Goal: Task Accomplishment & Management: Complete application form

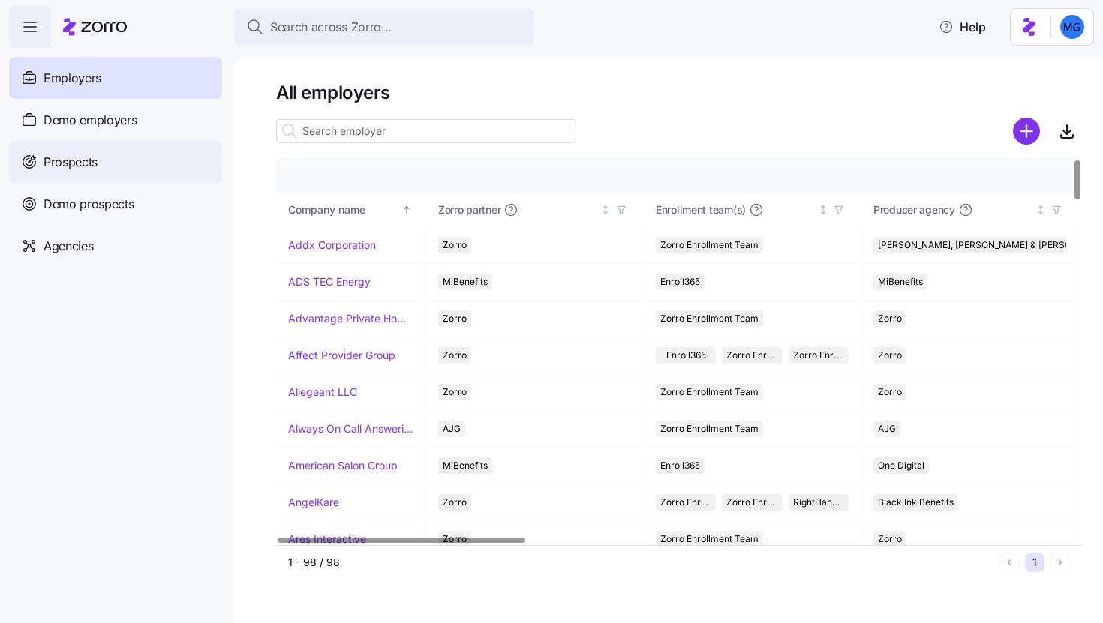
click at [110, 152] on div "Prospects" at bounding box center [115, 162] width 213 height 42
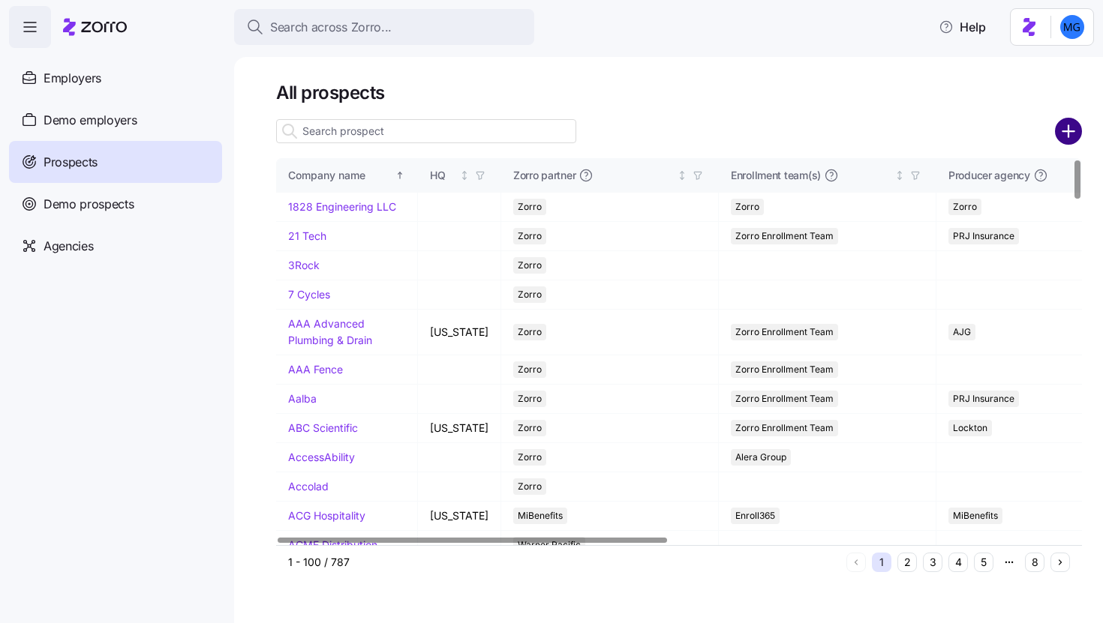
click at [1060, 135] on circle "add icon" at bounding box center [1068, 131] width 25 height 25
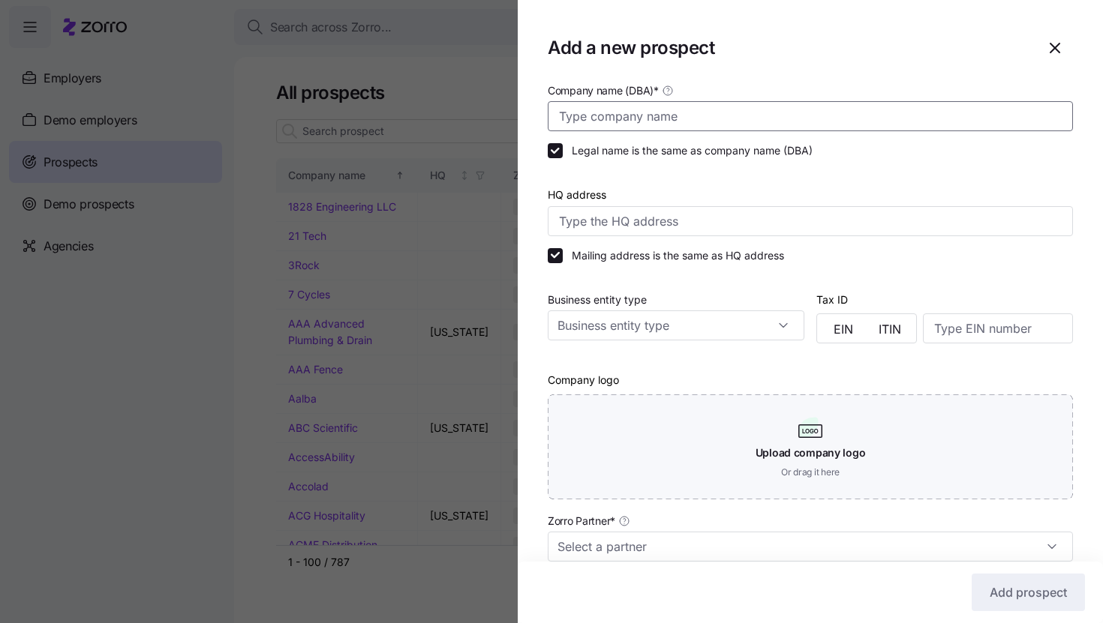
click at [762, 107] on input "Company name (DBA) *" at bounding box center [810, 116] width 525 height 30
paste input "Connections Plus"
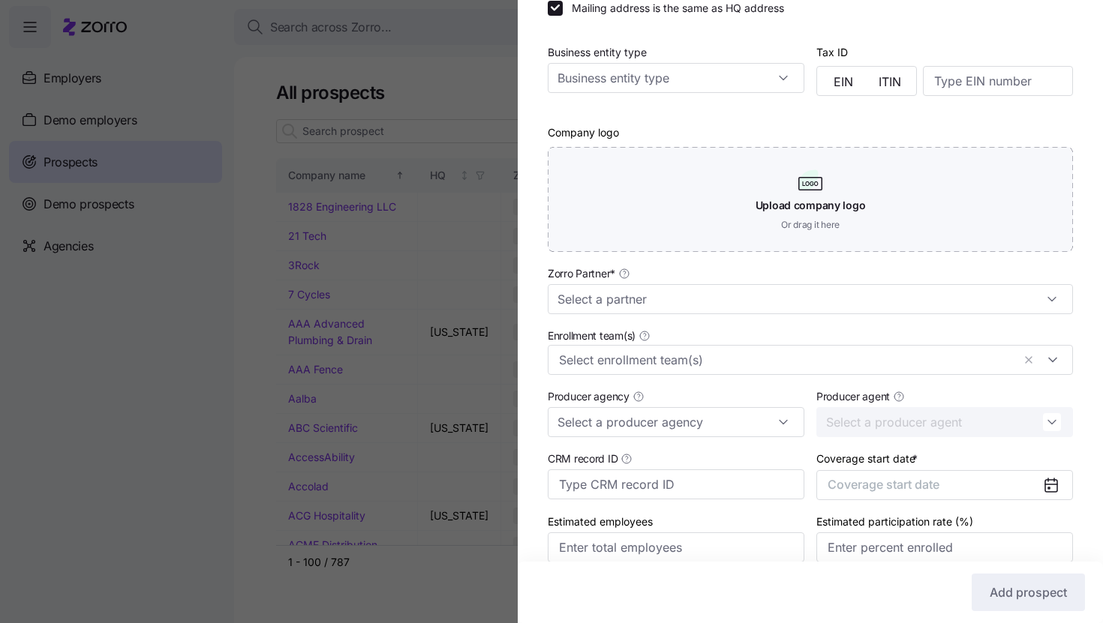
scroll to position [317, 0]
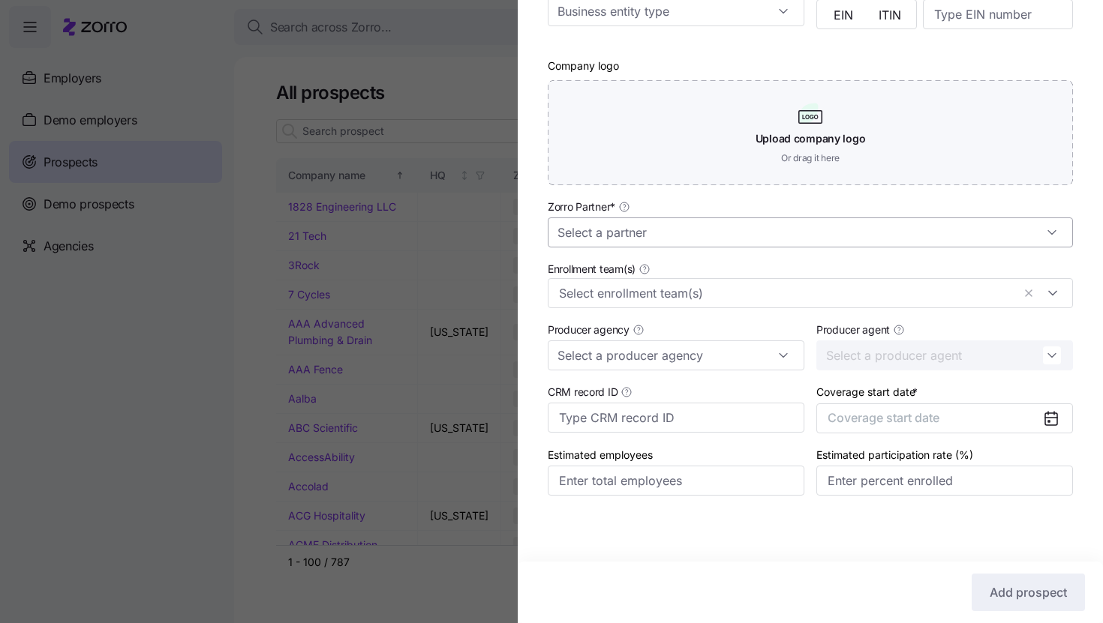
type input "Connections Plus"
click at [690, 236] on input "Zorro Partner *" at bounding box center [810, 233] width 525 height 30
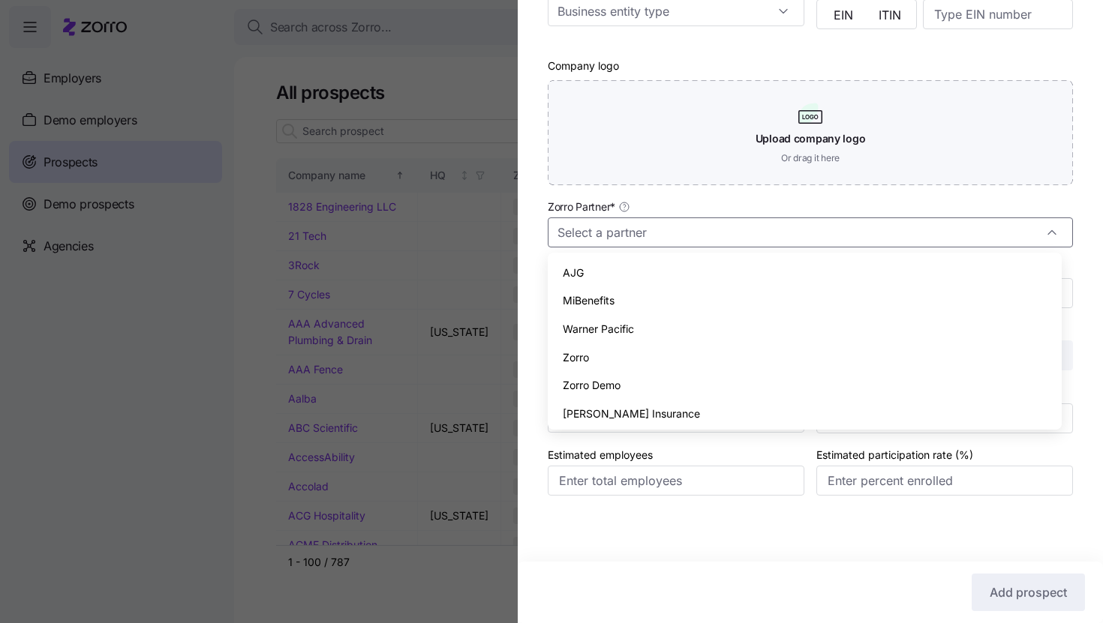
click at [674, 344] on div "Zorro" at bounding box center [805, 358] width 502 height 29
type input "Zorro"
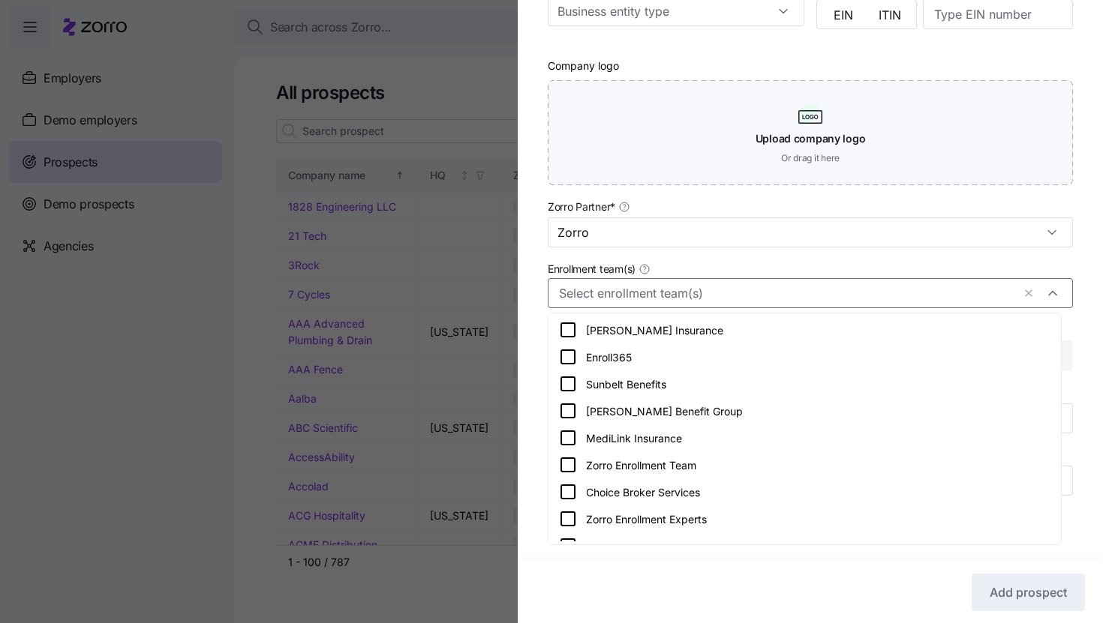
click at [677, 296] on input "Enrollment team(s)" at bounding box center [785, 294] width 453 height 20
click at [682, 456] on div "Zorro Enrollment Team" at bounding box center [804, 465] width 491 height 18
click at [1071, 330] on div "Company name (DBA) * Connections Plus Legal name is the same as company name (D…" at bounding box center [810, 146] width 585 height 759
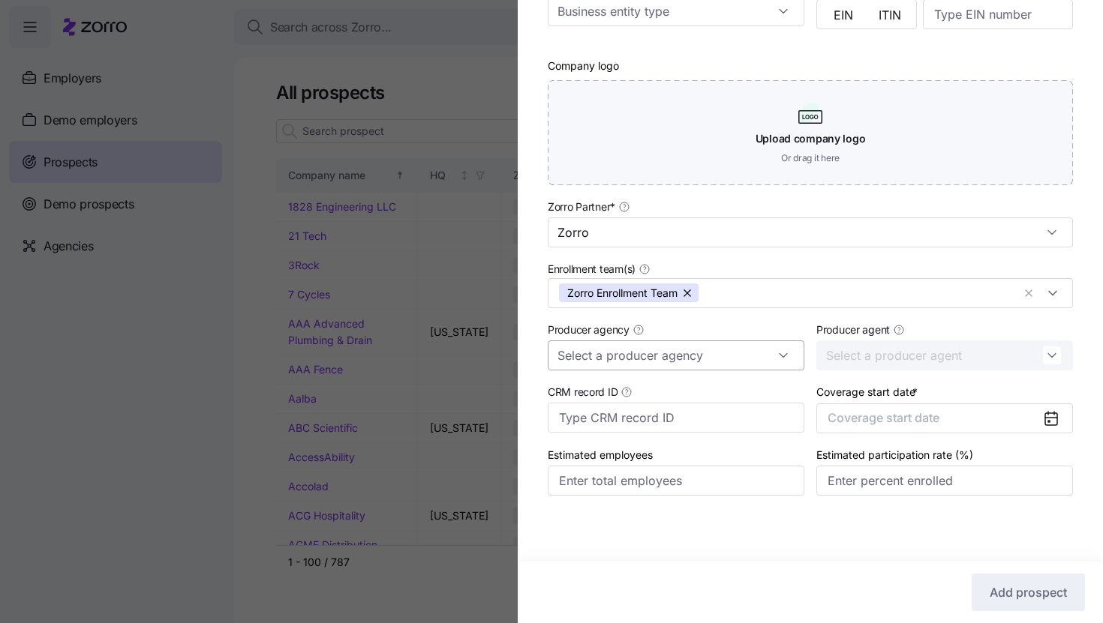
click at [731, 357] on input "Producer agency" at bounding box center [676, 356] width 257 height 30
click at [721, 423] on div "MMA" at bounding box center [673, 424] width 239 height 29
type input "MMA"
click at [882, 361] on input "Producer agent" at bounding box center [944, 356] width 257 height 30
click at [1084, 344] on div "Company name (DBA) * Connections Plus Legal name is the same as company name (D…" at bounding box center [810, 146] width 585 height 759
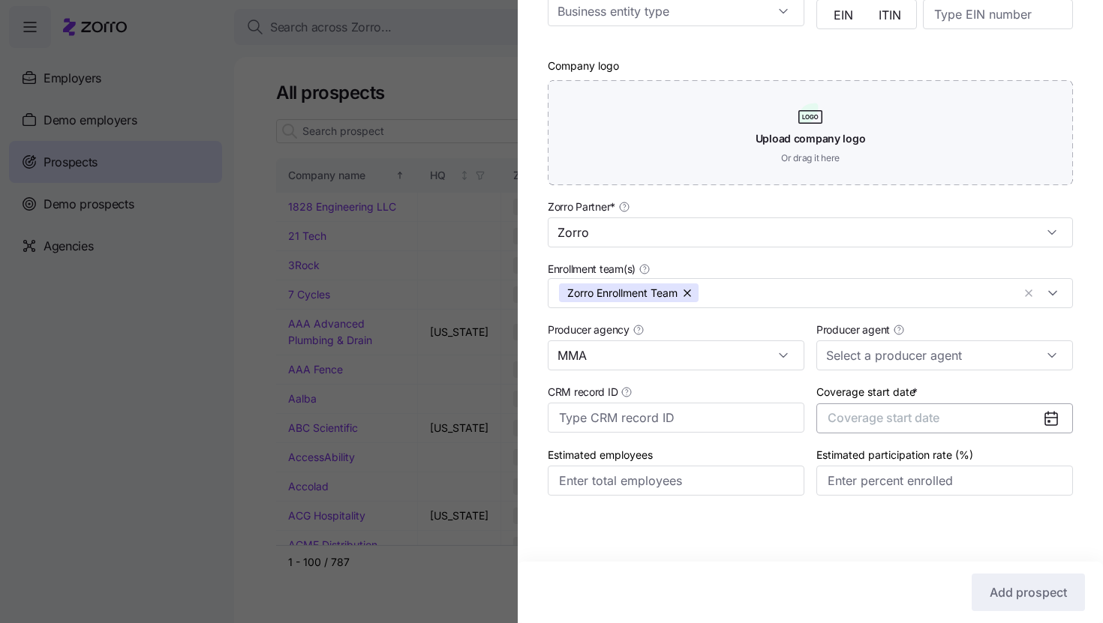
click at [1015, 425] on button "Coverage start date" at bounding box center [944, 419] width 257 height 30
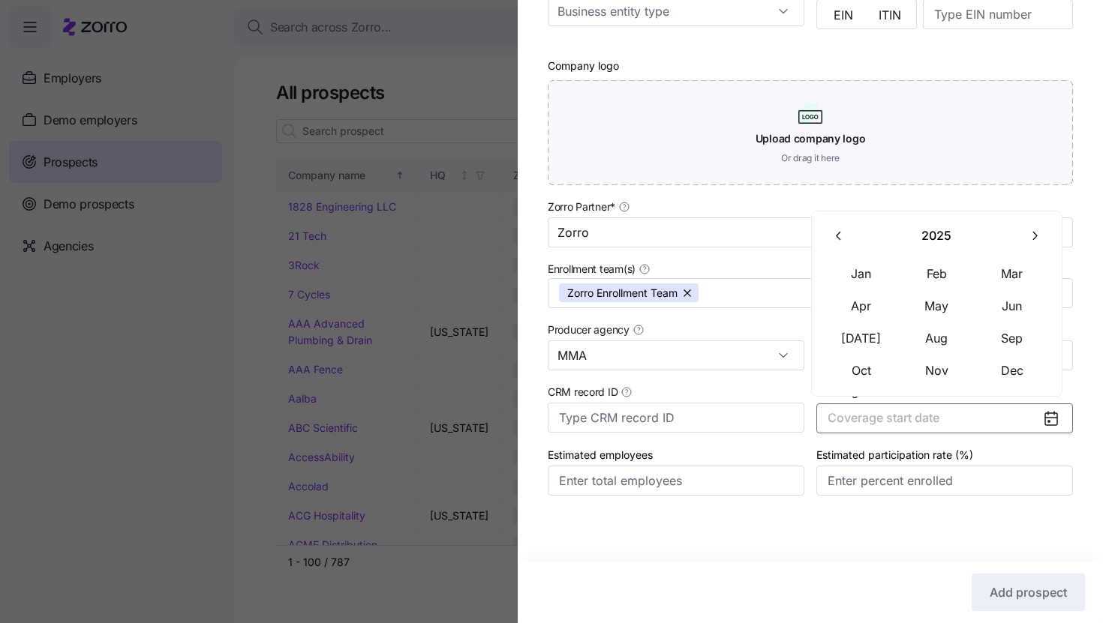
click at [1040, 236] on icon "button" at bounding box center [1034, 236] width 14 height 14
click at [872, 281] on button "Jan" at bounding box center [861, 274] width 75 height 32
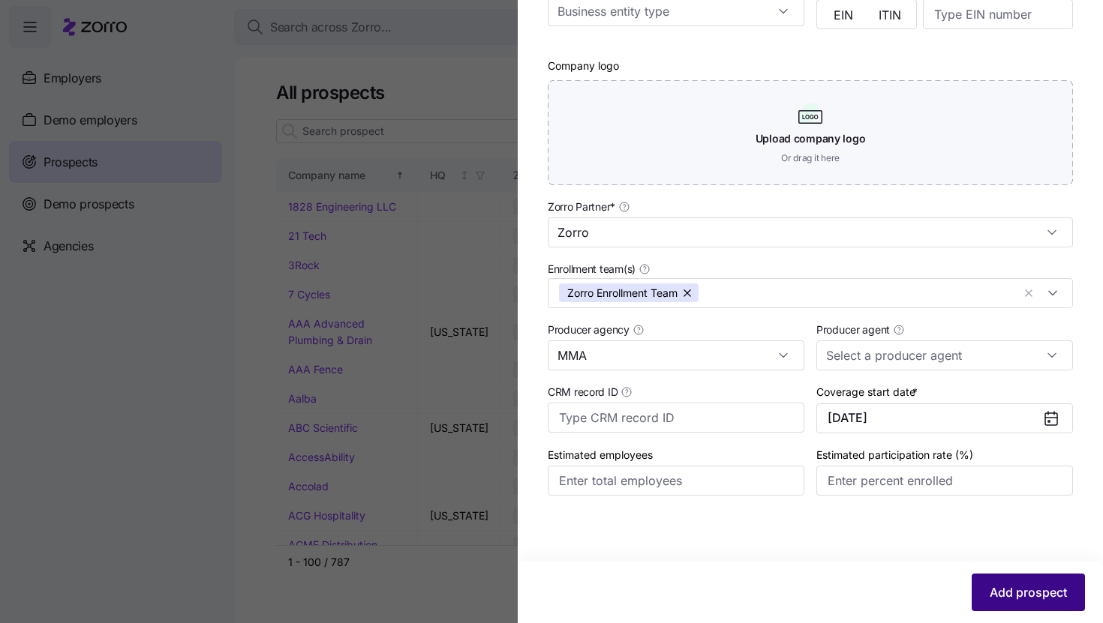
click at [986, 606] on button "Add prospect" at bounding box center [1027, 593] width 113 height 38
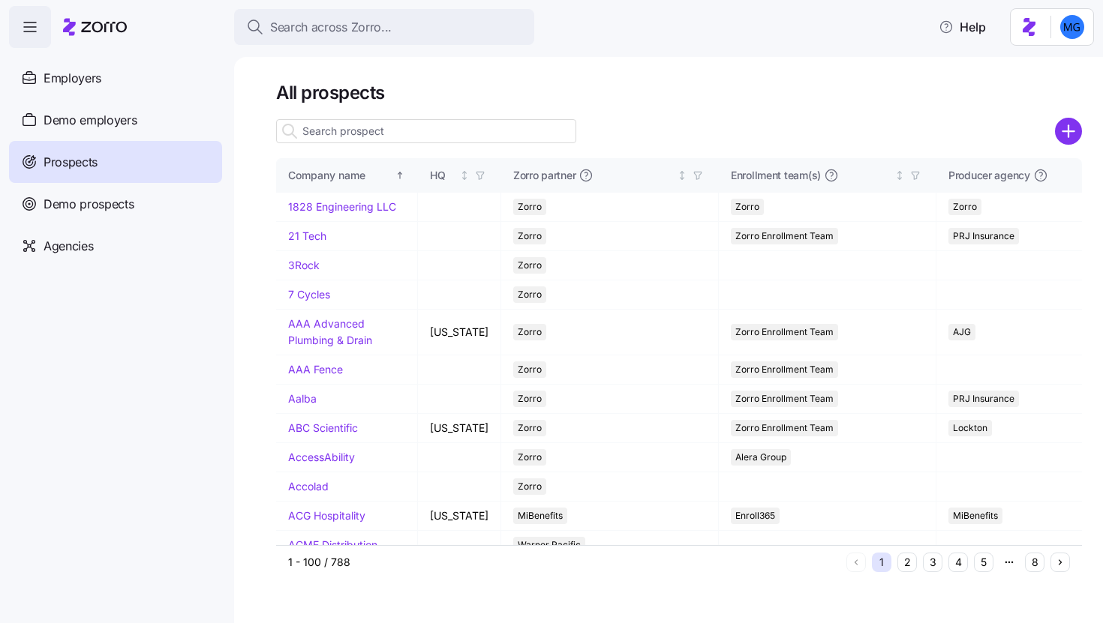
paste input "Connections Plus"
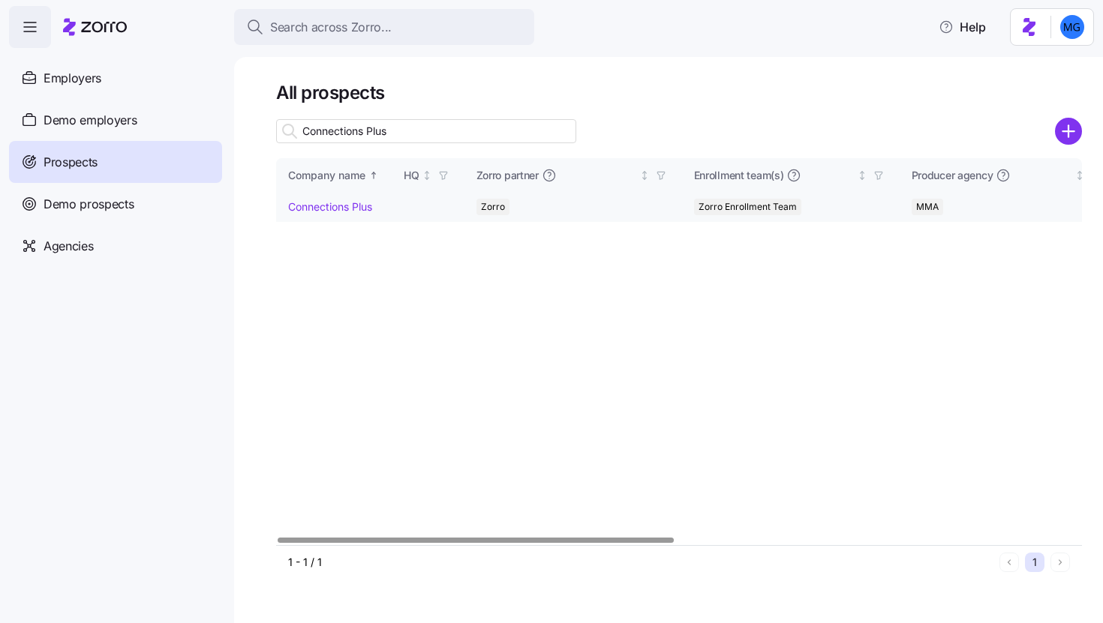
type input "Connections Plus"
click at [344, 205] on link "Connections Plus" at bounding box center [330, 206] width 84 height 13
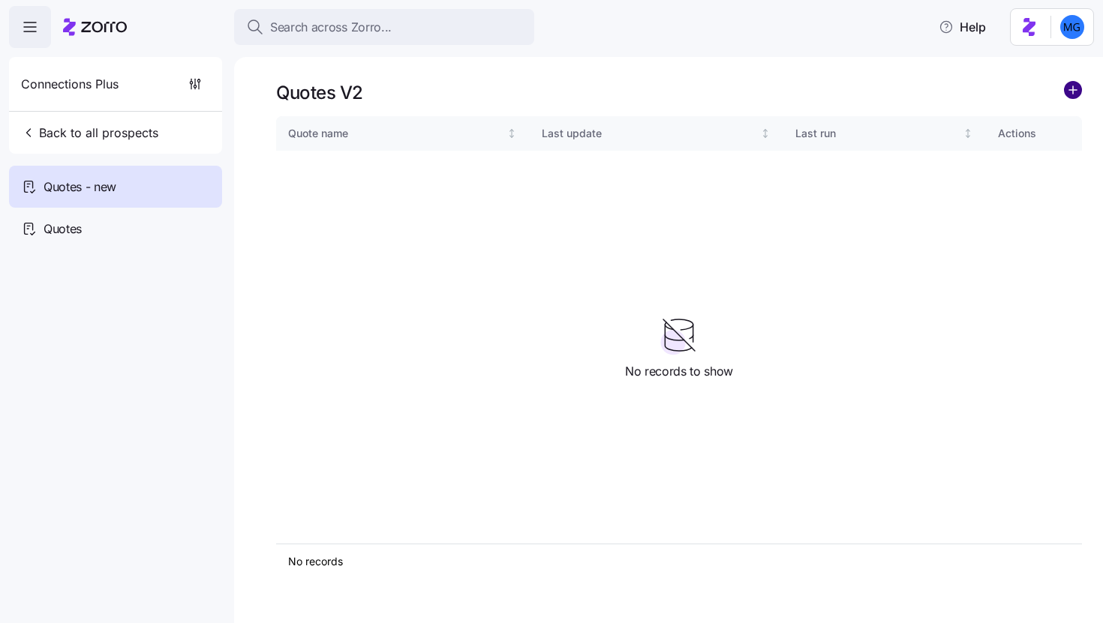
click at [1065, 91] on circle "add icon" at bounding box center [1073, 90] width 17 height 17
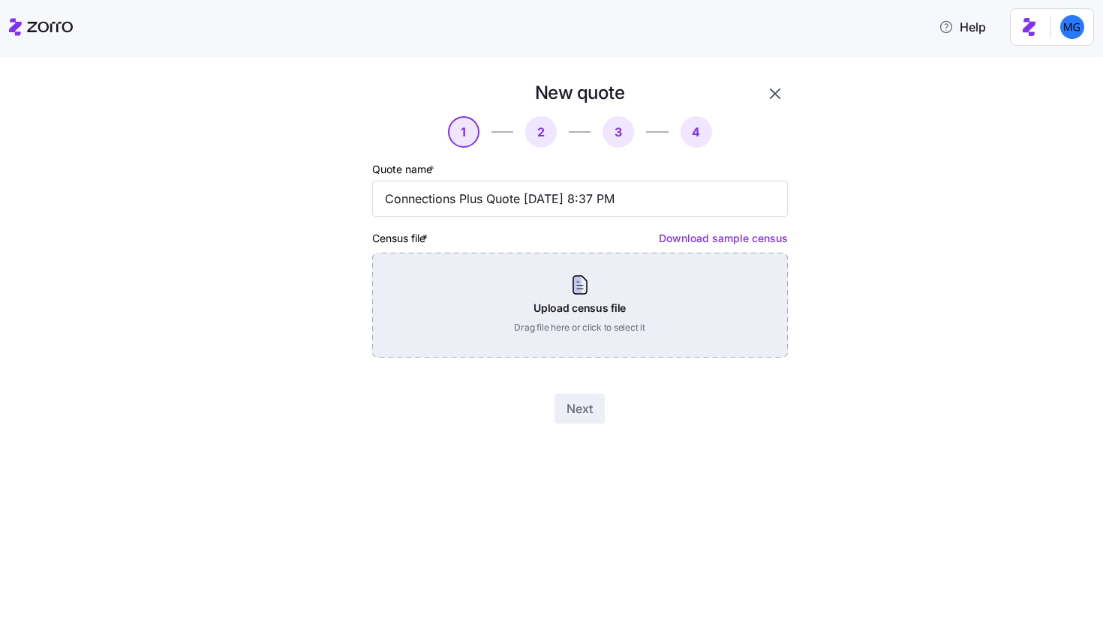
click at [712, 276] on div "Upload census file Drag file here or click to select it" at bounding box center [580, 305] width 416 height 105
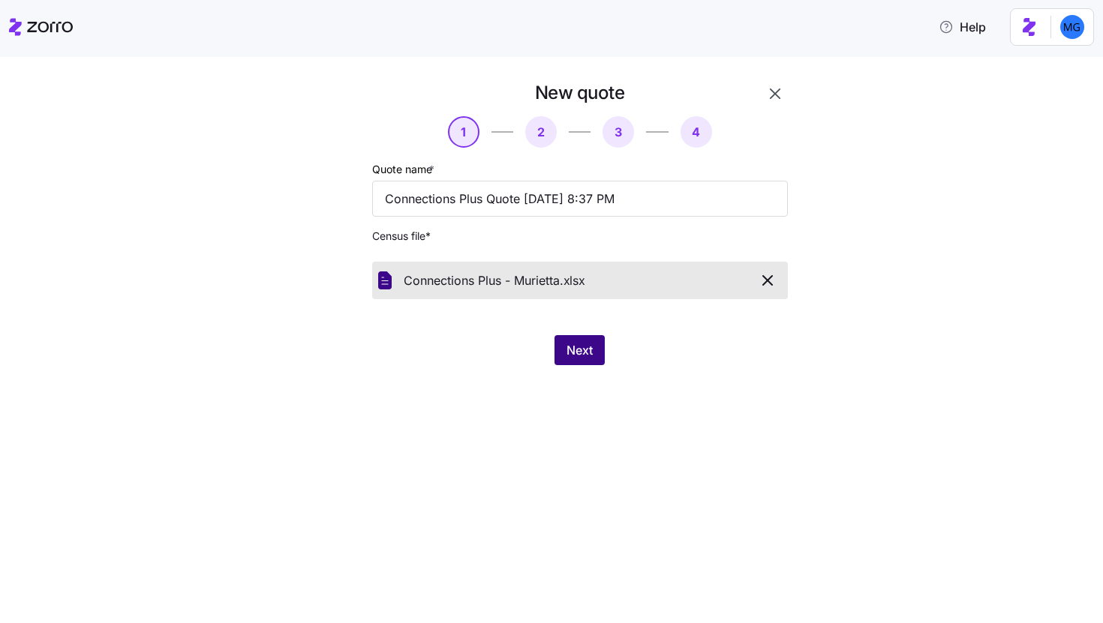
click at [580, 359] on span "Next" at bounding box center [579, 350] width 26 height 18
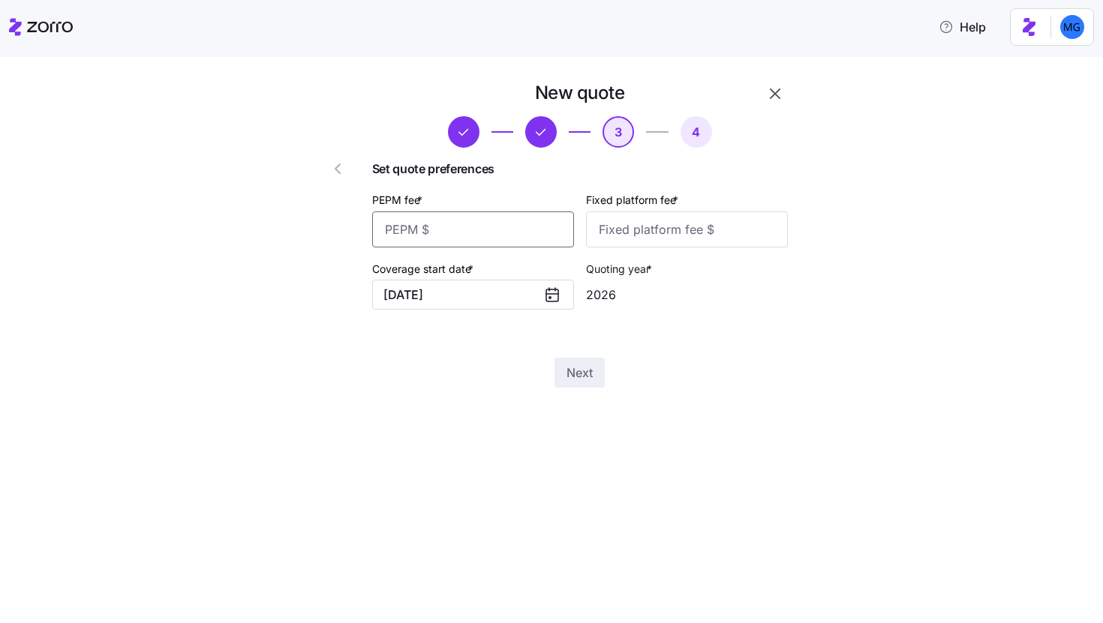
click at [559, 235] on input "PEPM fee *" at bounding box center [473, 230] width 202 height 36
type input "50"
type input "100"
click at [593, 384] on button "Next" at bounding box center [579, 373] width 50 height 30
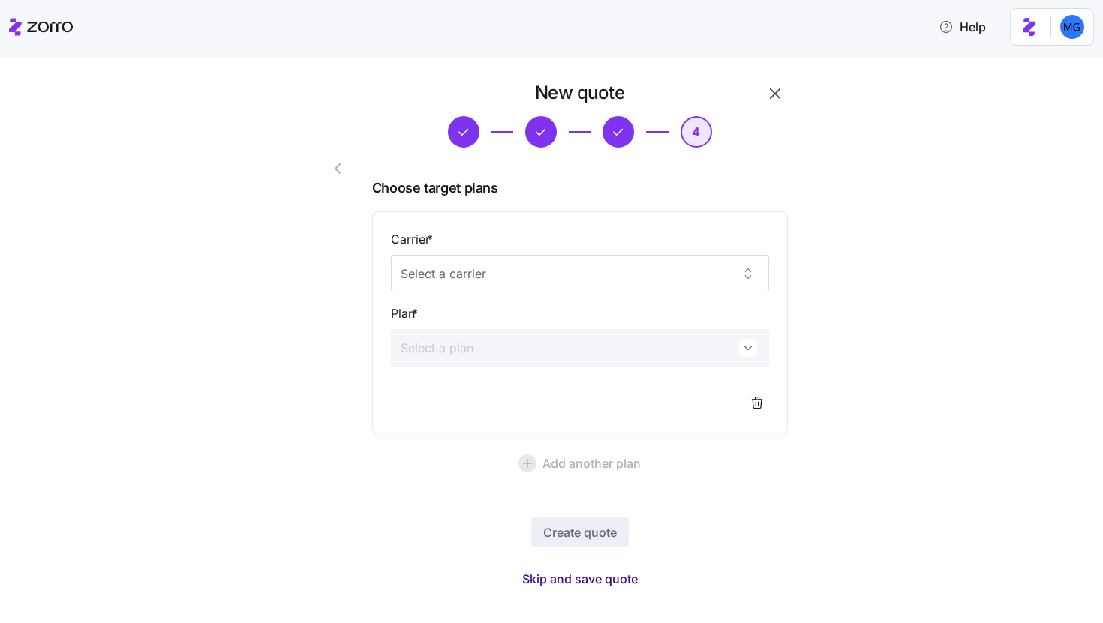
click at [605, 578] on span "Skip and save quote" at bounding box center [580, 579] width 116 height 18
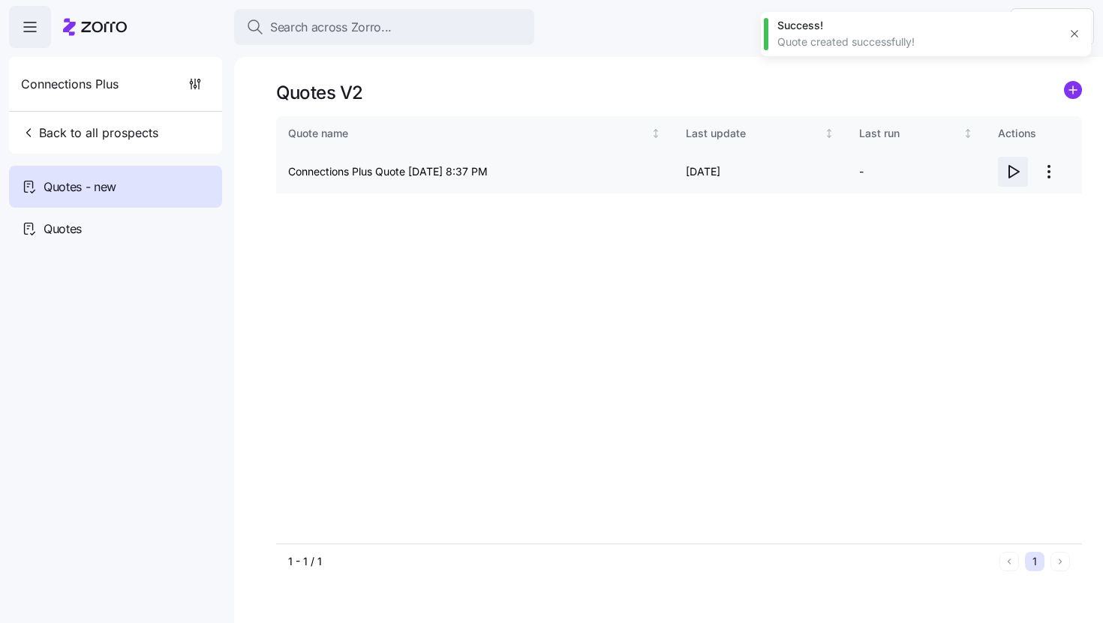
click at [1014, 173] on icon "button" at bounding box center [1013, 172] width 18 height 18
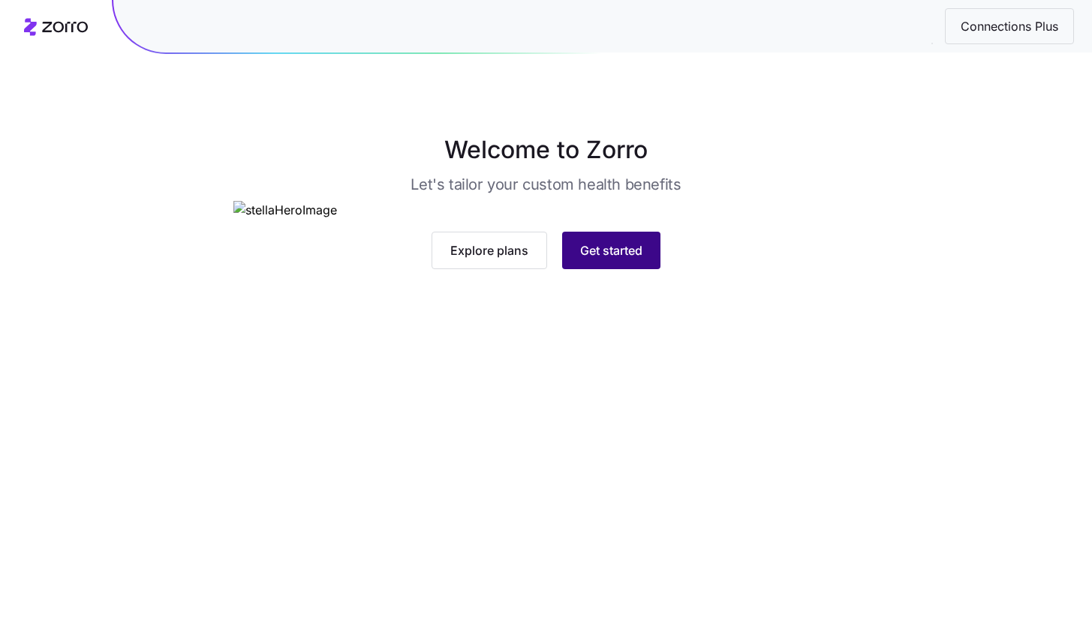
click at [597, 260] on span "Get started" at bounding box center [611, 251] width 62 height 18
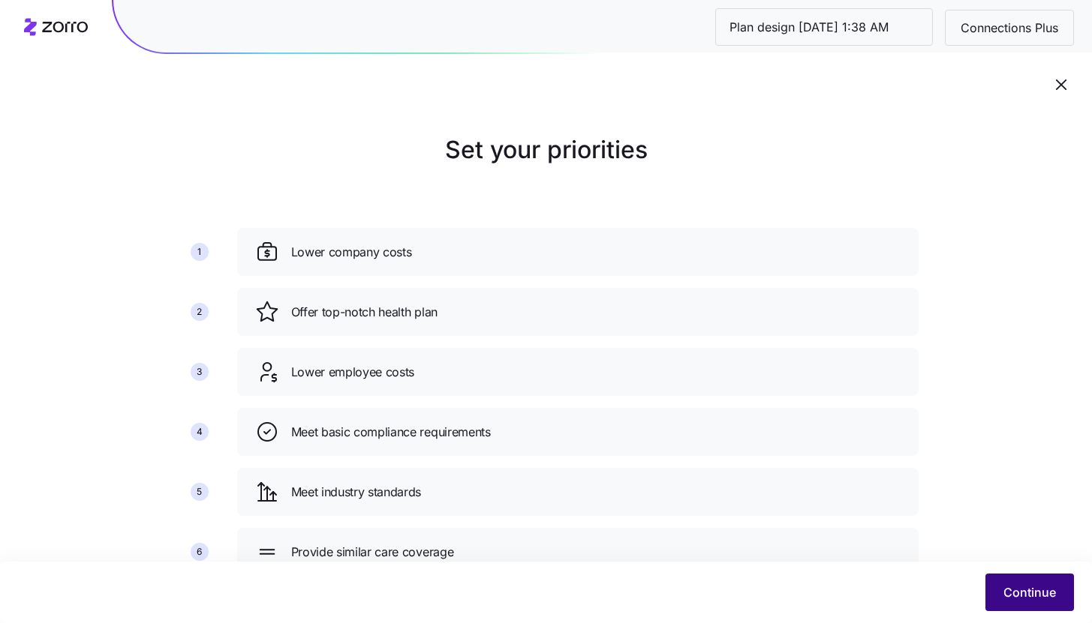
click at [1026, 592] on span "Continue" at bounding box center [1029, 593] width 53 height 18
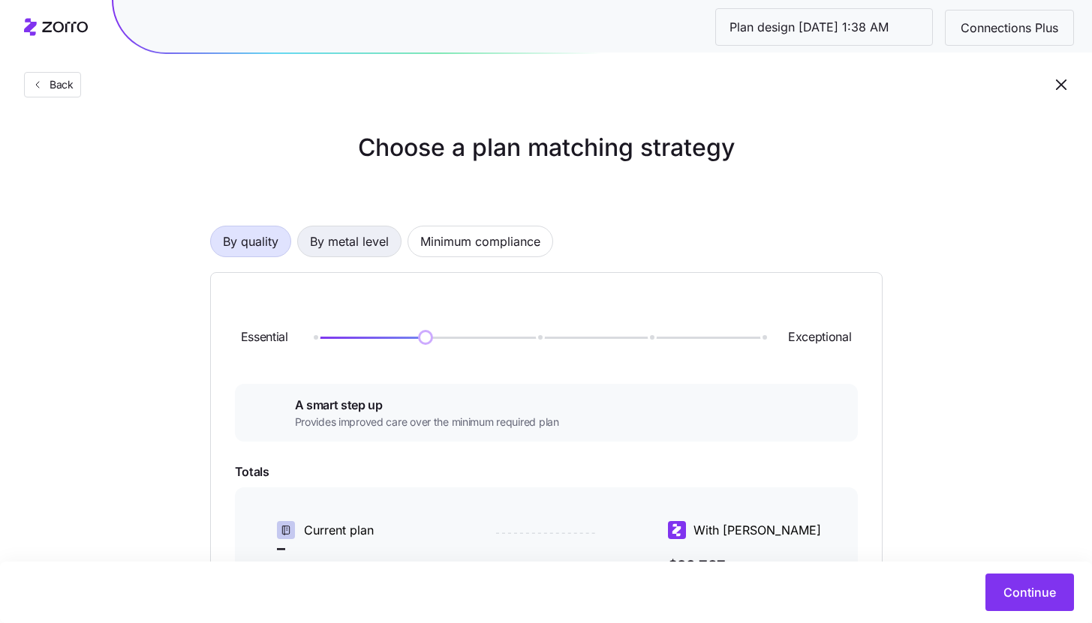
scroll to position [3, 0]
click at [354, 227] on span "By metal level" at bounding box center [349, 241] width 79 height 30
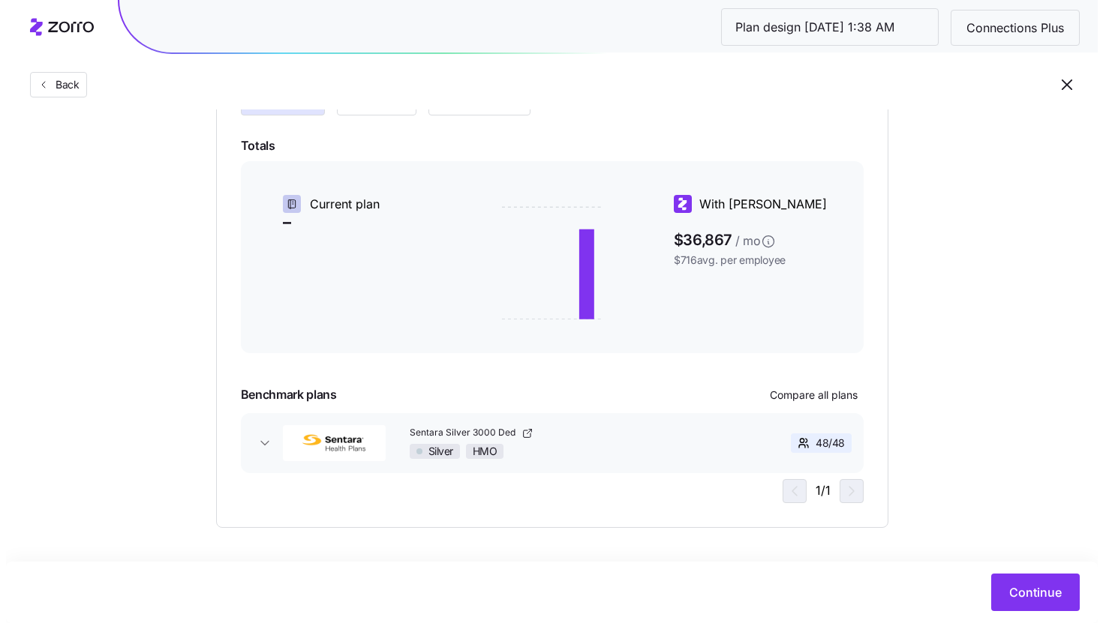
scroll to position [222, 0]
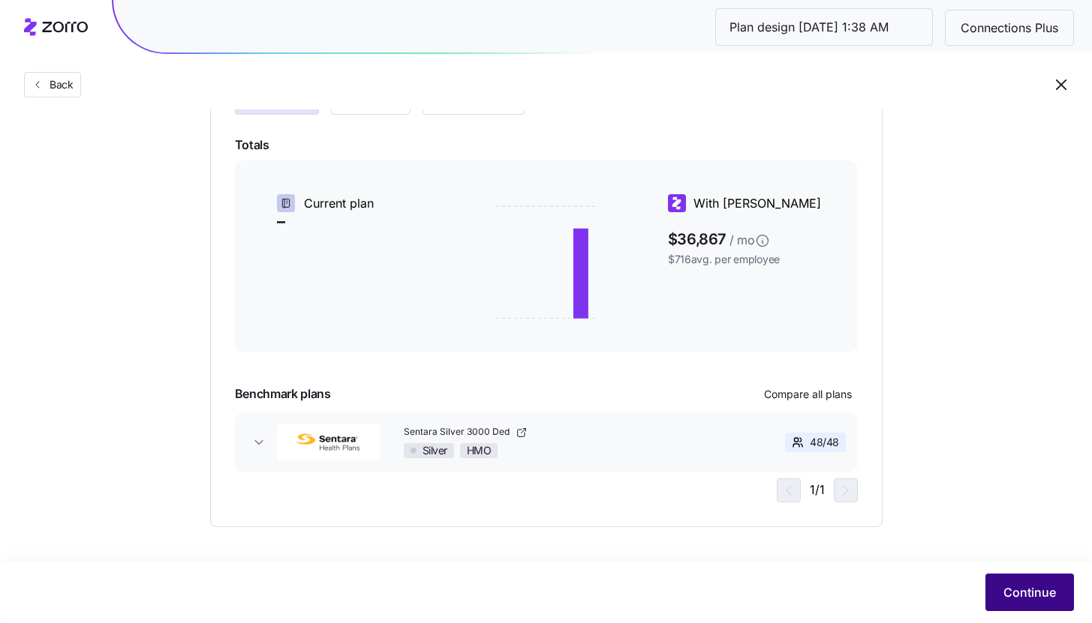
click at [1010, 587] on span "Continue" at bounding box center [1029, 593] width 53 height 18
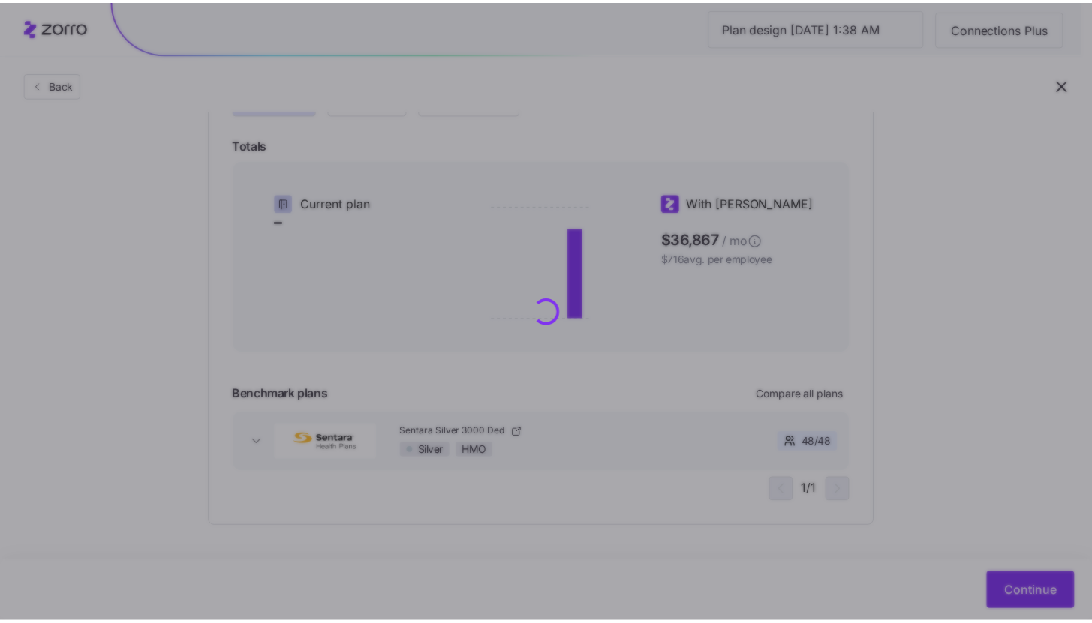
scroll to position [0, 0]
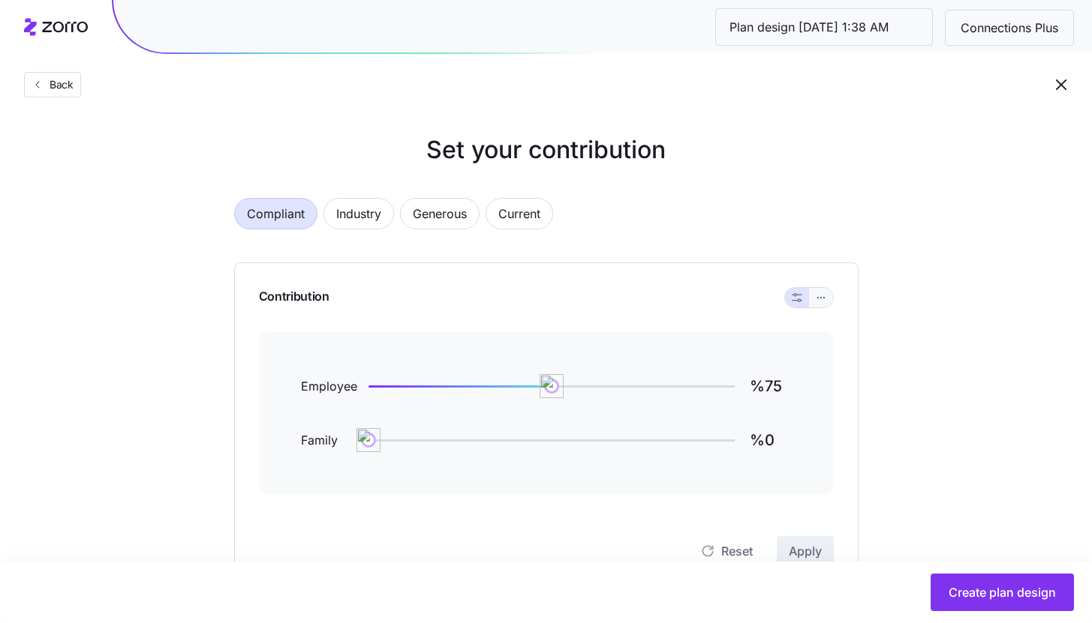
click at [818, 304] on button "button" at bounding box center [821, 298] width 24 height 20
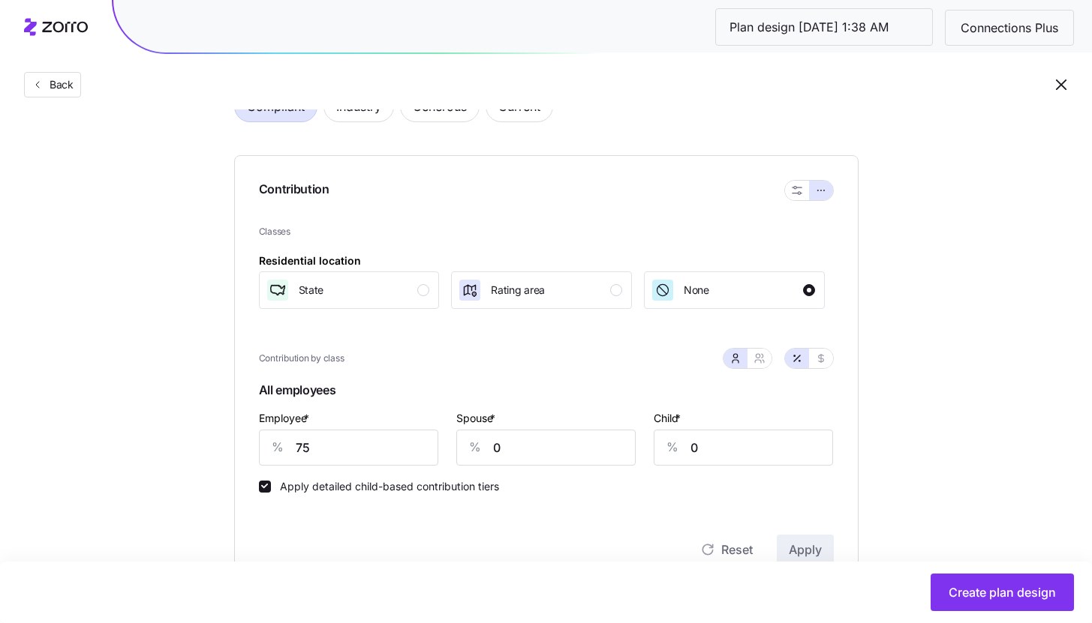
scroll to position [260, 0]
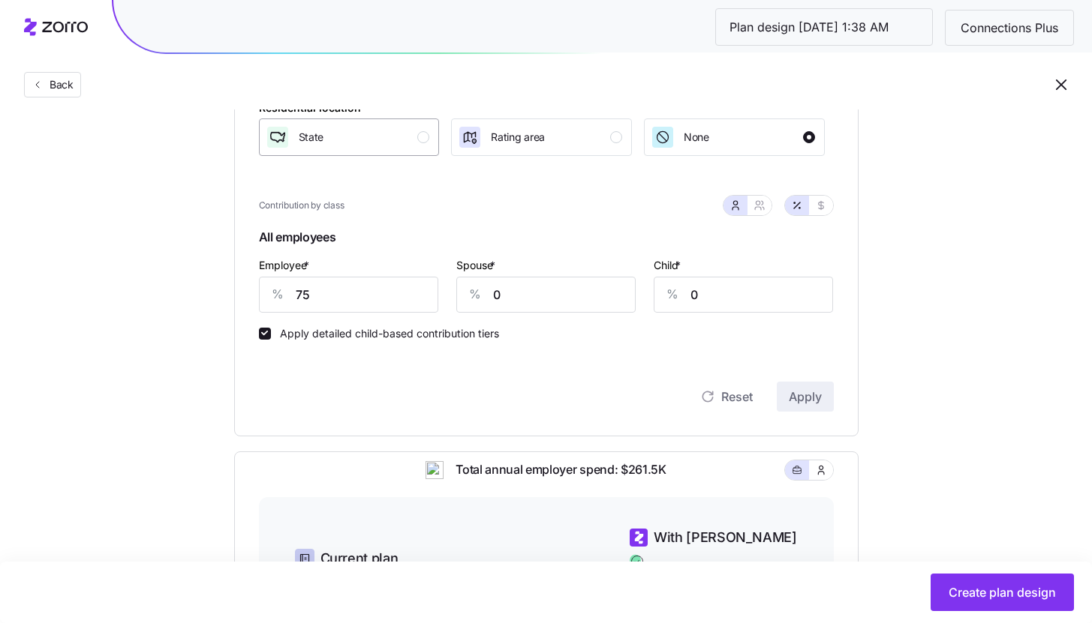
click at [400, 151] on button "State" at bounding box center [349, 138] width 181 height 38
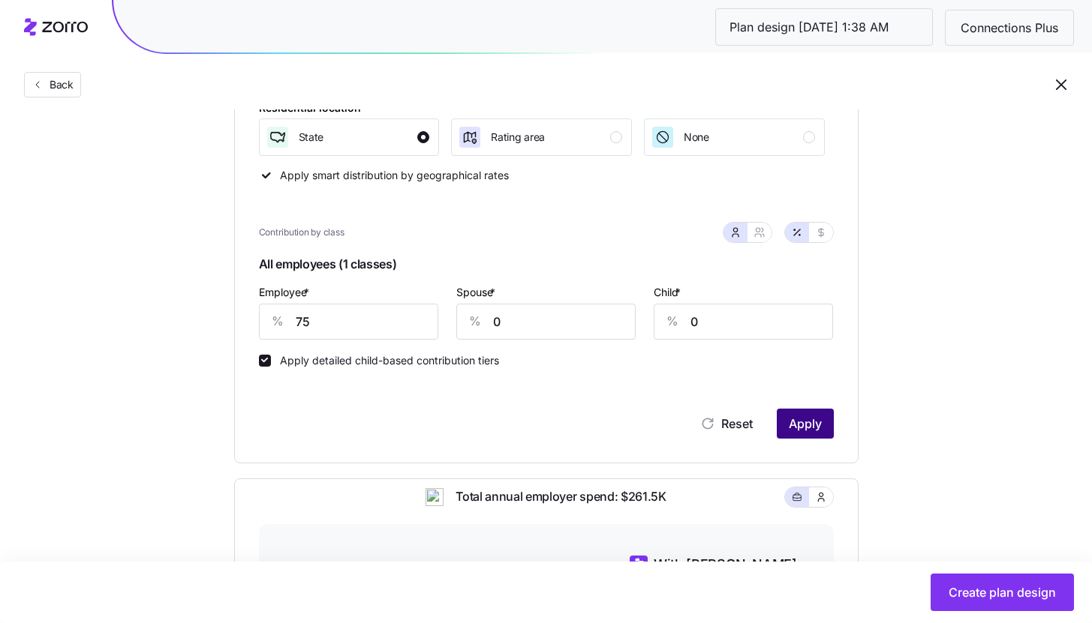
click at [815, 430] on span "Apply" at bounding box center [804, 424] width 33 height 18
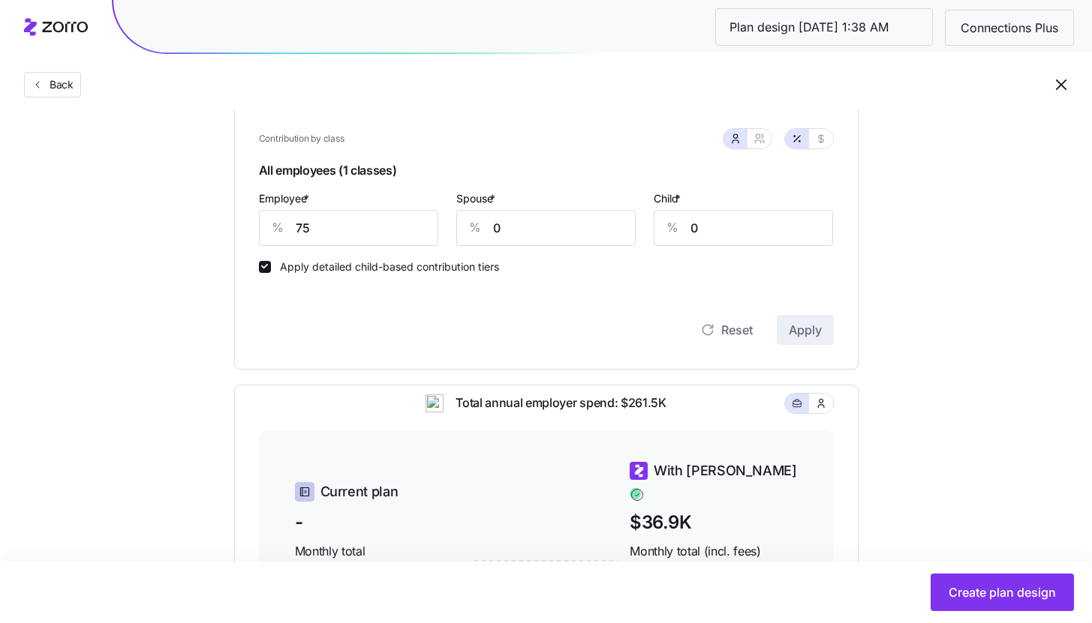
scroll to position [0, 0]
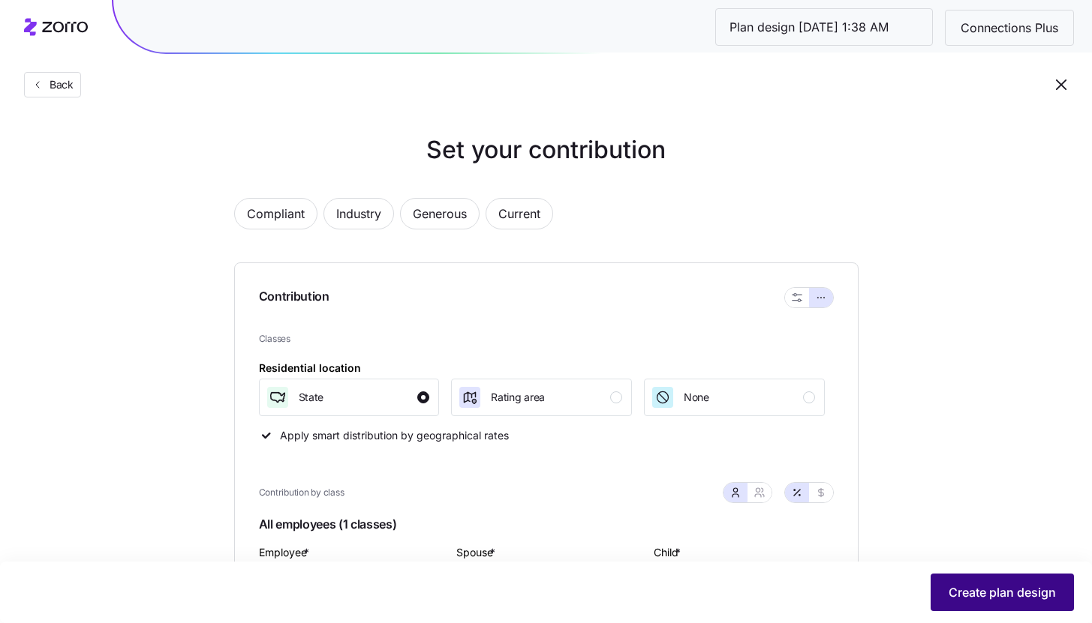
click at [988, 587] on span "Create plan design" at bounding box center [1001, 593] width 107 height 18
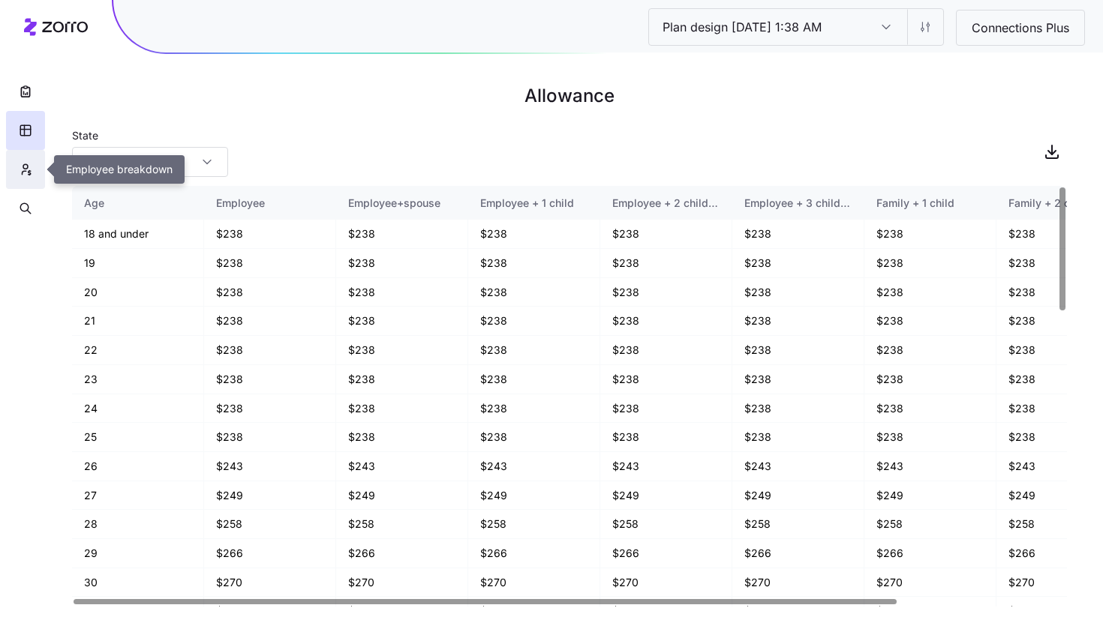
click at [24, 168] on icon "button" at bounding box center [26, 169] width 14 height 15
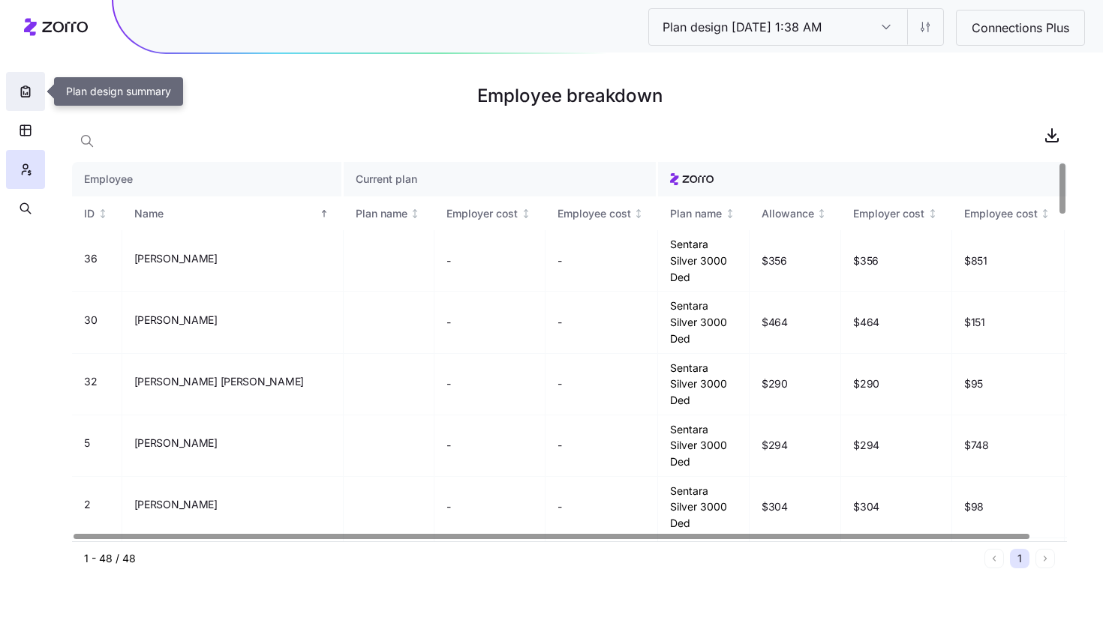
click at [30, 101] on button "button" at bounding box center [25, 91] width 39 height 39
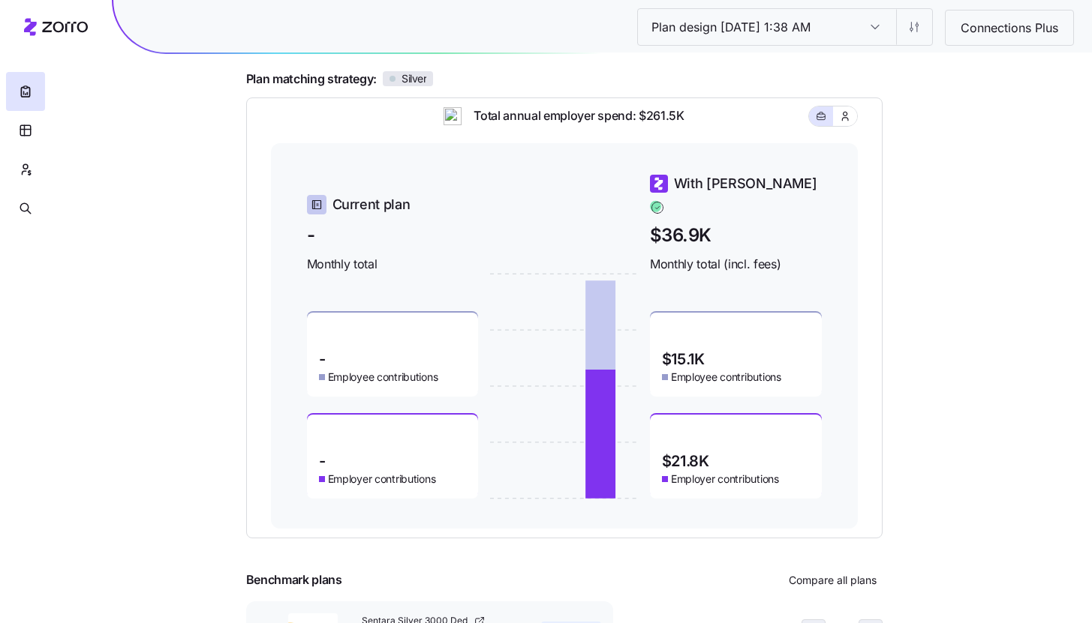
scroll to position [167, 0]
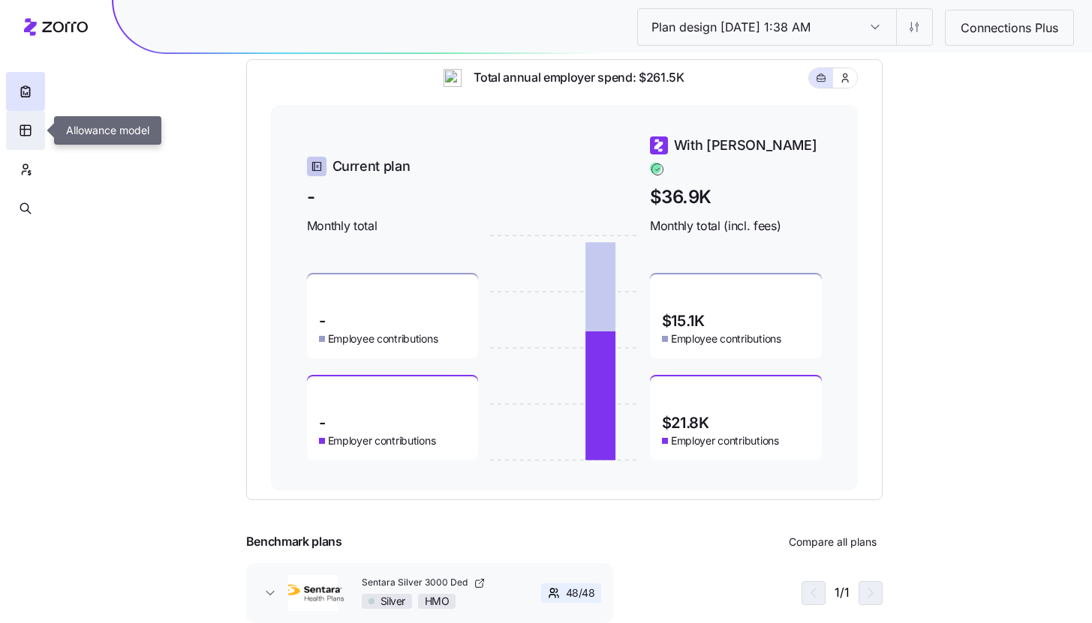
click at [31, 139] on button "button" at bounding box center [25, 130] width 39 height 39
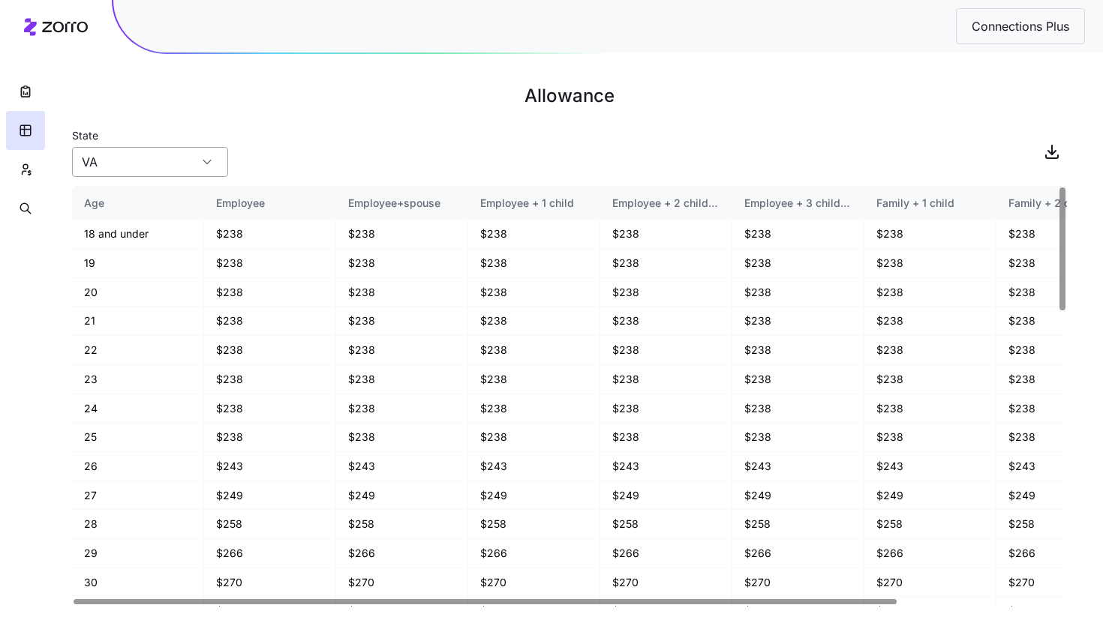
click at [182, 163] on input "VA" at bounding box center [150, 162] width 156 height 30
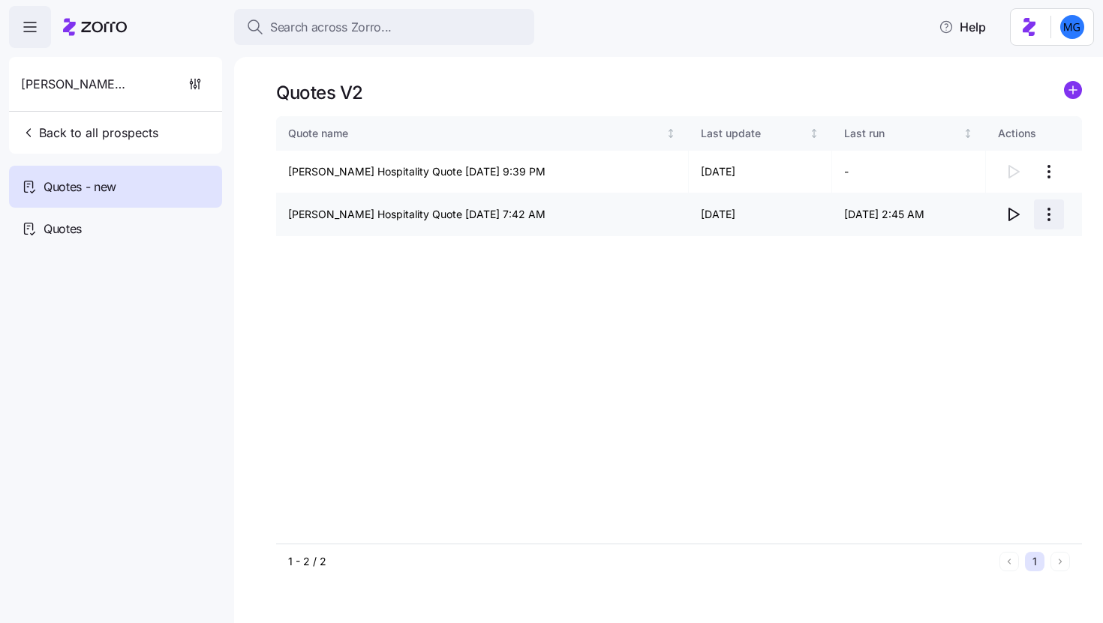
click at [1050, 218] on html "Search across Zorro... Help [PERSON_NAME] Hospitality Back to all prospects Quo…" at bounding box center [551, 307] width 1103 height 614
click at [984, 279] on div "Delete quote" at bounding box center [957, 275] width 63 height 17
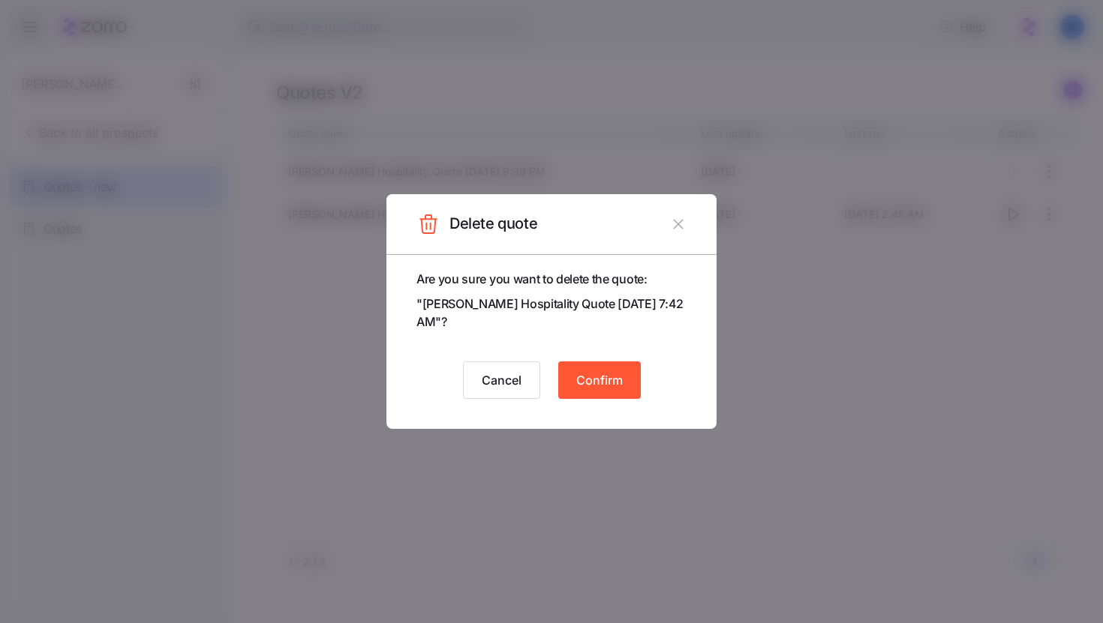
click at [623, 373] on button "Confirm" at bounding box center [599, 381] width 83 height 38
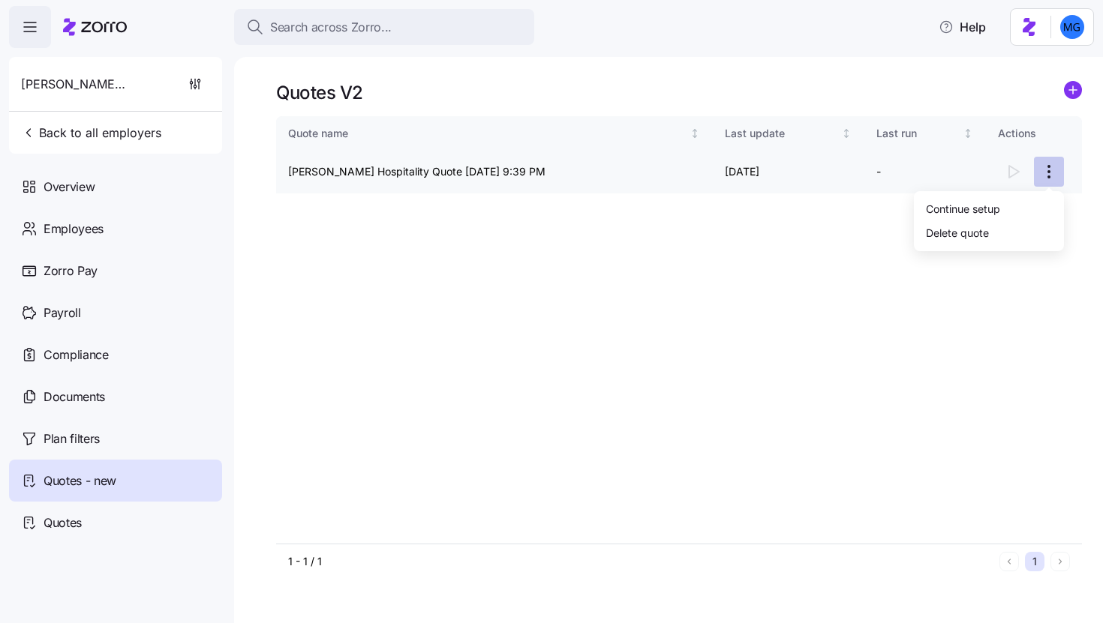
click at [1051, 176] on html "Search across Zorro... Help Coury Hospitality Back to all employers Overview Em…" at bounding box center [551, 307] width 1103 height 614
click at [1000, 218] on div "Continue setup" at bounding box center [989, 209] width 138 height 24
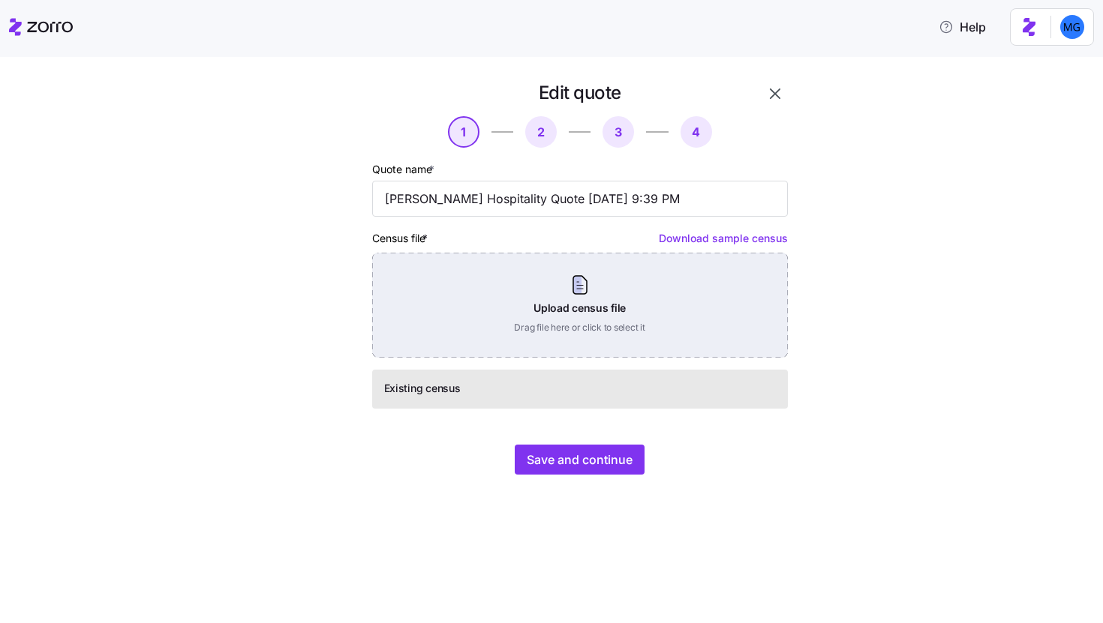
click at [609, 317] on div "Upload census file Drag file here or click to select it" at bounding box center [580, 305] width 416 height 105
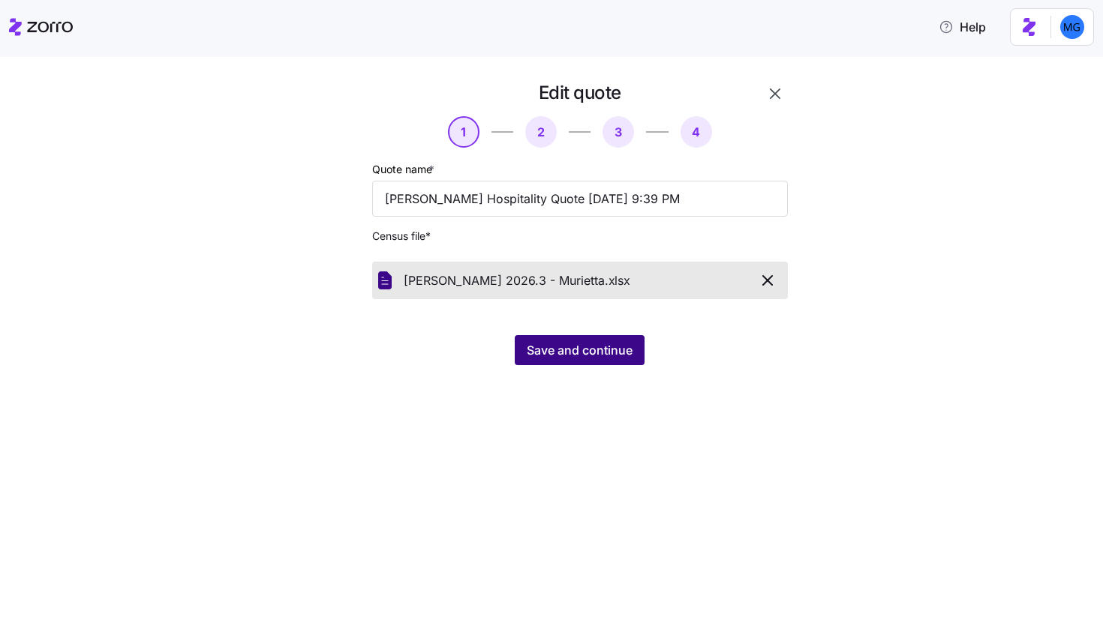
click at [548, 351] on span "Save and continue" at bounding box center [580, 350] width 106 height 18
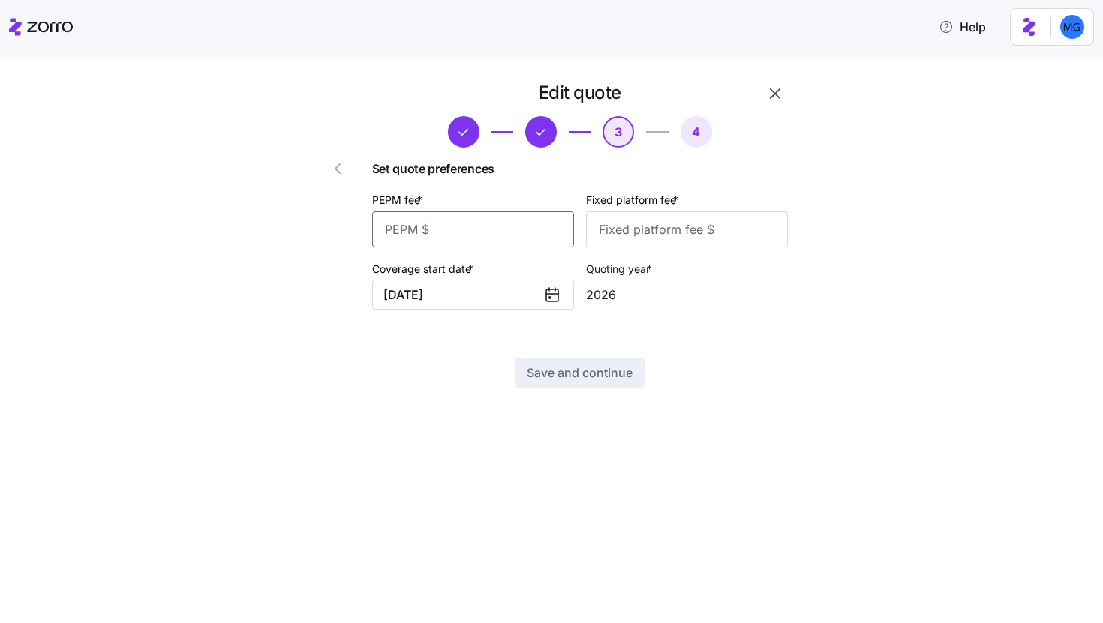
click at [449, 244] on input "PEPM fee *" at bounding box center [473, 230] width 202 height 36
type input "45"
click at [647, 236] on input "Fixed platform fee *" at bounding box center [687, 230] width 202 height 36
type input "0"
click at [611, 378] on span "Save and continue" at bounding box center [580, 373] width 106 height 18
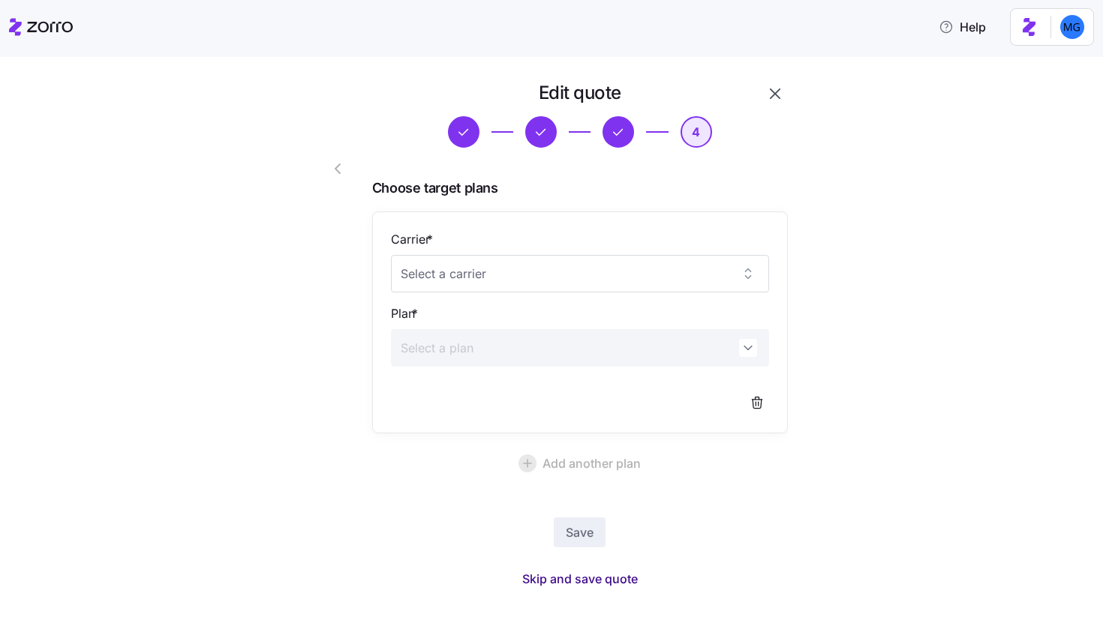
click at [626, 580] on span "Skip and save quote" at bounding box center [580, 579] width 116 height 18
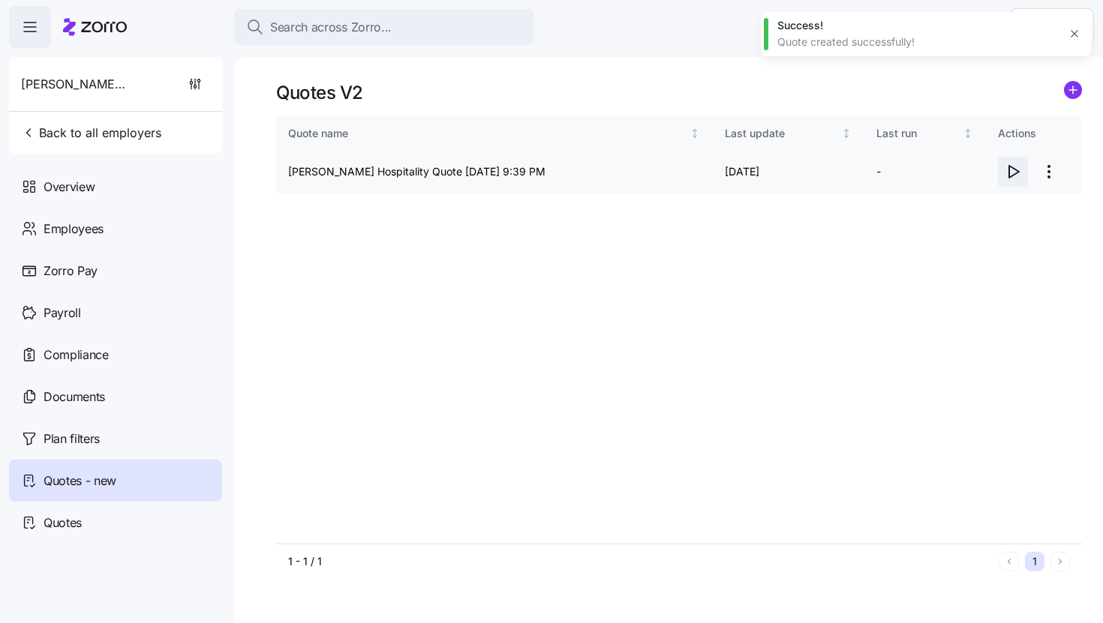
click at [1010, 175] on icon "button" at bounding box center [1013, 172] width 18 height 18
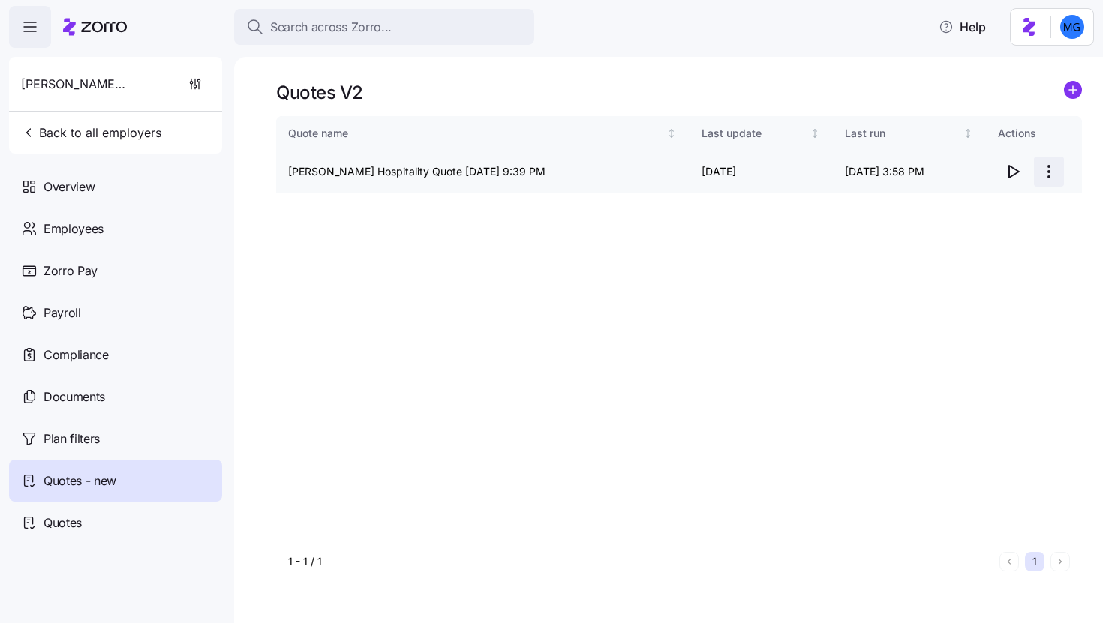
click at [1047, 165] on html "Search across Zorro... Help Coury Hospitality Back to all employers Overview Em…" at bounding box center [551, 307] width 1103 height 614
click at [970, 215] on div "Edit quote" at bounding box center [951, 208] width 50 height 17
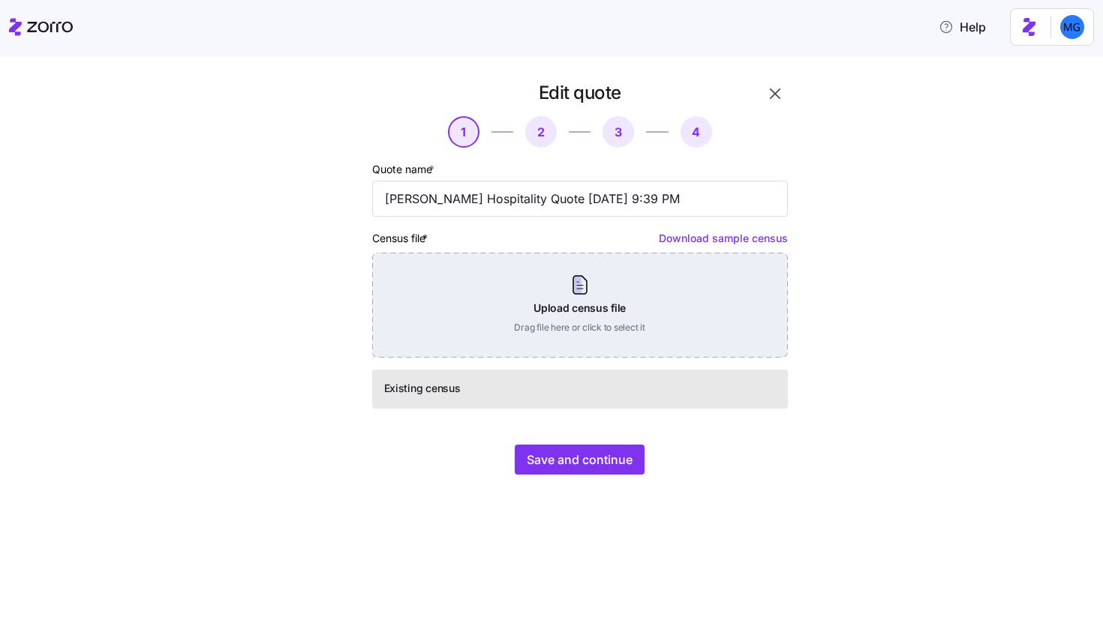
click at [624, 310] on div "Upload census file Drag file here or click to select it" at bounding box center [580, 305] width 416 height 105
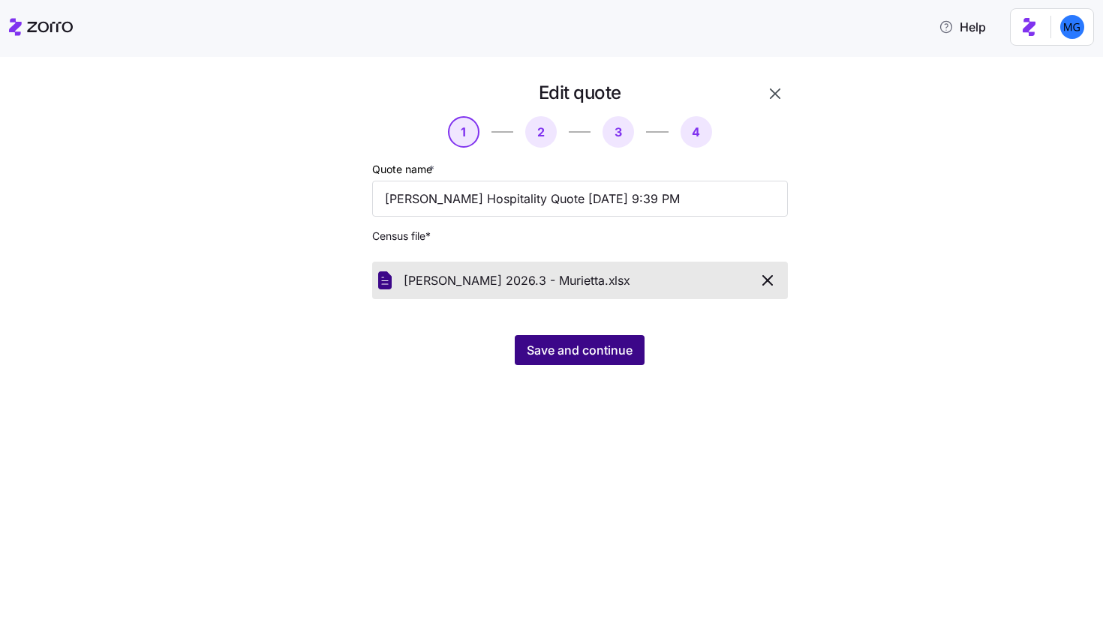
click at [581, 346] on span "Save and continue" at bounding box center [580, 350] width 106 height 18
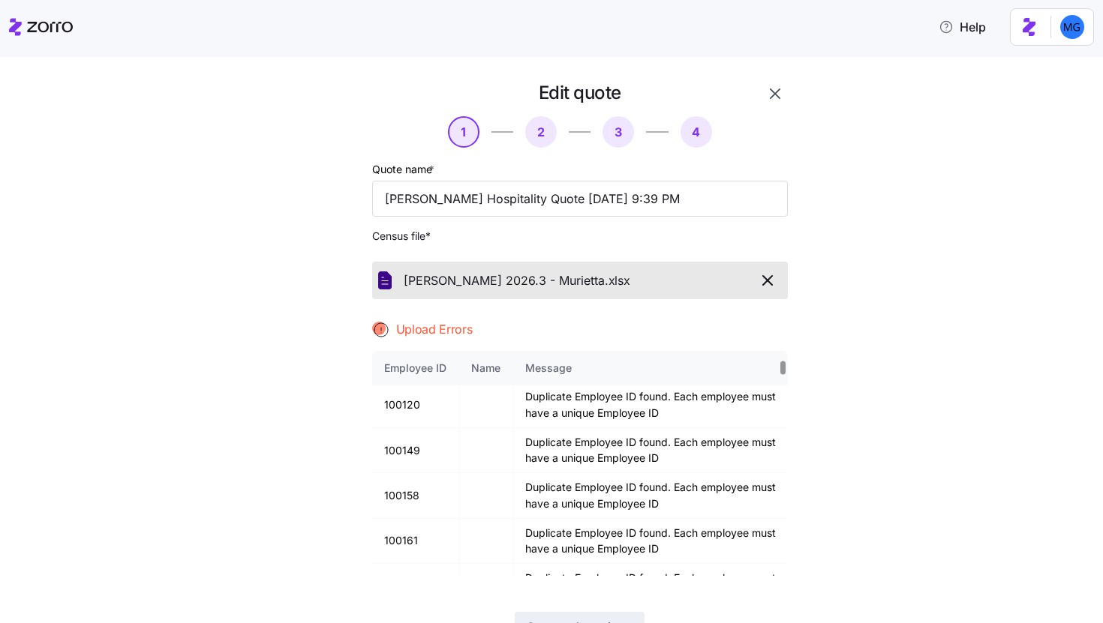
scroll to position [455, 0]
click at [768, 284] on icon "button" at bounding box center [767, 281] width 18 height 18
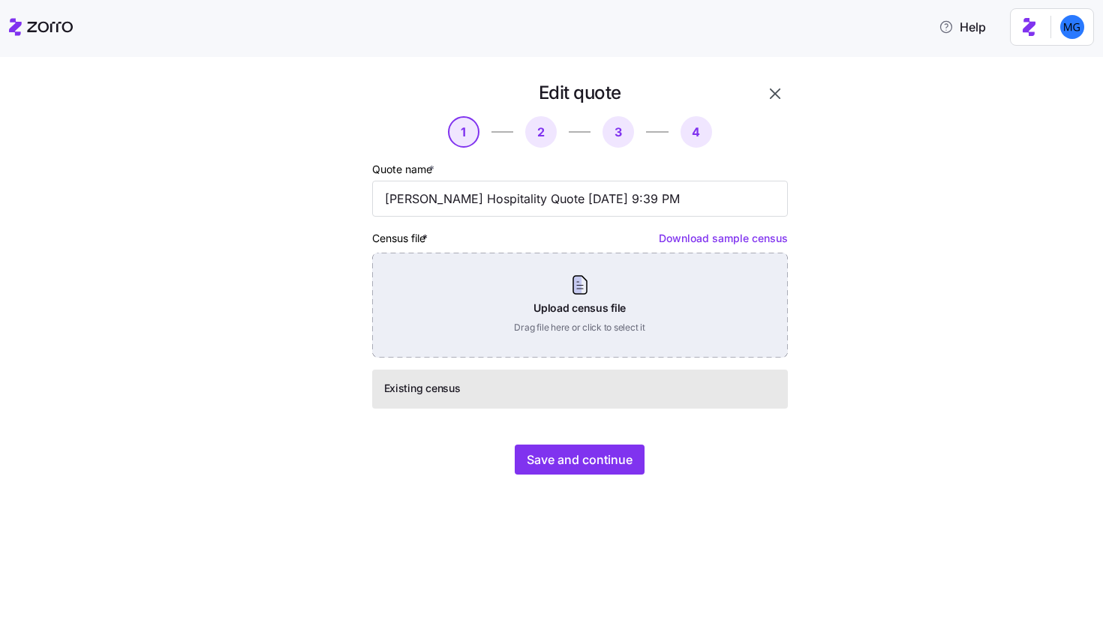
click at [606, 311] on div "Upload census file Drag file here or click to select it" at bounding box center [580, 305] width 416 height 105
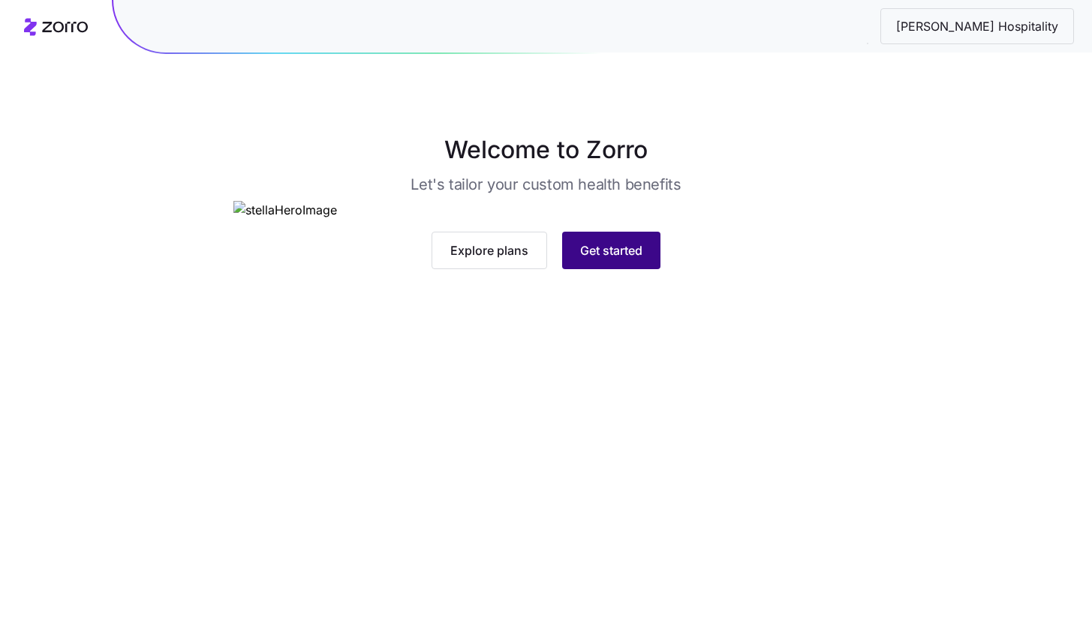
click at [635, 260] on span "Get started" at bounding box center [611, 251] width 62 height 18
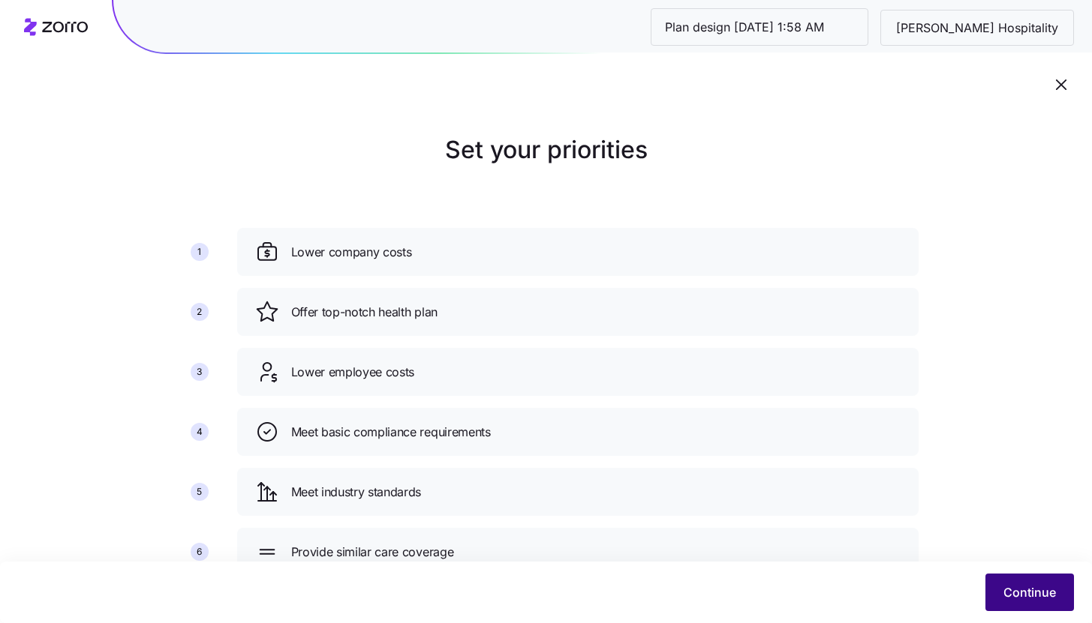
click at [1032, 587] on span "Continue" at bounding box center [1029, 593] width 53 height 18
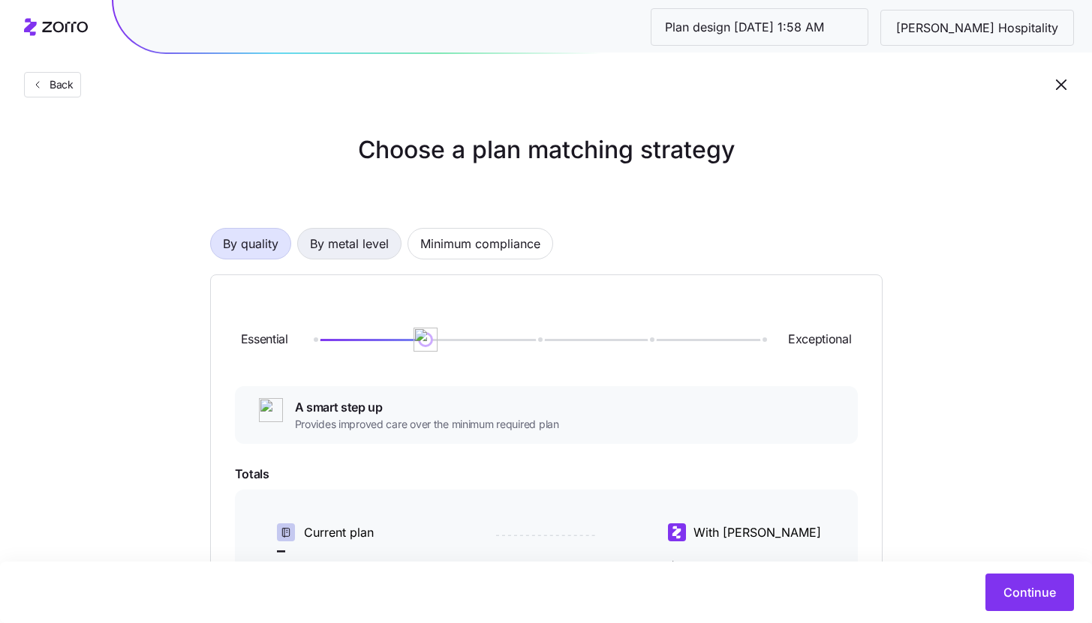
click at [364, 259] on button "By metal level" at bounding box center [349, 244] width 104 height 32
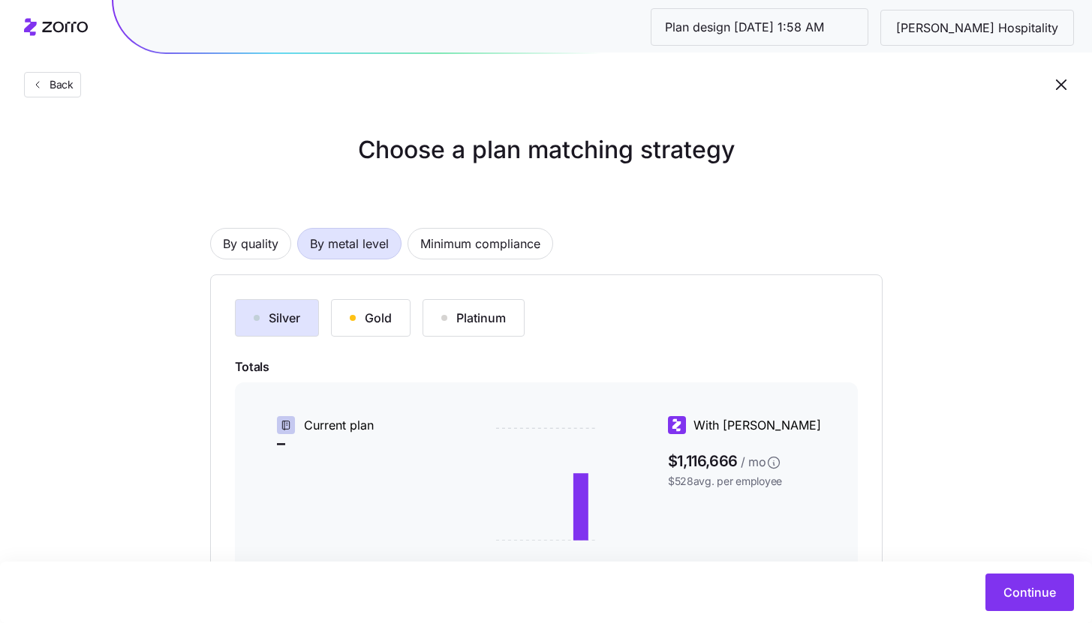
click at [378, 311] on div "Gold" at bounding box center [371, 318] width 42 height 18
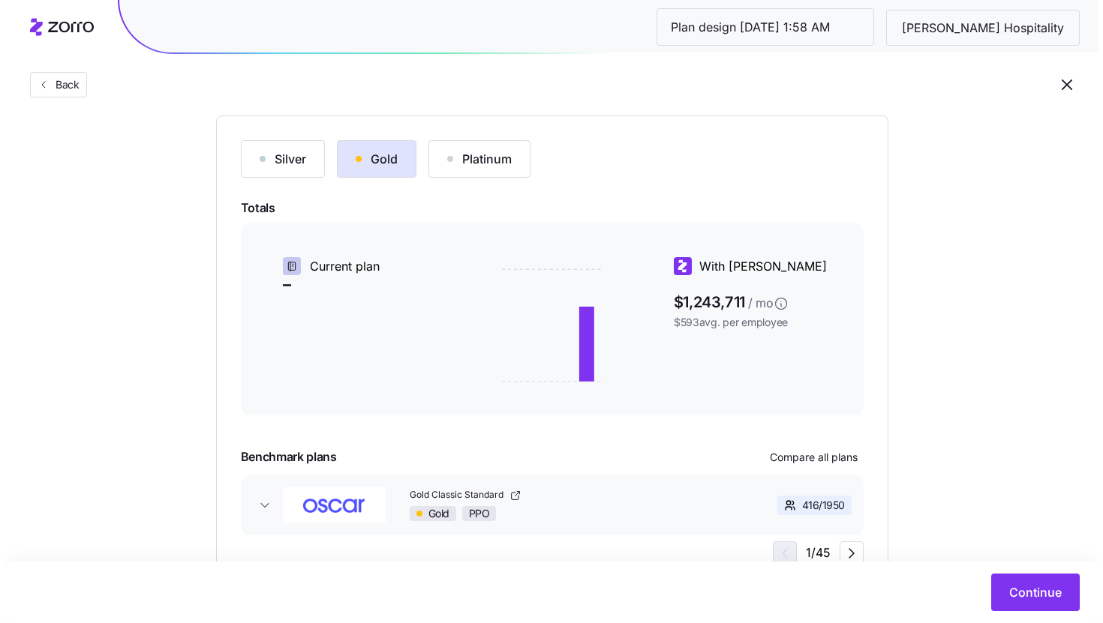
scroll to position [222, 0]
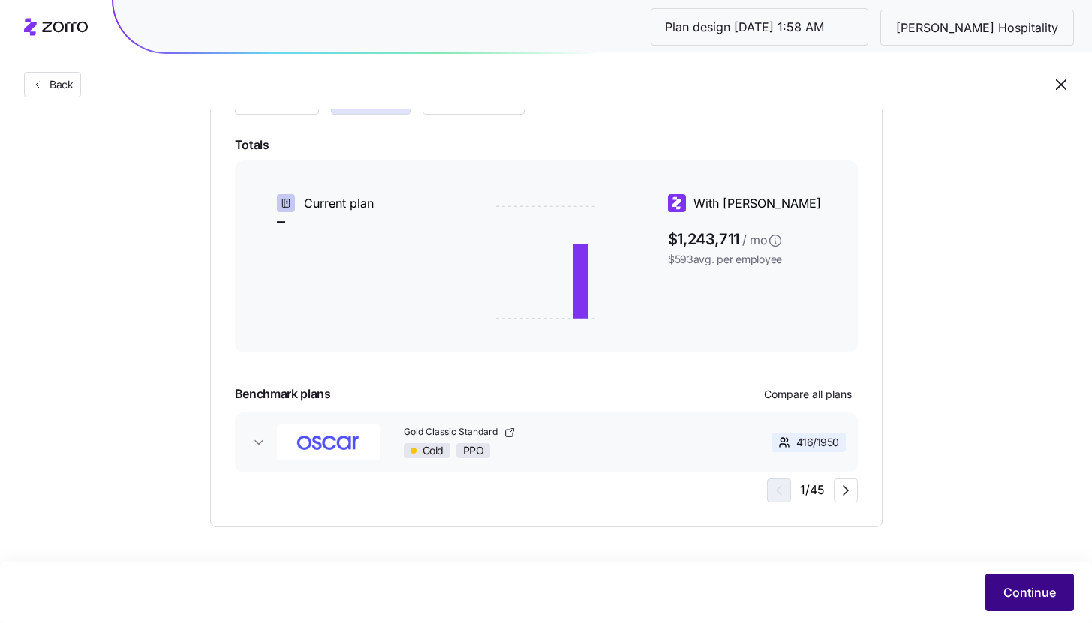
click at [1020, 603] on button "Continue" at bounding box center [1029, 593] width 89 height 38
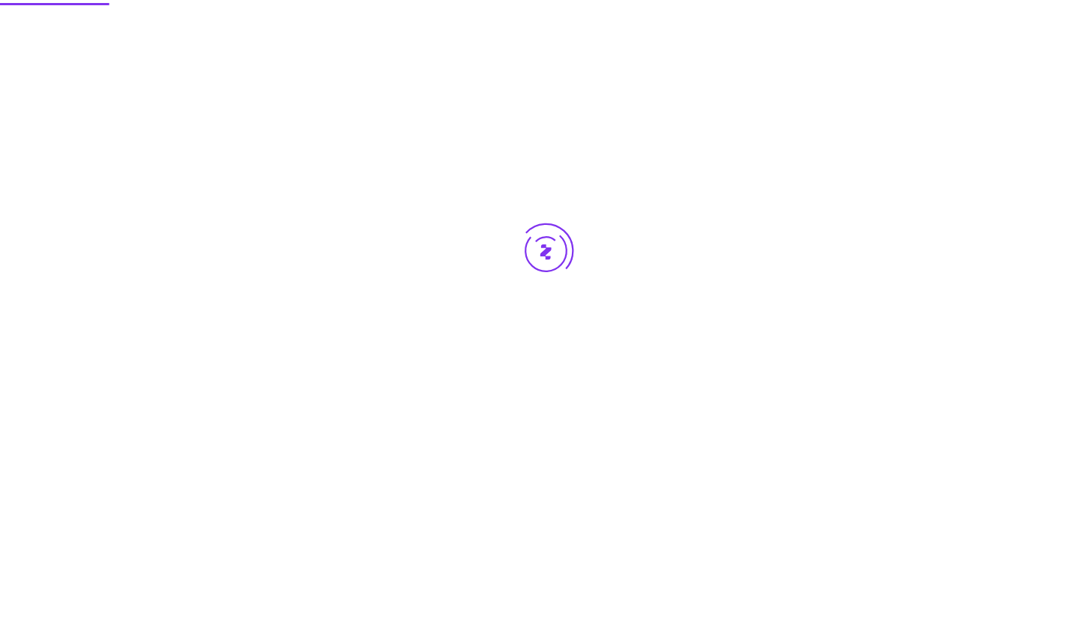
scroll to position [0, 0]
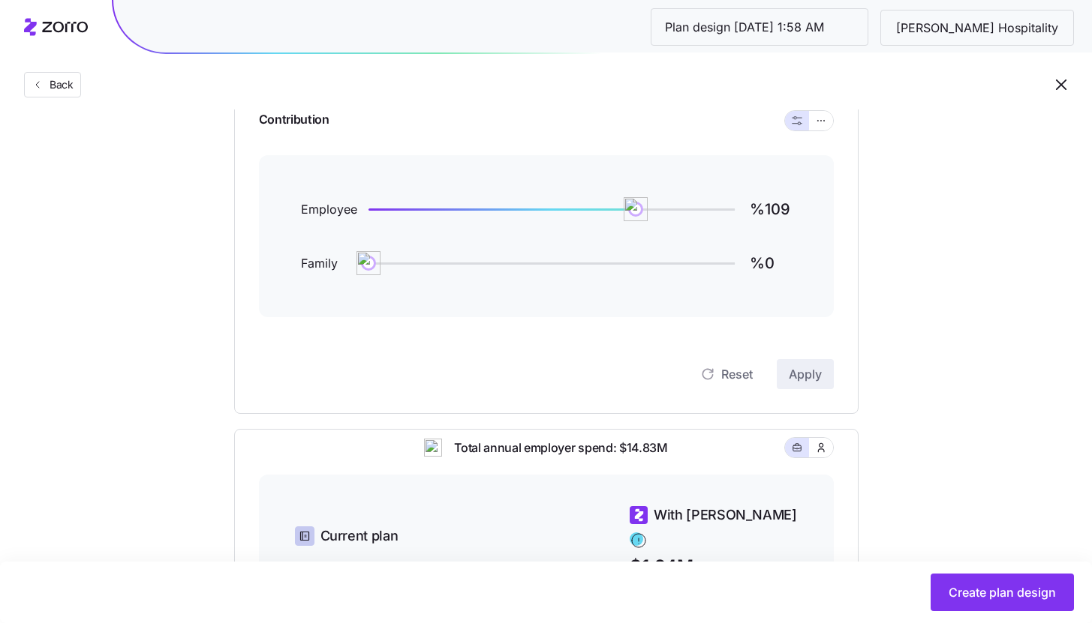
scroll to position [96, 0]
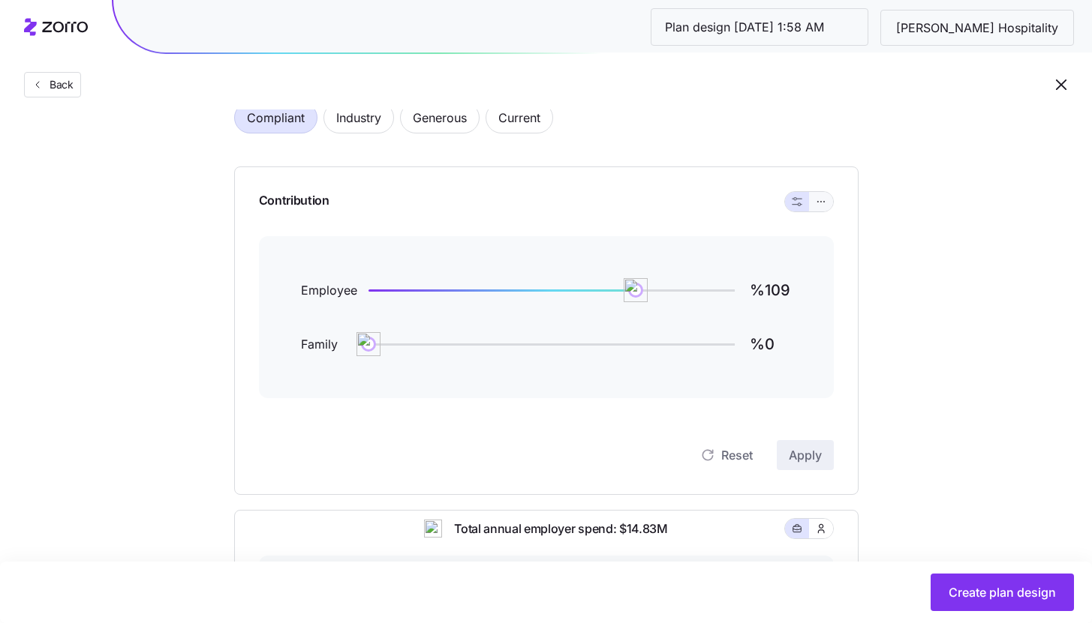
click at [821, 196] on button "button" at bounding box center [821, 202] width 12 height 12
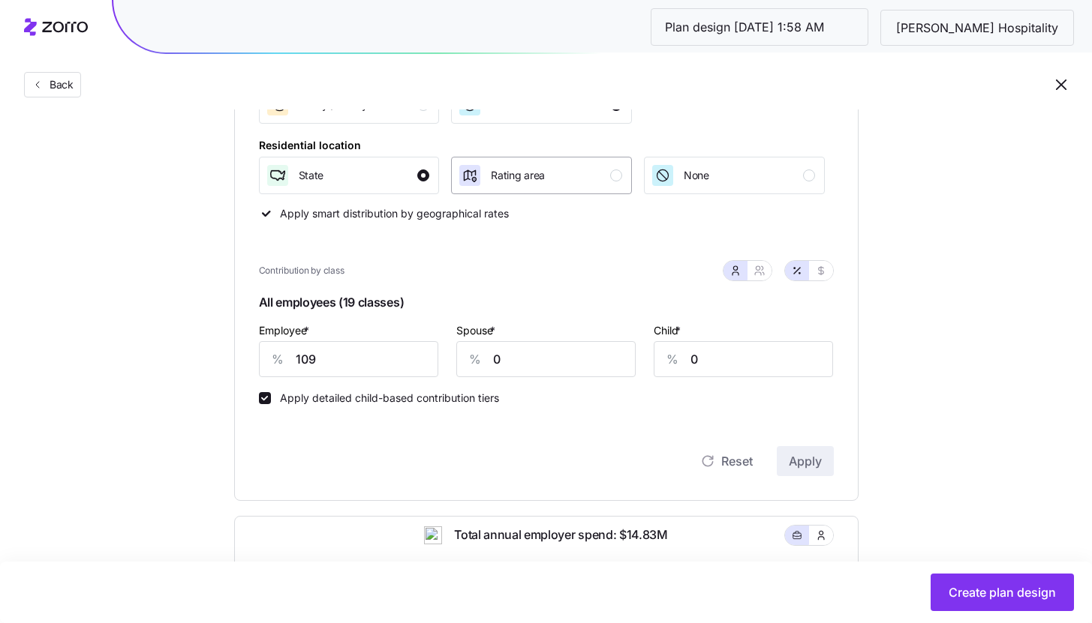
scroll to position [323, 0]
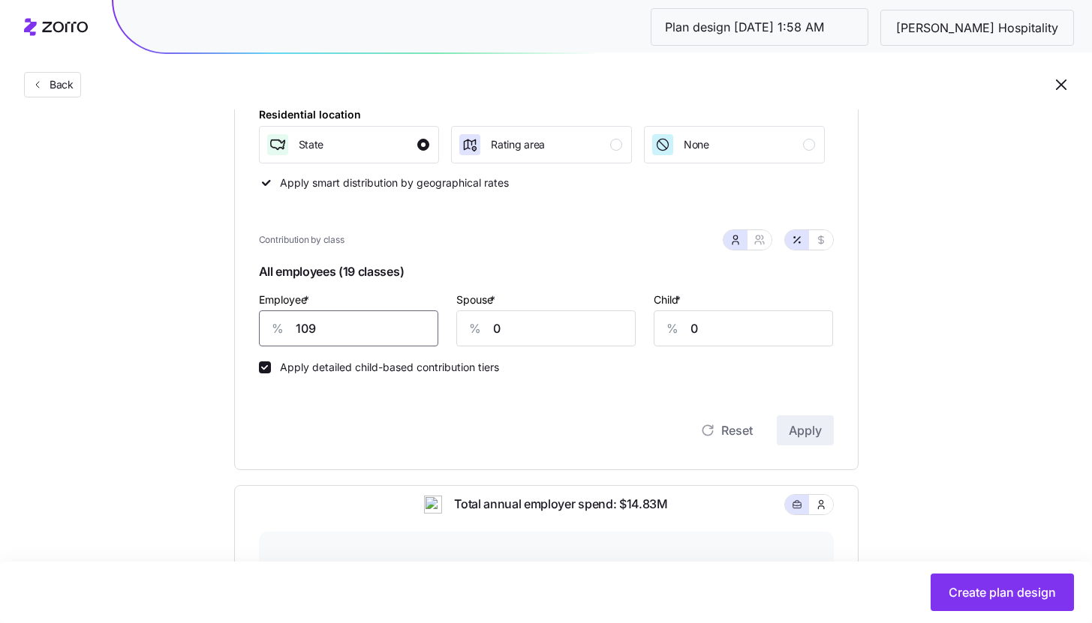
click at [340, 324] on input "109" at bounding box center [348, 329] width 179 height 36
type input "85"
click at [811, 434] on span "Apply" at bounding box center [804, 431] width 33 height 18
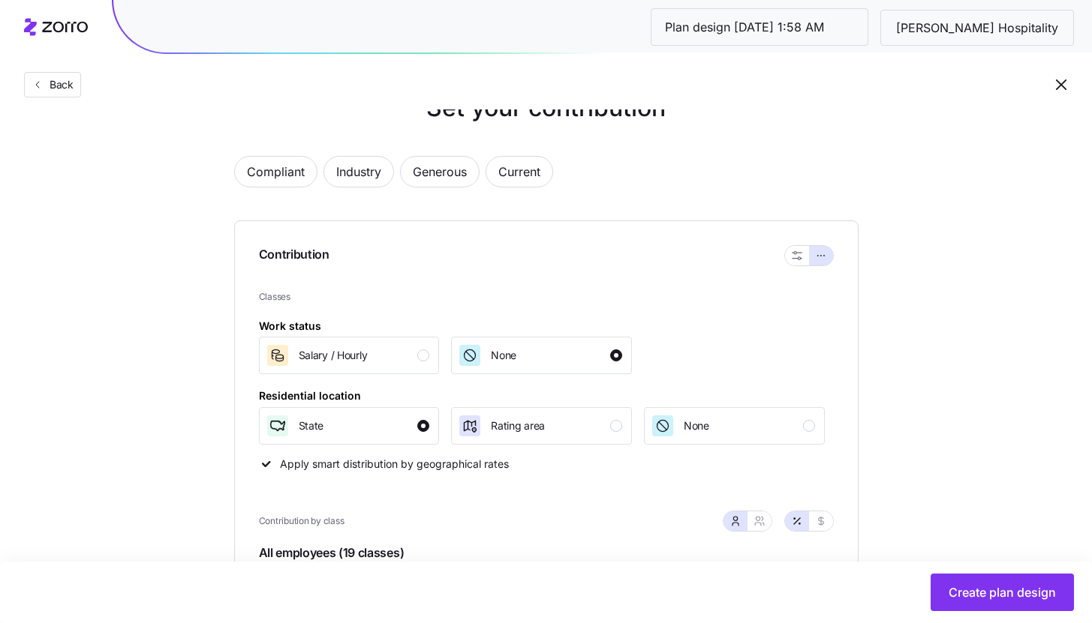
scroll to position [0, 0]
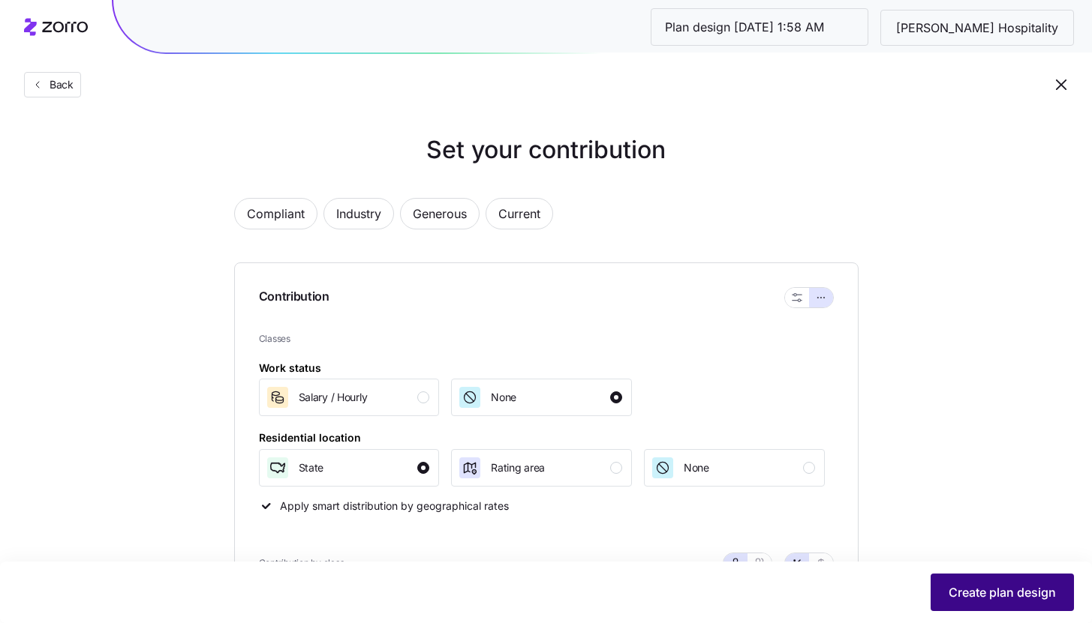
click at [986, 586] on span "Create plan design" at bounding box center [1001, 593] width 107 height 18
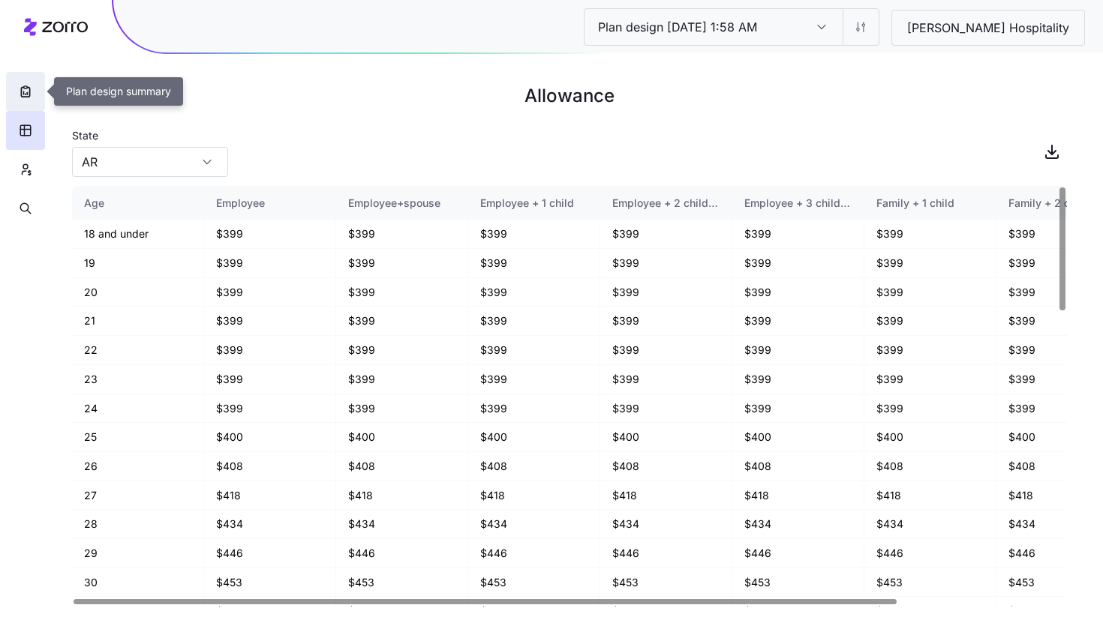
click at [35, 95] on button "button" at bounding box center [25, 91] width 39 height 39
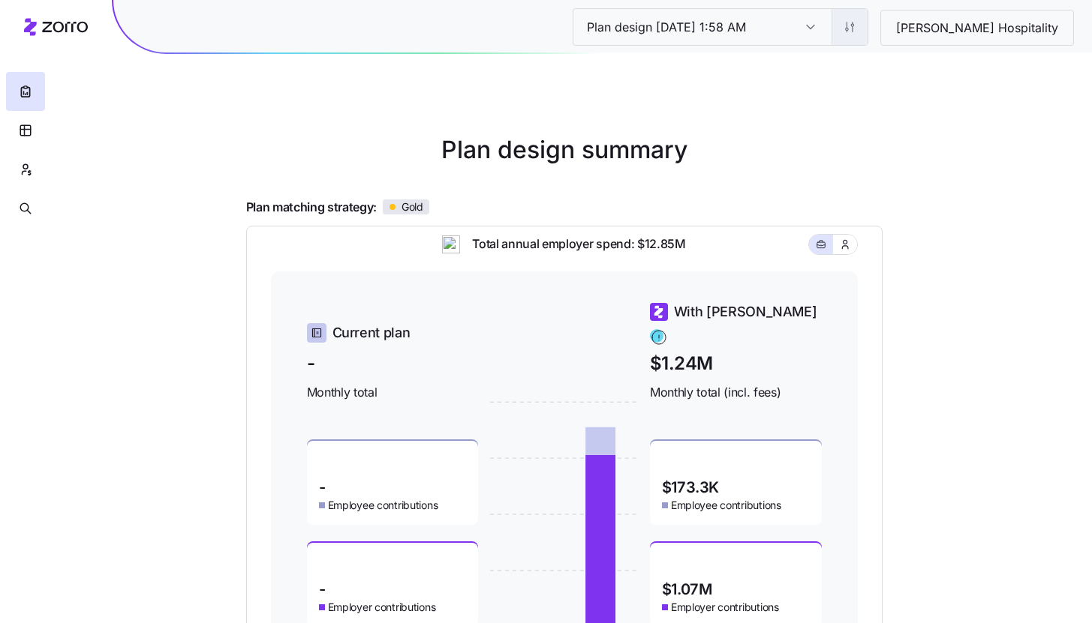
click at [907, 38] on html "Plan design [DATE] 1:58 AM Plan design [DATE] 1:58 AM [PERSON_NAME] Hospitality…" at bounding box center [546, 411] width 1092 height 823
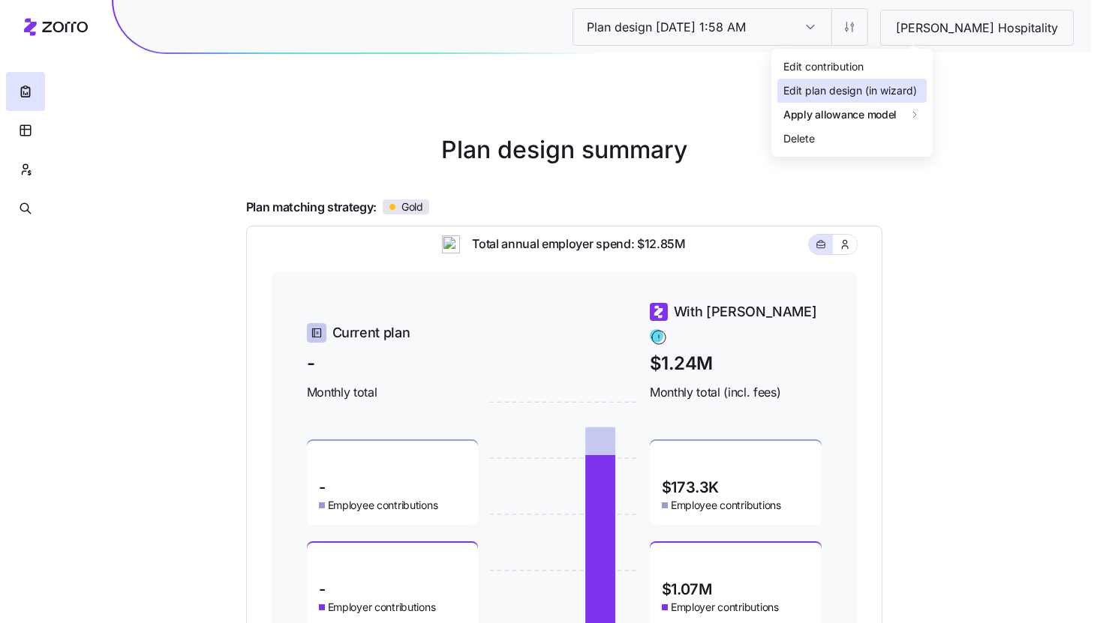
click at [875, 92] on div "Edit plan design (in wizard)" at bounding box center [850, 91] width 134 height 17
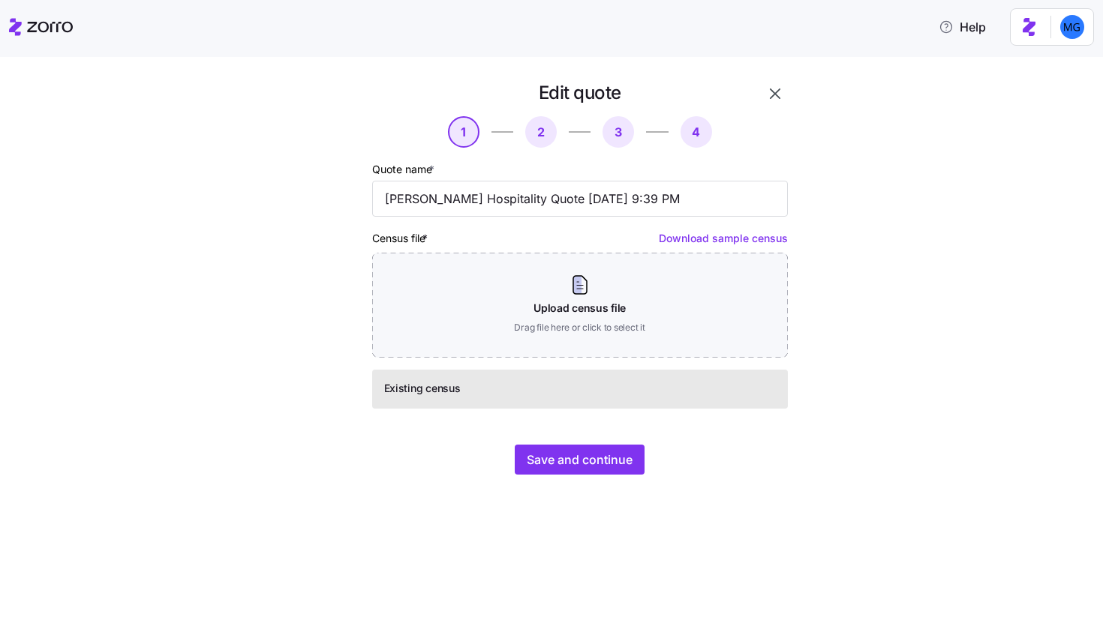
click at [766, 99] on icon "button" at bounding box center [775, 94] width 18 height 18
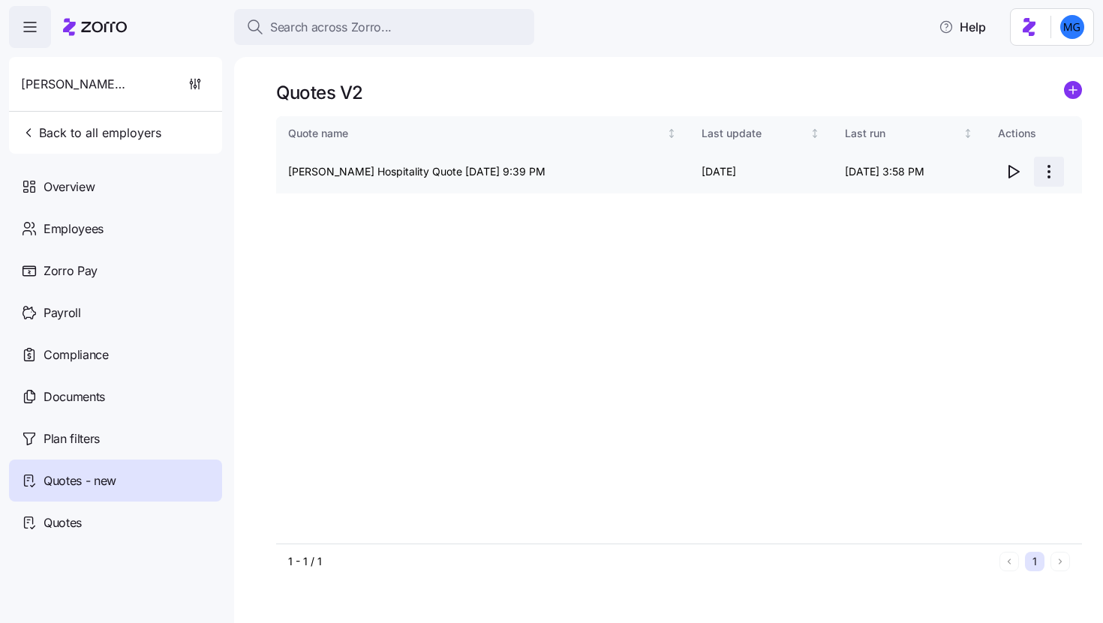
click at [1048, 164] on html "Search across Zorro... Help [PERSON_NAME] Hospitality Back to all employers Ove…" at bounding box center [551, 307] width 1103 height 614
click at [979, 213] on div "Edit quote" at bounding box center [989, 209] width 138 height 24
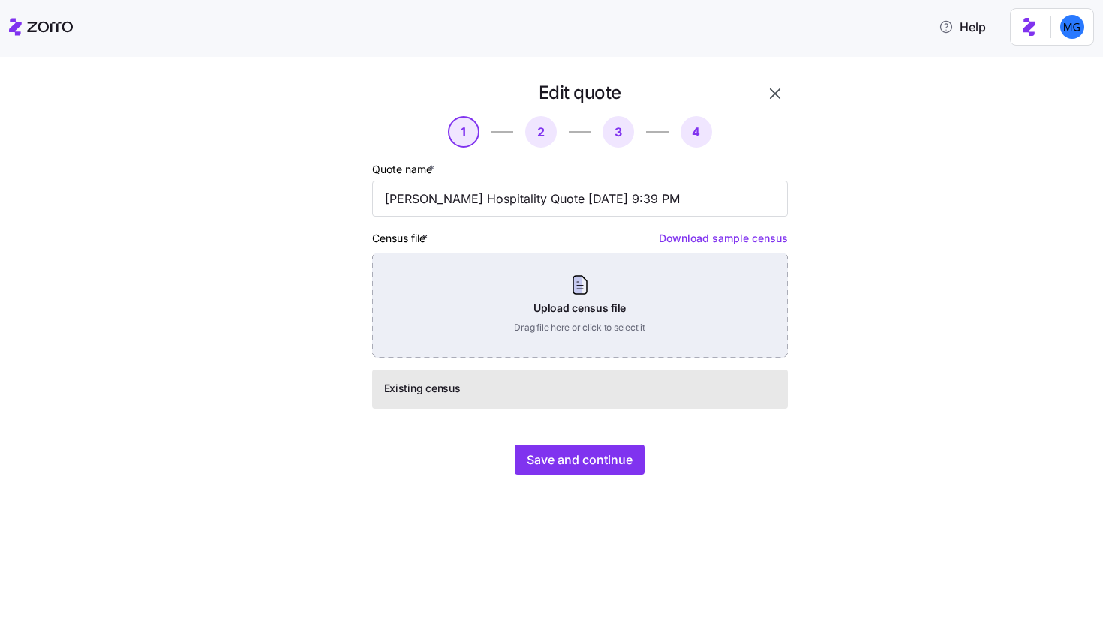
click at [629, 306] on div "Upload census file Drag file here or click to select it" at bounding box center [580, 305] width 416 height 105
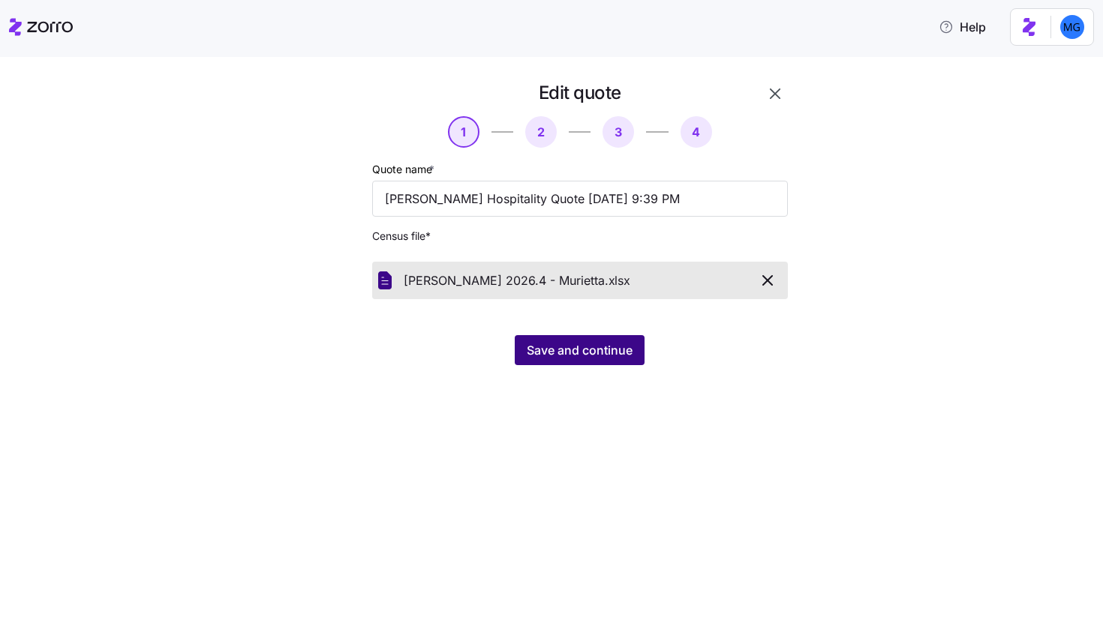
click at [569, 355] on span "Save and continue" at bounding box center [580, 350] width 106 height 18
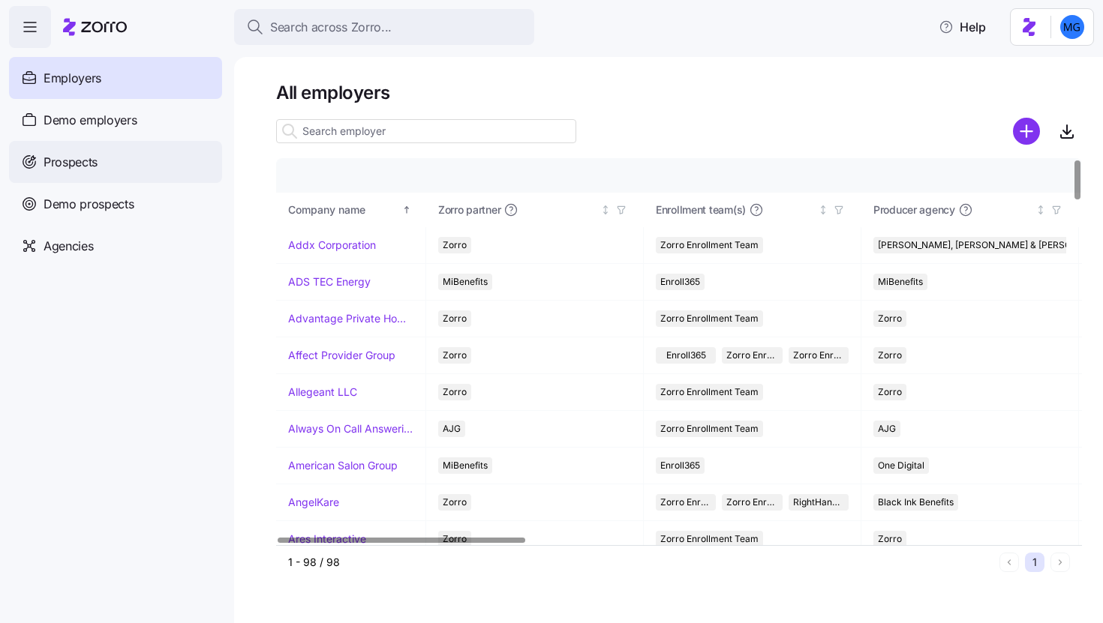
click at [127, 157] on div "Prospects" at bounding box center [115, 162] width 213 height 42
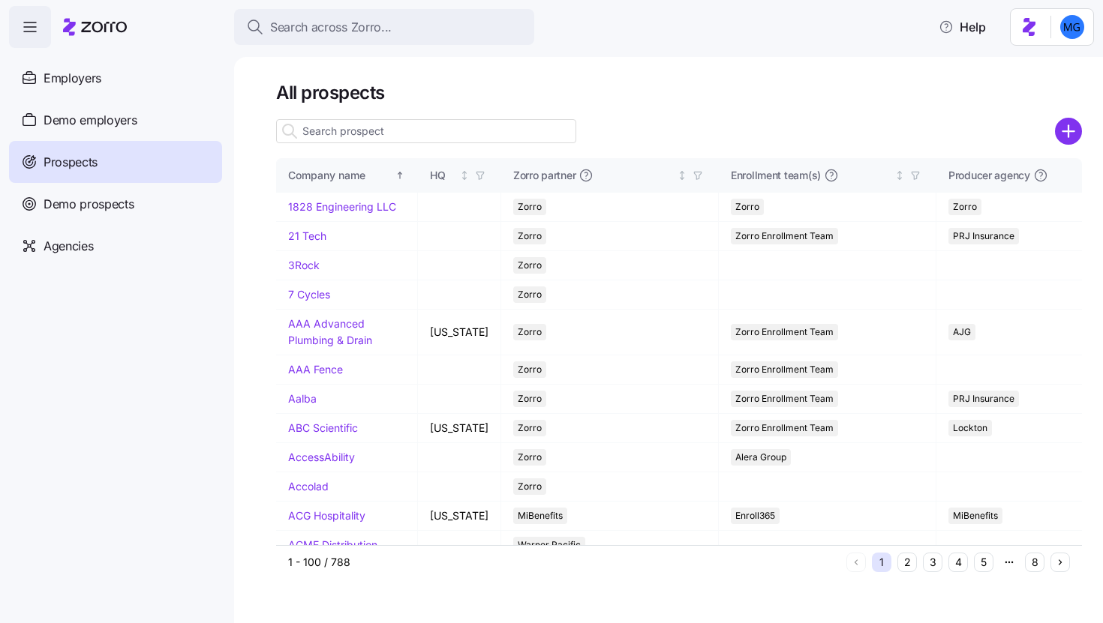
click at [473, 128] on input at bounding box center [426, 131] width 300 height 24
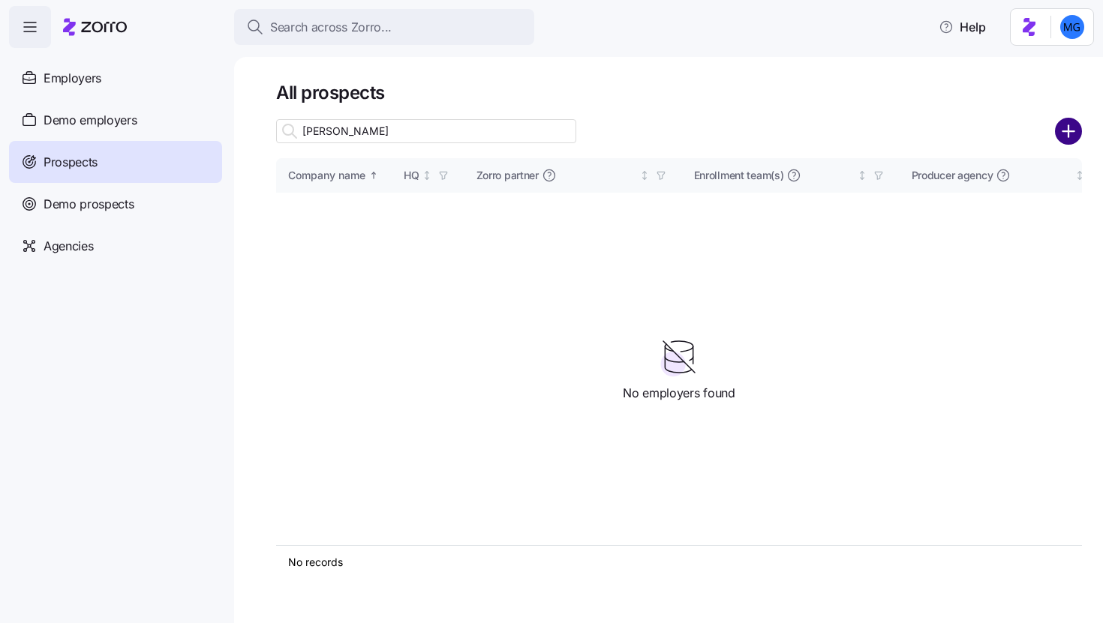
click at [1066, 130] on circle "add icon" at bounding box center [1068, 131] width 25 height 25
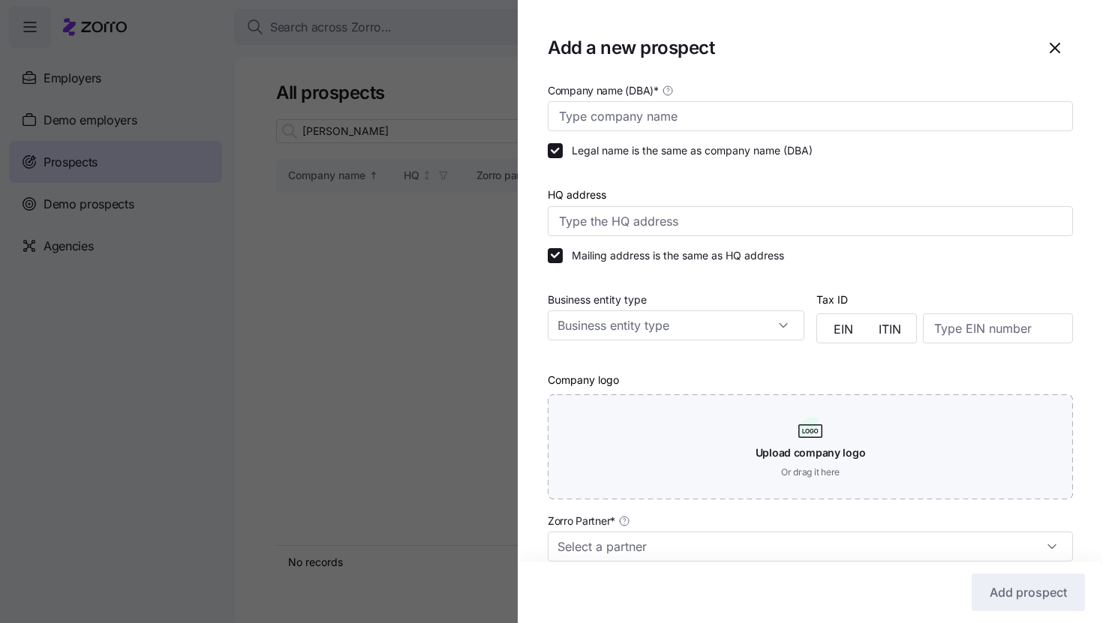
click at [1050, 44] on icon "button" at bounding box center [1055, 48] width 18 height 18
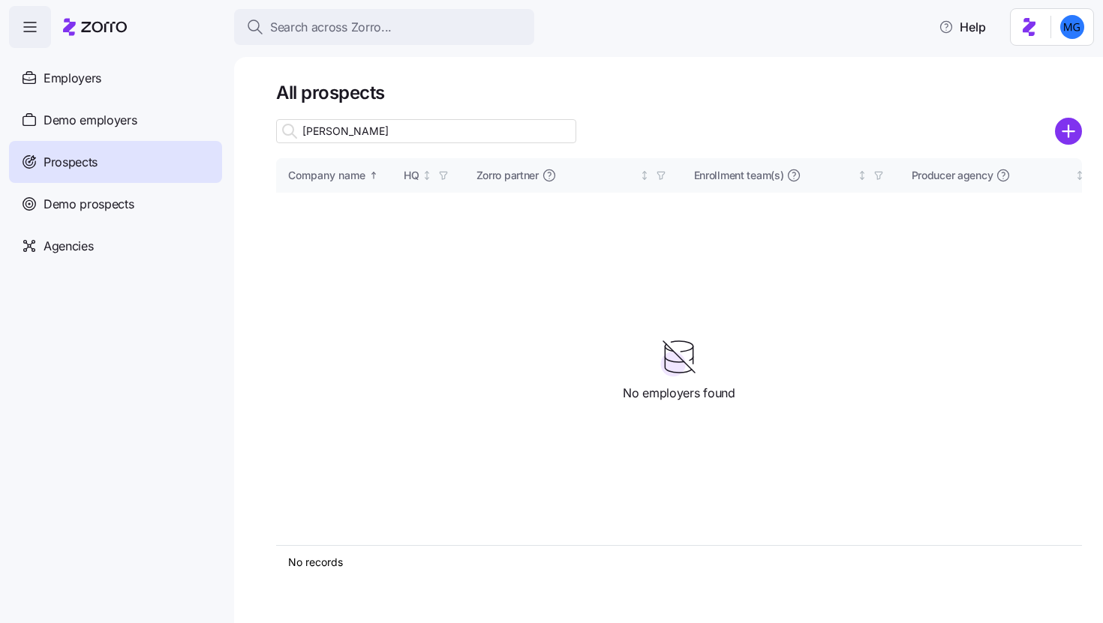
click at [464, 136] on input "coury" at bounding box center [426, 131] width 300 height 24
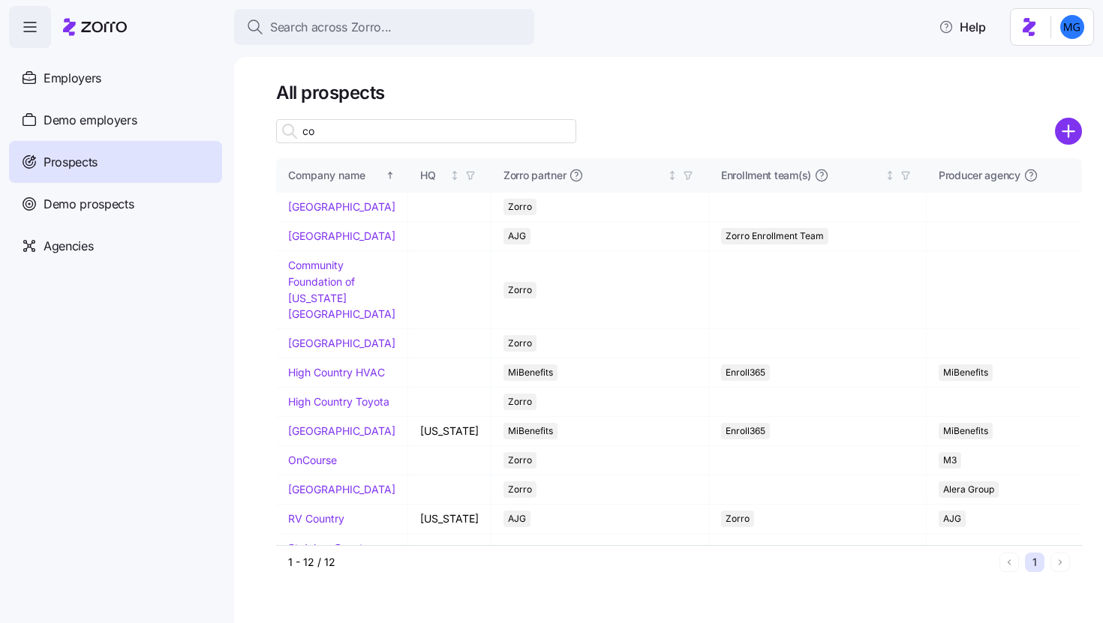
type input "c"
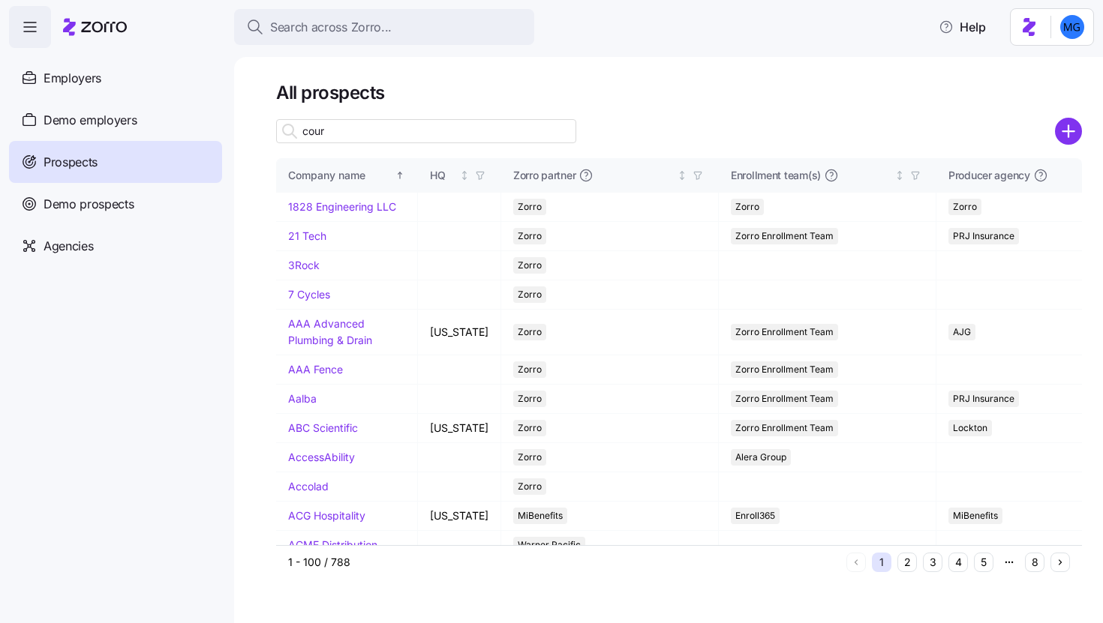
type input "coury"
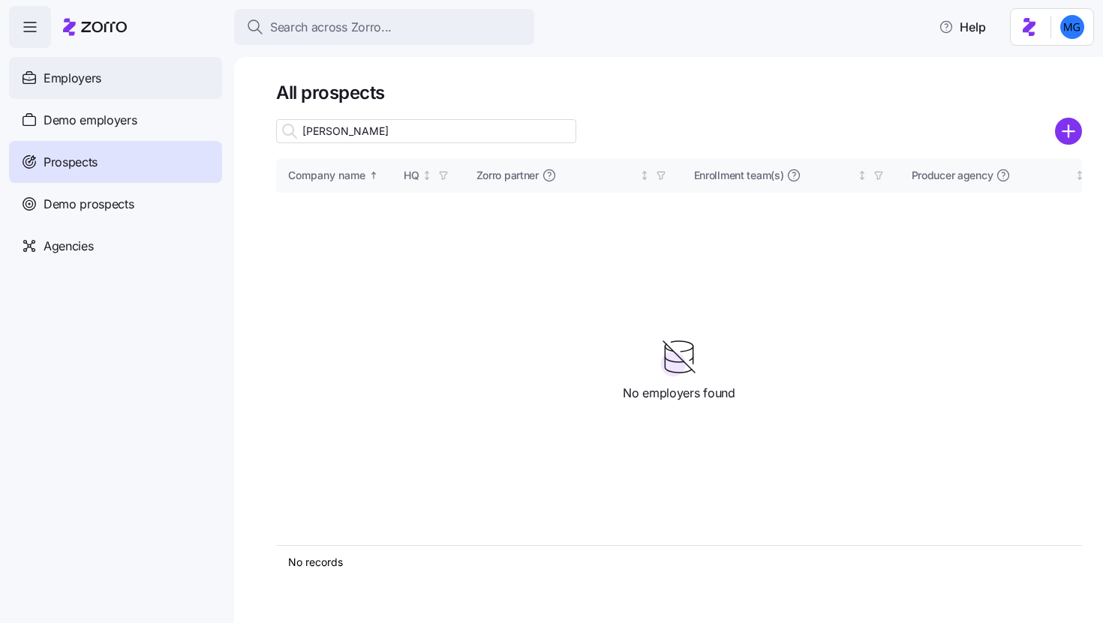
click at [128, 72] on div "Employers" at bounding box center [115, 78] width 213 height 42
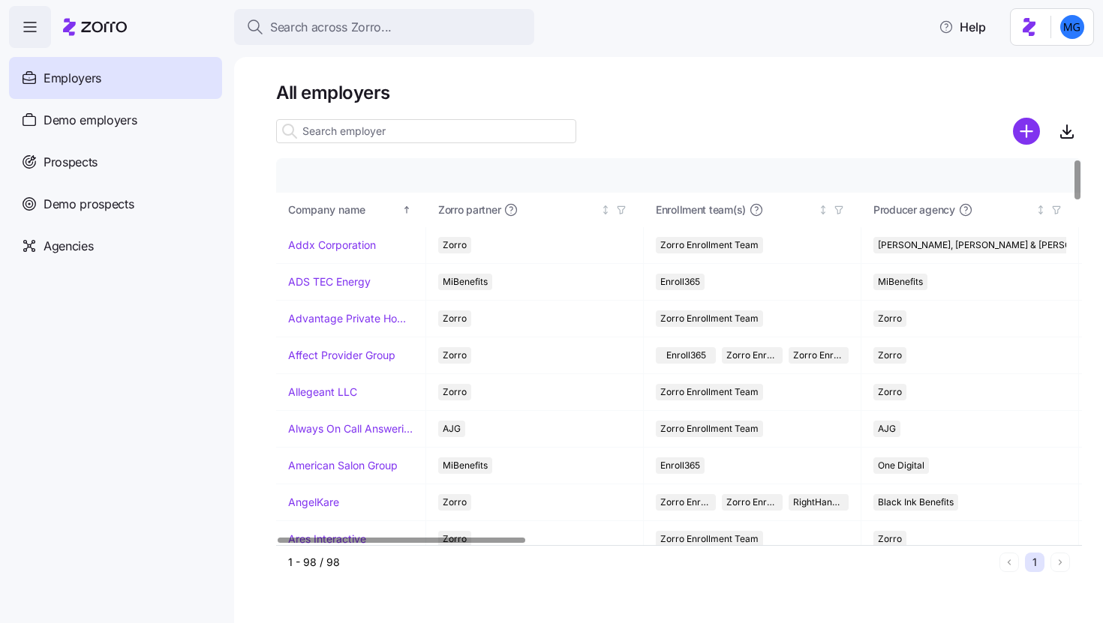
click at [503, 142] on input at bounding box center [426, 131] width 300 height 24
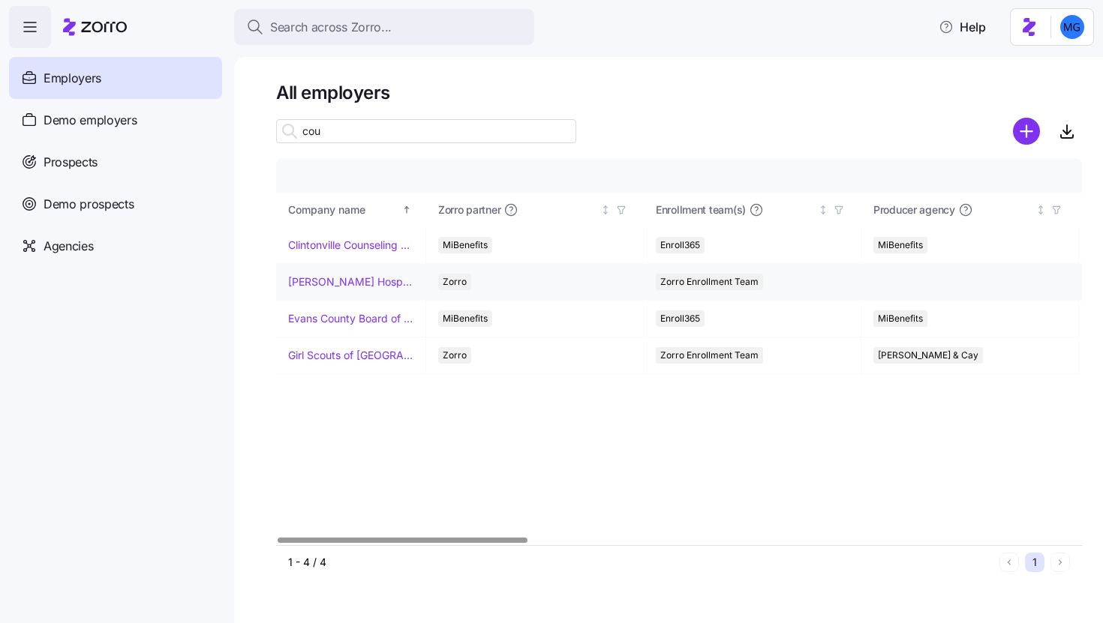
type input "cou"
click at [359, 281] on link "[PERSON_NAME] Hospitality" at bounding box center [350, 282] width 125 height 15
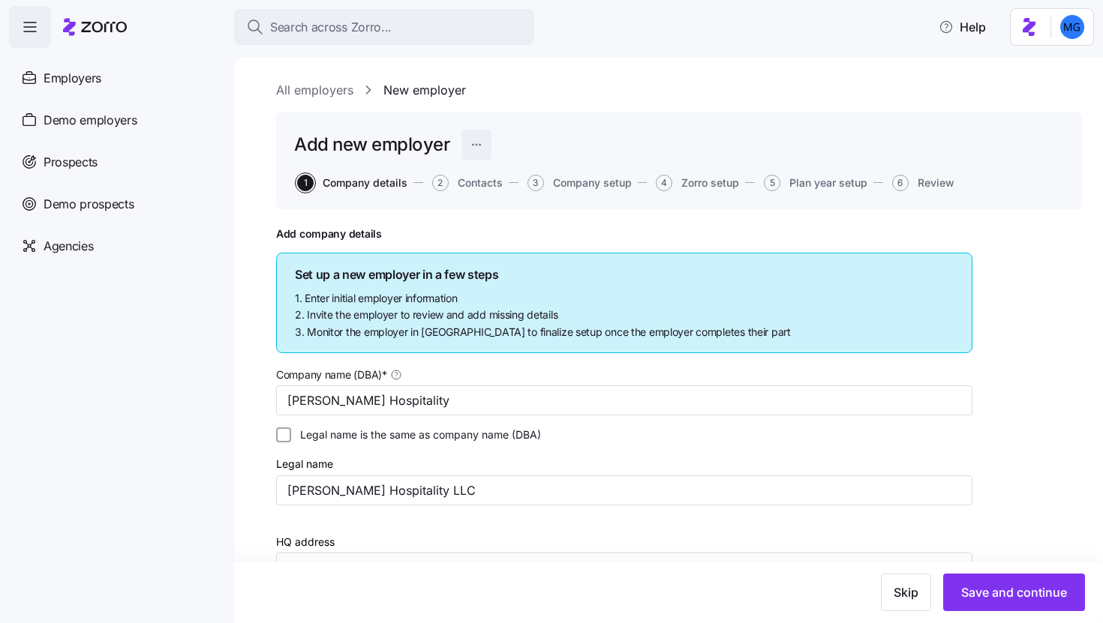
click at [488, 148] on html "Search across Zorro... Help Enrollments Employers Demo employers Prospects Demo…" at bounding box center [551, 307] width 1103 height 614
click at [450, 186] on div "Change to prospect" at bounding box center [402, 181] width 98 height 17
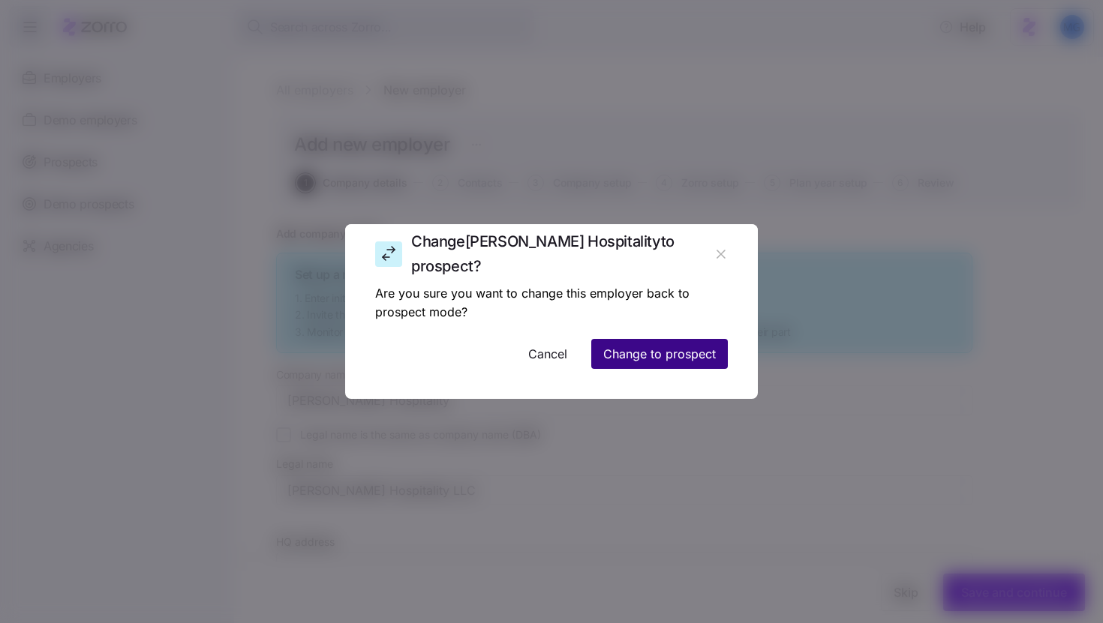
click at [622, 359] on span "Change to prospect" at bounding box center [659, 354] width 113 height 18
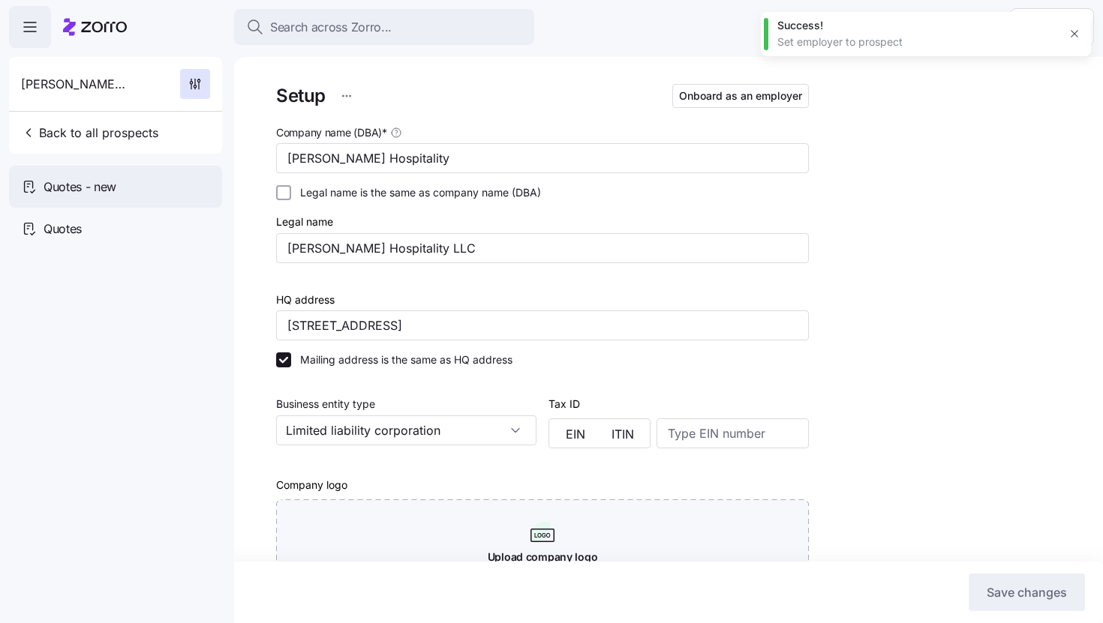
click at [119, 196] on div "Quotes - new" at bounding box center [115, 187] width 213 height 42
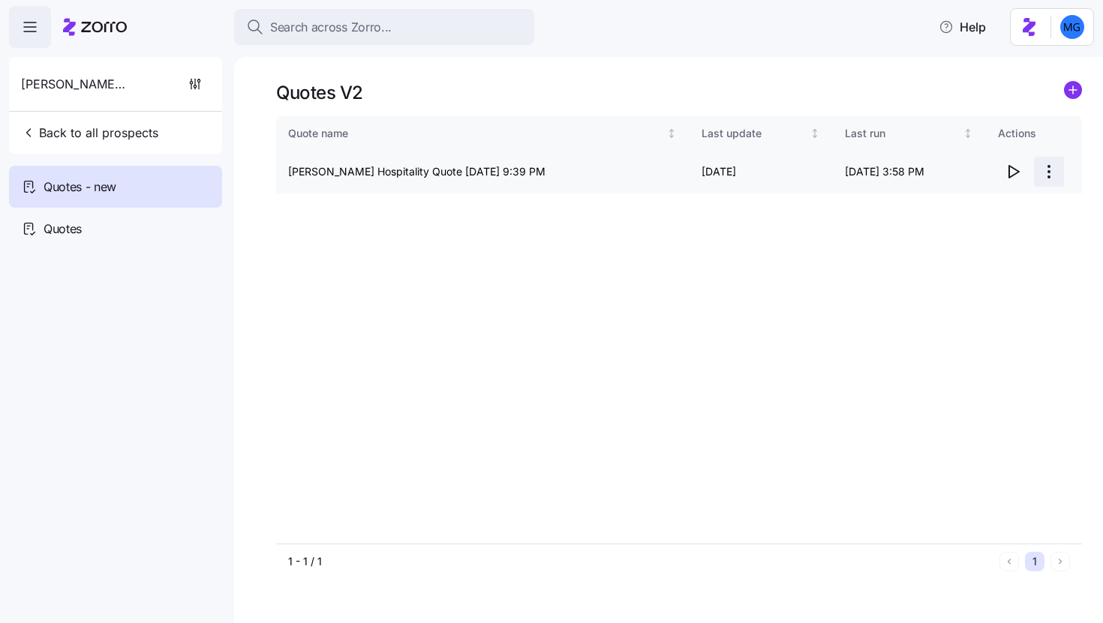
click at [1051, 177] on html "Search across Zorro... Help Coury Hospitality Back to all prospects Quotes - ne…" at bounding box center [551, 307] width 1103 height 614
click at [1017, 201] on div "Edit quote" at bounding box center [989, 209] width 138 height 24
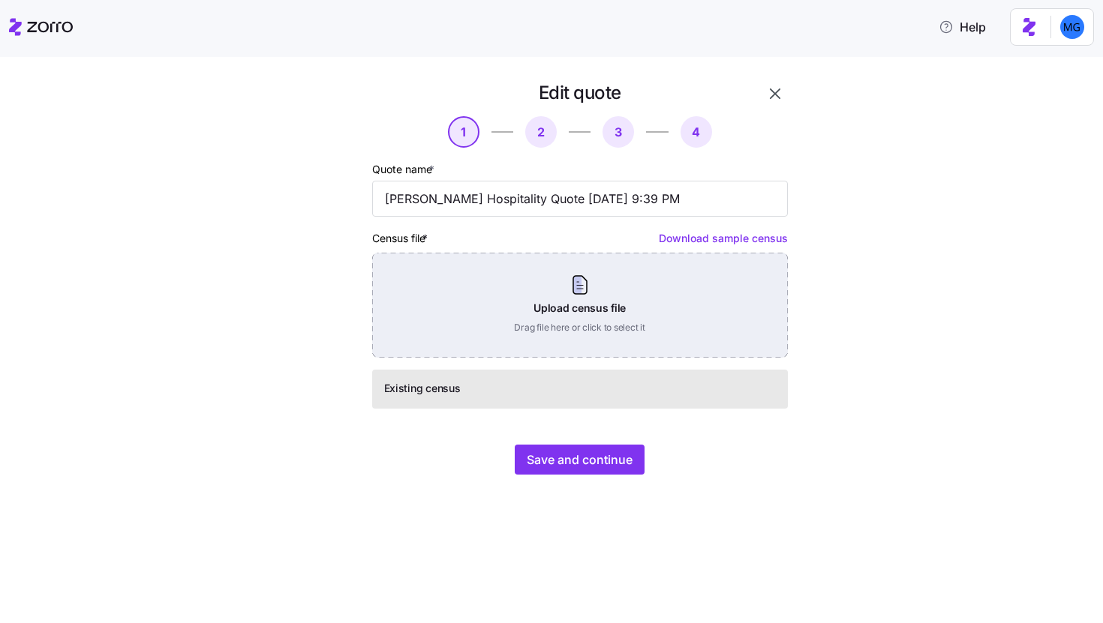
click at [598, 300] on div "Upload census file Drag file here or click to select it" at bounding box center [580, 305] width 416 height 105
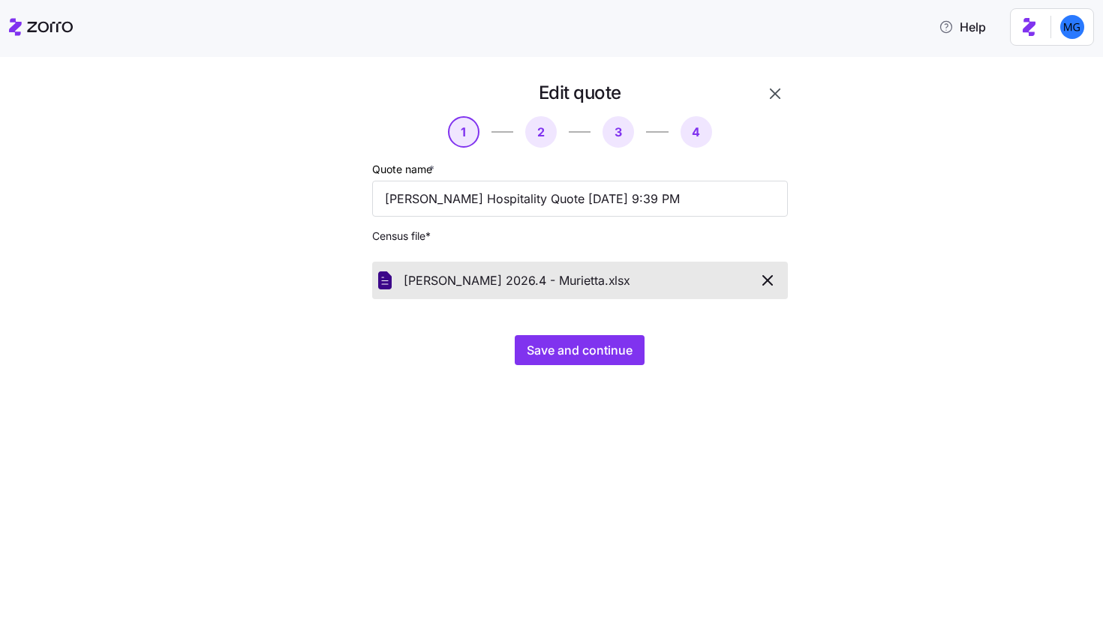
click at [595, 368] on div "Edit quote 1 2 3 4 Quote name * Coury Hospitality Quote 10/06/2025 9:39 PM Cens…" at bounding box center [561, 232] width 525 height 302
click at [592, 361] on button "Save and continue" at bounding box center [580, 350] width 130 height 30
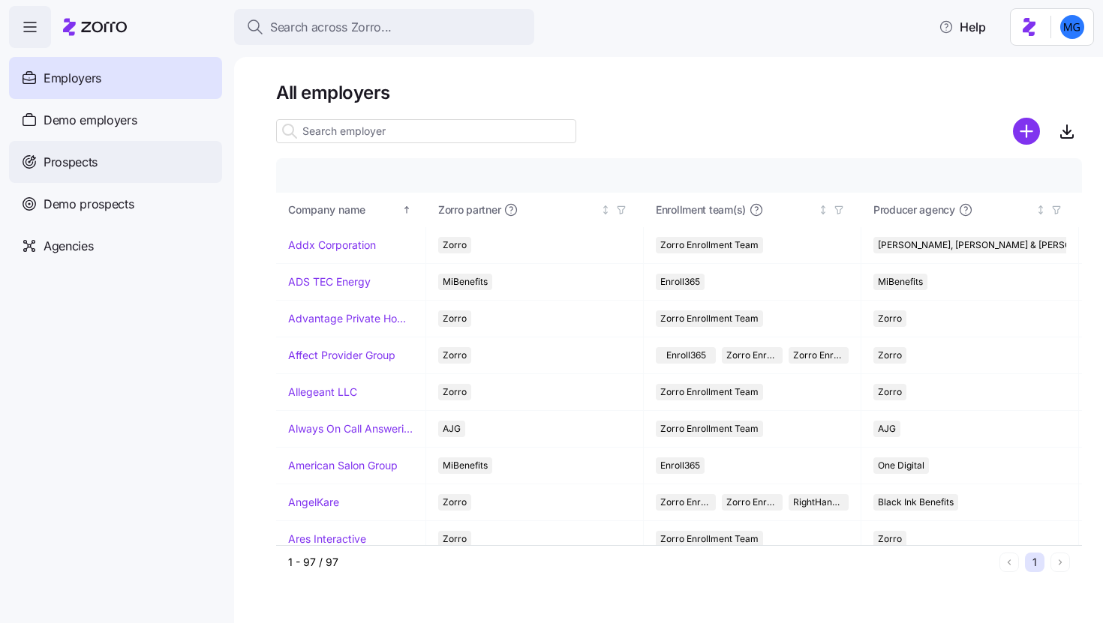
click at [176, 164] on div "Prospects" at bounding box center [115, 162] width 213 height 42
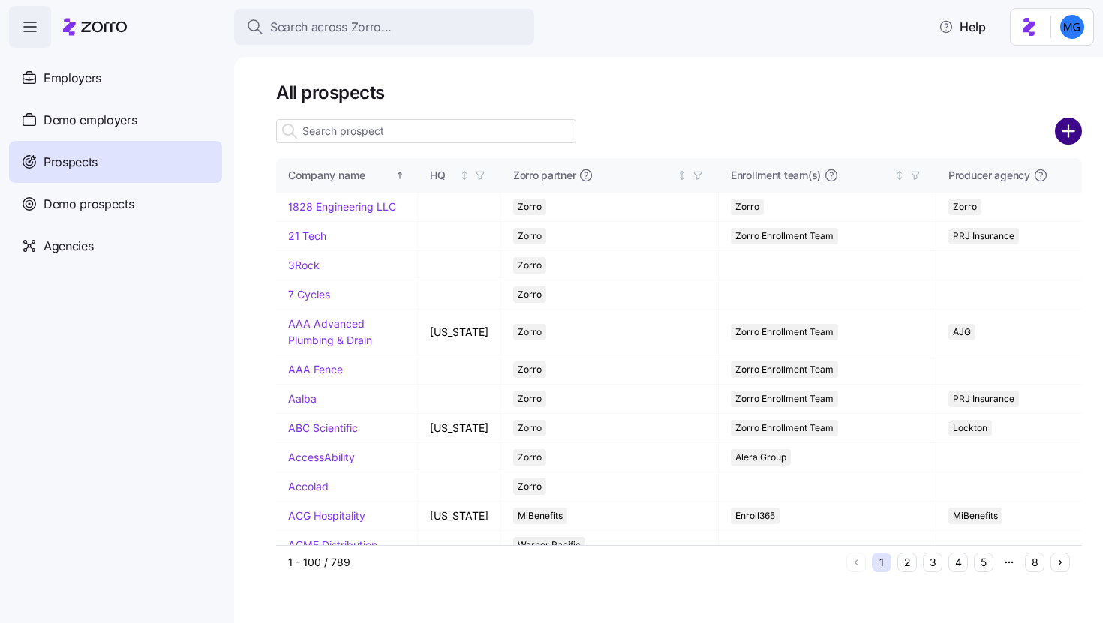
click at [1071, 137] on circle "add icon" at bounding box center [1068, 131] width 25 height 25
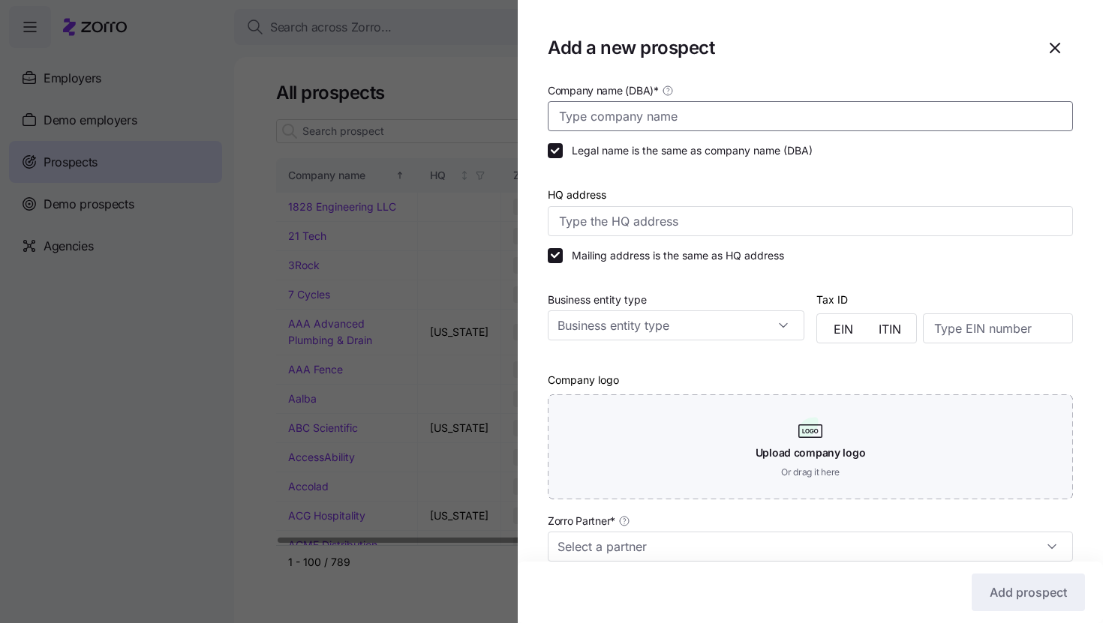
click at [752, 120] on input "Company name (DBA) *" at bounding box center [810, 116] width 525 height 30
paste input "Hayat Pharmacy"
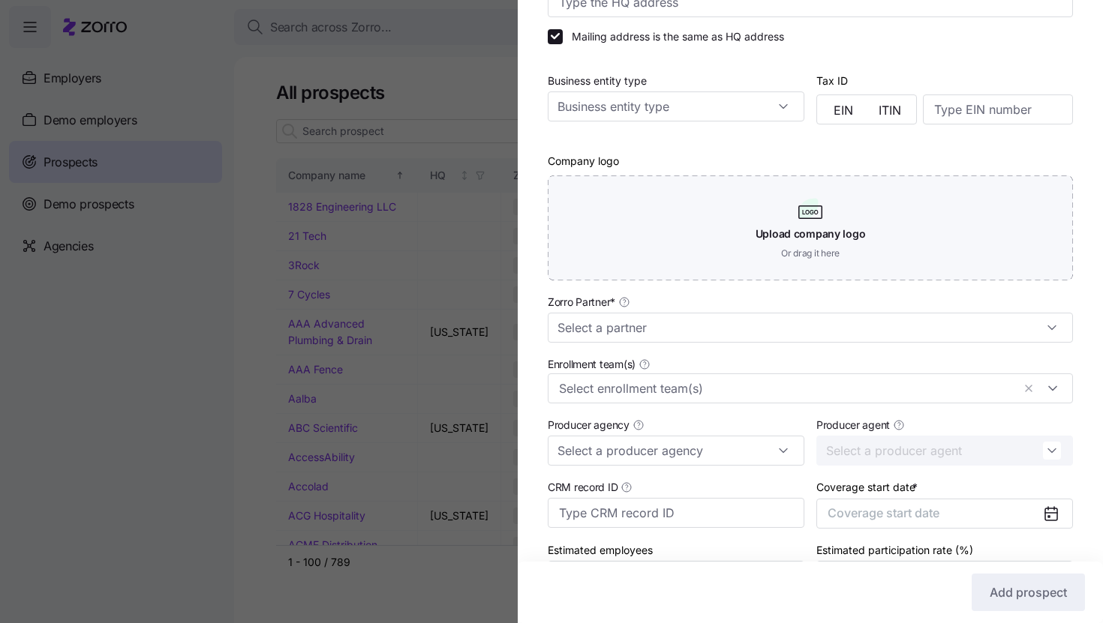
scroll to position [221, 0]
type input "Hayat Pharmacy"
click at [763, 330] on input "Zorro Partner *" at bounding box center [810, 326] width 525 height 30
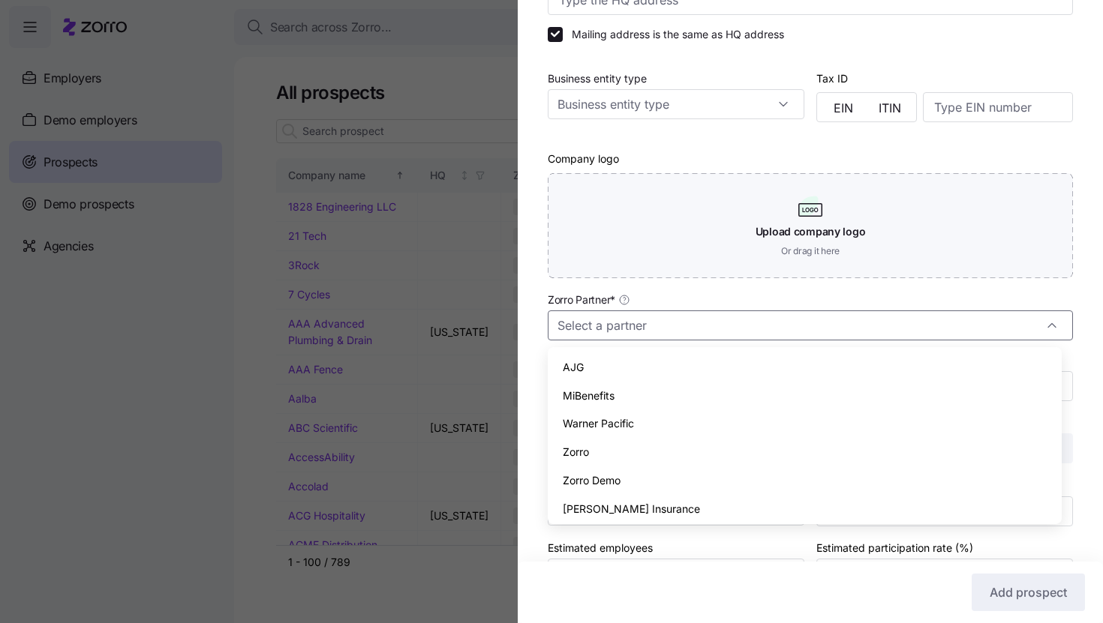
click at [733, 450] on div "Zorro" at bounding box center [805, 452] width 502 height 29
type input "Zorro"
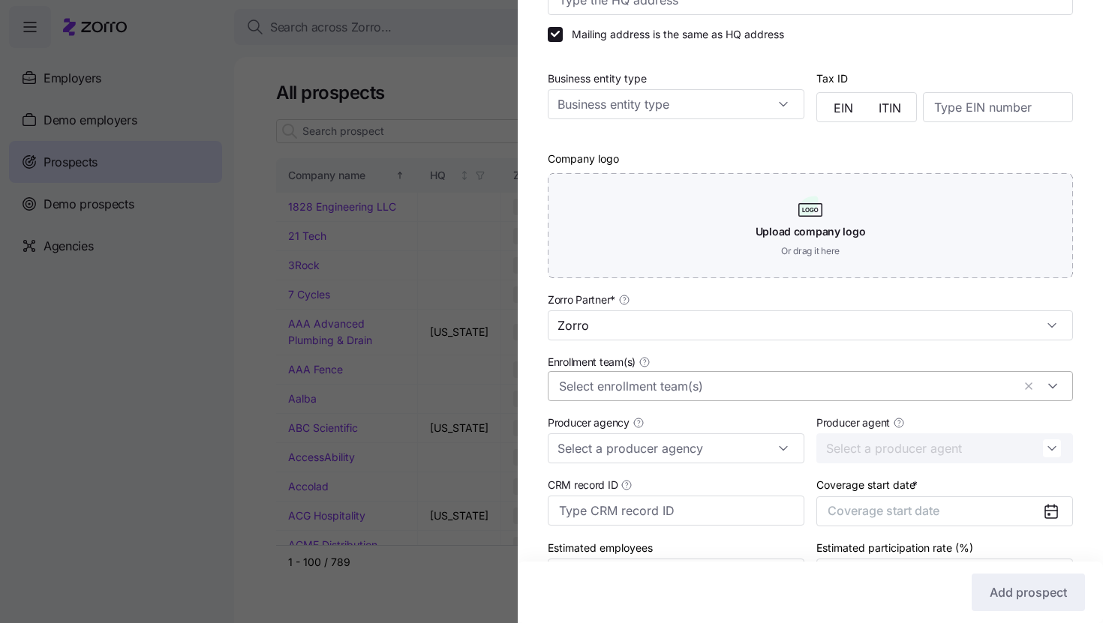
click at [728, 397] on div at bounding box center [810, 386] width 525 height 30
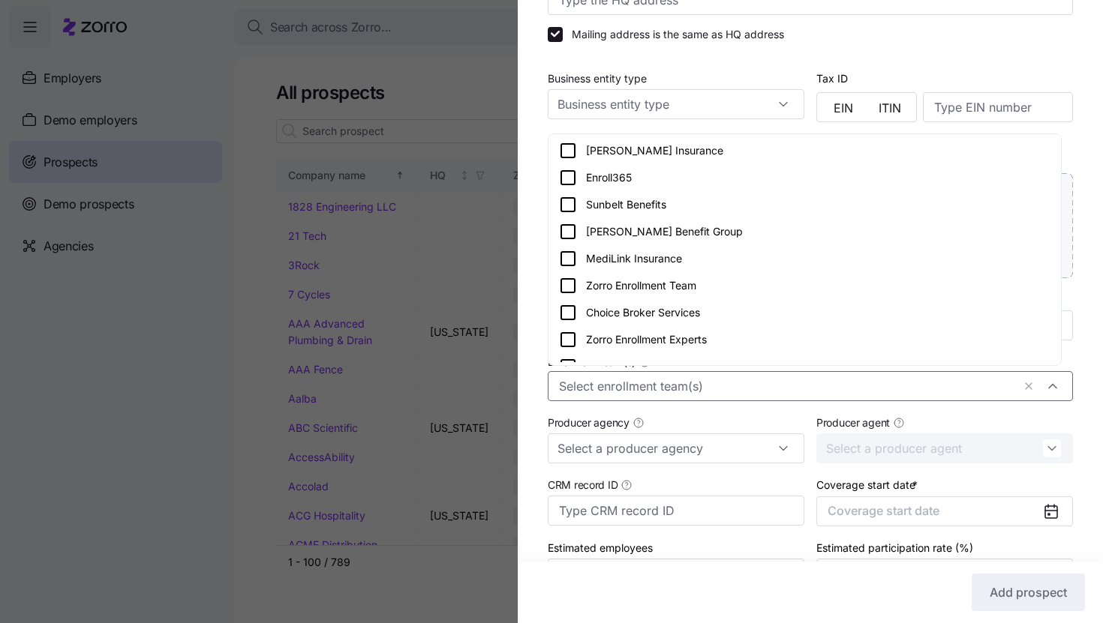
click at [724, 293] on div "Zorro Enrollment Team" at bounding box center [804, 286] width 491 height 18
click at [727, 443] on input "Producer agency" at bounding box center [676, 449] width 257 height 30
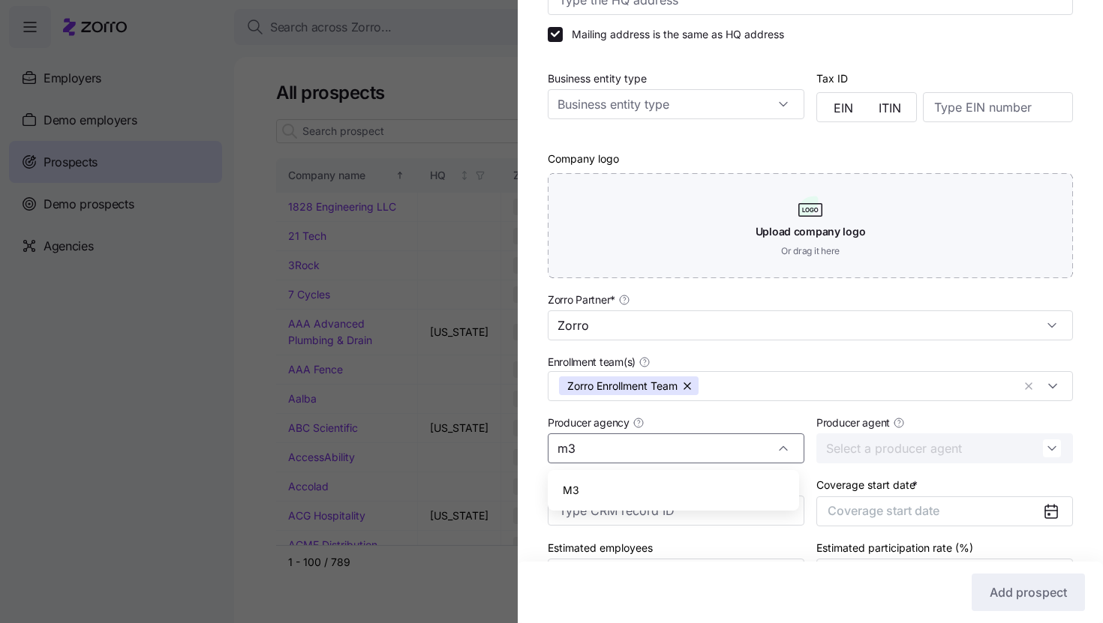
click at [675, 481] on div "M3" at bounding box center [673, 490] width 239 height 29
type input "M3"
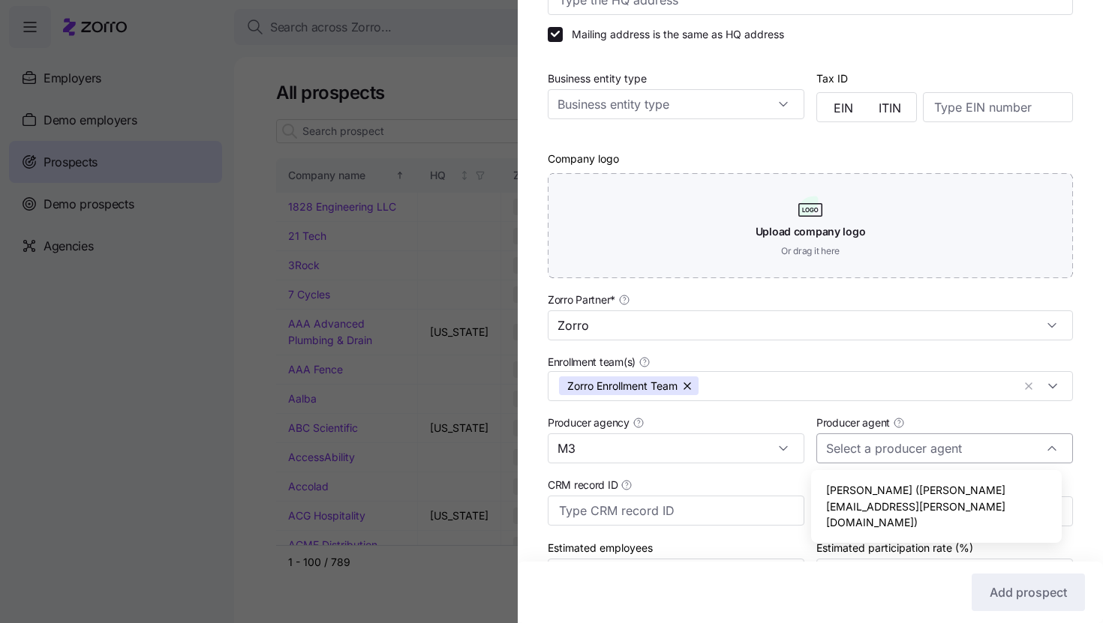
click at [881, 443] on input "Producer agent" at bounding box center [944, 449] width 257 height 30
click at [874, 488] on span "Sam McIntyre (sam.mcintyre@m3ins.com)" at bounding box center [936, 506] width 221 height 49
type input "Sam McIntyre (sam.mcintyre@m3ins.com)"
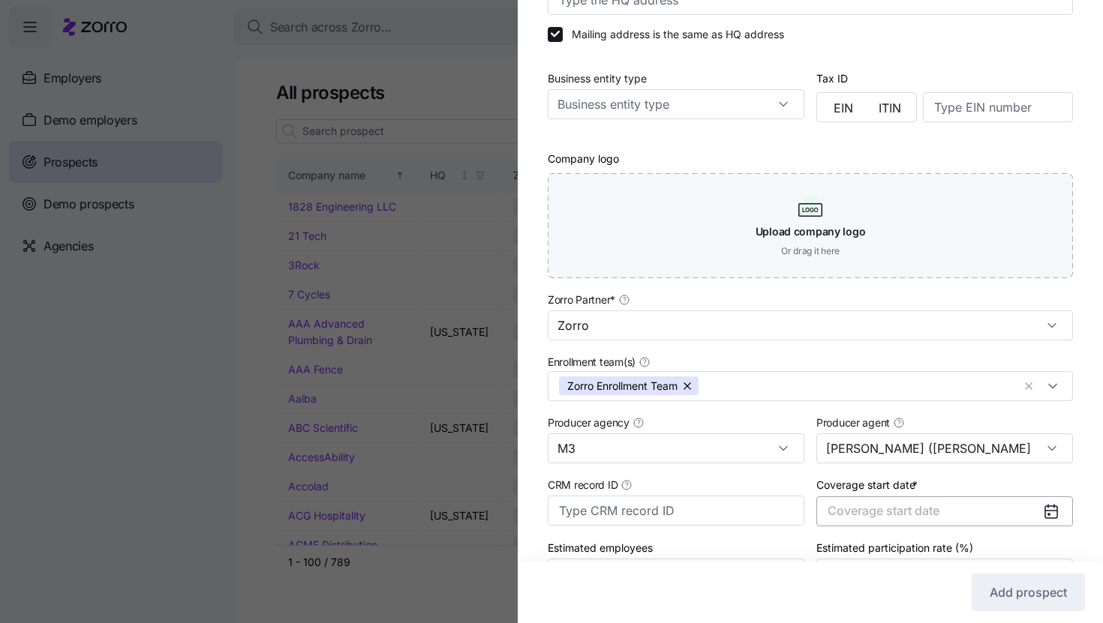
click at [875, 512] on span "Coverage start date" at bounding box center [883, 510] width 112 height 15
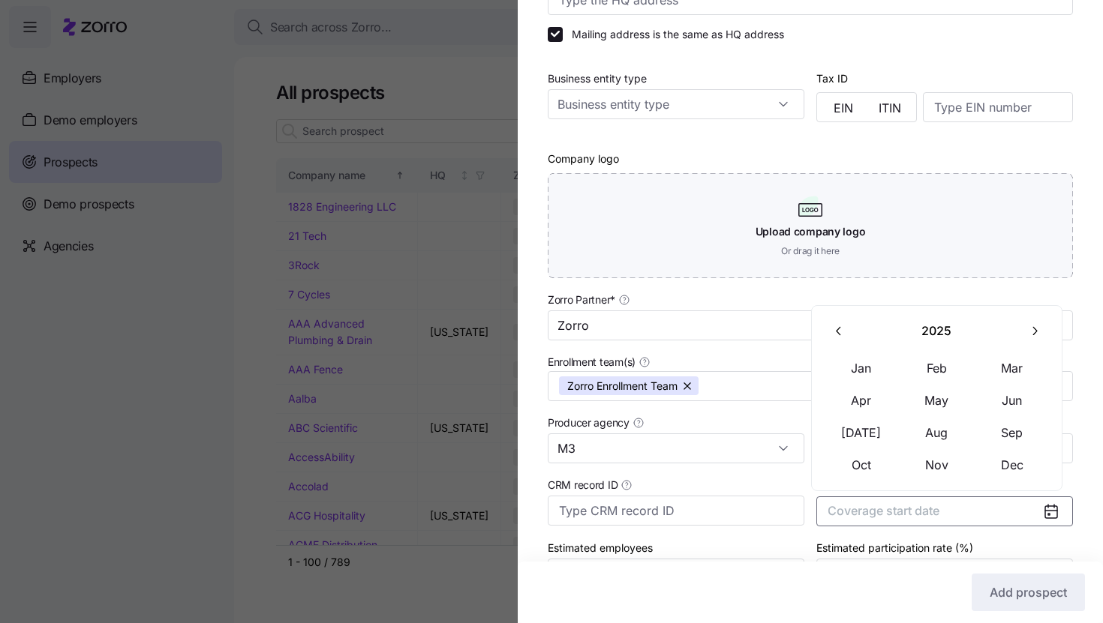
click at [1026, 346] on button "button" at bounding box center [1034, 331] width 32 height 32
click at [842, 374] on button "Jan" at bounding box center [861, 369] width 75 height 32
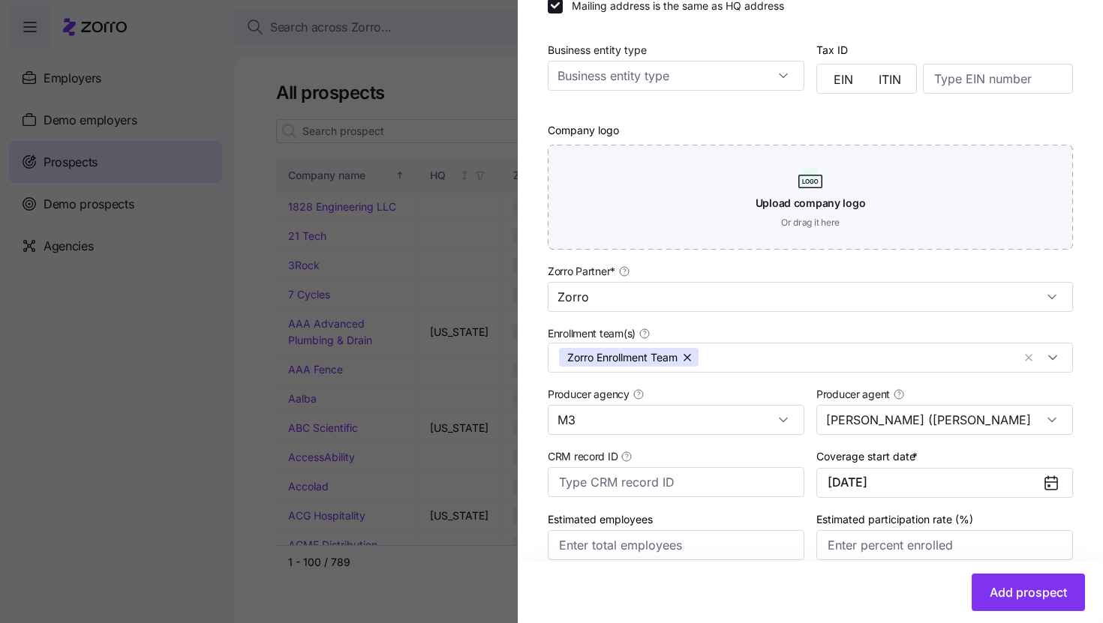
scroll to position [317, 0]
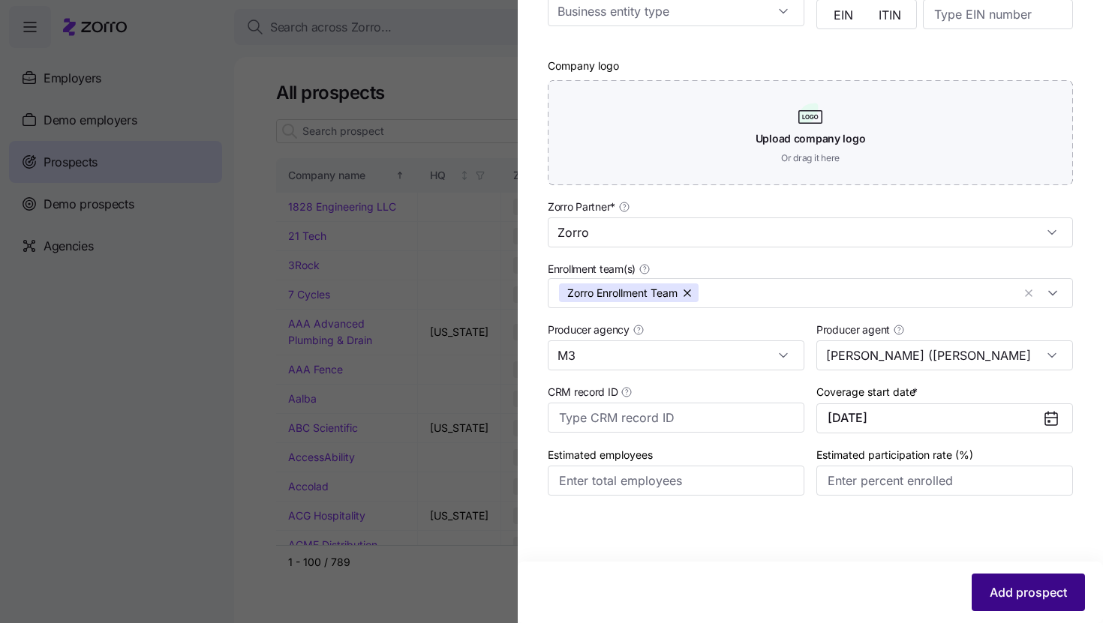
click at [995, 597] on span "Add prospect" at bounding box center [1027, 593] width 77 height 18
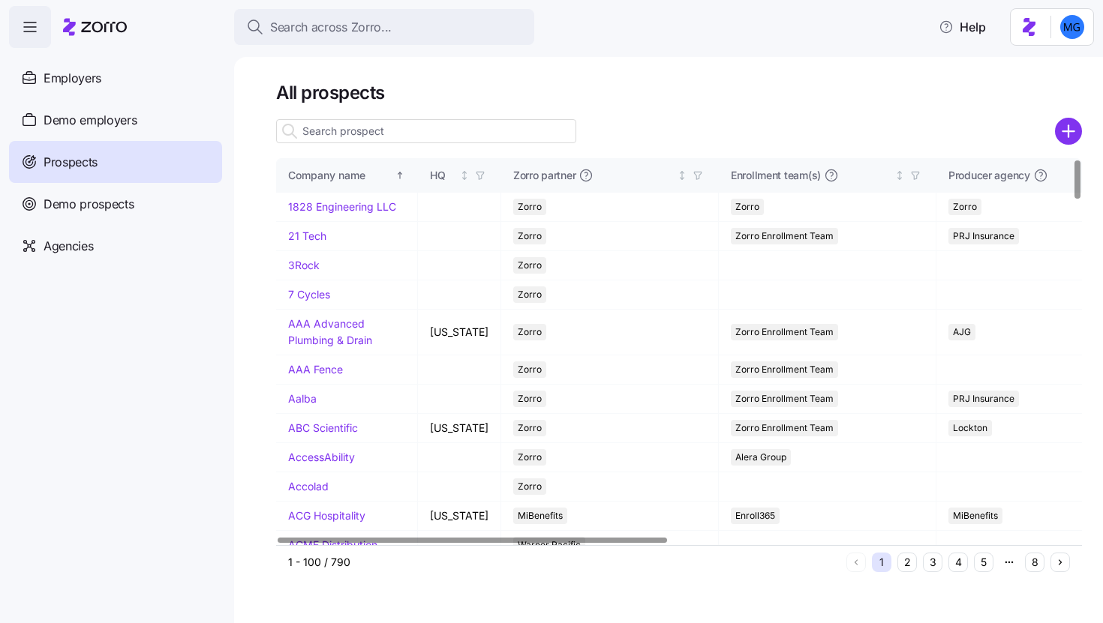
click at [553, 129] on input at bounding box center [426, 131] width 300 height 24
paste input "Hayat Pharmacy"
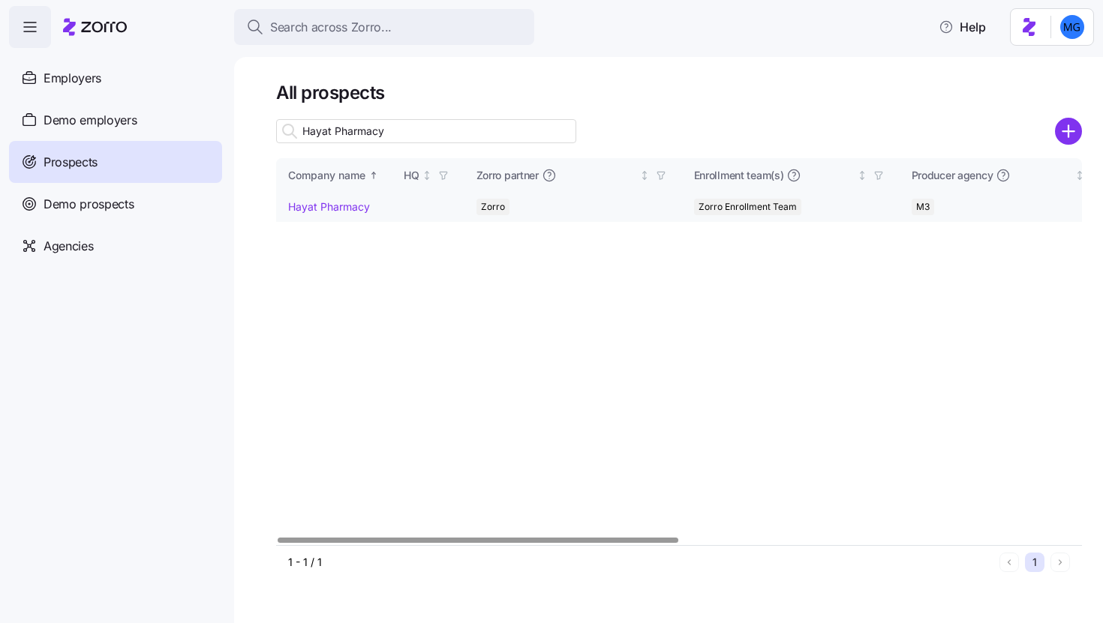
type input "Hayat Pharmacy"
click at [356, 209] on link "Hayat Pharmacy" at bounding box center [329, 206] width 82 height 13
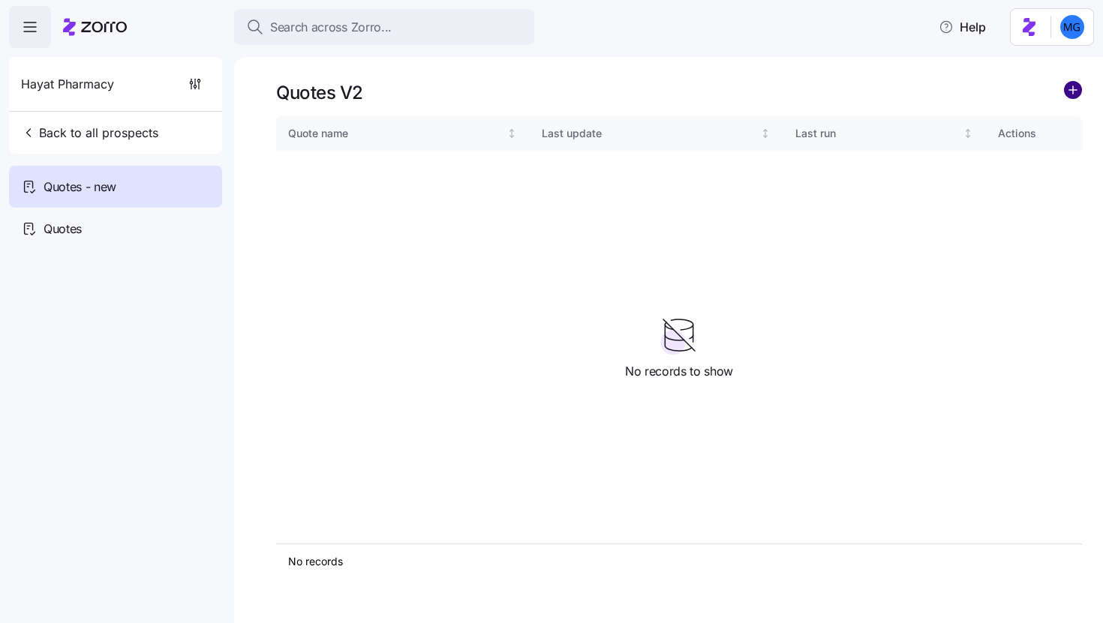
click at [1081, 92] on circle "add icon" at bounding box center [1073, 90] width 17 height 17
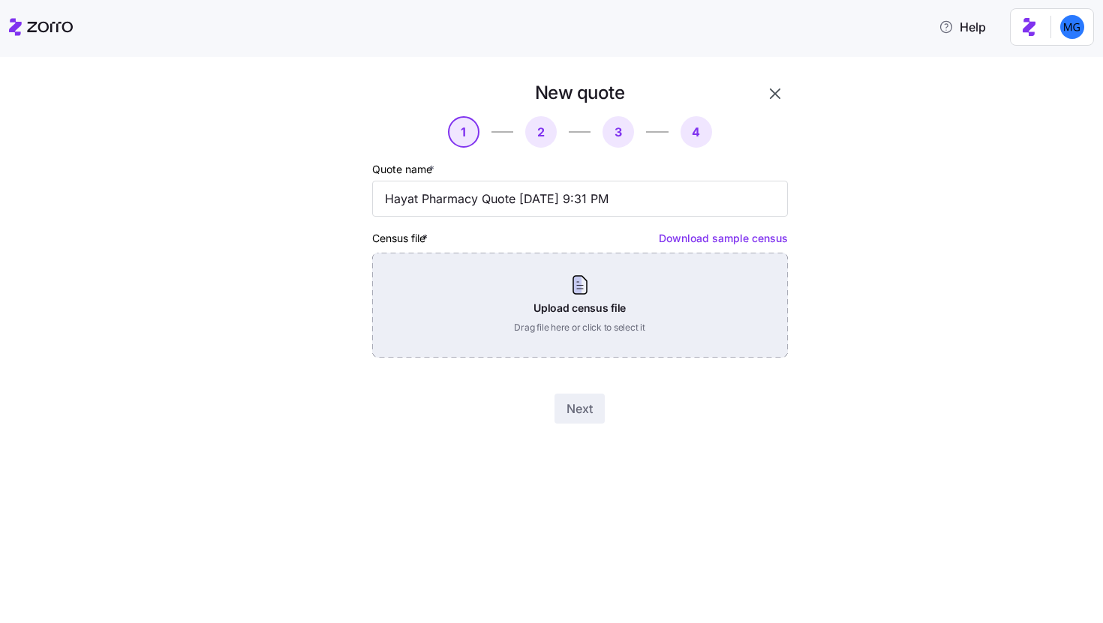
click at [635, 284] on div "Upload census file Drag file here or click to select it" at bounding box center [580, 305] width 416 height 105
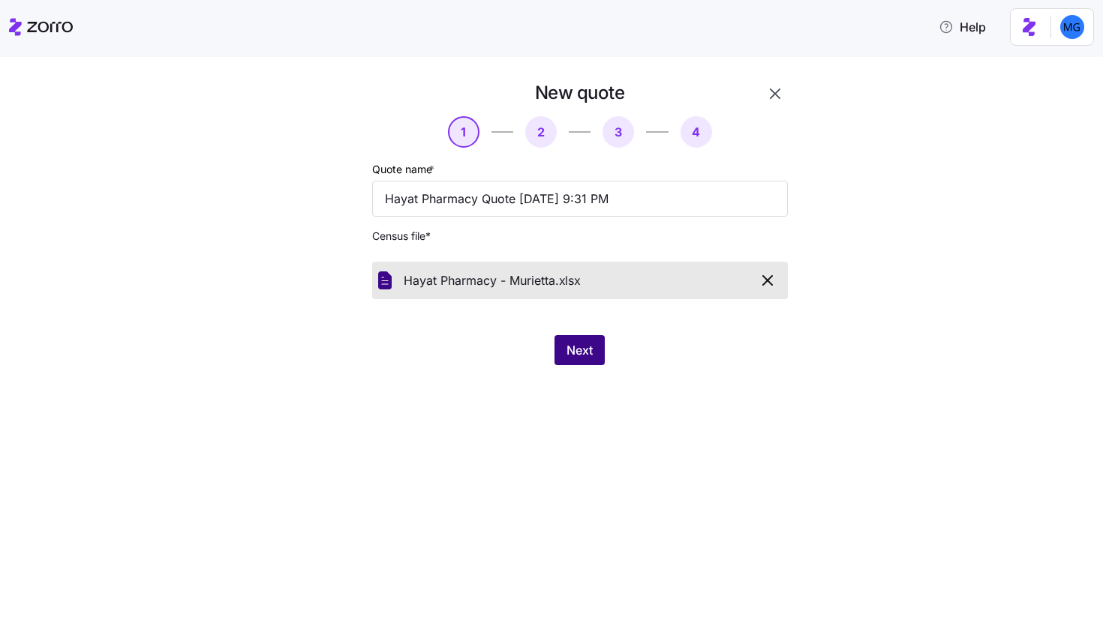
click at [578, 347] on span "Next" at bounding box center [579, 350] width 26 height 18
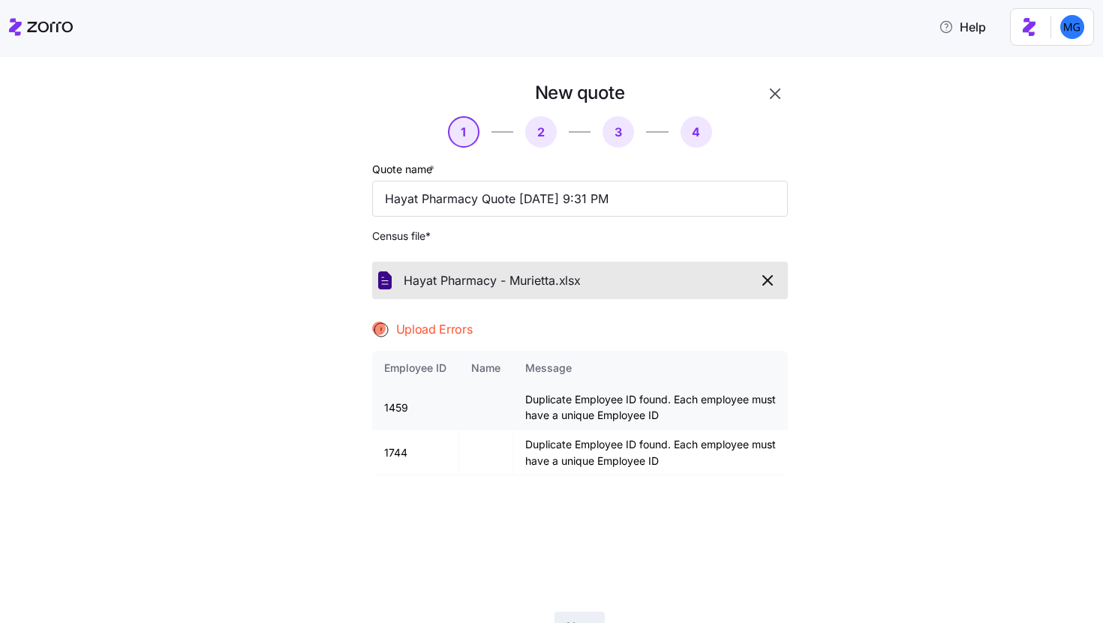
click at [391, 406] on td "1459" at bounding box center [415, 408] width 87 height 45
copy td "1459"
click at [394, 449] on td "1744" at bounding box center [415, 453] width 87 height 45
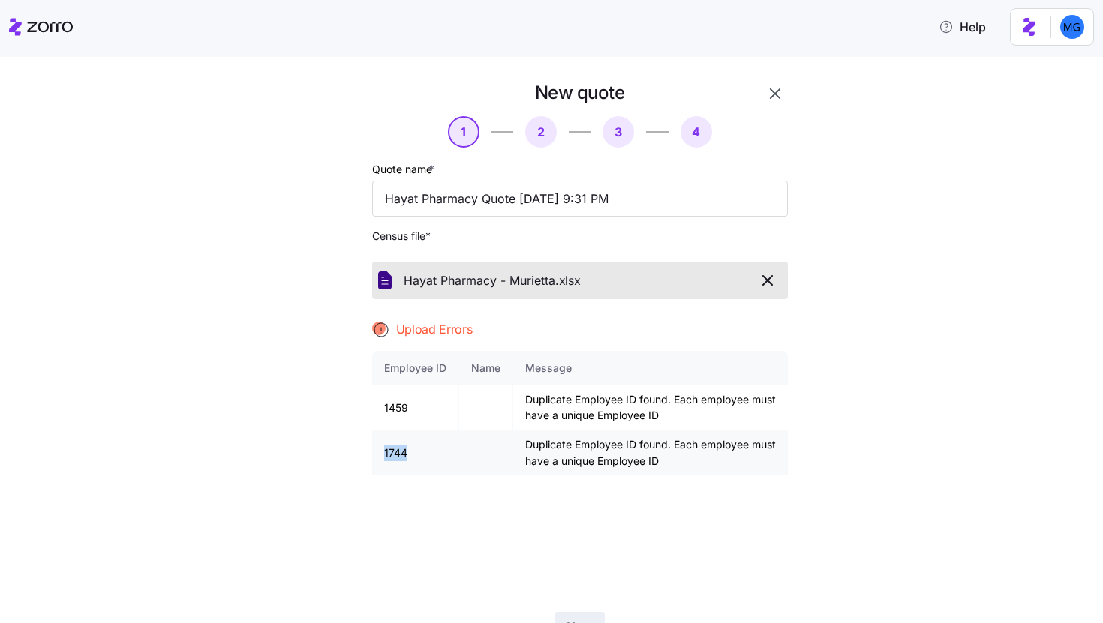
copy td "1744"
click at [766, 97] on icon "button" at bounding box center [775, 94] width 18 height 18
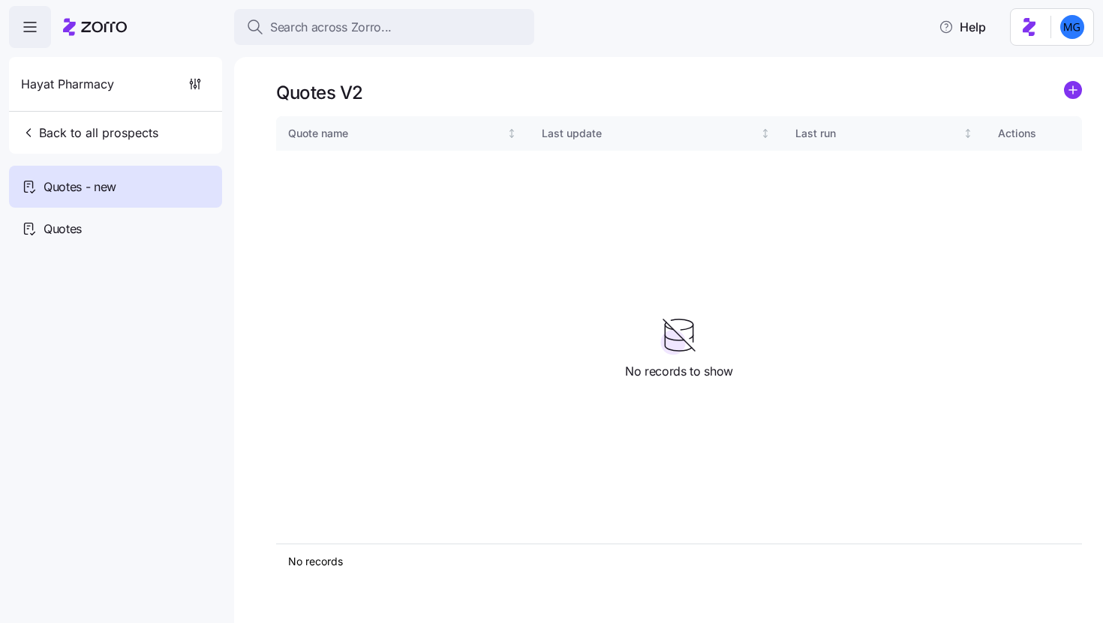
click at [1074, 90] on icon "add icon" at bounding box center [1073, 90] width 8 height 0
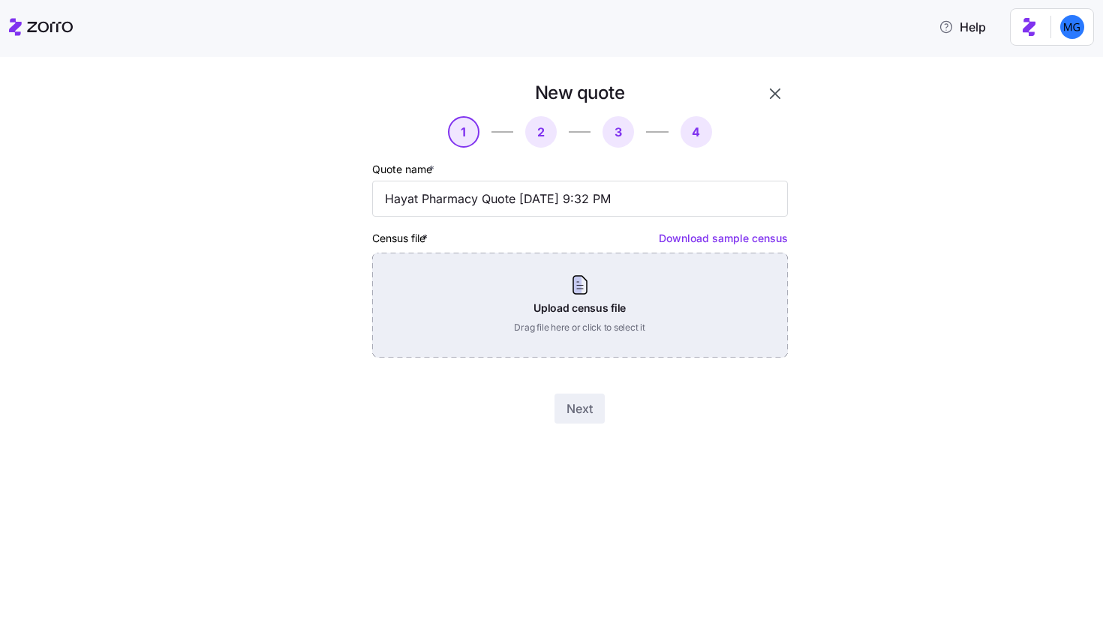
click at [618, 308] on div "Upload census file Drag file here or click to select it" at bounding box center [580, 305] width 416 height 105
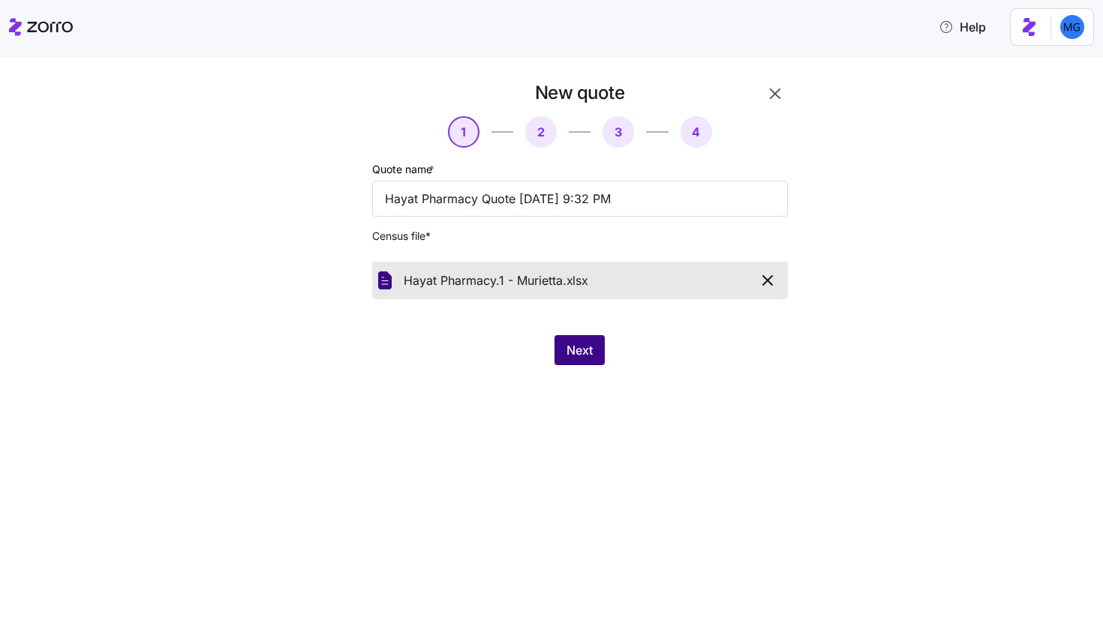
click at [586, 338] on button "Next" at bounding box center [579, 350] width 50 height 30
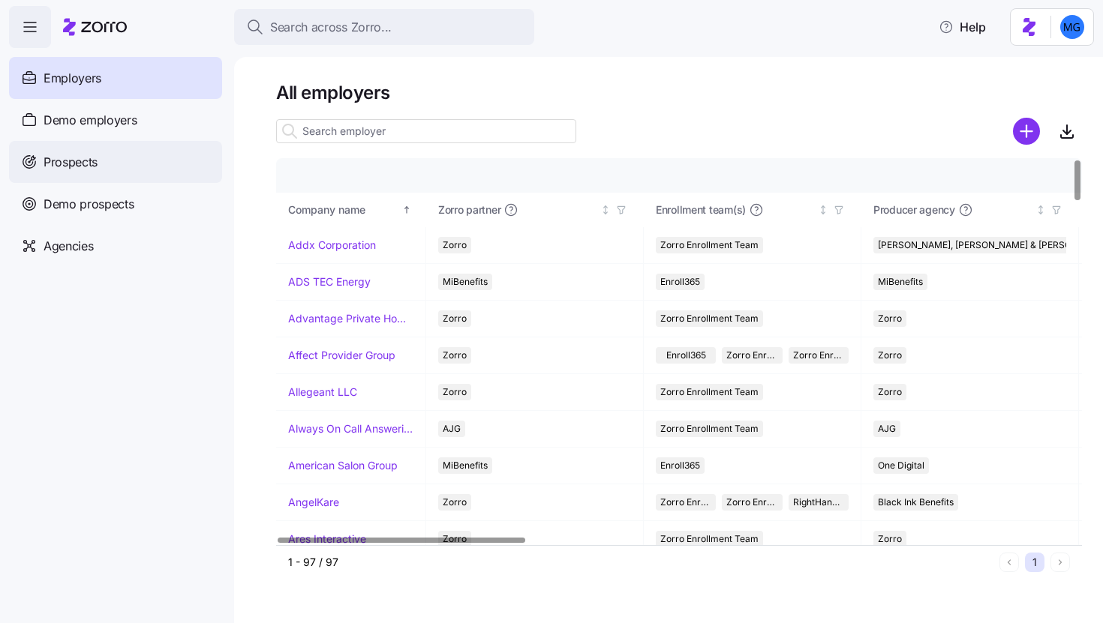
click at [104, 179] on div "Prospects" at bounding box center [115, 162] width 213 height 42
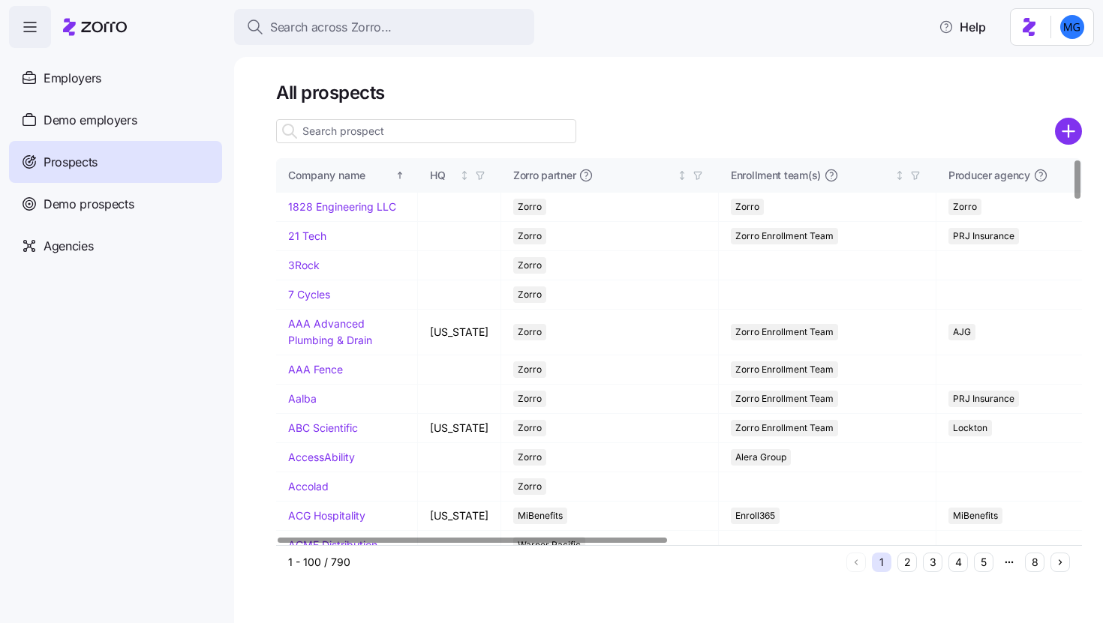
click at [480, 131] on input at bounding box center [426, 131] width 300 height 24
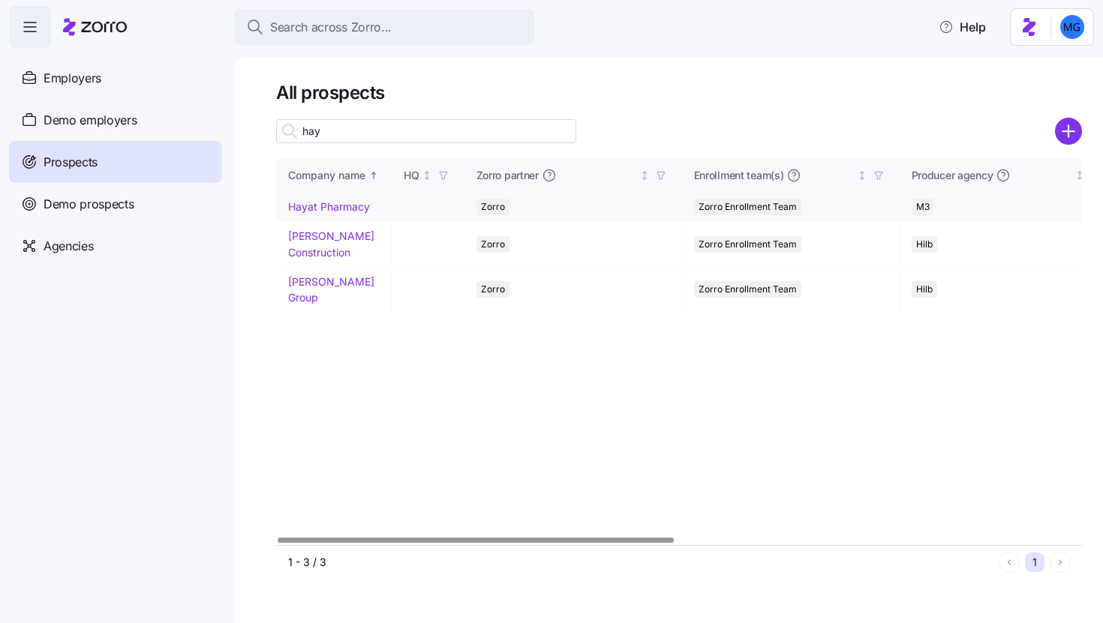
type input "hay"
click at [324, 209] on link "Hayat Pharmacy" at bounding box center [329, 206] width 82 height 13
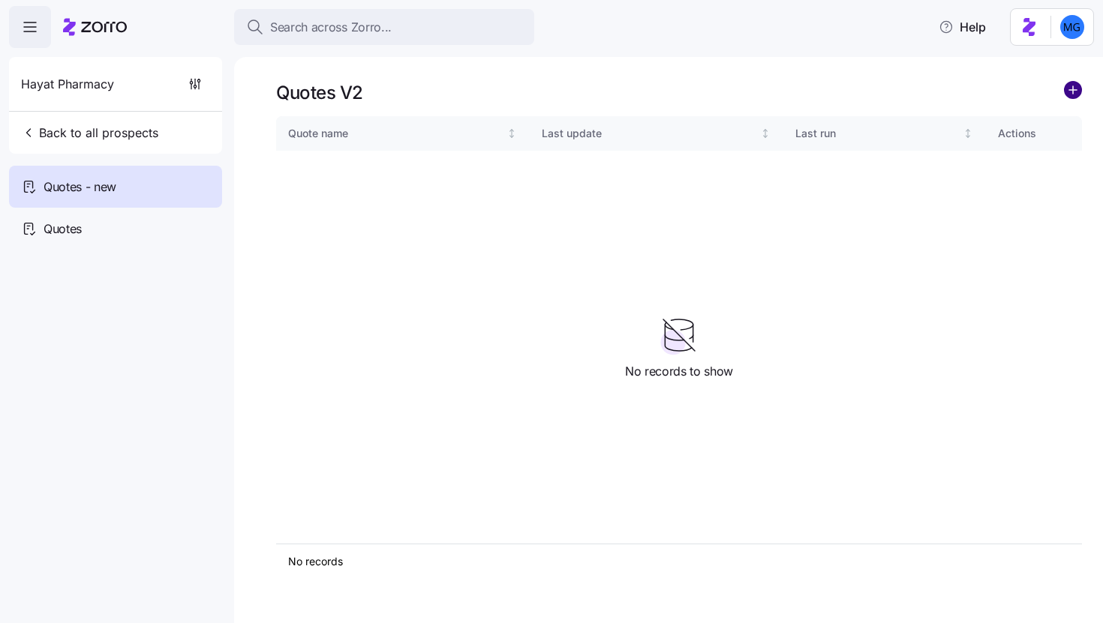
click at [1077, 93] on circle "add icon" at bounding box center [1073, 90] width 17 height 17
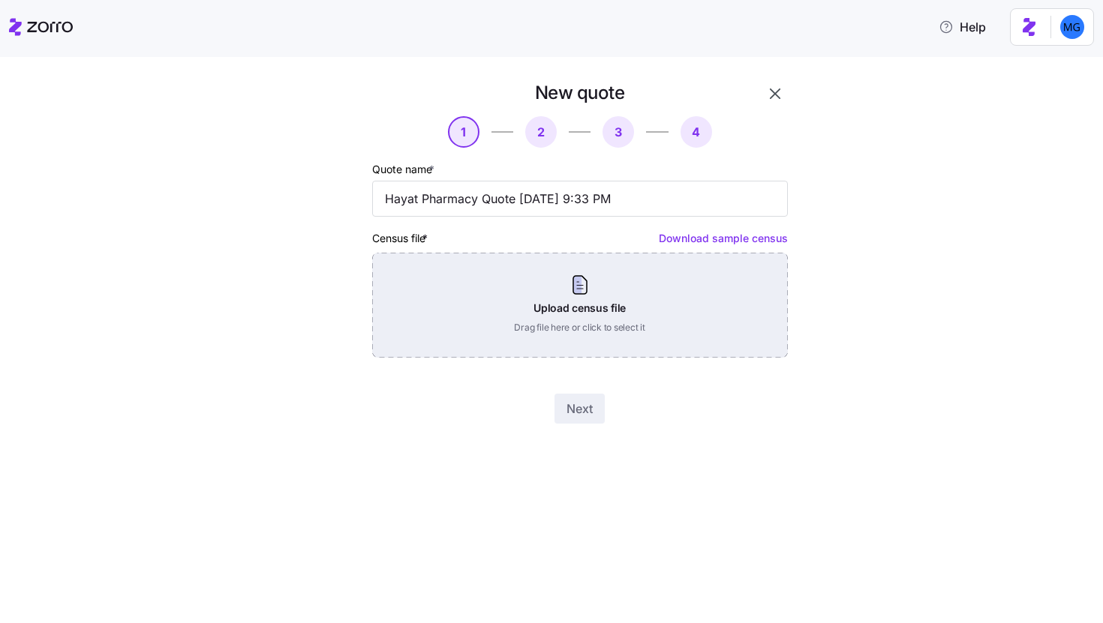
click at [504, 302] on div "Upload census file Drag file here or click to select it" at bounding box center [580, 305] width 416 height 105
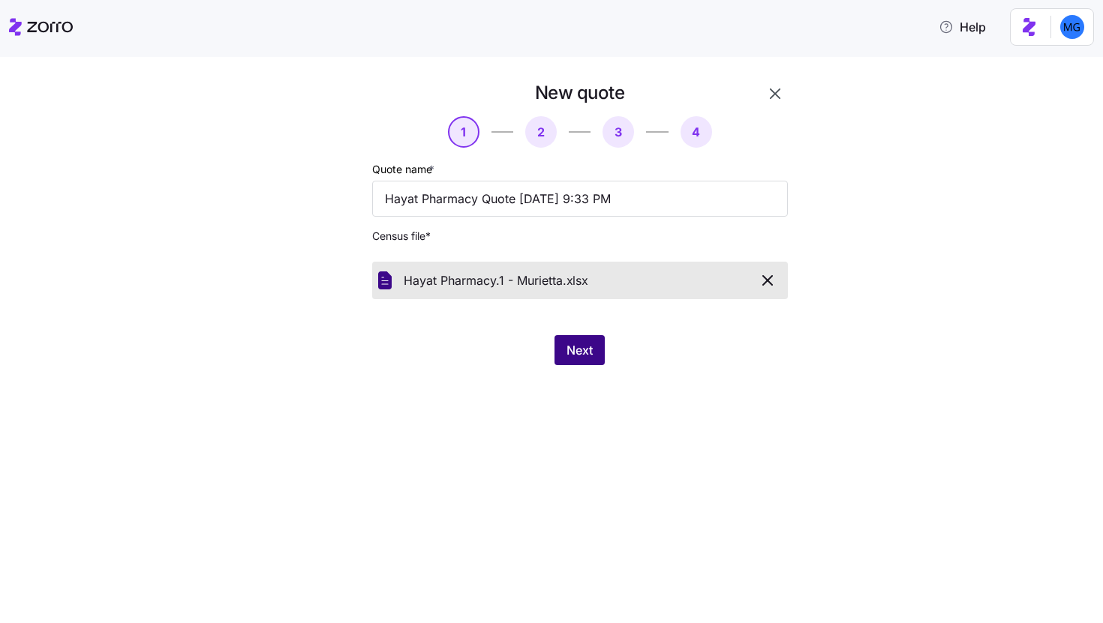
click at [567, 338] on button "Next" at bounding box center [579, 350] width 50 height 30
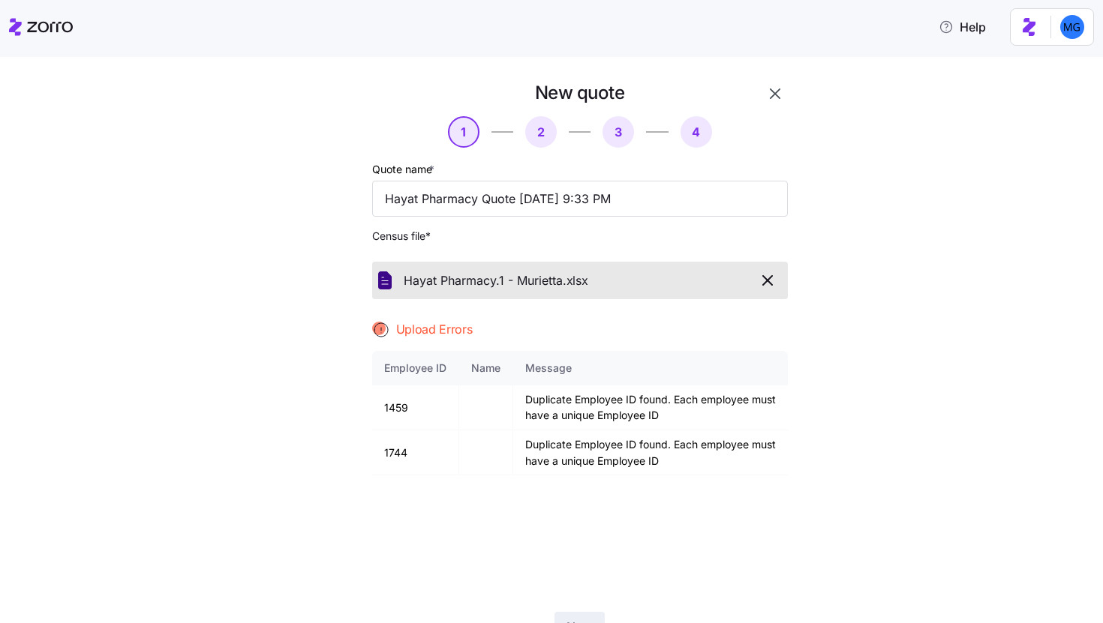
click at [767, 102] on icon "button" at bounding box center [775, 94] width 18 height 18
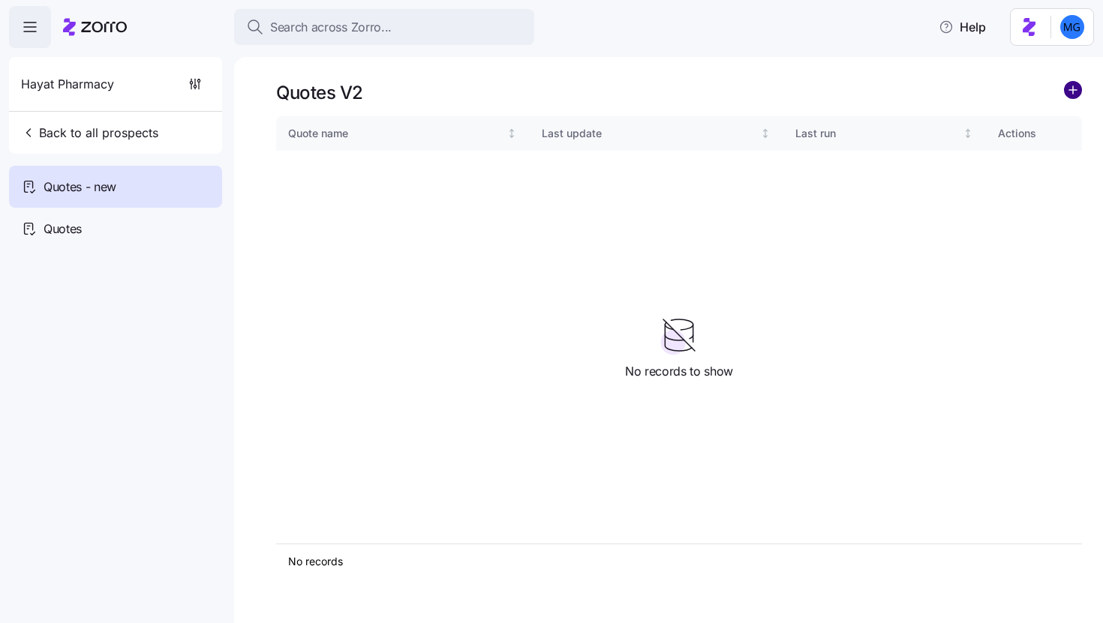
click at [1071, 96] on circle "add icon" at bounding box center [1073, 90] width 17 height 17
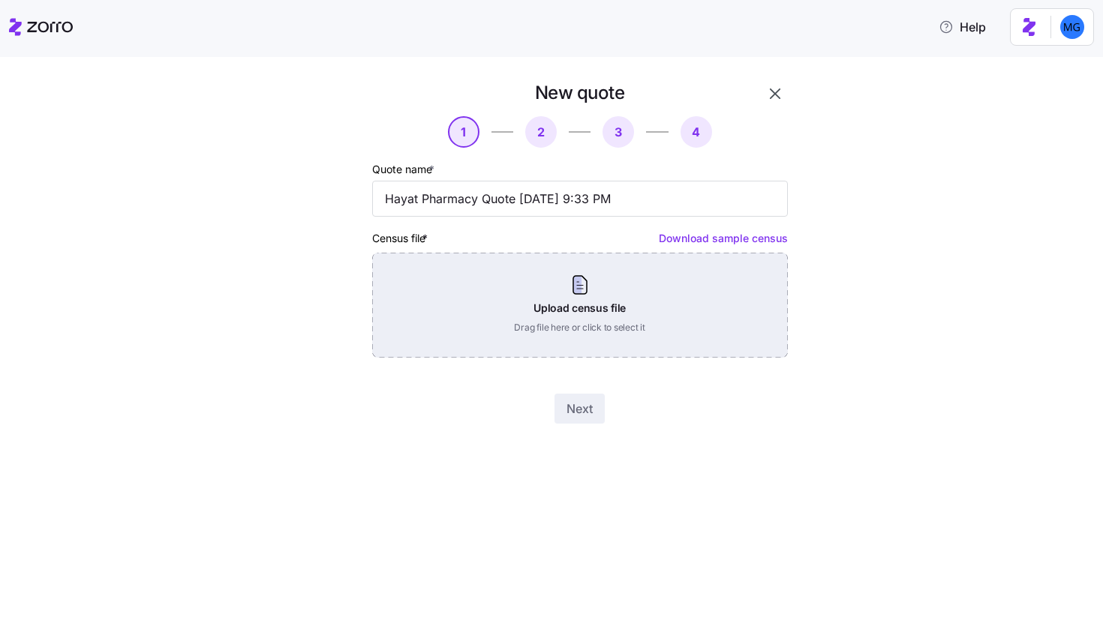
click at [558, 296] on div "Upload census file Drag file here or click to select it" at bounding box center [580, 305] width 416 height 105
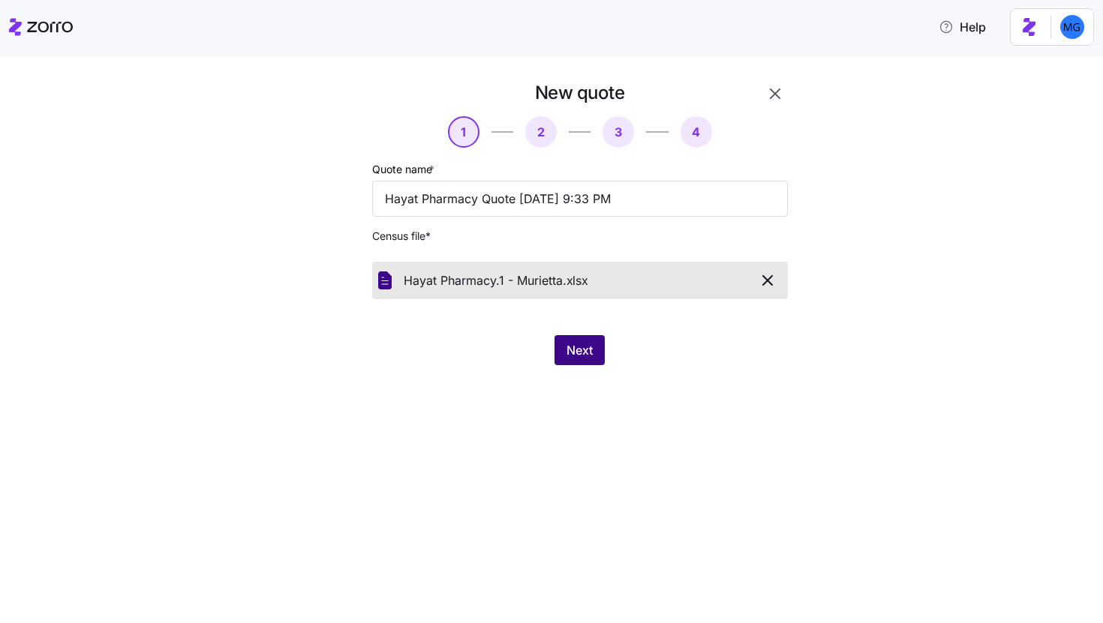
click at [594, 365] on button "Next" at bounding box center [579, 350] width 50 height 30
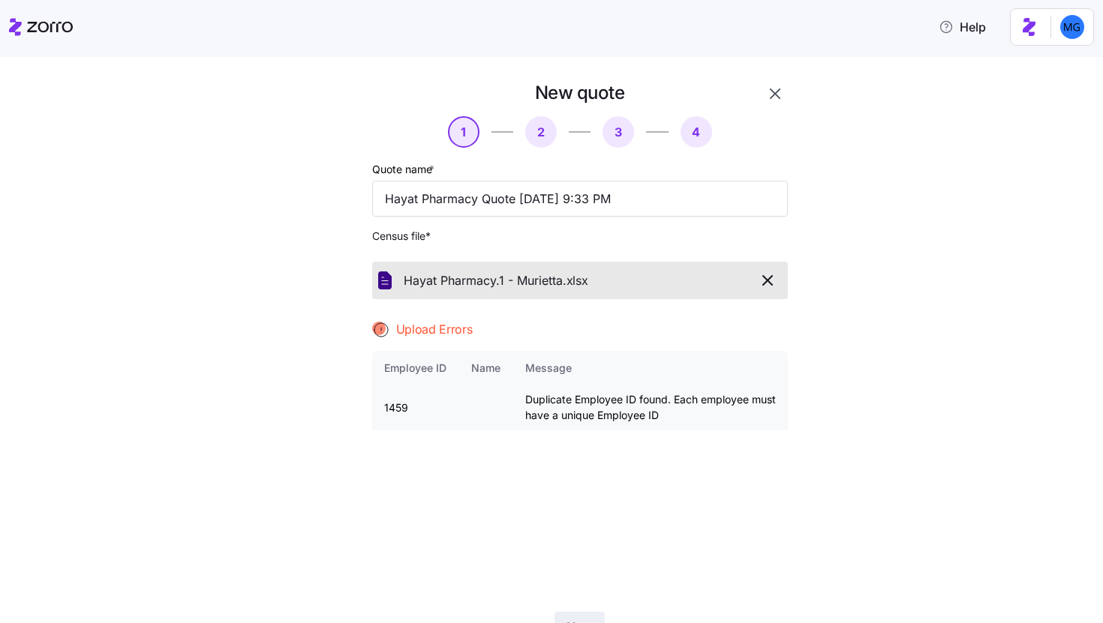
click at [394, 405] on td "1459" at bounding box center [415, 408] width 87 height 45
copy td "1459"
click at [776, 92] on icon "button" at bounding box center [775, 94] width 18 height 18
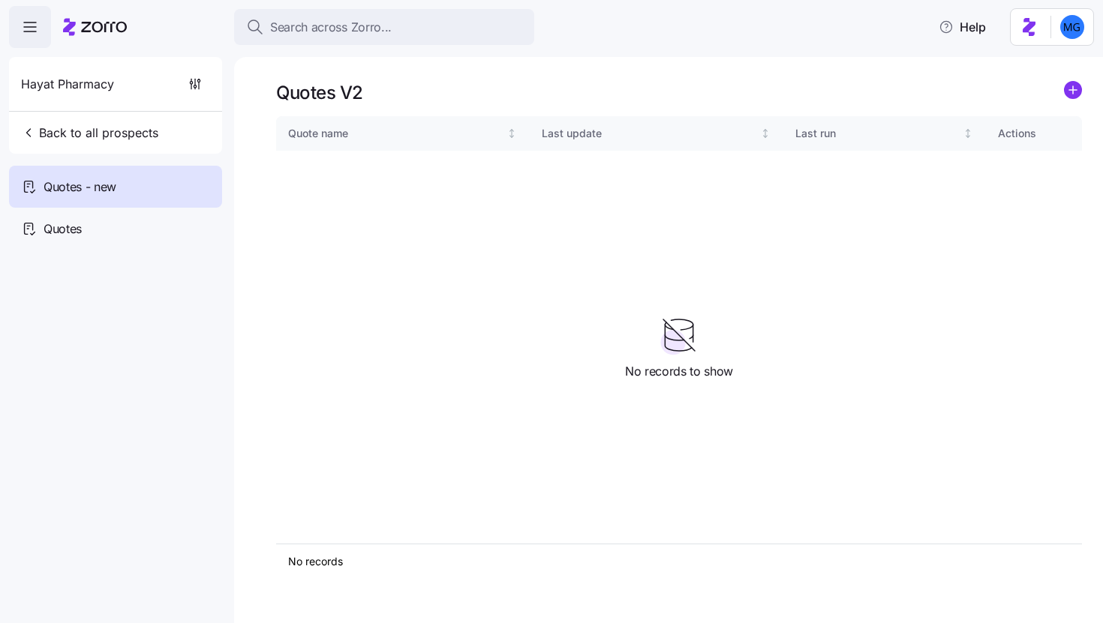
click at [1073, 92] on icon "add icon" at bounding box center [1073, 90] width 0 height 8
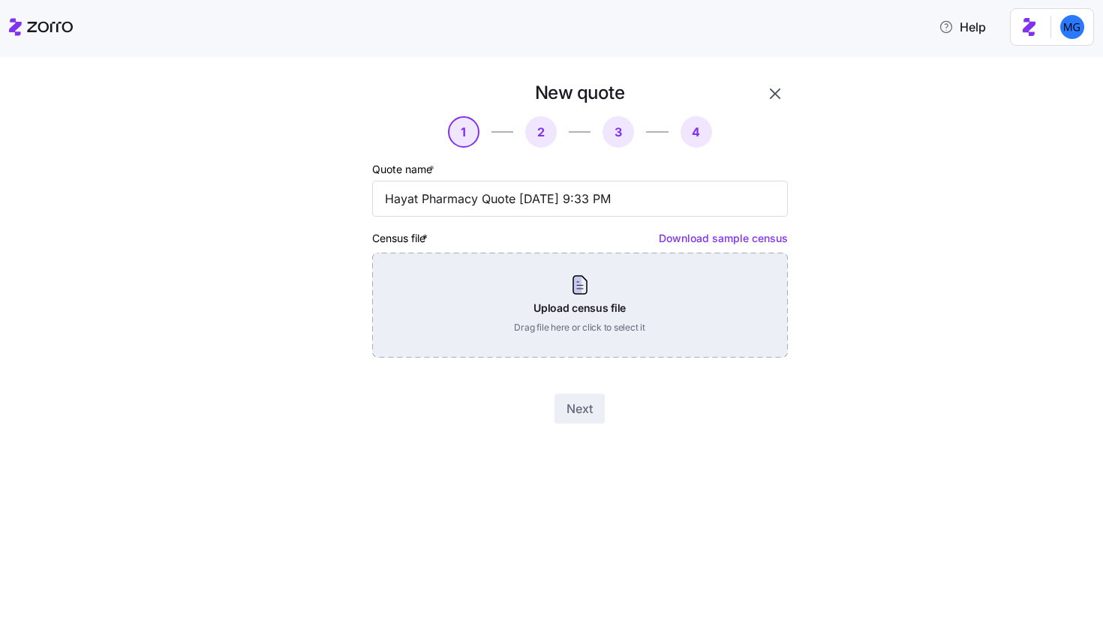
click at [638, 295] on div "Upload census file Drag file here or click to select it" at bounding box center [580, 305] width 416 height 105
click at [528, 269] on div "Upload census file Drag file here or click to select it" at bounding box center [580, 305] width 416 height 105
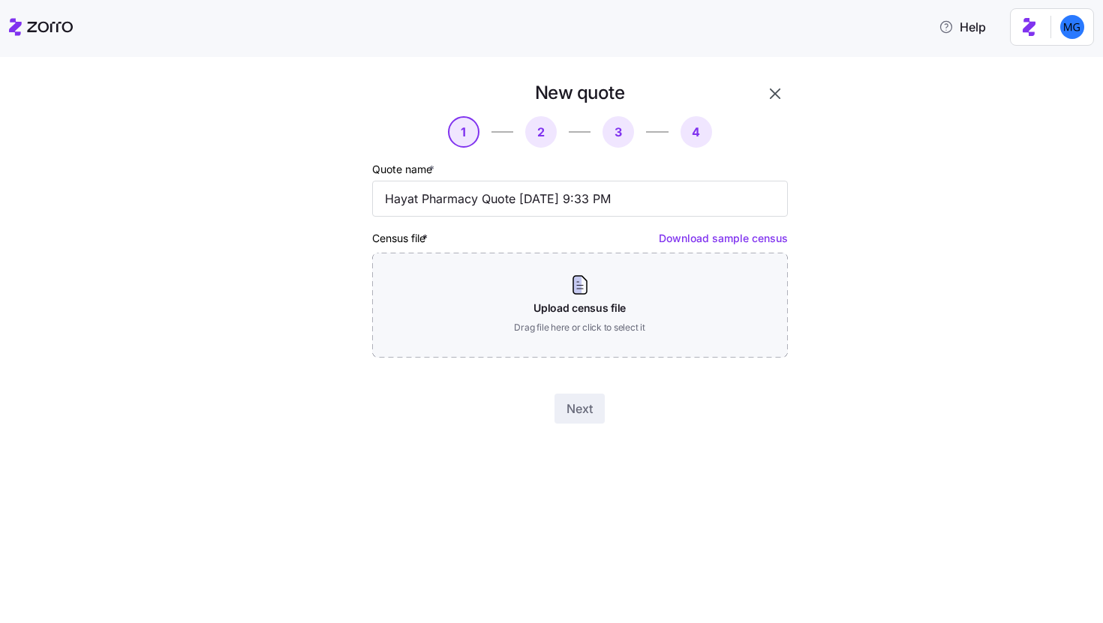
click at [773, 92] on icon "button" at bounding box center [775, 94] width 11 height 11
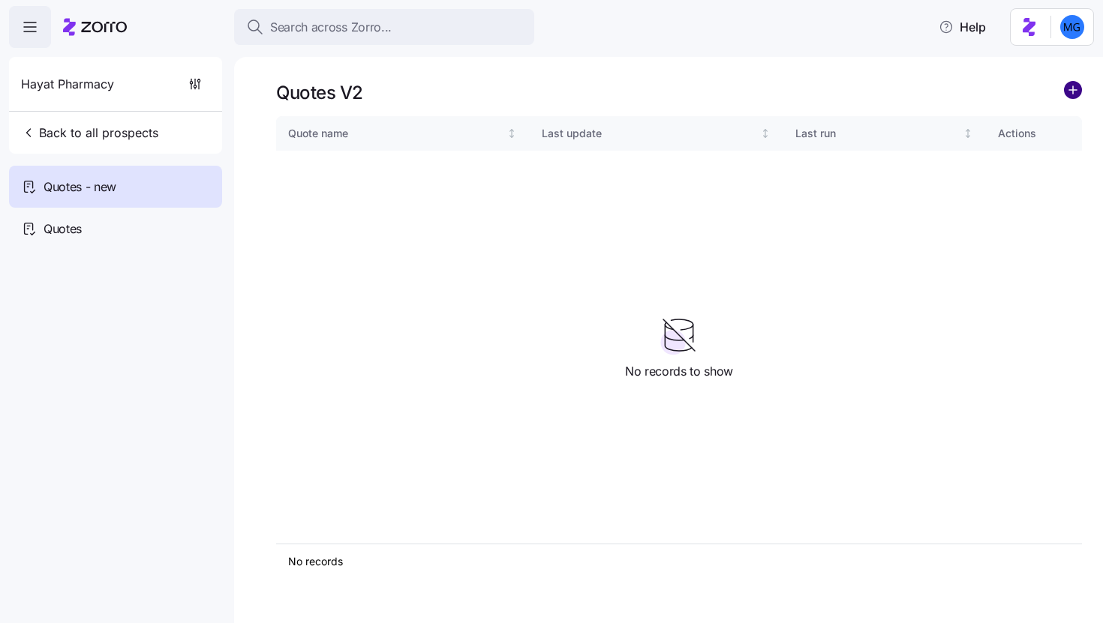
click at [1074, 95] on circle "add icon" at bounding box center [1073, 90] width 17 height 17
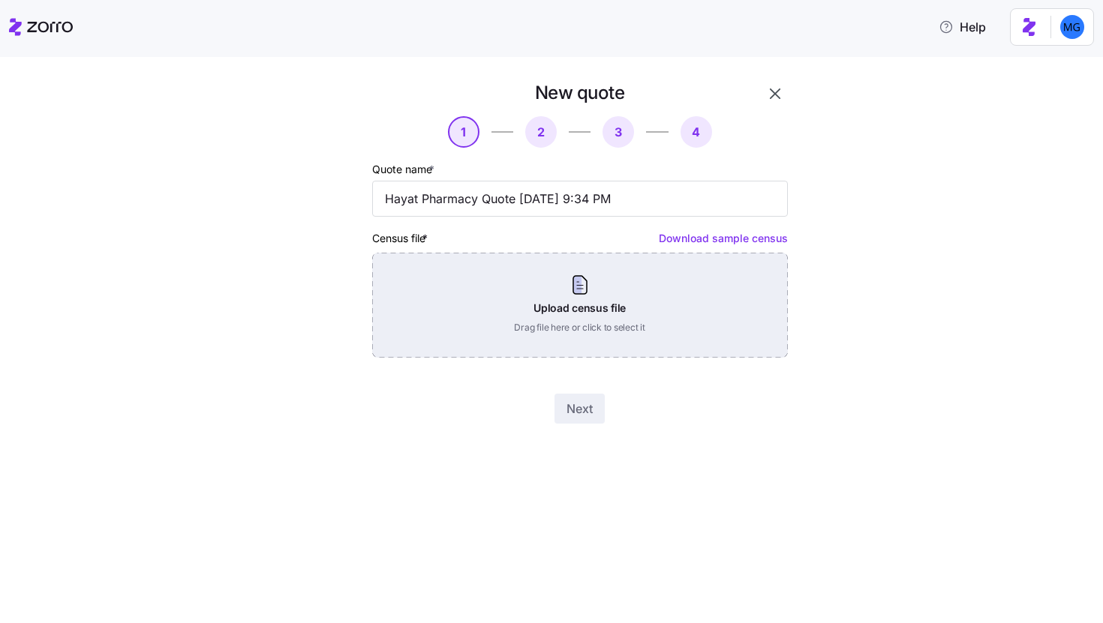
click at [618, 290] on div "Upload census file Drag file here or click to select it" at bounding box center [580, 305] width 416 height 105
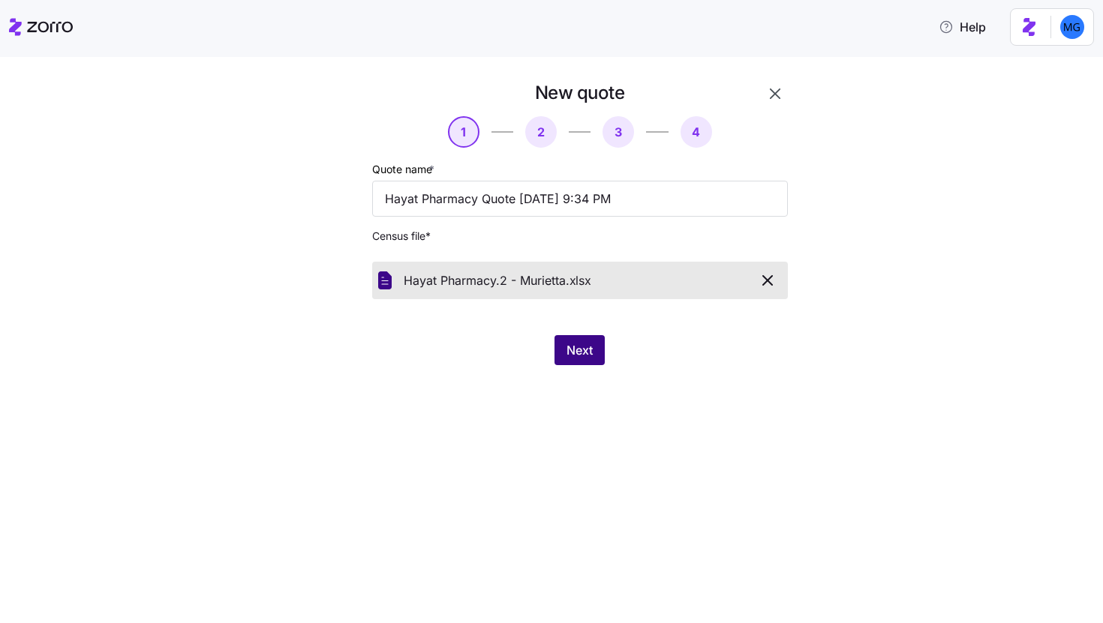
click at [587, 358] on span "Next" at bounding box center [579, 350] width 26 height 18
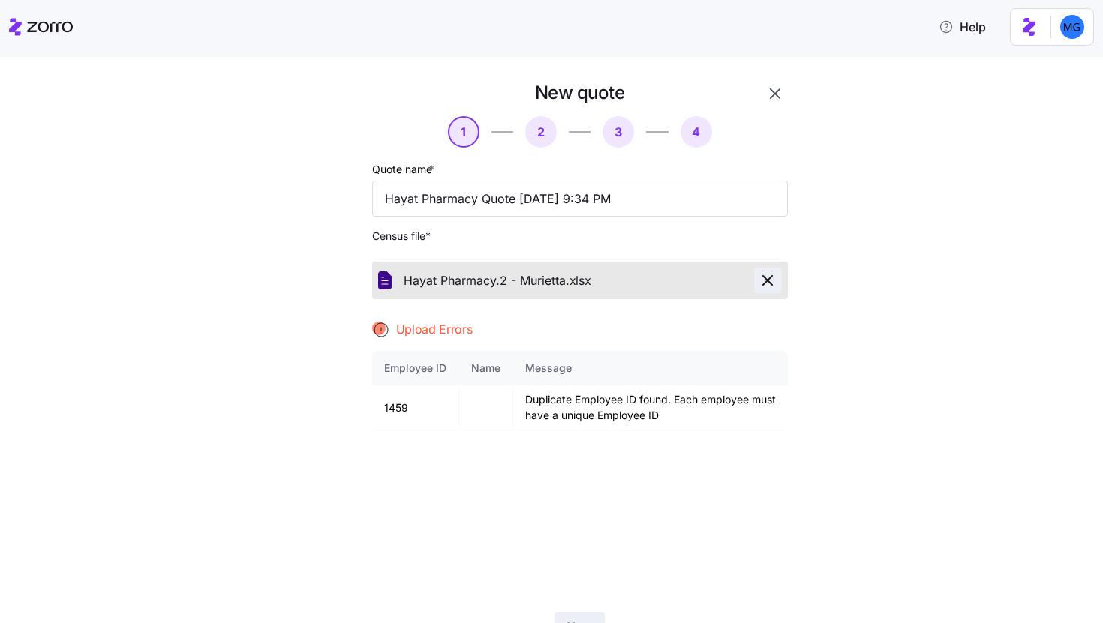
click at [758, 275] on icon "button" at bounding box center [767, 281] width 18 height 18
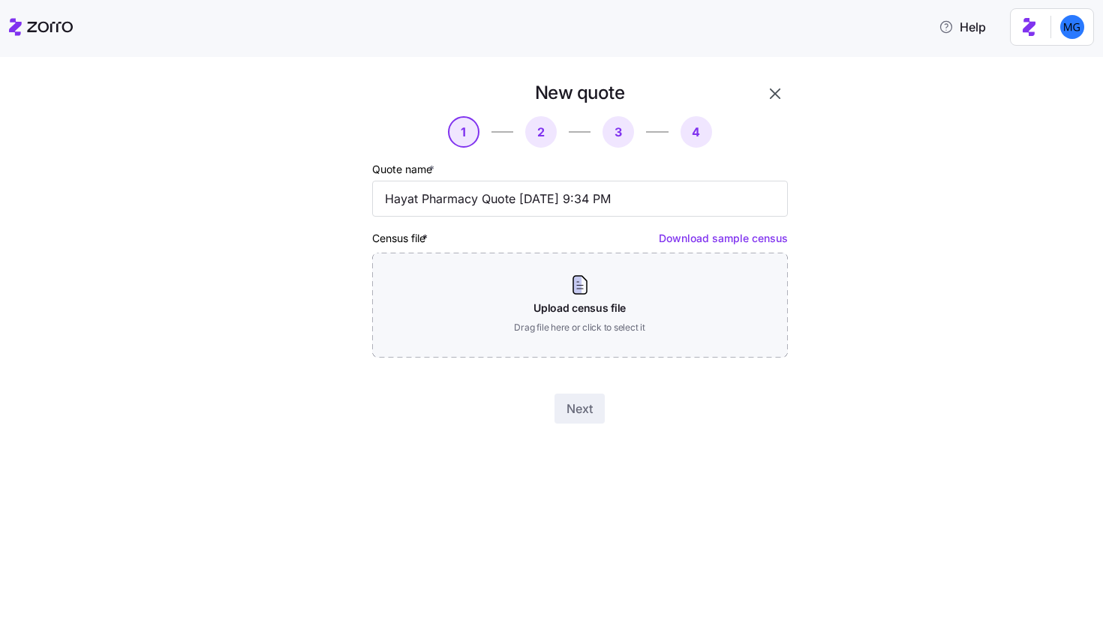
click at [785, 86] on button "button" at bounding box center [775, 94] width 26 height 26
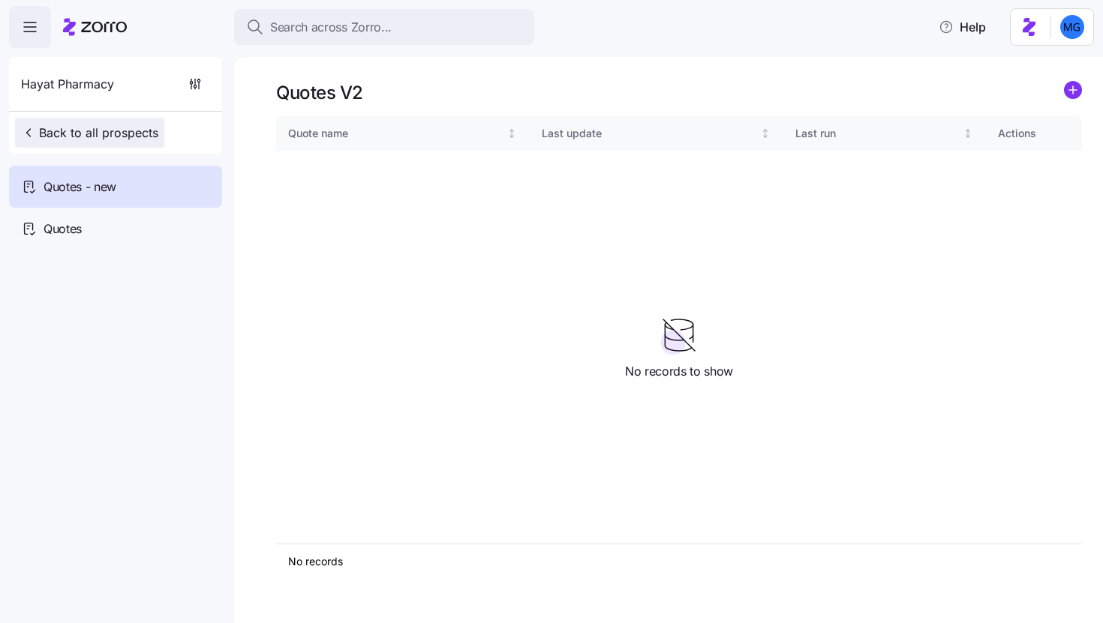
click at [85, 125] on span "Back to all prospects" at bounding box center [89, 133] width 137 height 18
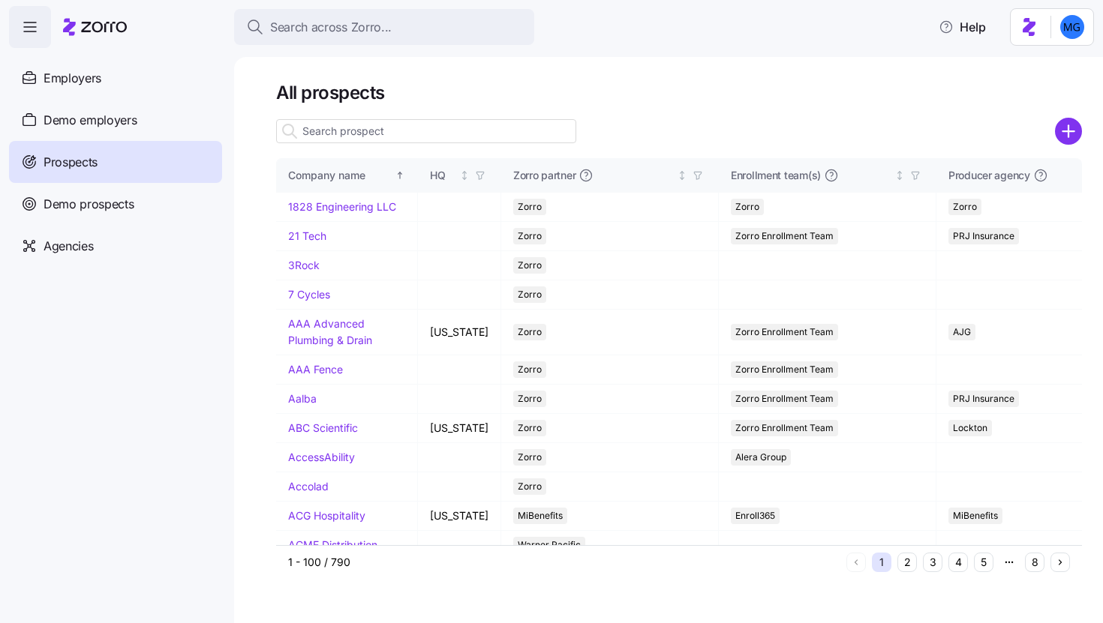
click at [455, 140] on input at bounding box center [426, 131] width 300 height 24
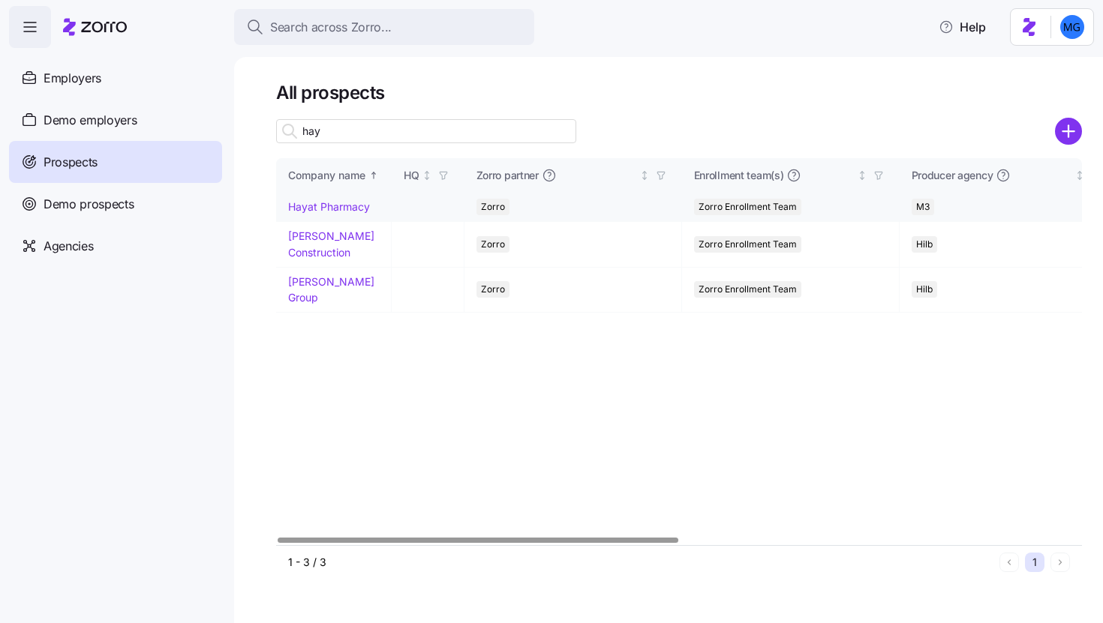
type input "hay"
click at [344, 210] on link "Hayat Pharmacy" at bounding box center [329, 206] width 82 height 13
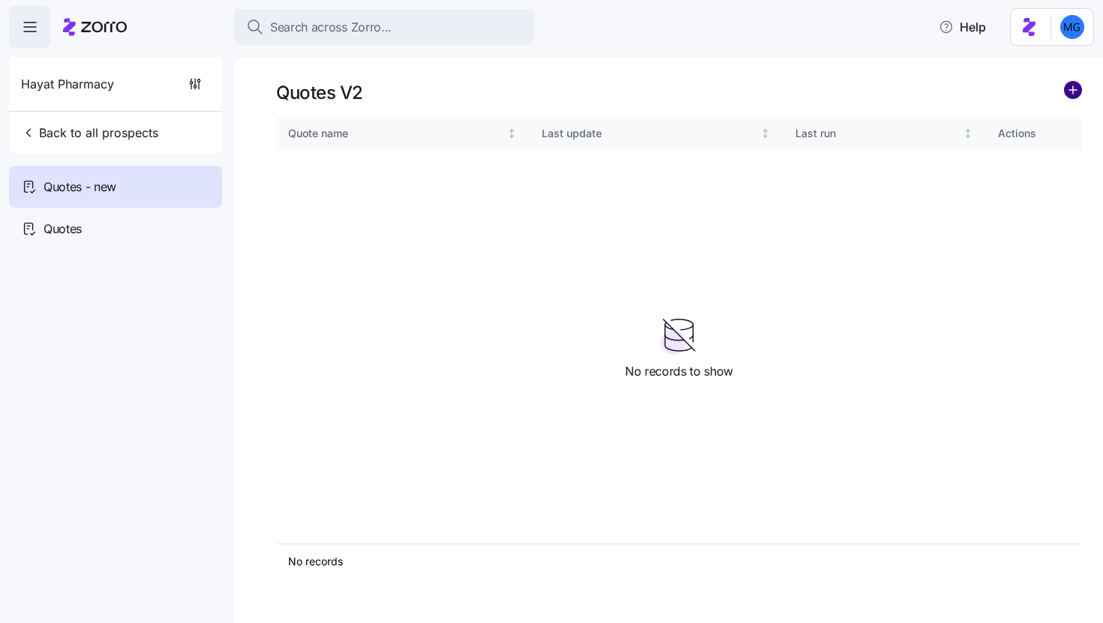
click at [1077, 98] on circle "add icon" at bounding box center [1073, 90] width 17 height 17
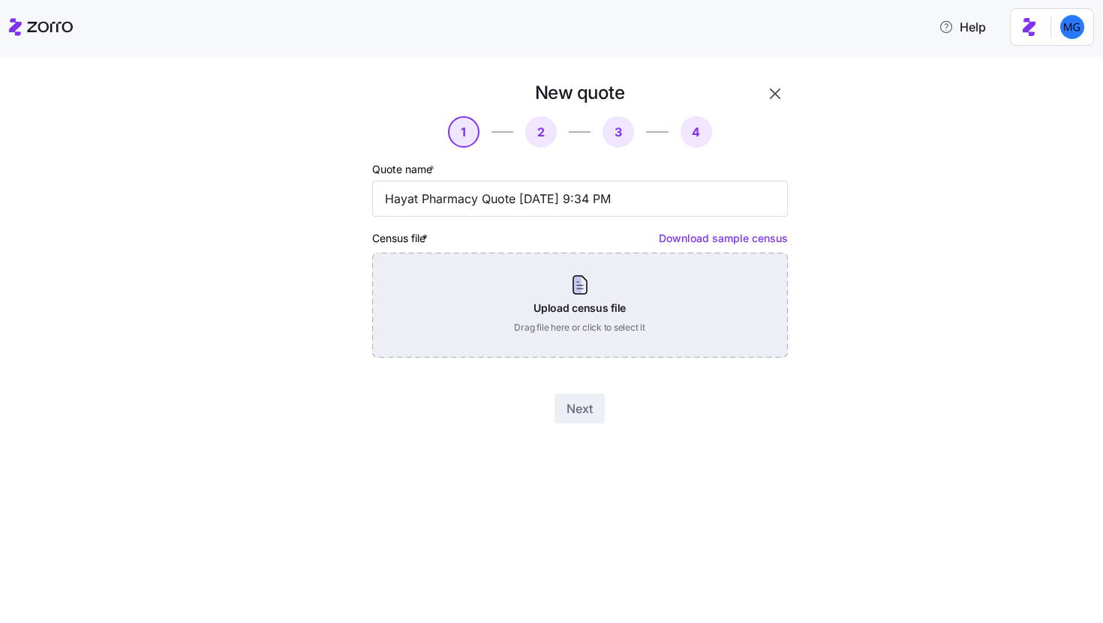
click at [539, 310] on div "Upload census file Drag file here or click to select it" at bounding box center [580, 305] width 416 height 105
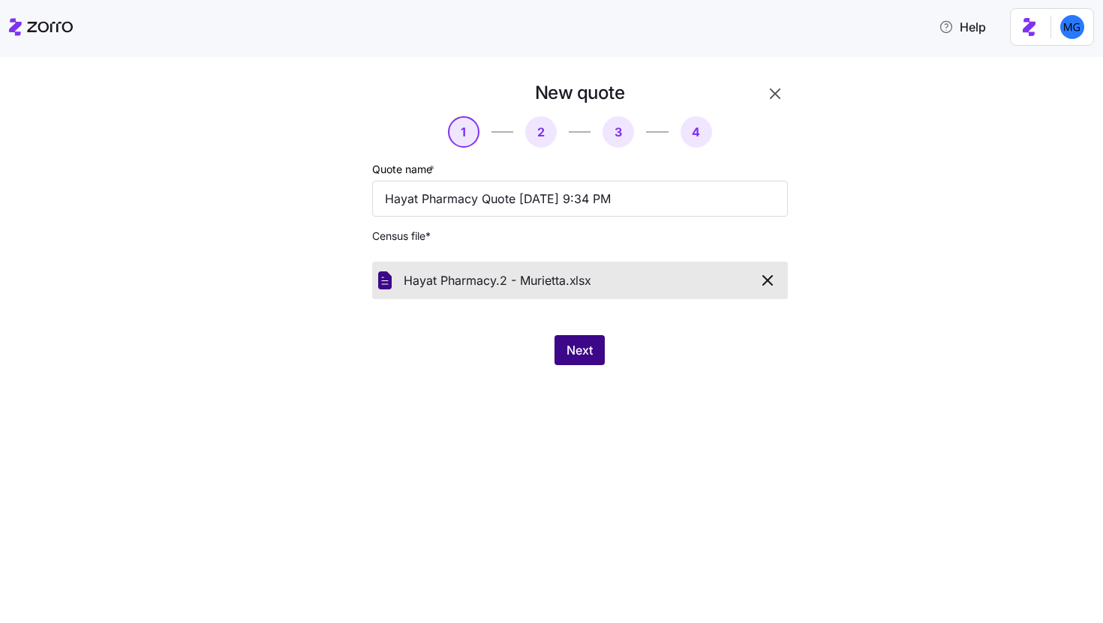
click at [590, 339] on button "Next" at bounding box center [579, 350] width 50 height 30
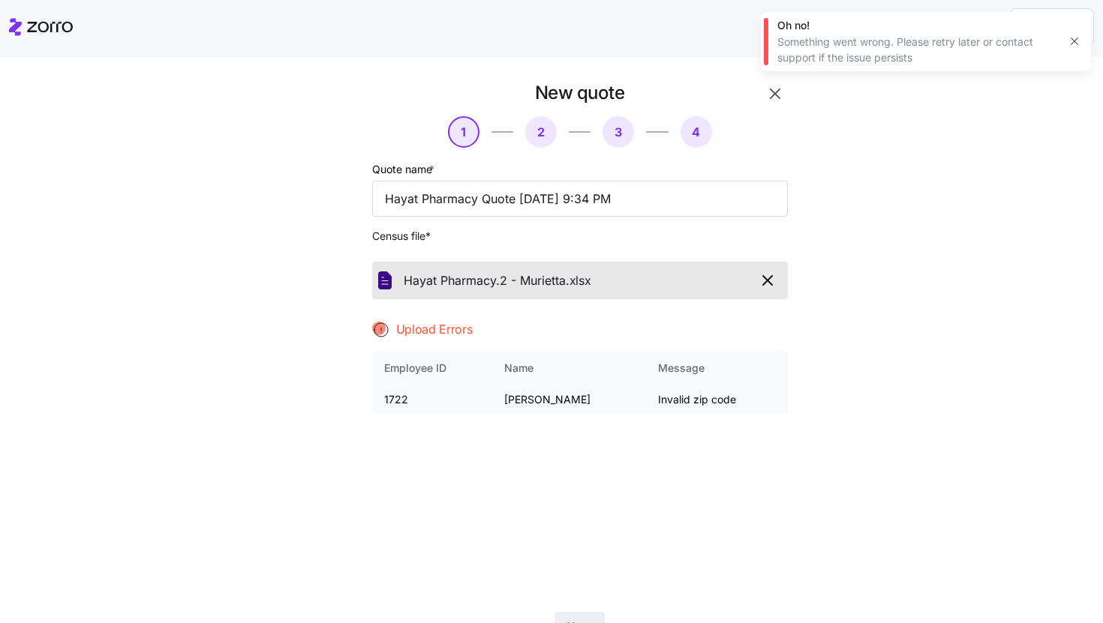
click at [391, 402] on td "1722" at bounding box center [432, 400] width 121 height 29
copy td "1722"
click at [1066, 39] on button "button" at bounding box center [1074, 41] width 21 height 21
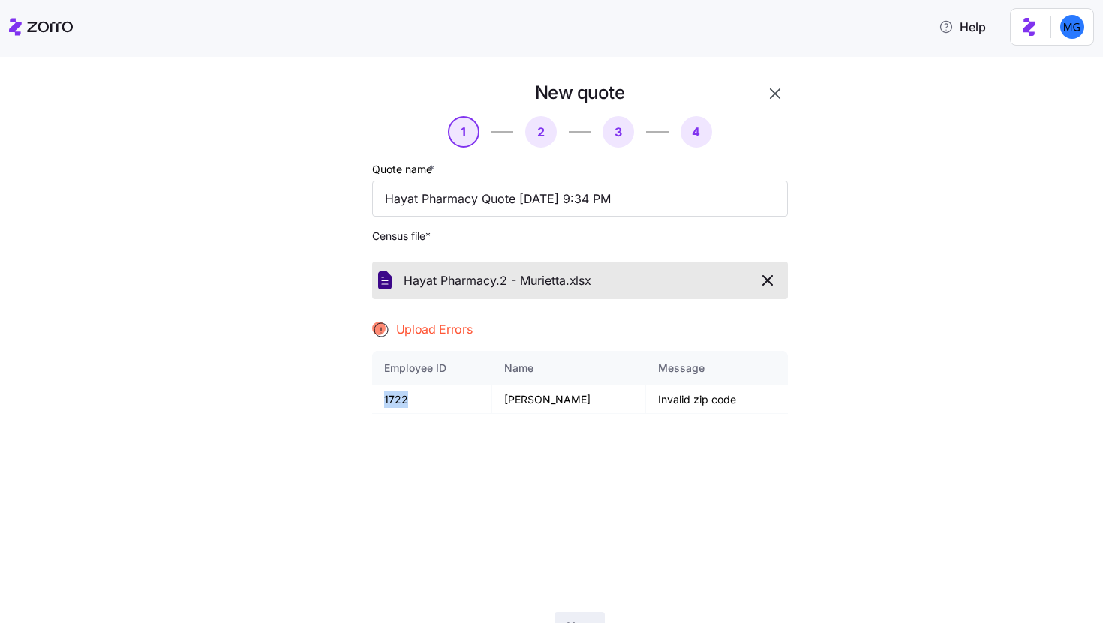
click at [766, 101] on icon "button" at bounding box center [775, 94] width 18 height 18
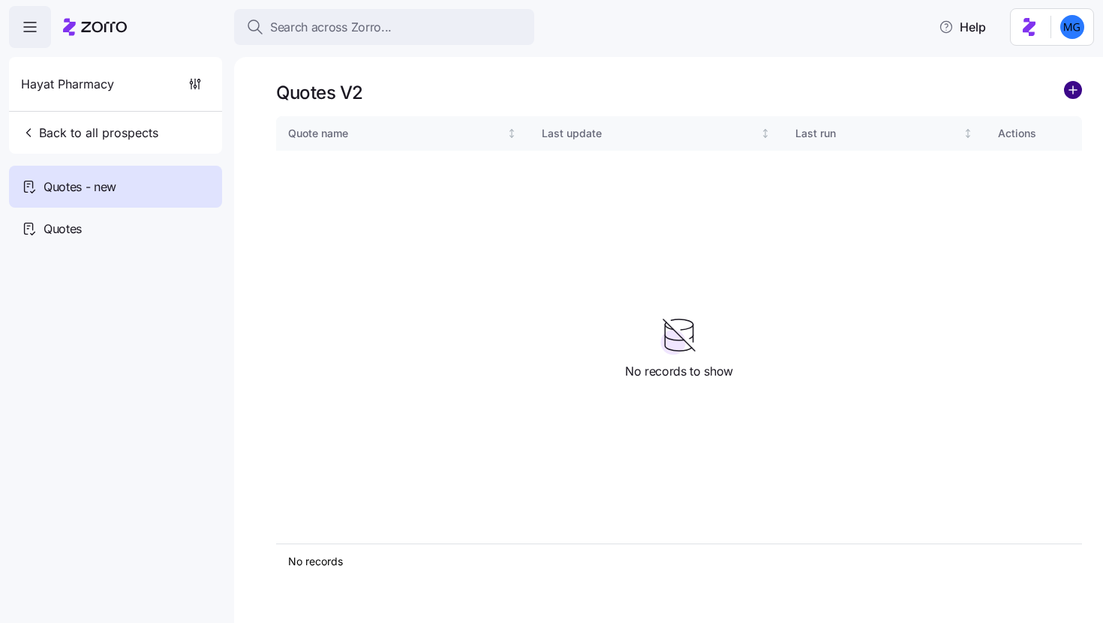
click at [1071, 91] on circle "add icon" at bounding box center [1073, 90] width 17 height 17
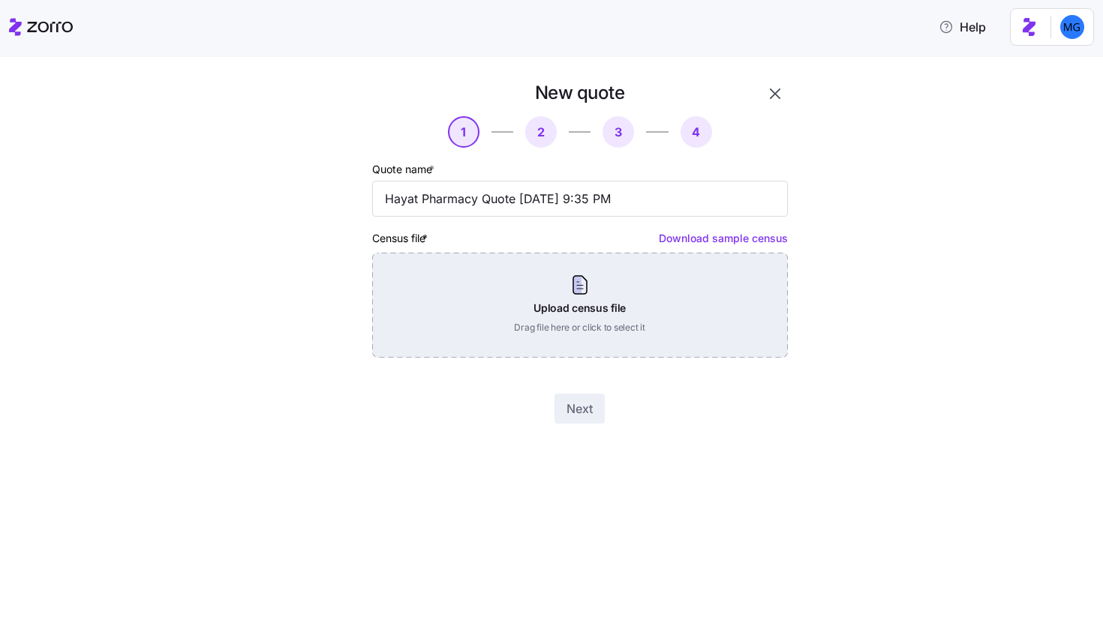
click at [599, 301] on div "Upload census file Drag file here or click to select it" at bounding box center [580, 305] width 416 height 105
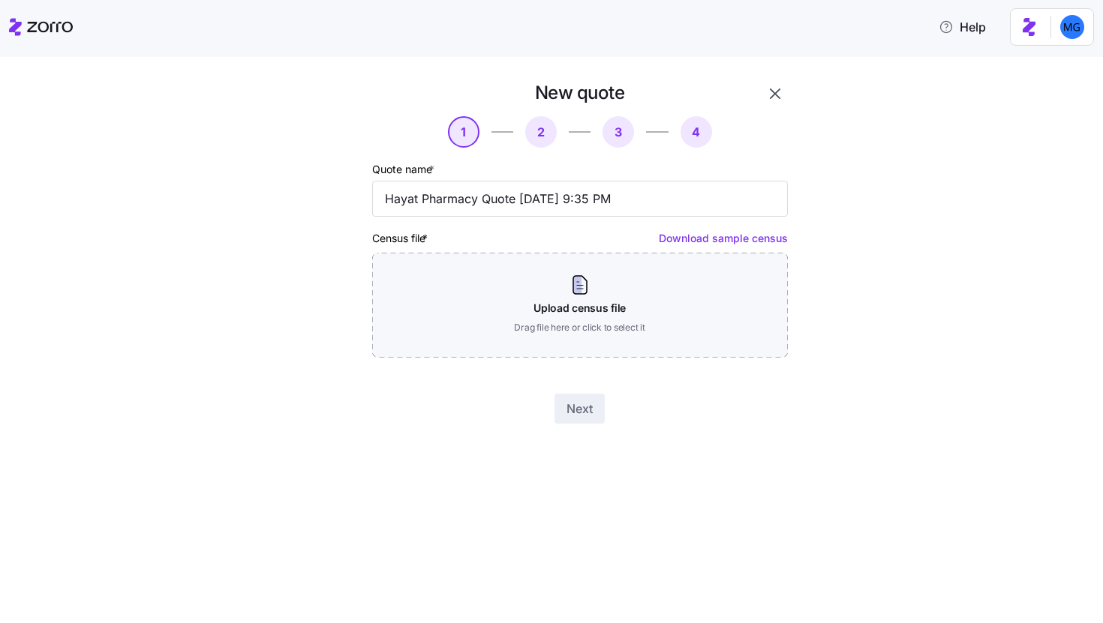
click at [764, 104] on button "button" at bounding box center [775, 94] width 26 height 26
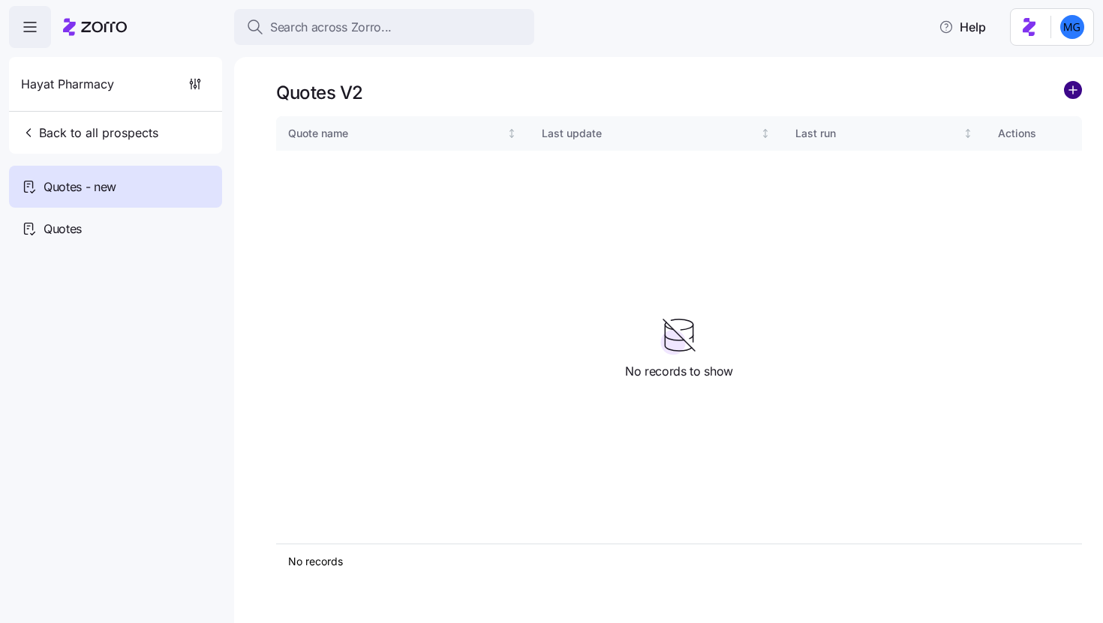
click at [1073, 95] on circle "add icon" at bounding box center [1073, 90] width 17 height 17
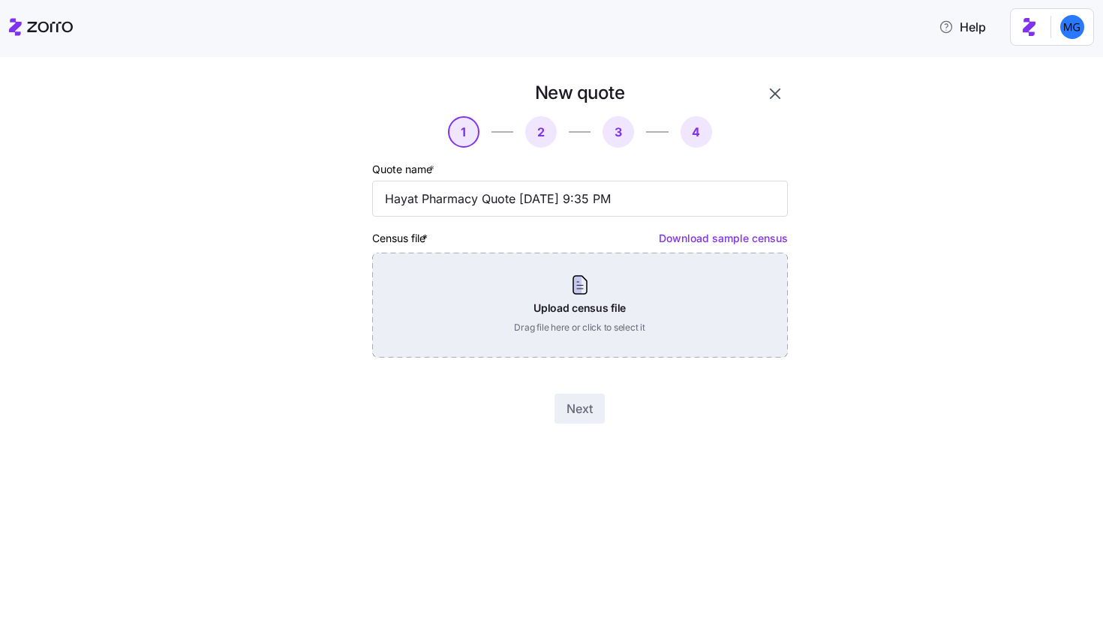
click at [650, 314] on div "Upload census file Drag file here or click to select it" at bounding box center [580, 305] width 416 height 105
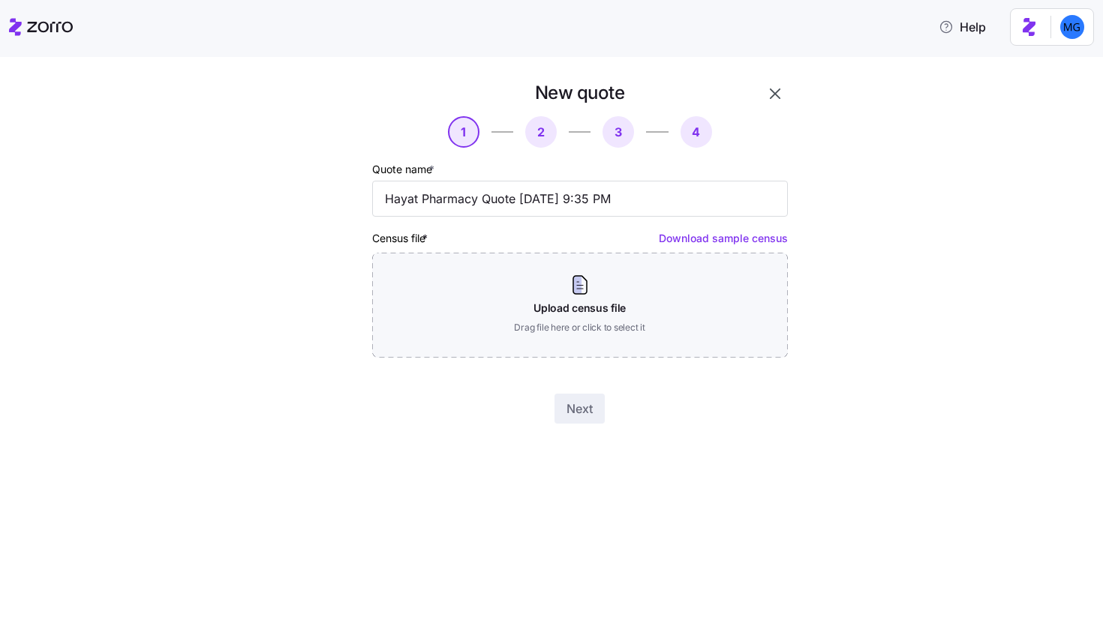
click at [778, 102] on icon "button" at bounding box center [775, 94] width 18 height 18
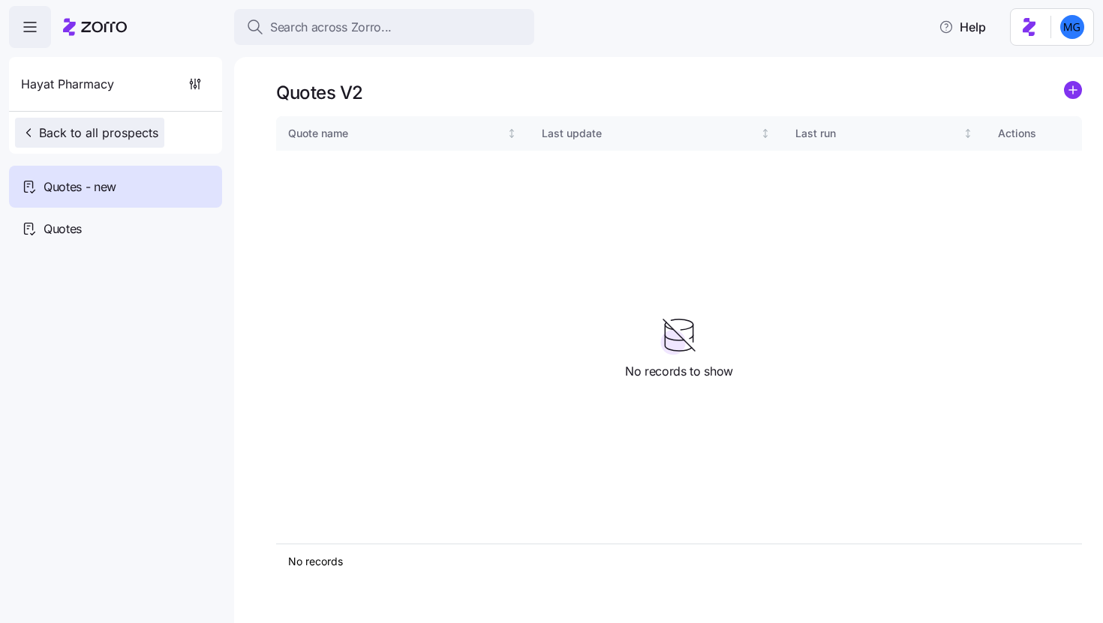
click at [93, 147] on button "Back to all prospects" at bounding box center [89, 133] width 149 height 30
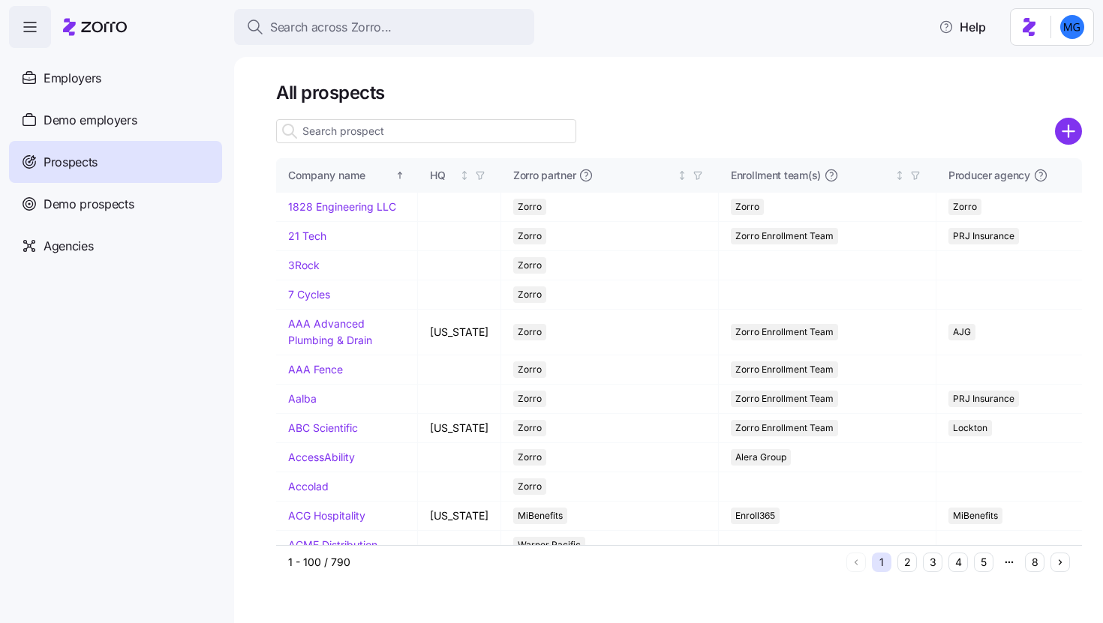
click at [398, 137] on input at bounding box center [426, 131] width 300 height 24
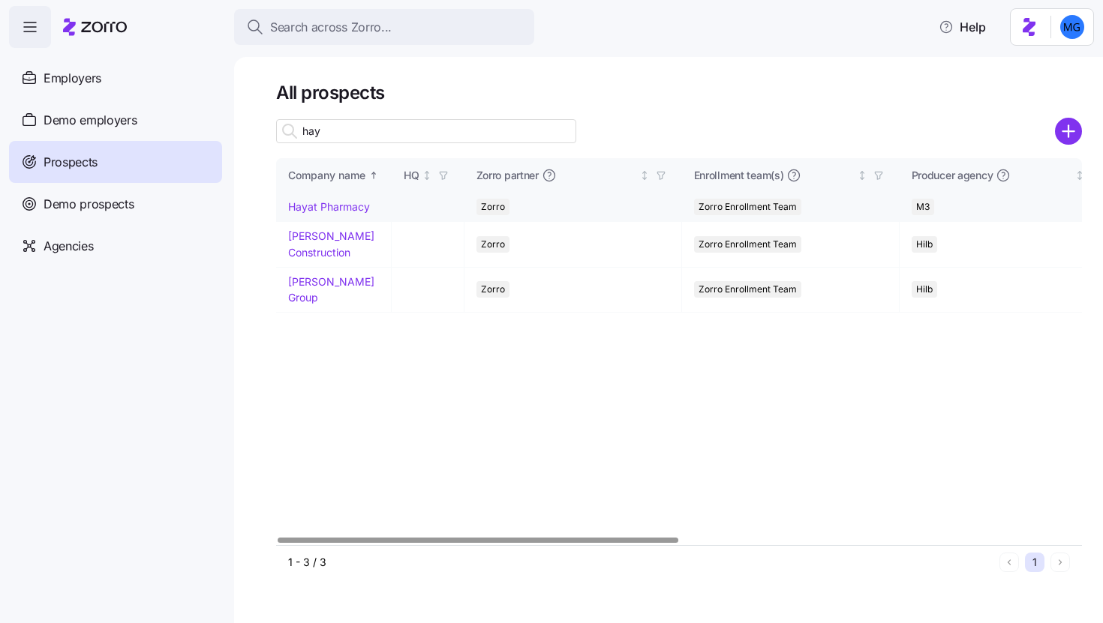
type input "hay"
click at [334, 209] on link "Hayat Pharmacy" at bounding box center [329, 206] width 82 height 13
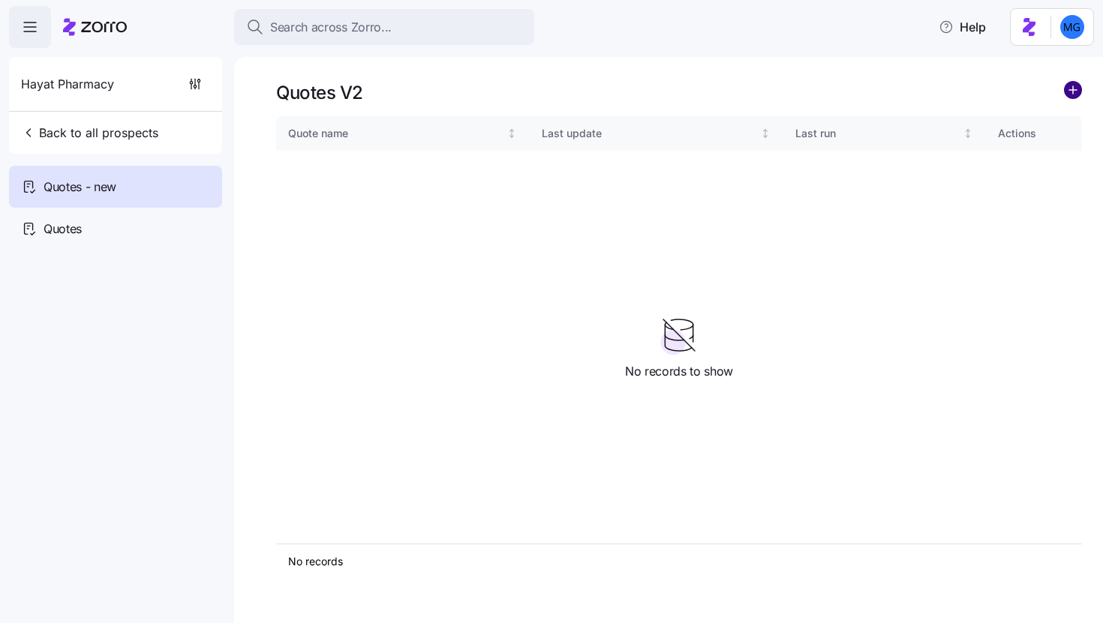
click at [1079, 93] on circle "add icon" at bounding box center [1073, 90] width 17 height 17
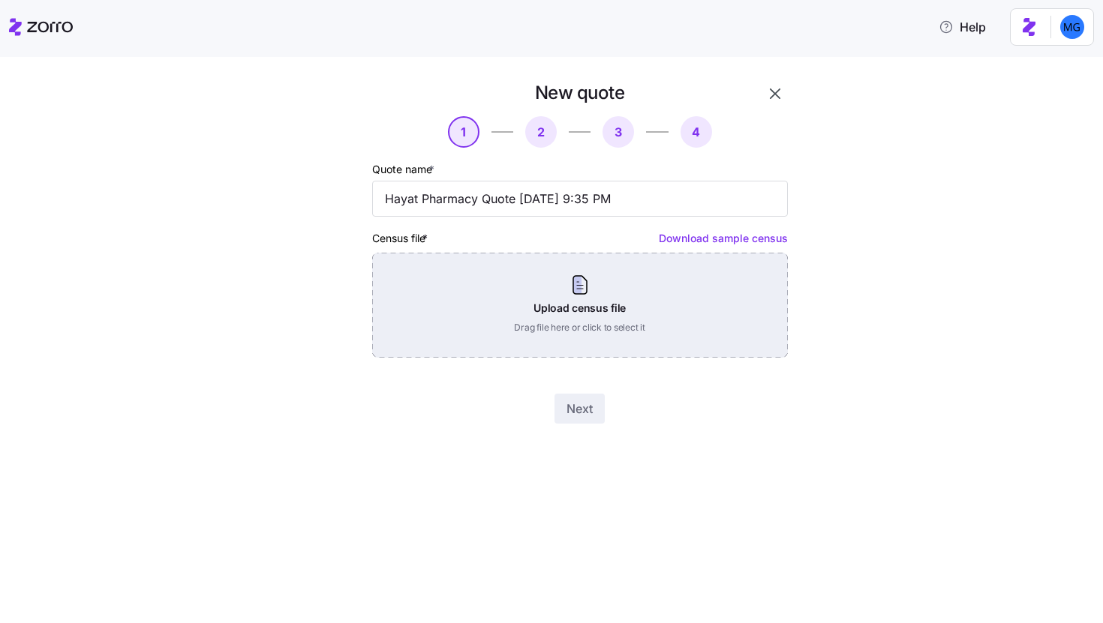
click at [648, 303] on div "Upload census file Drag file here or click to select it" at bounding box center [580, 305] width 416 height 105
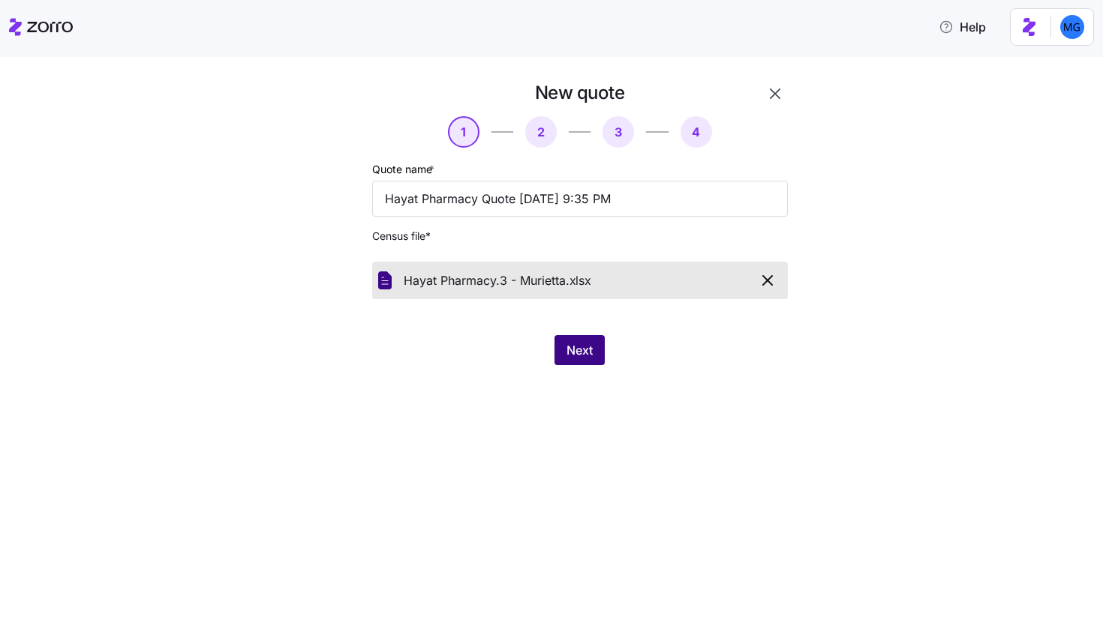
click at [575, 338] on button "Next" at bounding box center [579, 350] width 50 height 30
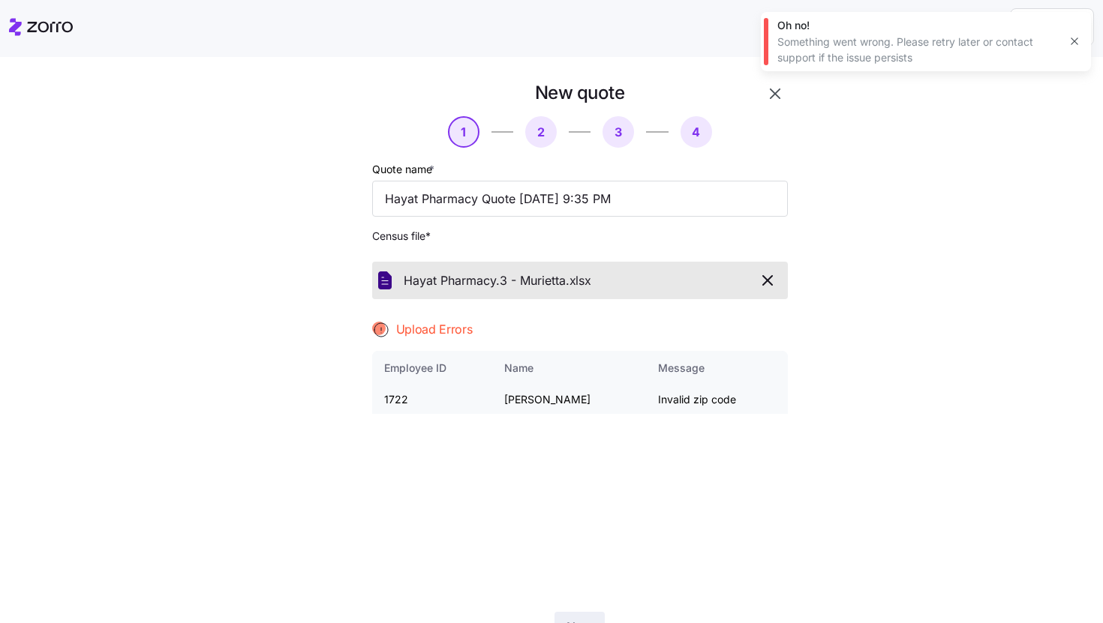
click at [394, 399] on td "1722" at bounding box center [432, 400] width 121 height 29
copy td "1722"
click at [1074, 40] on icon "button" at bounding box center [1074, 41] width 12 height 12
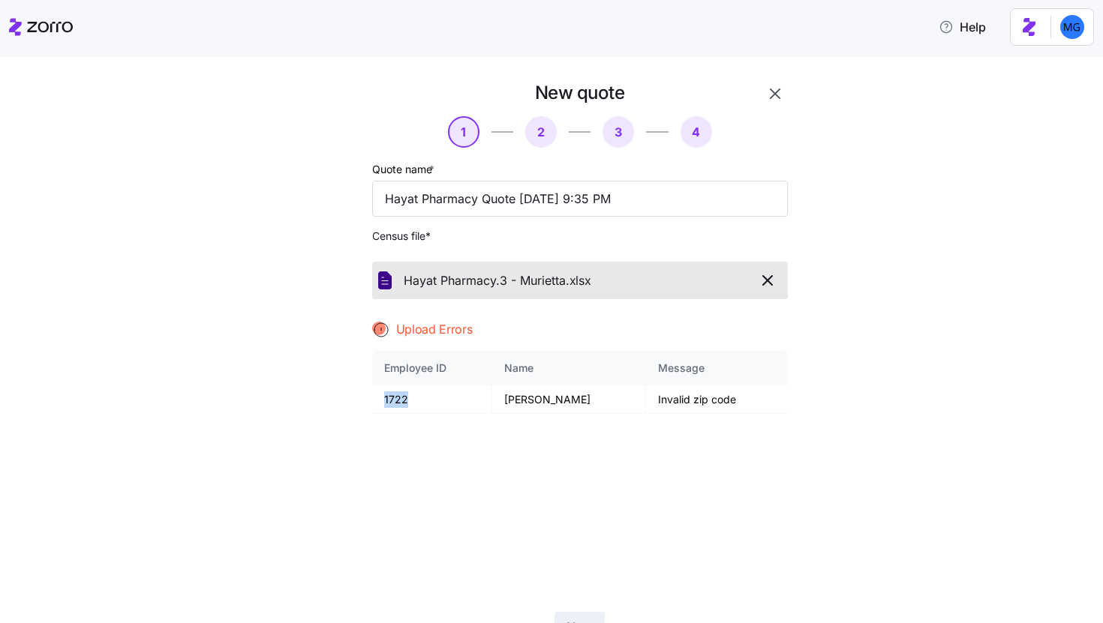
click at [767, 100] on icon "button" at bounding box center [775, 94] width 18 height 18
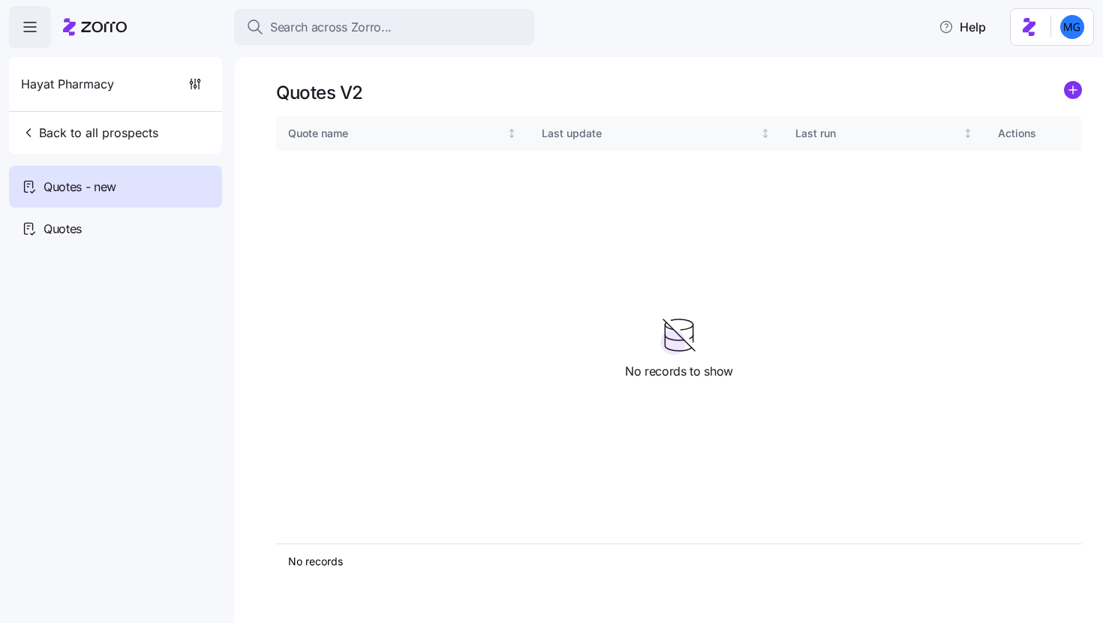
click at [1062, 96] on div "Quotes V2" at bounding box center [679, 92] width 806 height 23
click at [1066, 95] on circle "add icon" at bounding box center [1073, 90] width 17 height 17
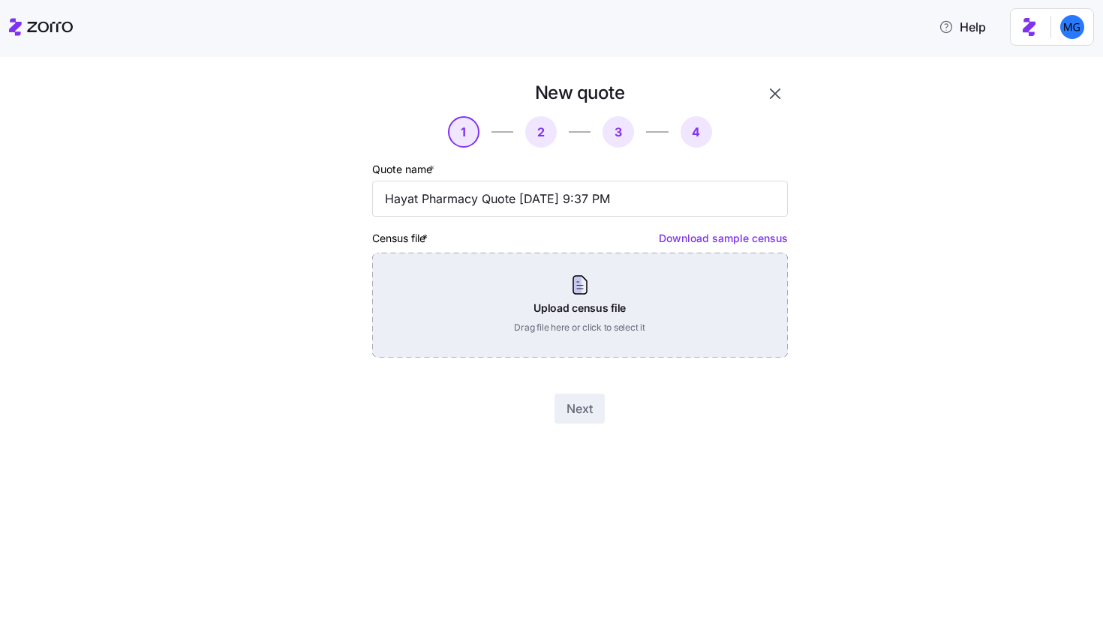
click at [612, 317] on div "Upload census file Drag file here or click to select it" at bounding box center [580, 305] width 416 height 105
click at [608, 284] on div "Upload census file Drag file here or click to select it" at bounding box center [580, 305] width 416 height 105
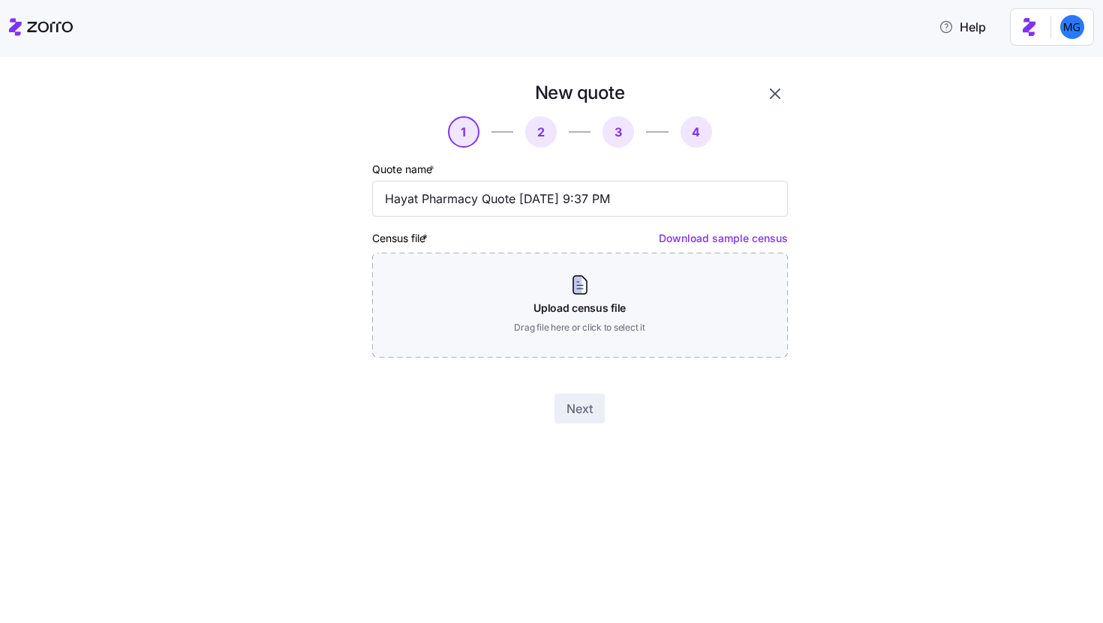
click at [768, 97] on icon "button" at bounding box center [775, 94] width 18 height 18
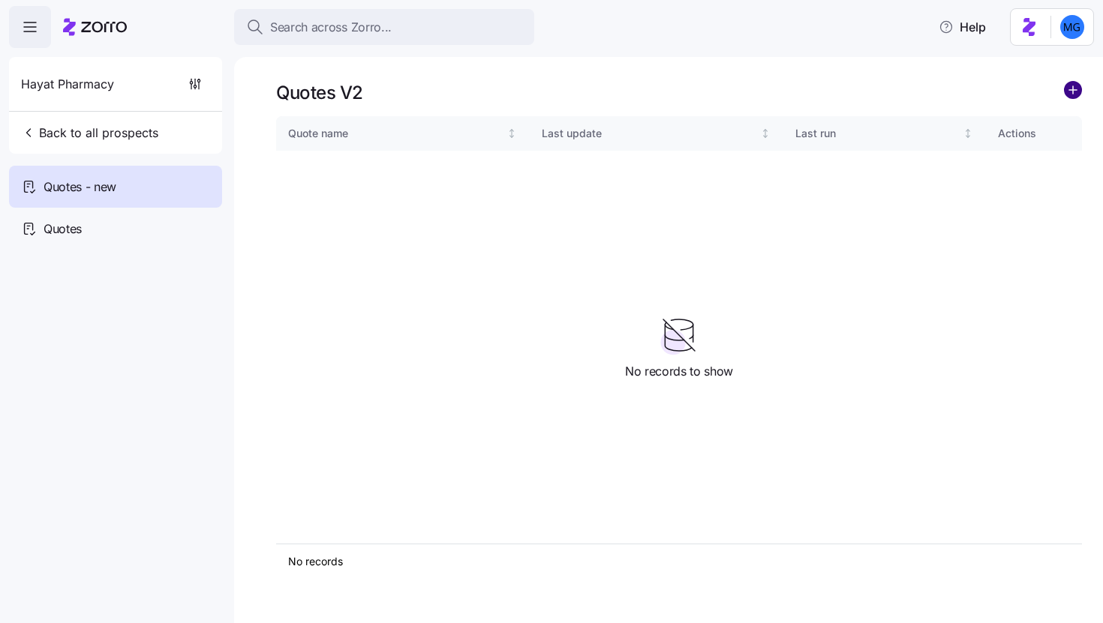
click at [1071, 93] on circle "add icon" at bounding box center [1073, 90] width 17 height 17
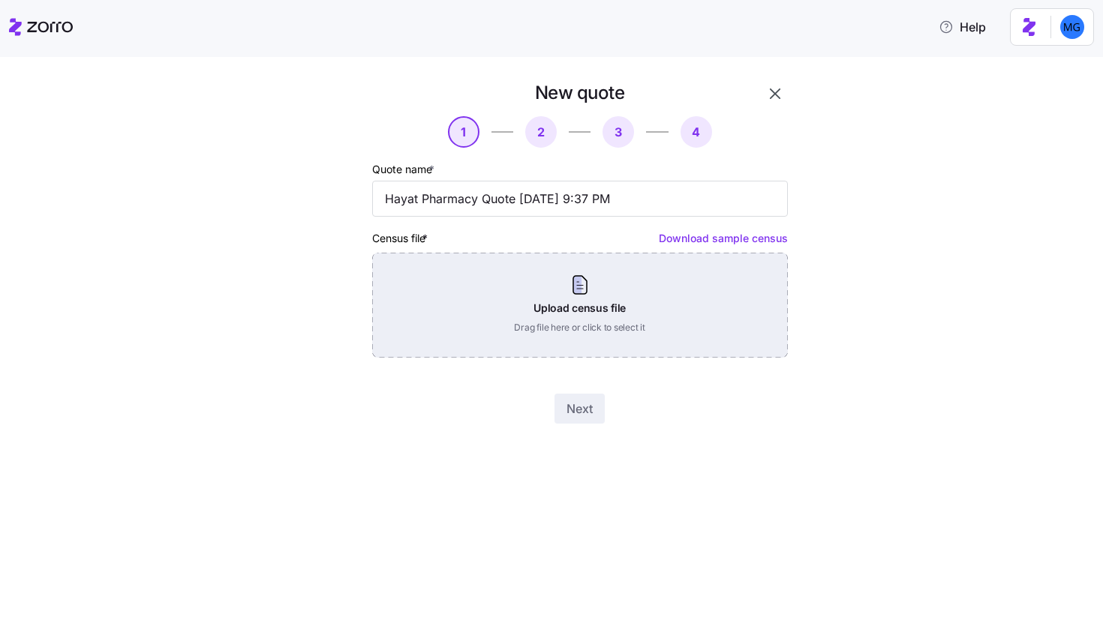
click at [614, 305] on div "Upload census file Drag file here or click to select it" at bounding box center [580, 305] width 416 height 105
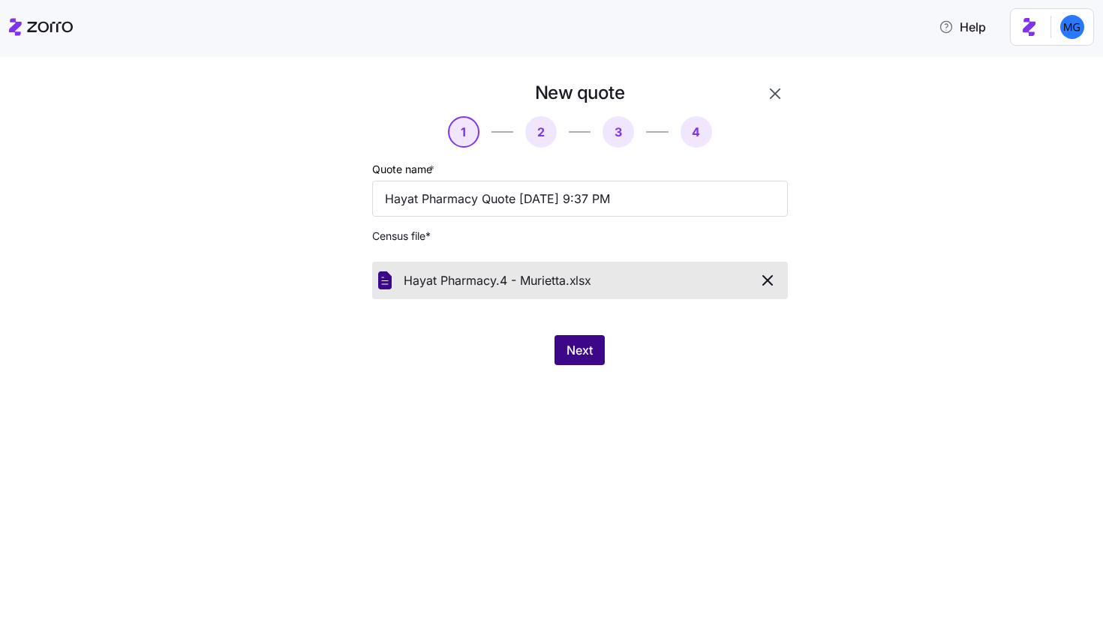
click at [580, 347] on span "Next" at bounding box center [579, 350] width 26 height 18
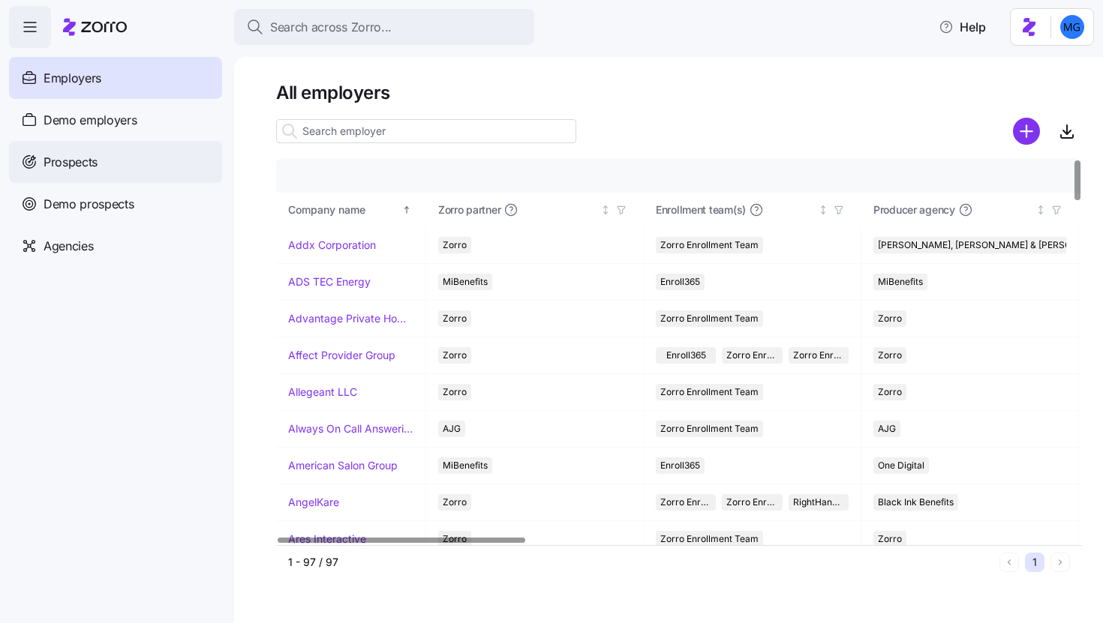
click at [145, 173] on div "Prospects" at bounding box center [115, 162] width 213 height 42
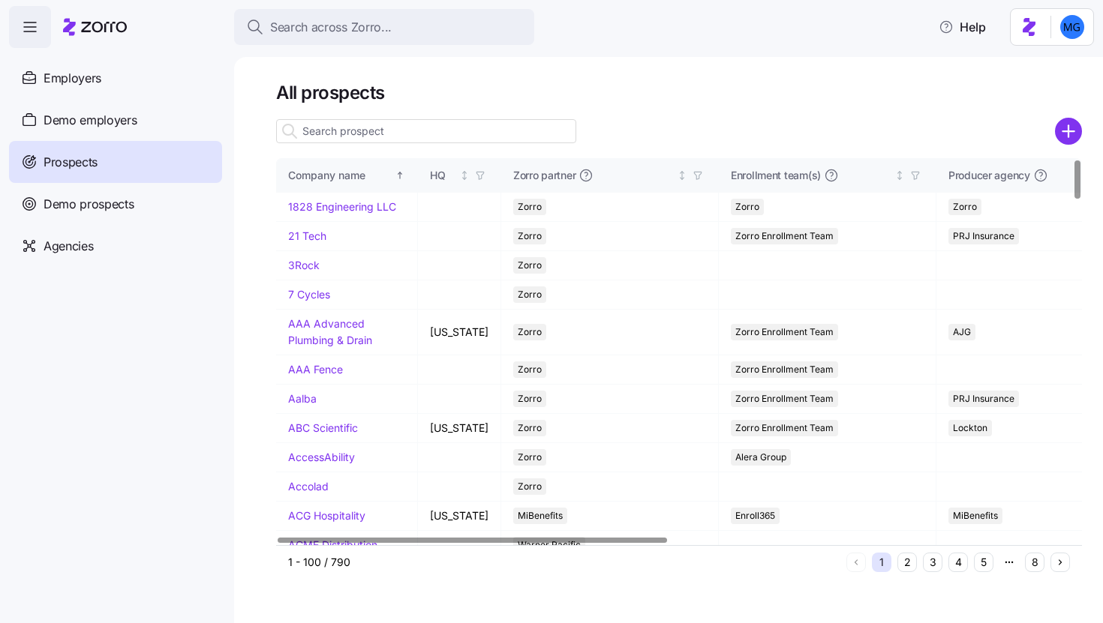
click at [480, 138] on input at bounding box center [426, 131] width 300 height 24
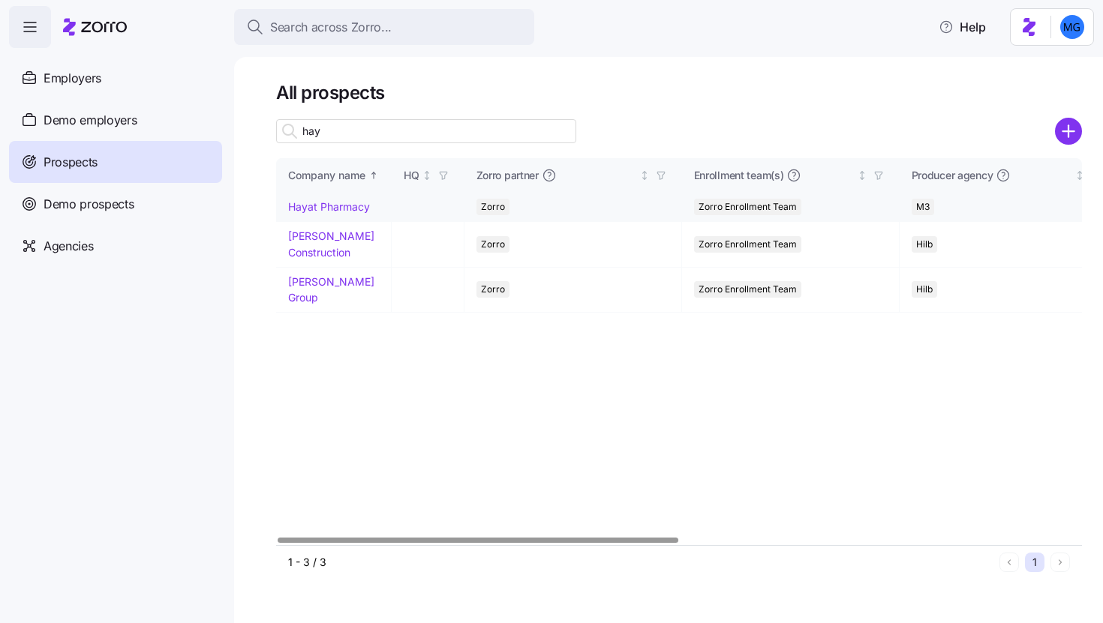
type input "hay"
click at [337, 206] on link "Hayat Pharmacy" at bounding box center [329, 206] width 82 height 13
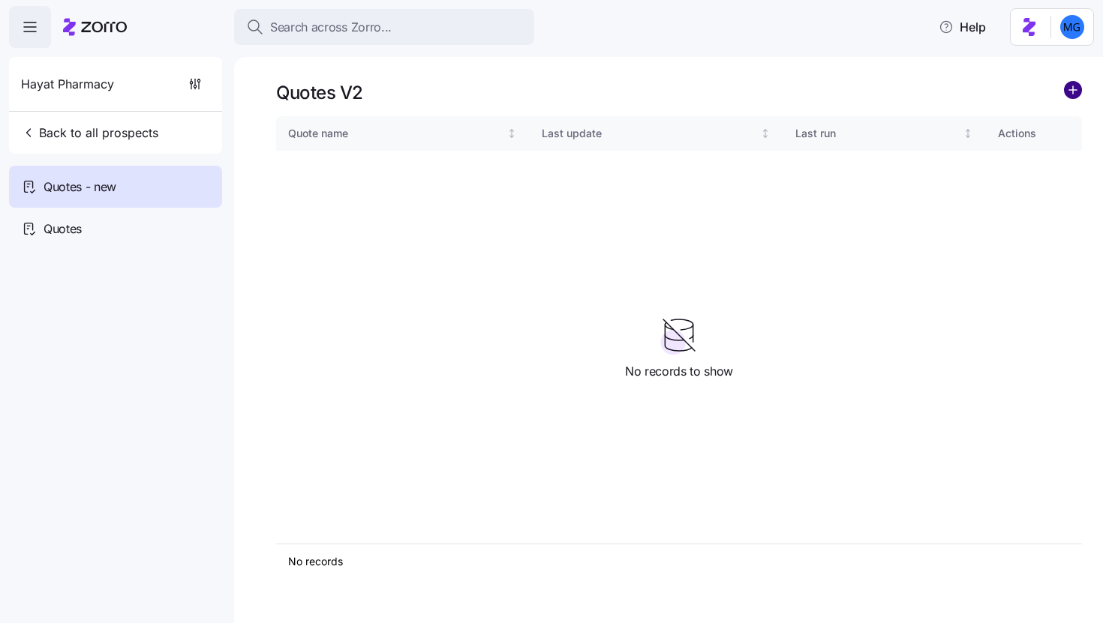
click at [1075, 95] on circle "add icon" at bounding box center [1073, 90] width 17 height 17
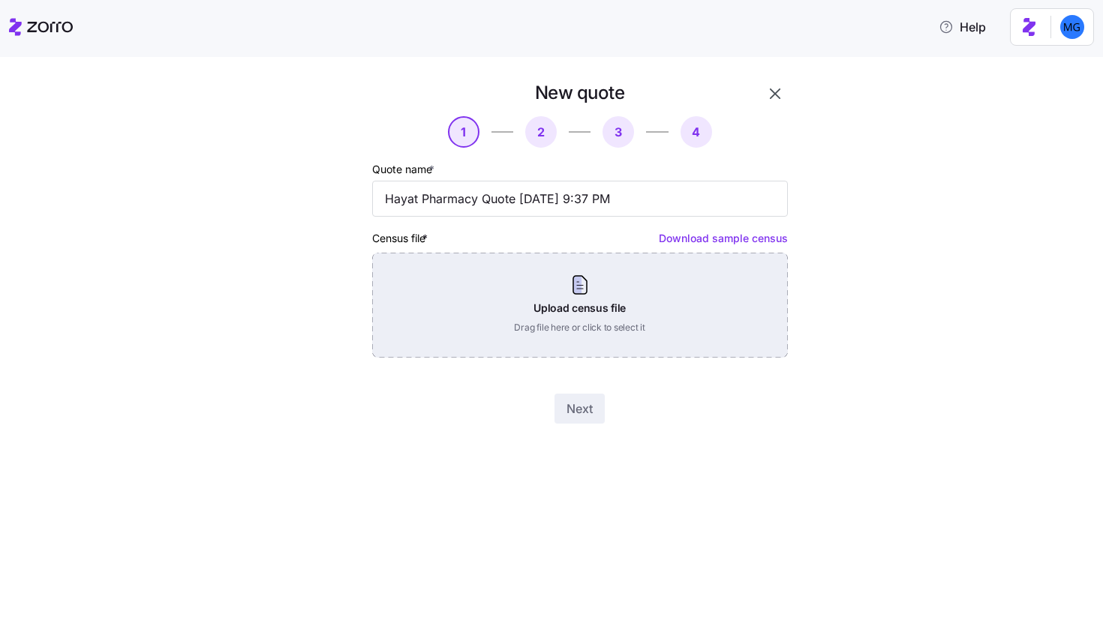
click at [611, 294] on div "Upload census file Drag file here or click to select it" at bounding box center [580, 305] width 416 height 105
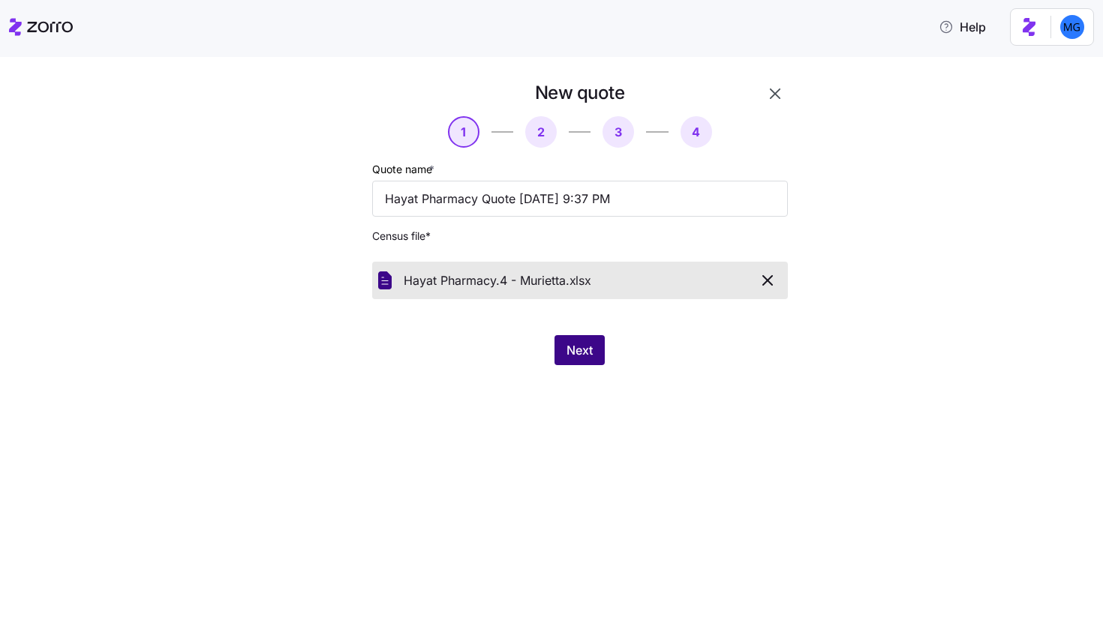
click at [603, 356] on button "Next" at bounding box center [579, 350] width 50 height 30
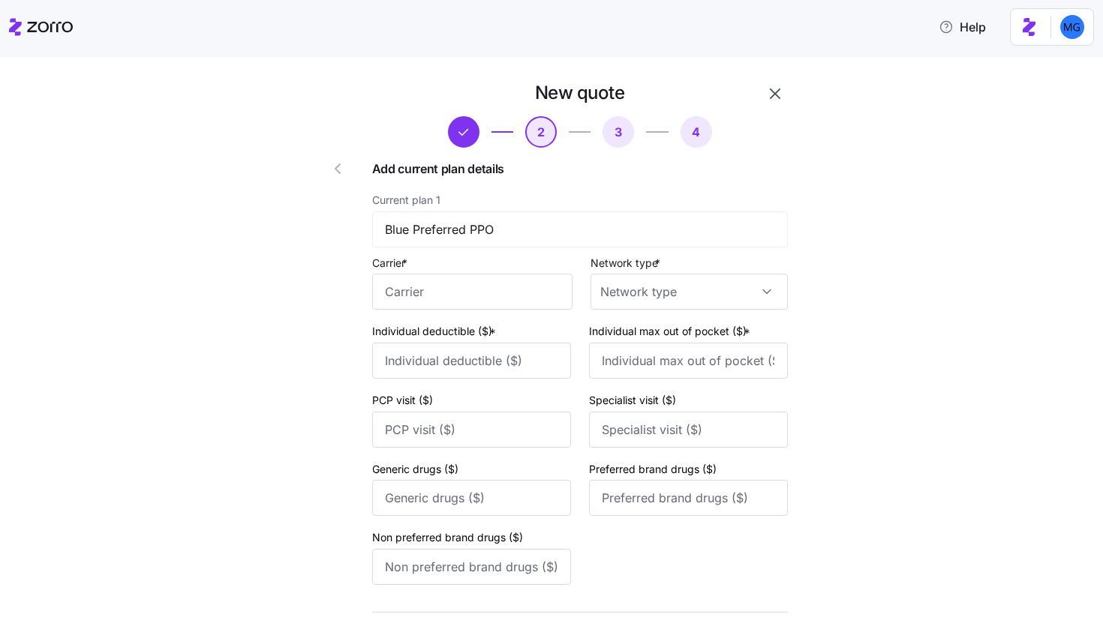
scroll to position [593, 0]
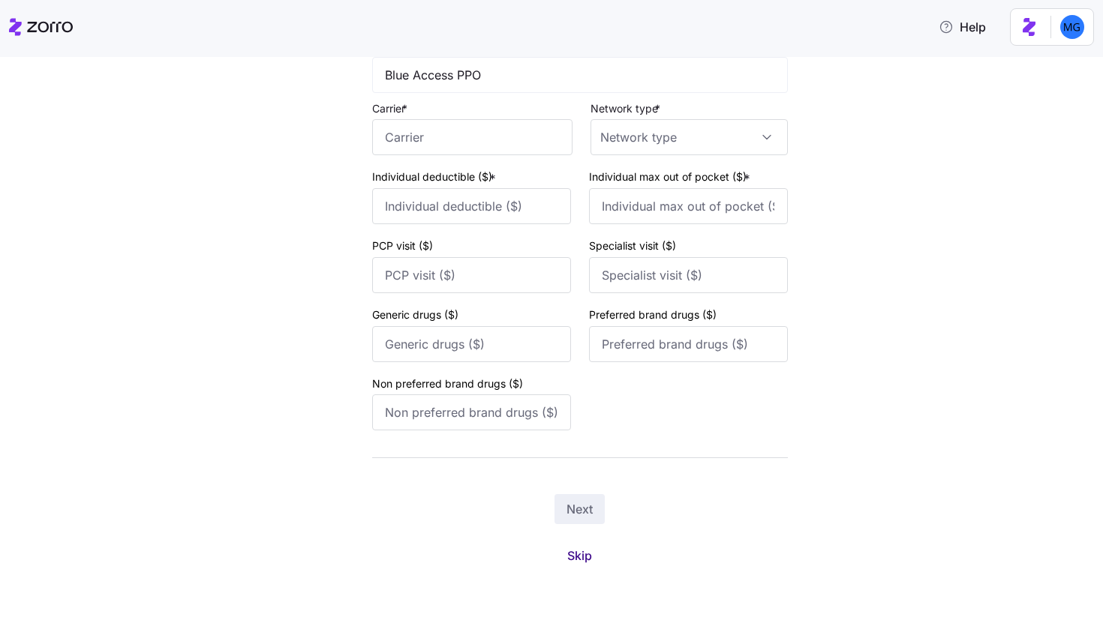
click at [578, 553] on span "Skip" at bounding box center [579, 556] width 25 height 18
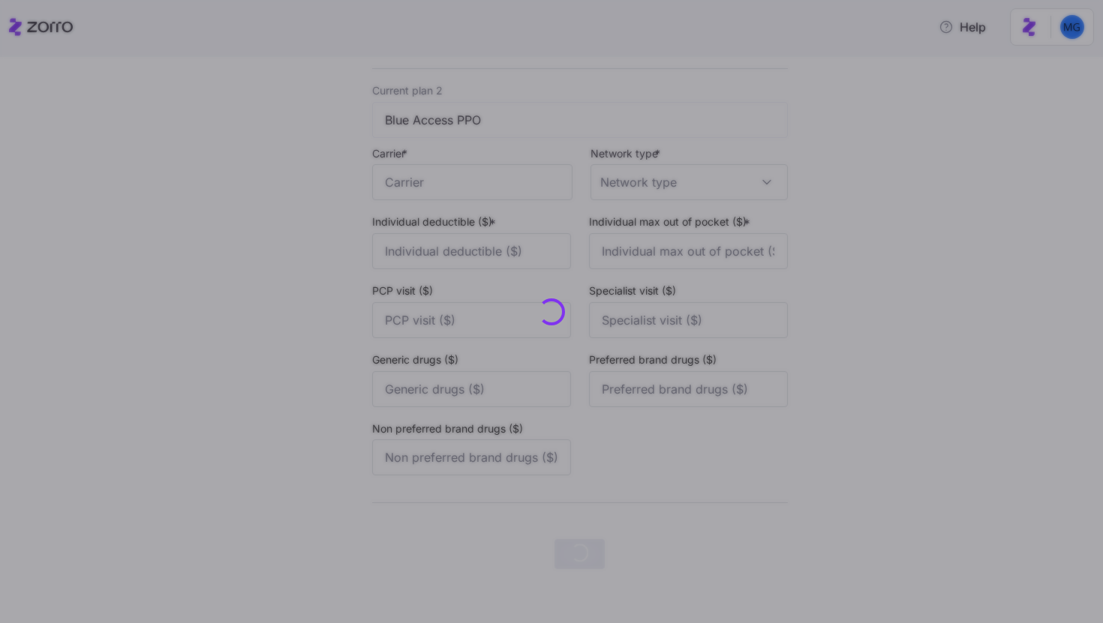
scroll to position [0, 0]
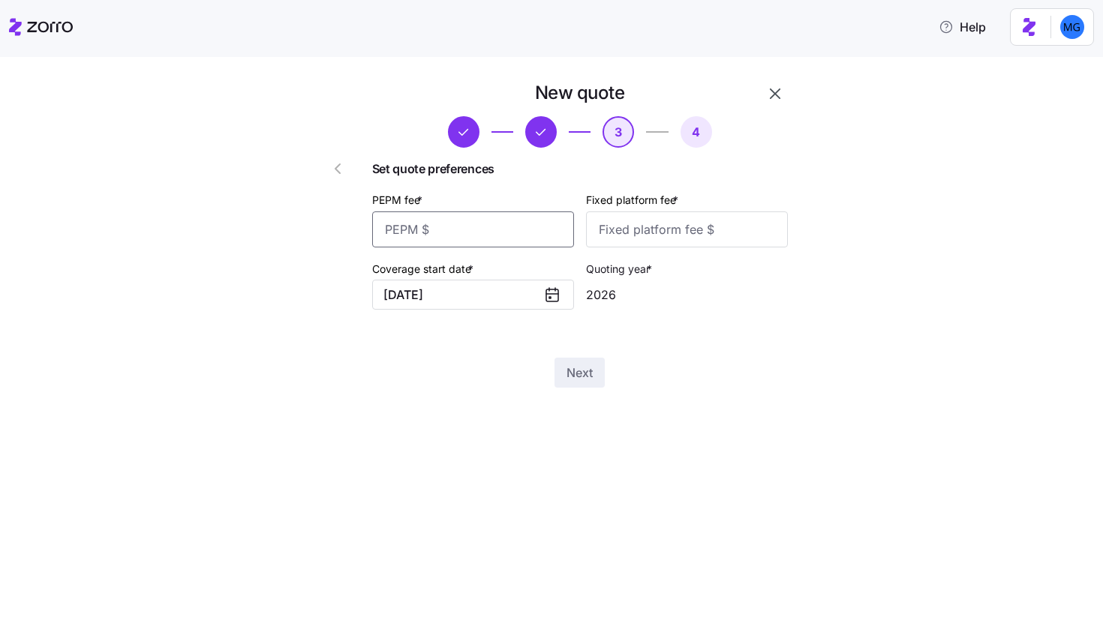
click at [518, 238] on input "PEPM fee *" at bounding box center [473, 230] width 202 height 36
type input "55"
click at [620, 227] on input "Fixed platform fee *" at bounding box center [687, 230] width 202 height 36
type input "100"
click at [588, 374] on span "Next" at bounding box center [579, 373] width 26 height 18
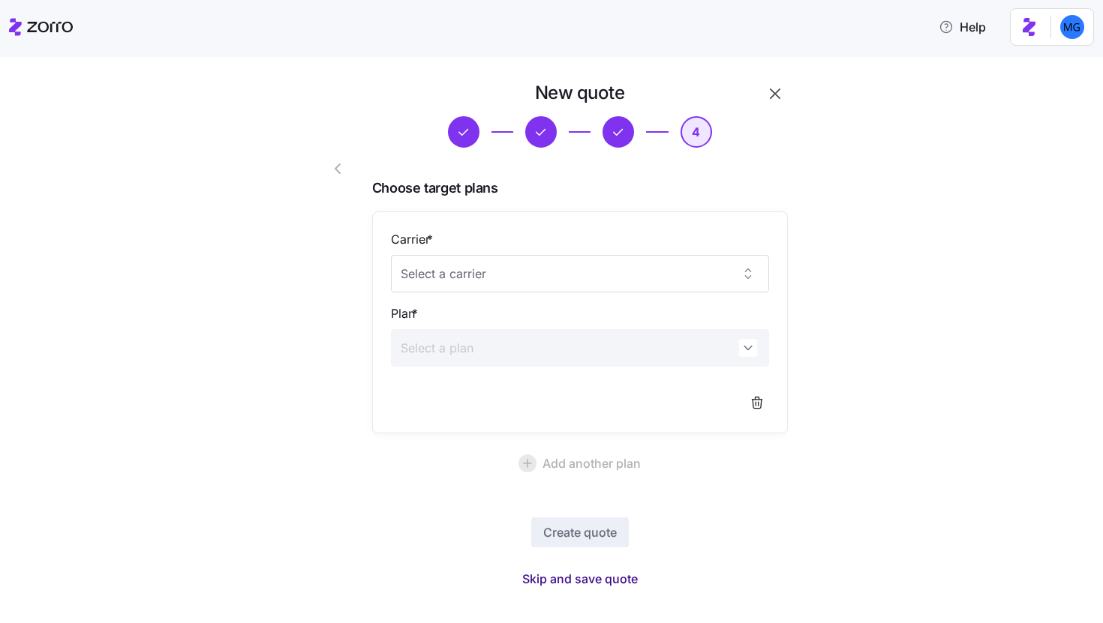
click at [592, 584] on span "Skip and save quote" at bounding box center [580, 579] width 116 height 18
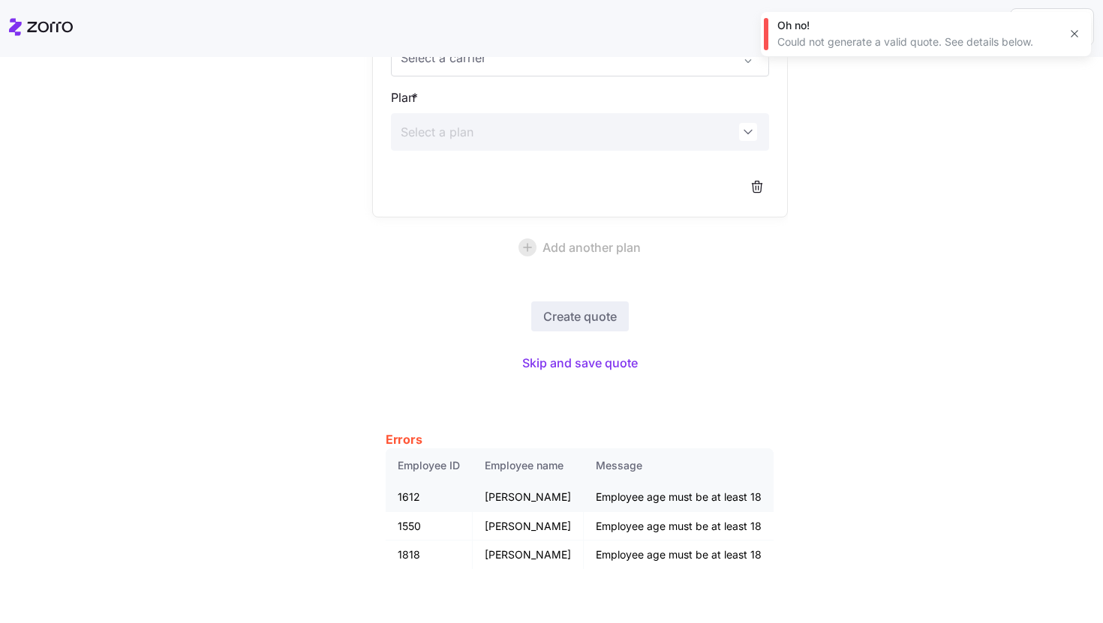
click at [413, 493] on td "1612" at bounding box center [429, 497] width 87 height 29
copy td "1612"
click at [541, 437] on div "Errors Employee ID Employee name Message 1612 Ahmad Aliya Employee age must be …" at bounding box center [580, 501] width 406 height 158
click at [404, 524] on td "1550" at bounding box center [429, 526] width 87 height 29
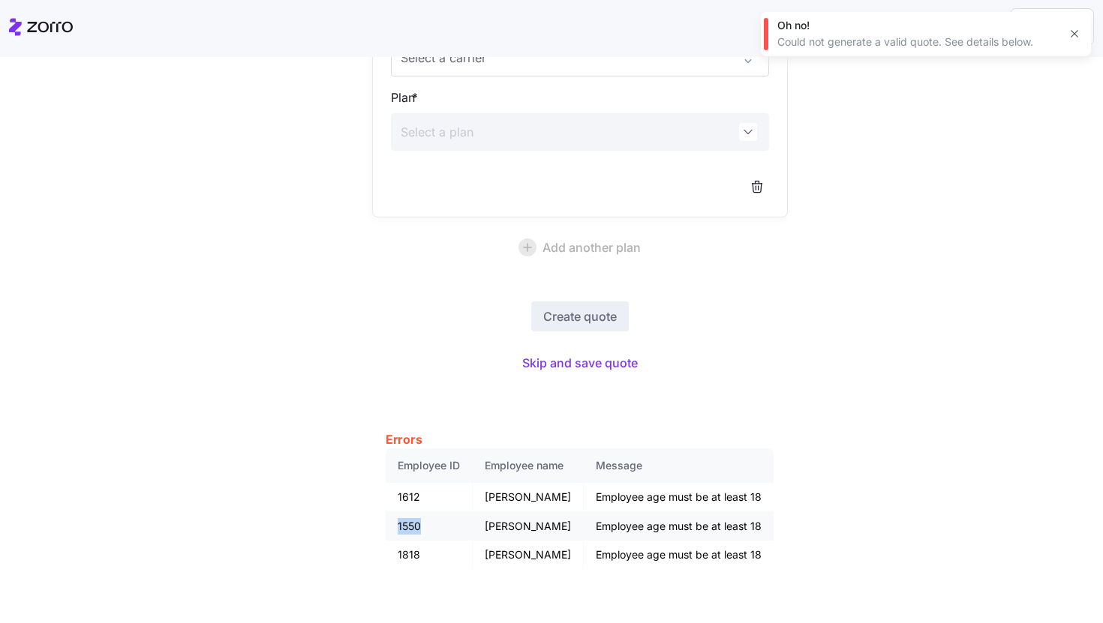
click at [404, 524] on td "1550" at bounding box center [429, 526] width 87 height 29
copy td "1550"
click at [409, 556] on td "1818" at bounding box center [429, 555] width 87 height 29
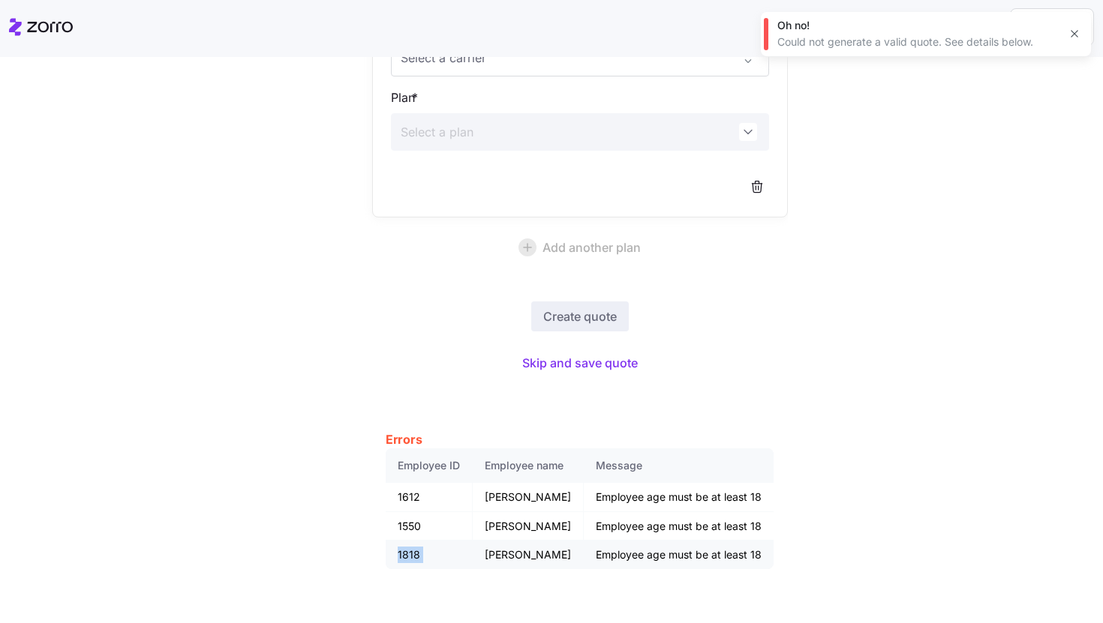
copy td "1818"
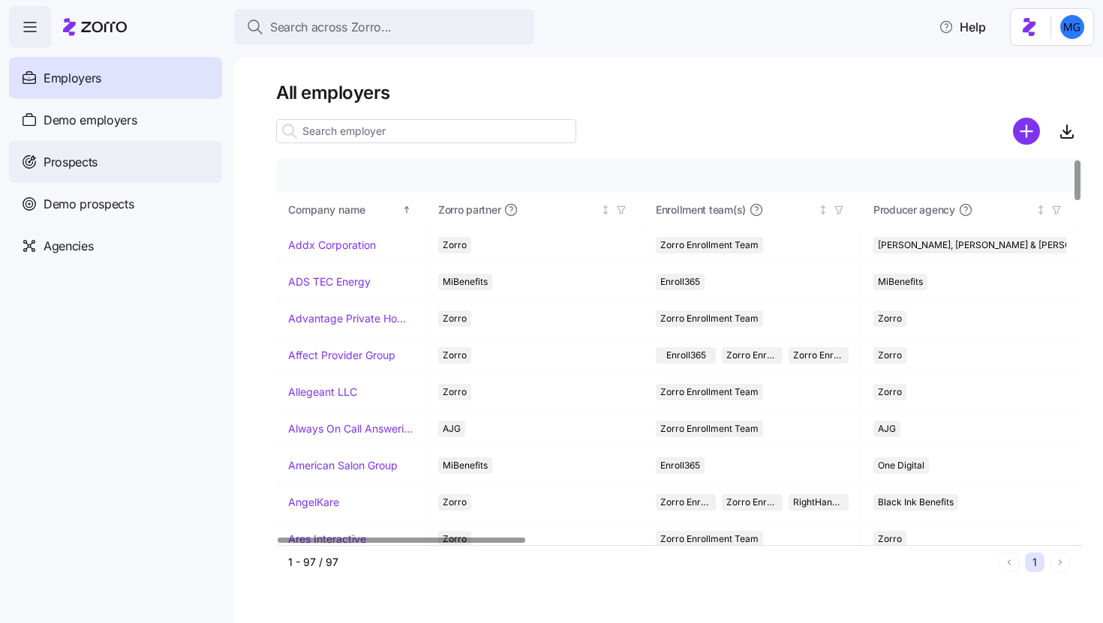
click at [130, 162] on div "Prospects" at bounding box center [115, 162] width 213 height 42
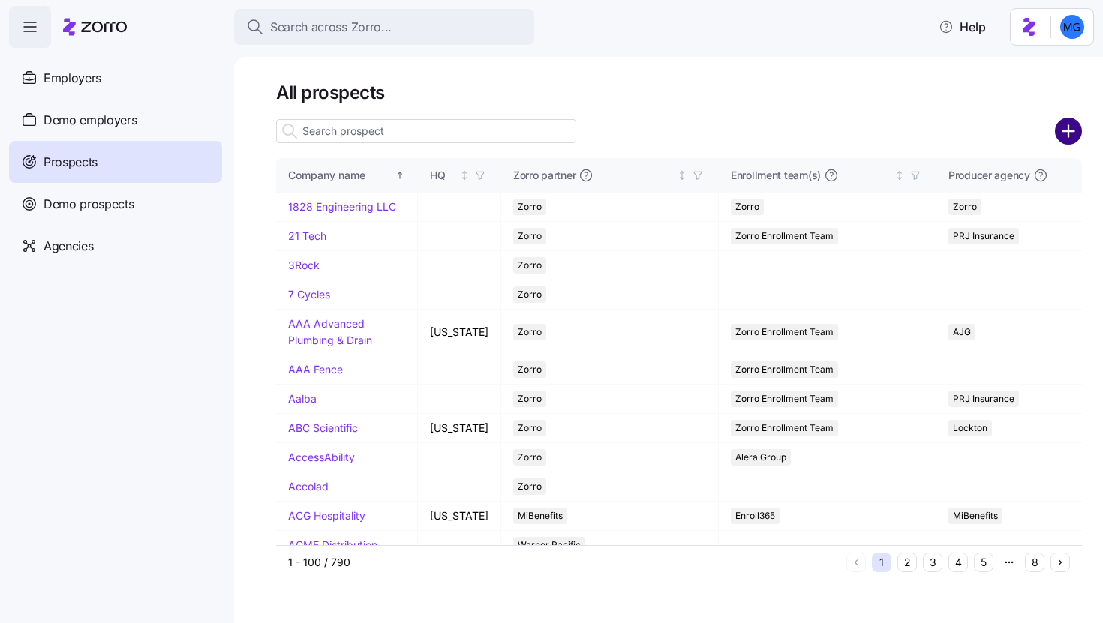
click at [1075, 132] on circle "add icon" at bounding box center [1068, 131] width 25 height 25
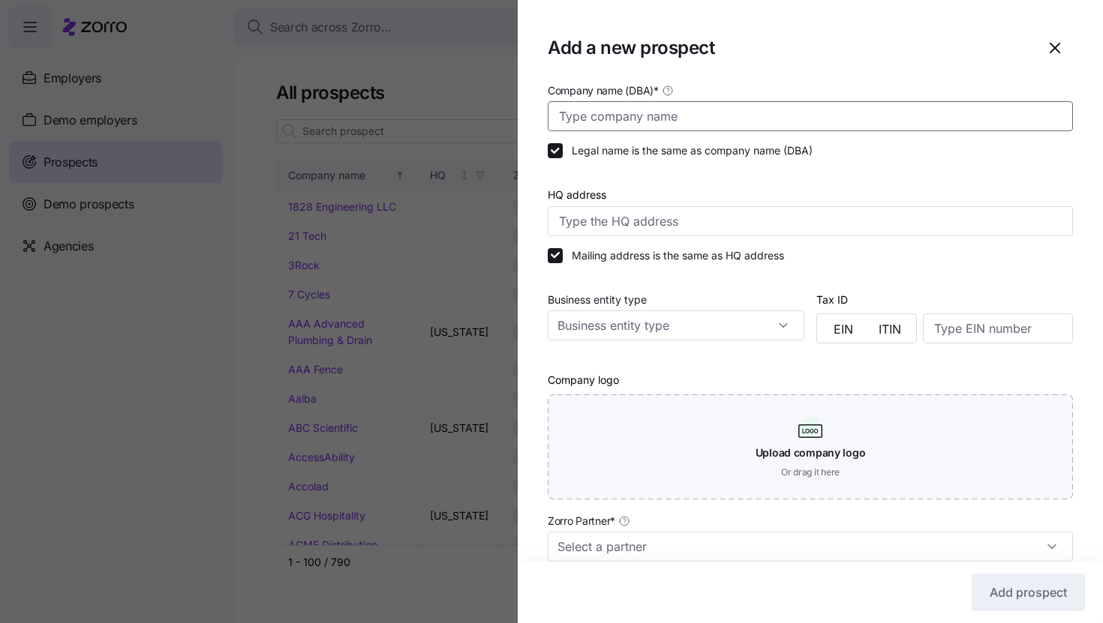
click at [635, 109] on input "Company name (DBA) *" at bounding box center [810, 116] width 525 height 30
paste input "Ruby Enterprises"
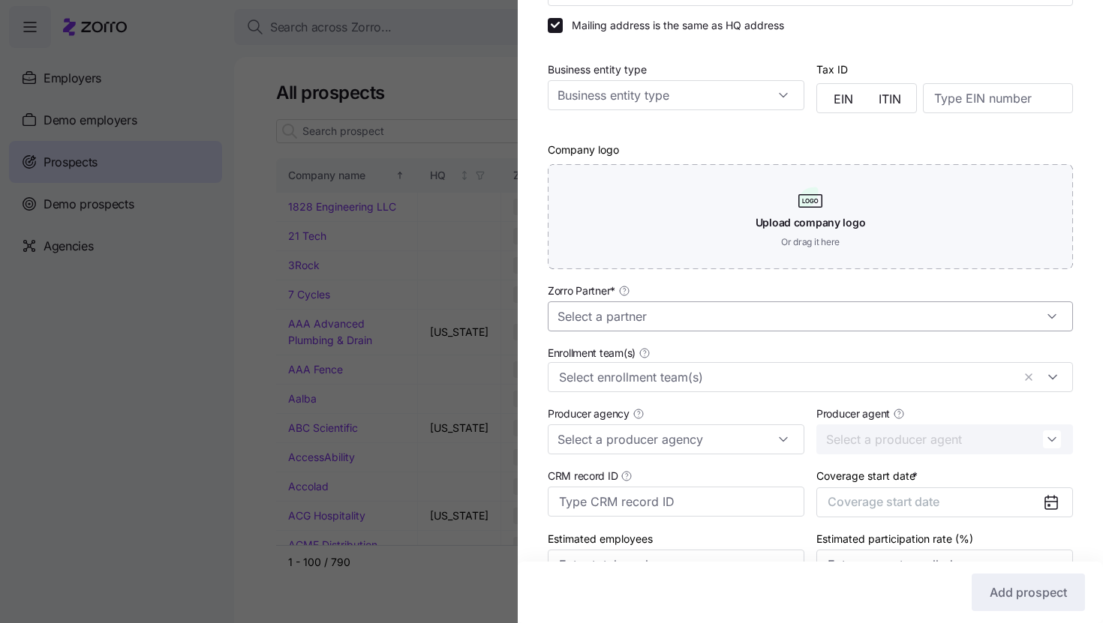
type input "Ruby Enterprises"
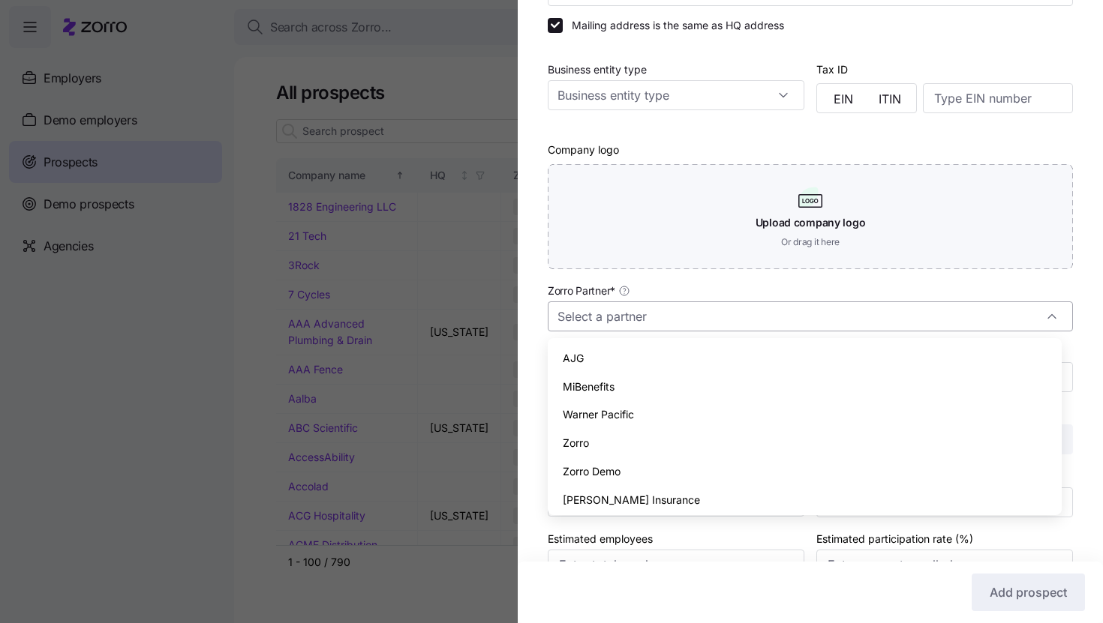
click at [703, 320] on input "Zorro Partner *" at bounding box center [810, 317] width 525 height 30
click at [684, 366] on div "AJG" at bounding box center [805, 358] width 502 height 29
type input "AJG"
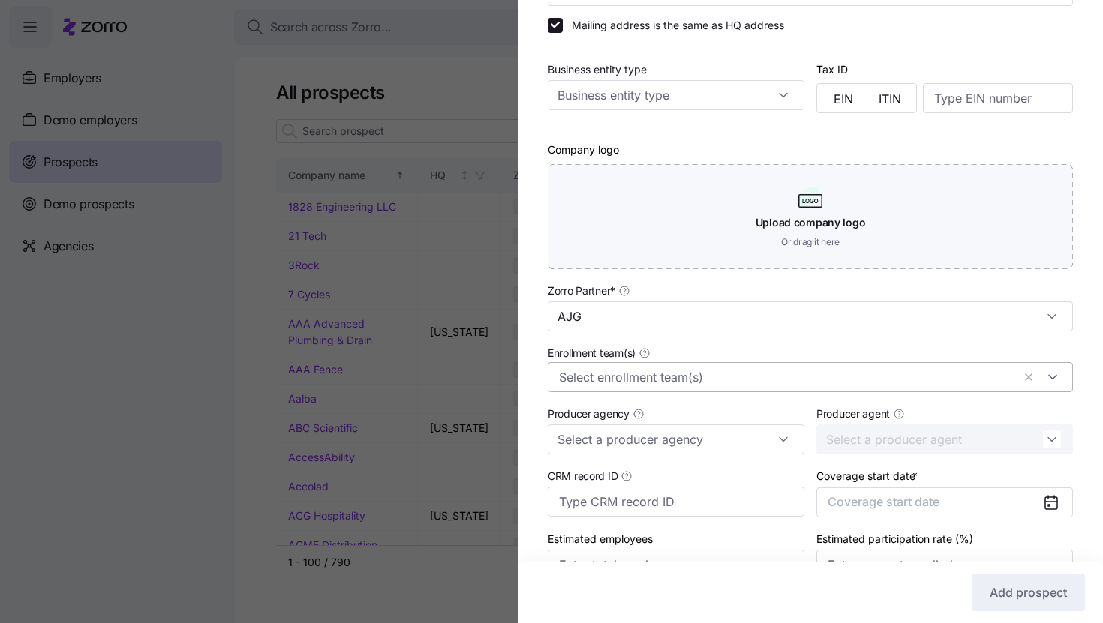
click at [706, 373] on input "Enrollment team(s)" at bounding box center [785, 378] width 453 height 20
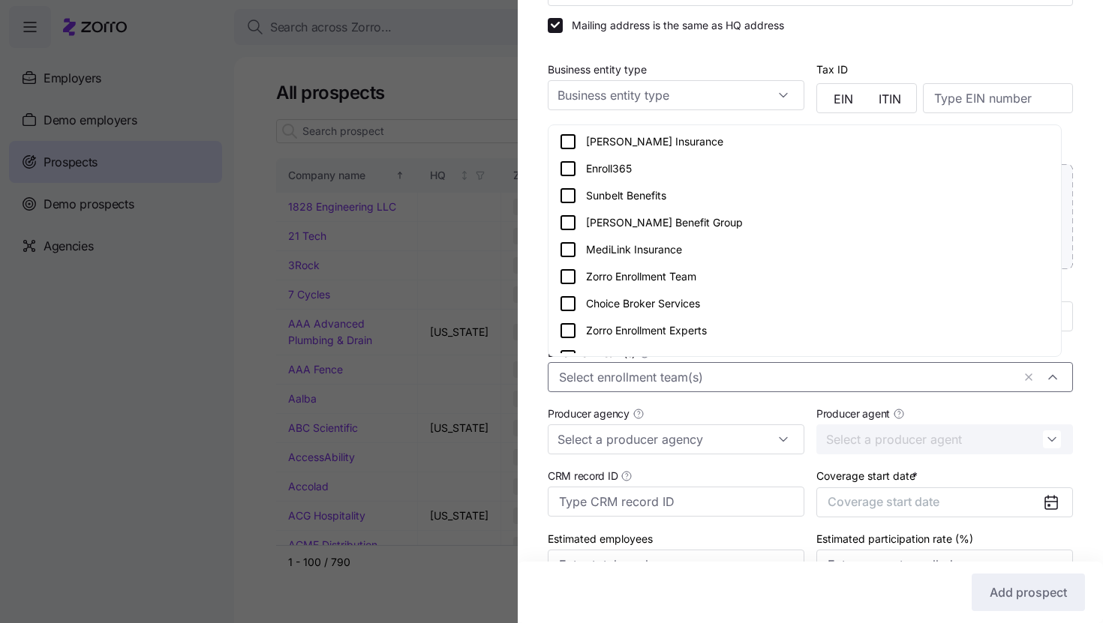
click at [722, 279] on div "Zorro Enrollment Team" at bounding box center [804, 277] width 491 height 18
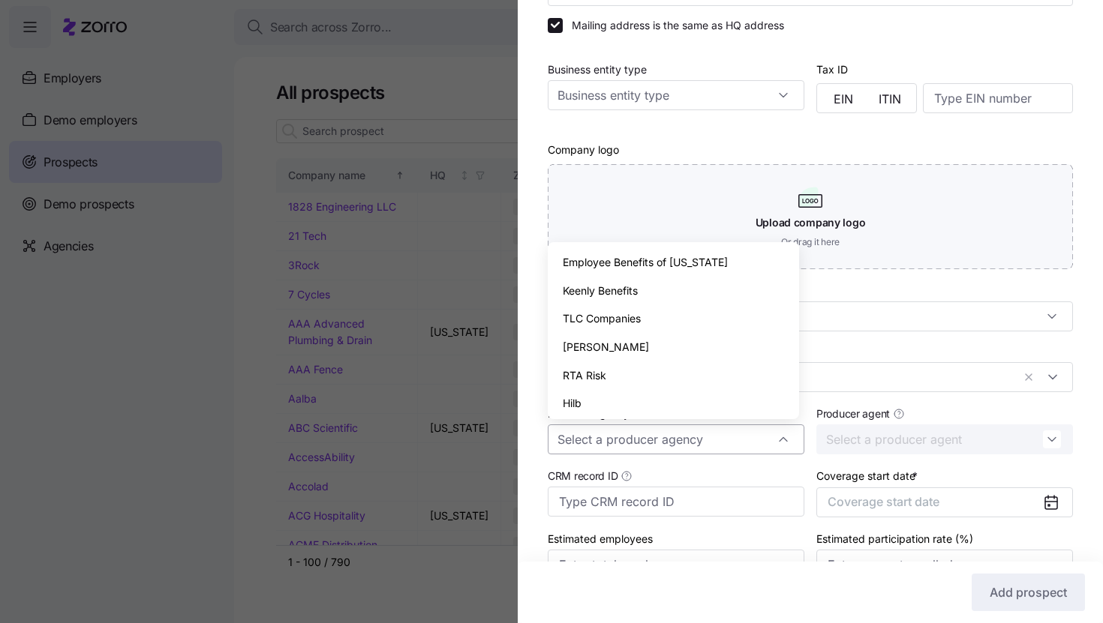
click at [734, 433] on input "Producer agency" at bounding box center [676, 440] width 257 height 30
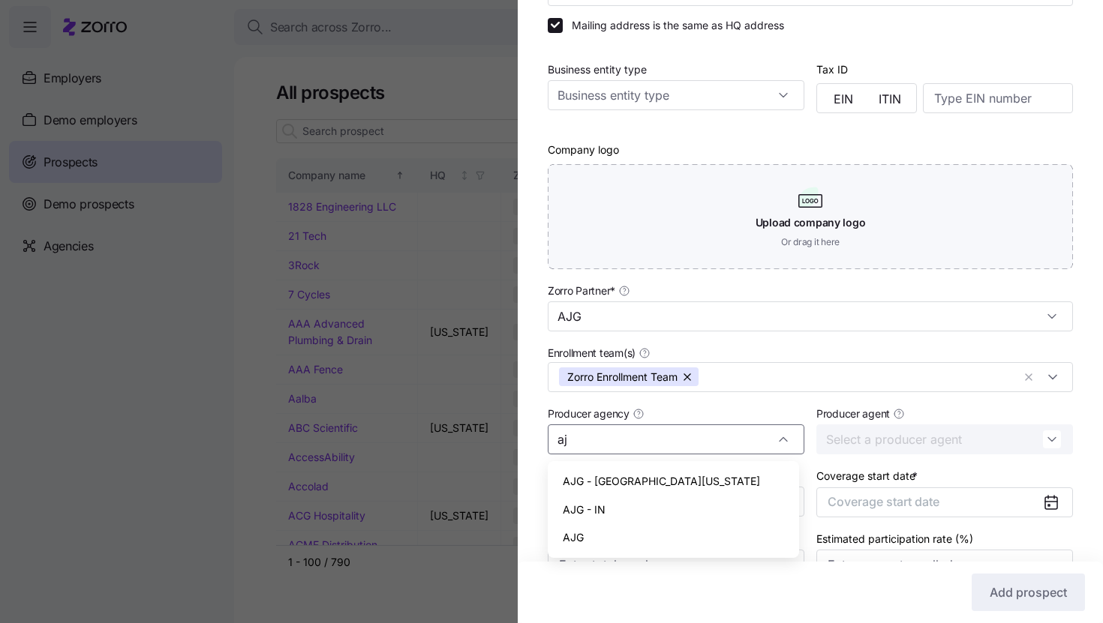
click at [686, 541] on div "AJG" at bounding box center [673, 538] width 239 height 29
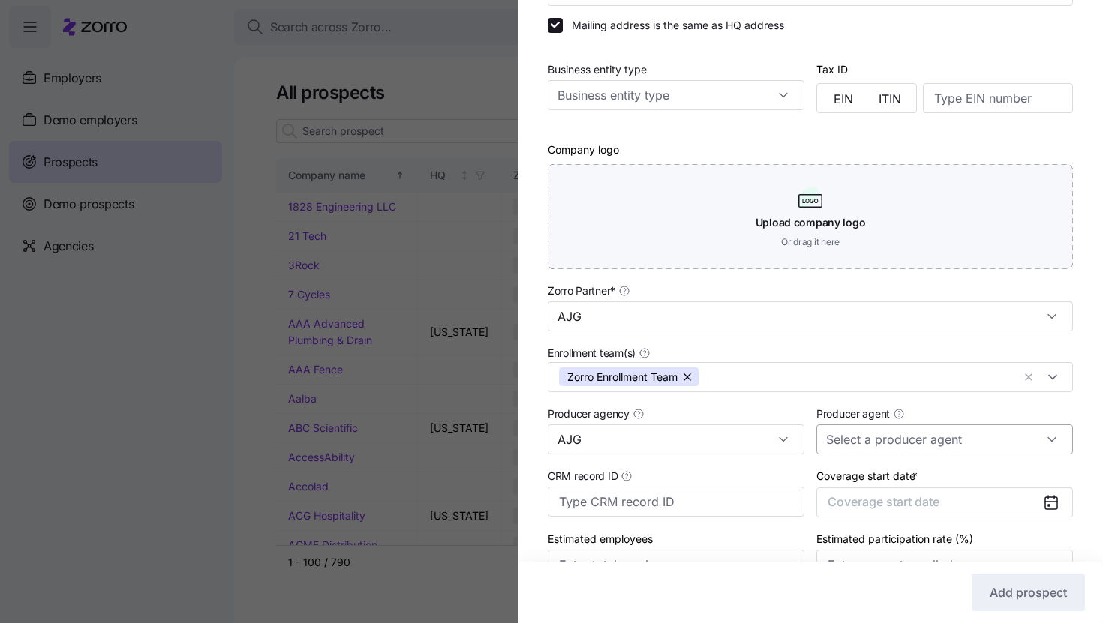
type input "AJG"
click at [866, 451] on input "Producer agent" at bounding box center [944, 440] width 257 height 30
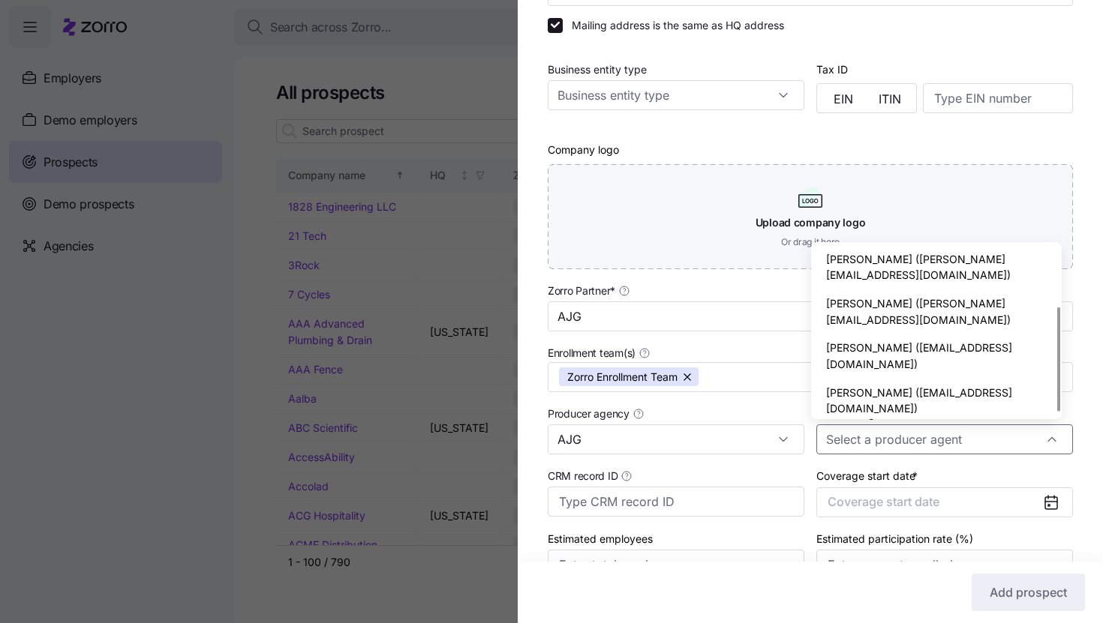
scroll to position [94, 0]
click at [1077, 431] on div "Company name (DBA) * Ruby Enterprises Legal name is the same as company name (D…" at bounding box center [810, 230] width 585 height 759
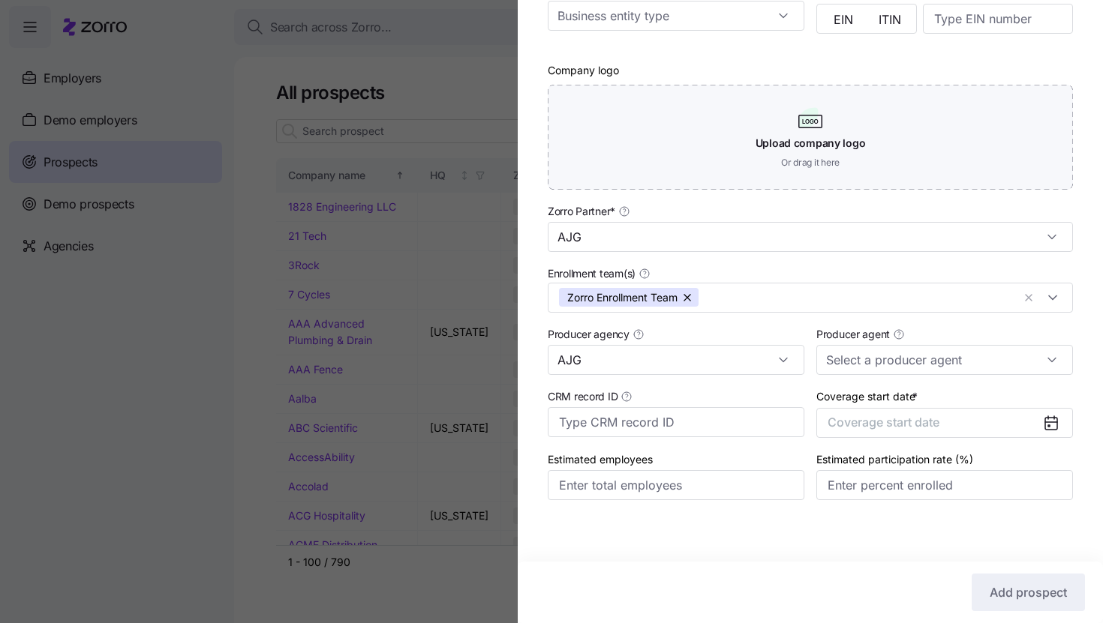
scroll to position [317, 0]
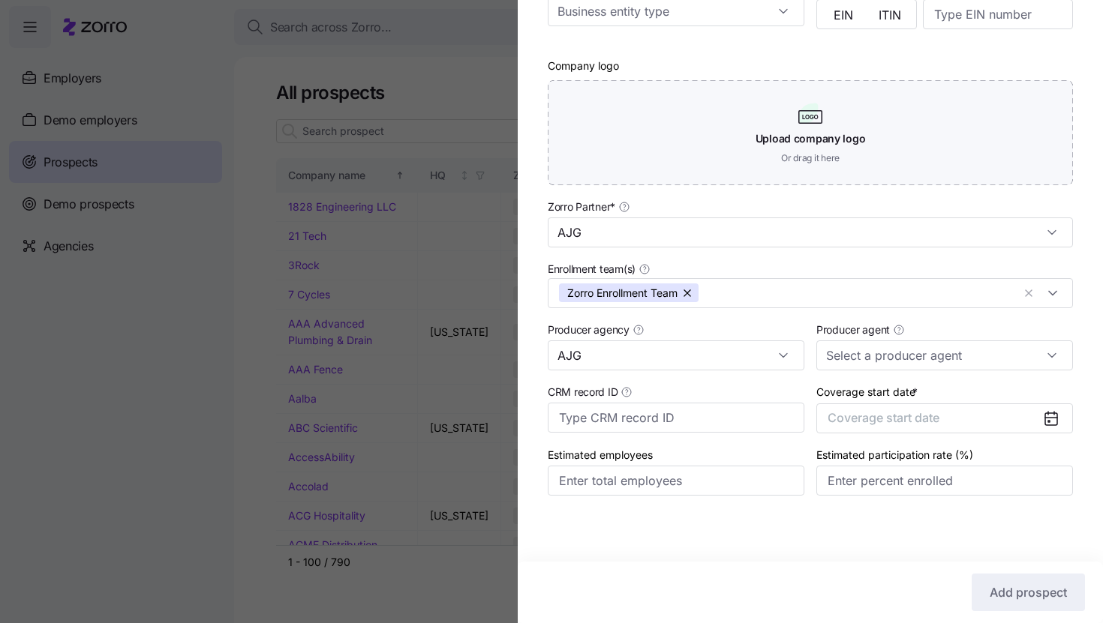
click at [1045, 418] on icon at bounding box center [1051, 418] width 12 height 0
click at [997, 419] on button "Coverage start date" at bounding box center [944, 419] width 257 height 30
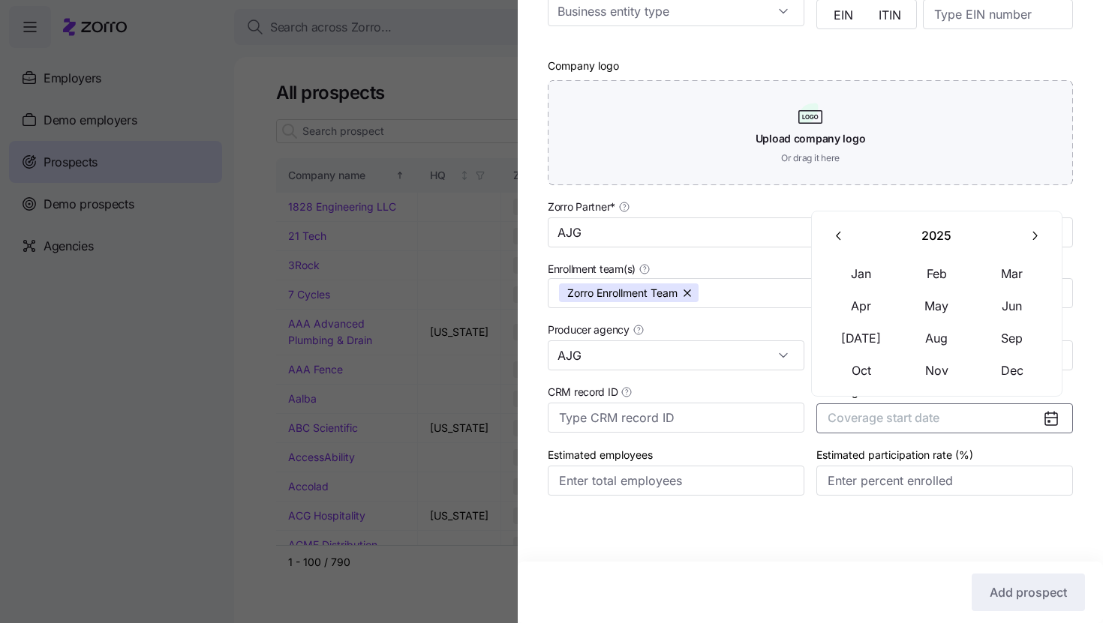
click at [1029, 245] on button "button" at bounding box center [1034, 237] width 32 height 32
click at [869, 284] on button "Jan" at bounding box center [861, 274] width 75 height 32
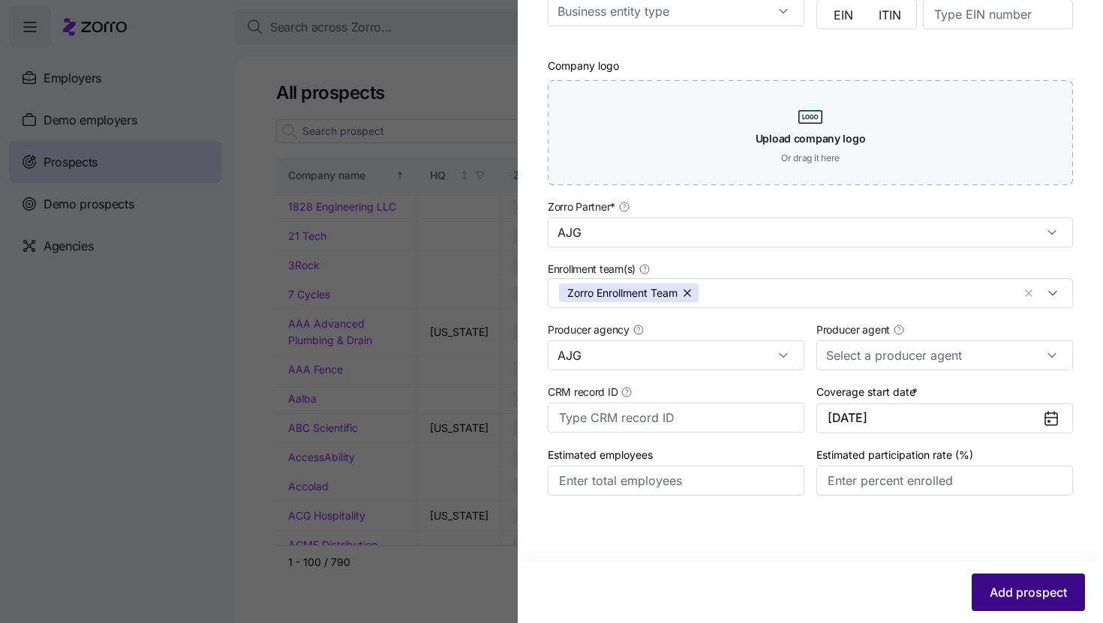
click at [999, 587] on span "Add prospect" at bounding box center [1027, 593] width 77 height 18
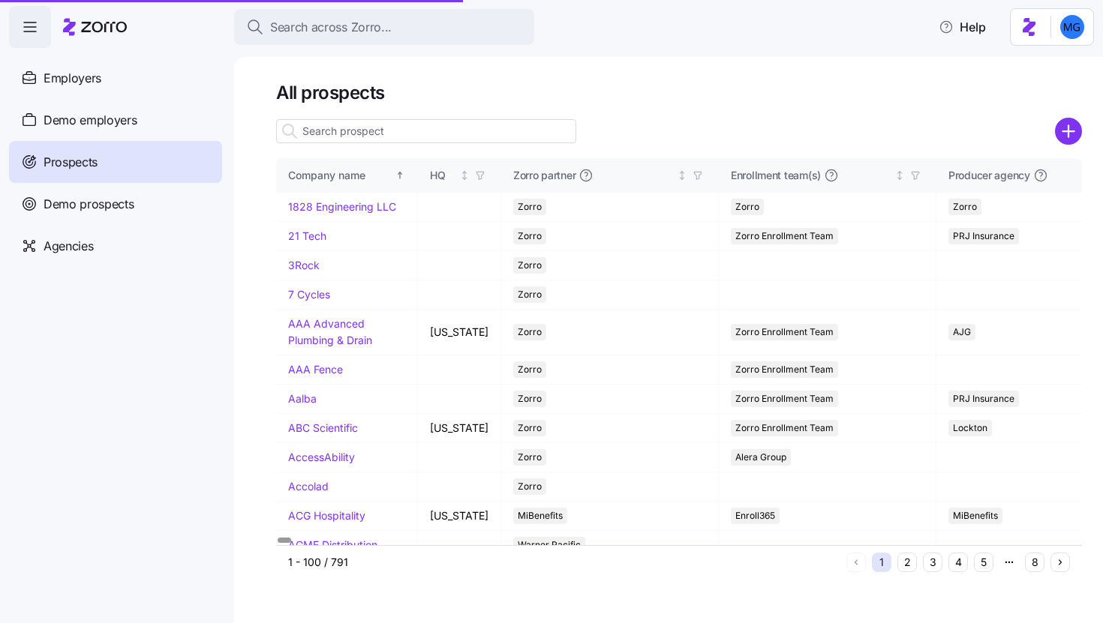
click at [398, 135] on input at bounding box center [426, 131] width 300 height 24
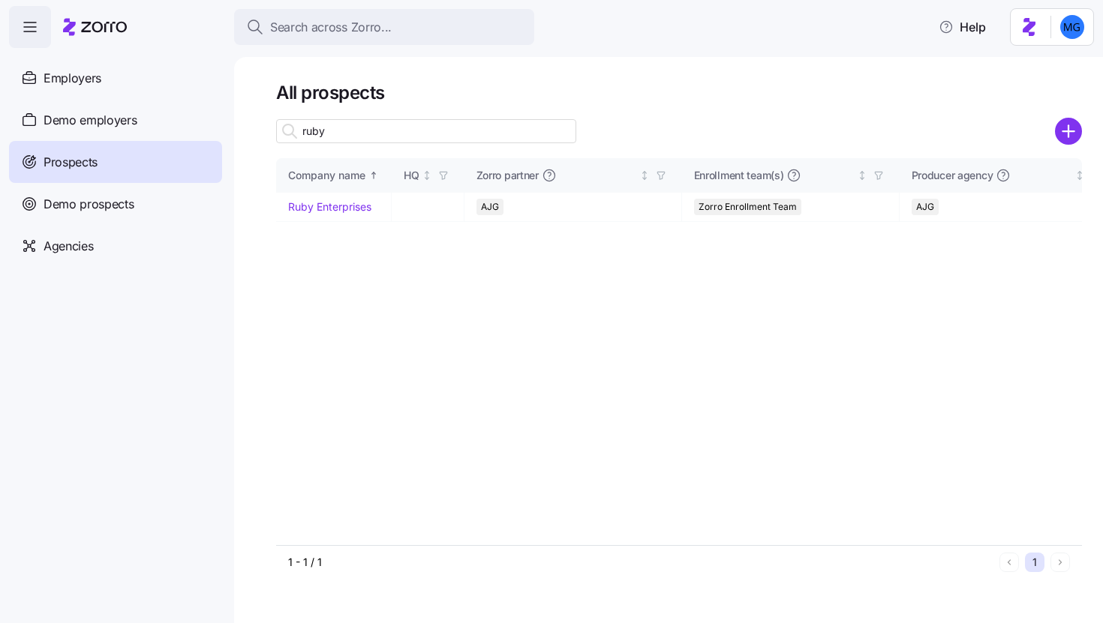
click at [524, 139] on input "ruby" at bounding box center [426, 131] width 300 height 24
click at [328, 119] on input "ruby" at bounding box center [426, 131] width 300 height 24
click at [324, 124] on input "ruby" at bounding box center [426, 131] width 300 height 24
type input "ruby"
click at [315, 208] on link "Ruby Enterprises" at bounding box center [329, 206] width 83 height 13
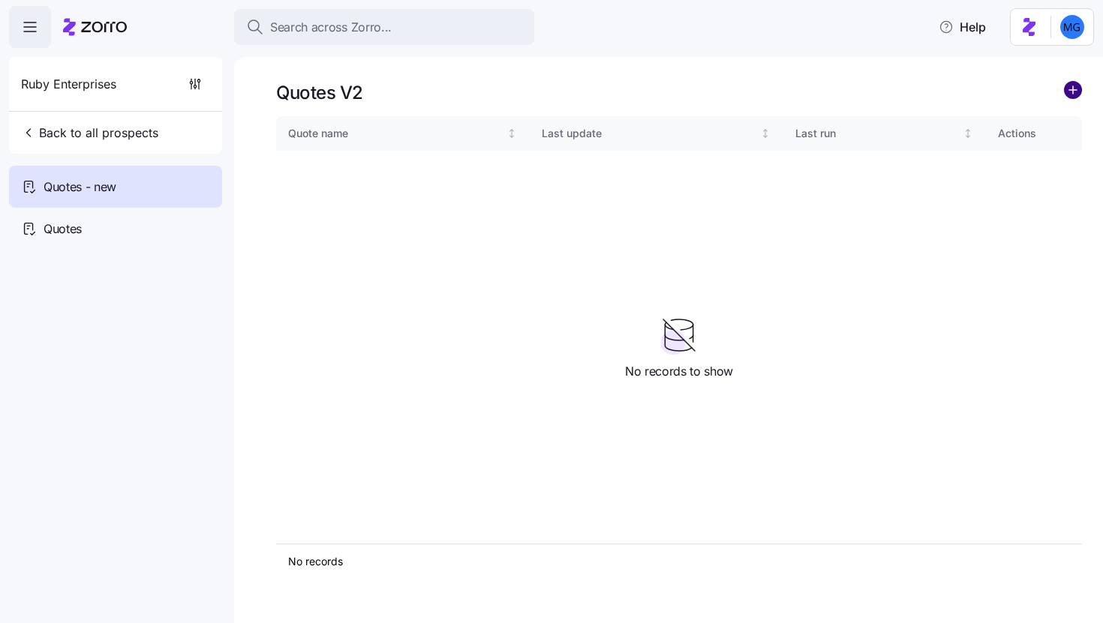
click at [1065, 93] on circle "add icon" at bounding box center [1073, 90] width 17 height 17
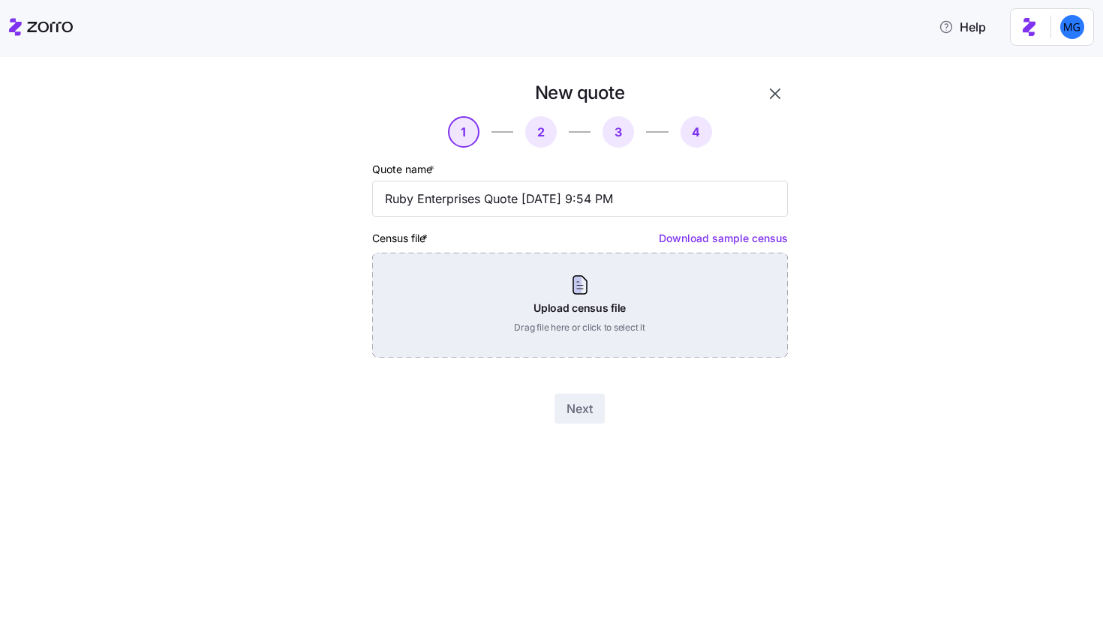
click at [640, 306] on div "Upload census file Drag file here or click to select it" at bounding box center [580, 305] width 416 height 105
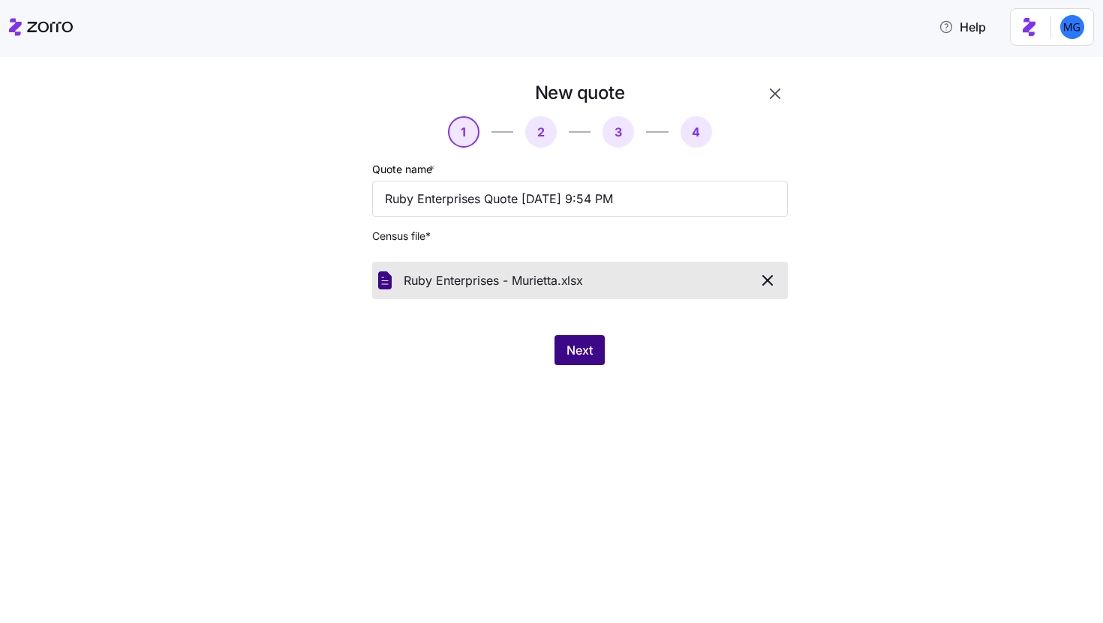
click at [565, 356] on button "Next" at bounding box center [579, 350] width 50 height 30
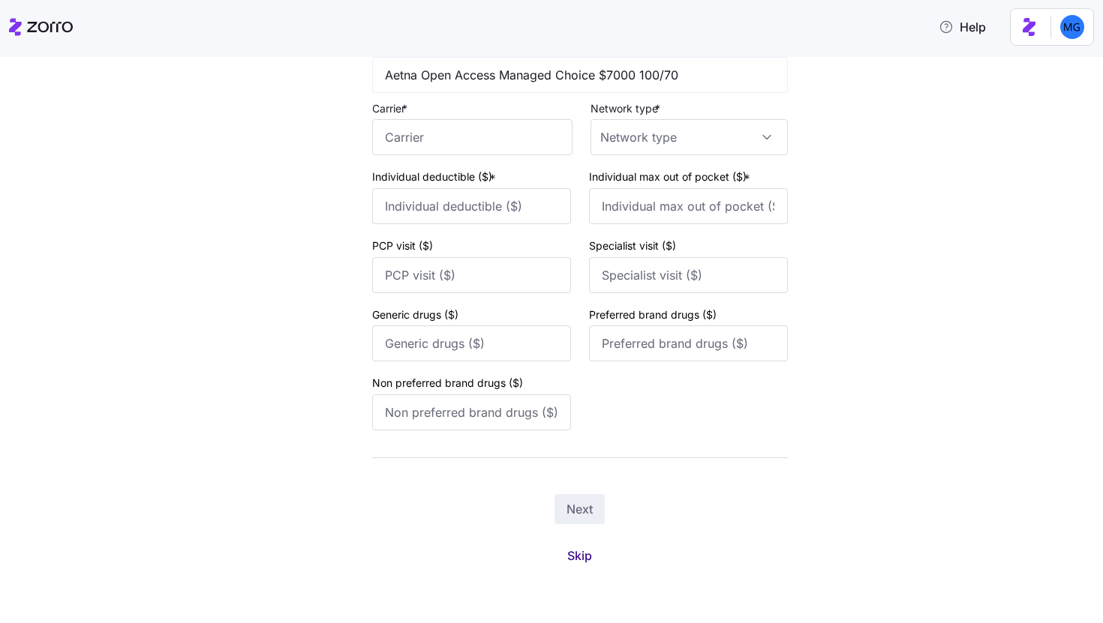
click at [578, 555] on span "Skip" at bounding box center [579, 556] width 25 height 18
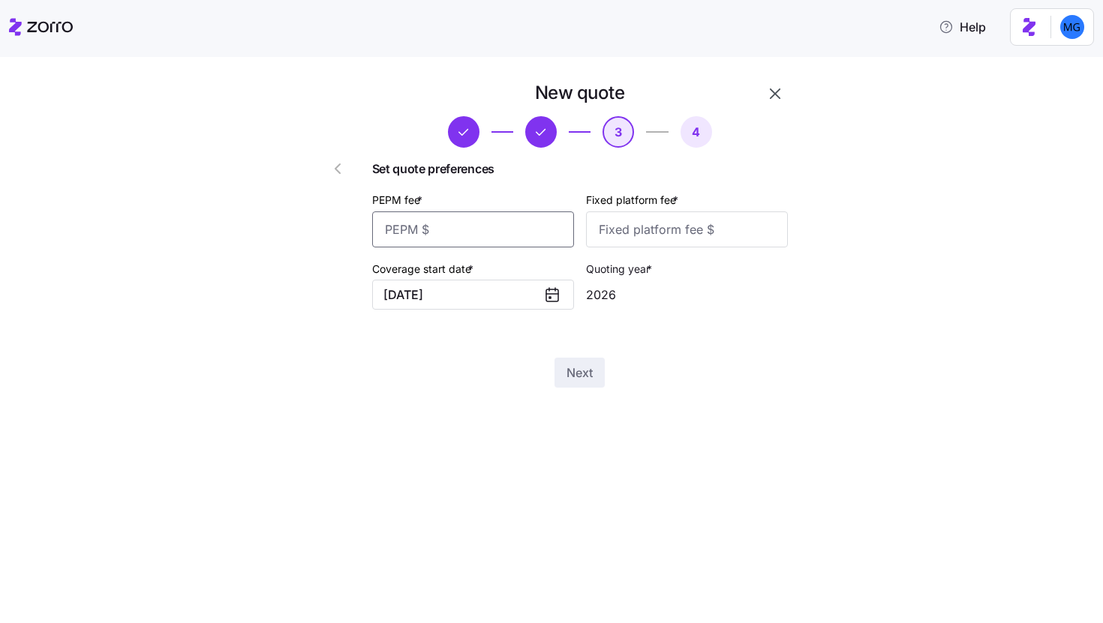
click at [506, 224] on input "PEPM fee *" at bounding box center [473, 230] width 202 height 36
type input "50"
type input "100"
click at [571, 371] on span "Next" at bounding box center [579, 373] width 26 height 18
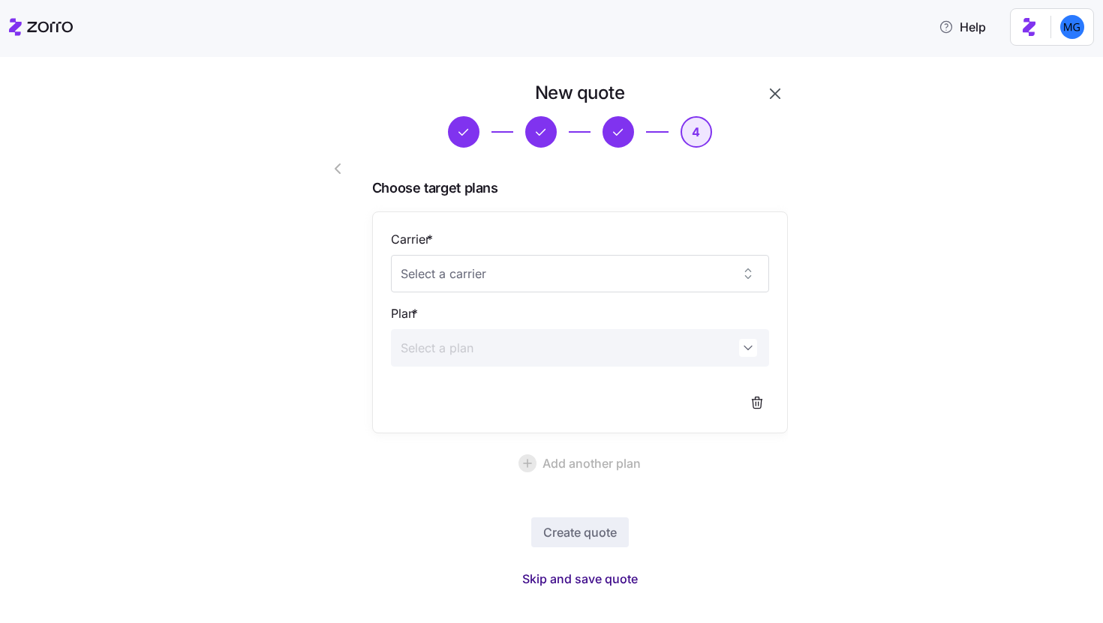
click at [601, 576] on span "Skip and save quote" at bounding box center [580, 579] width 116 height 18
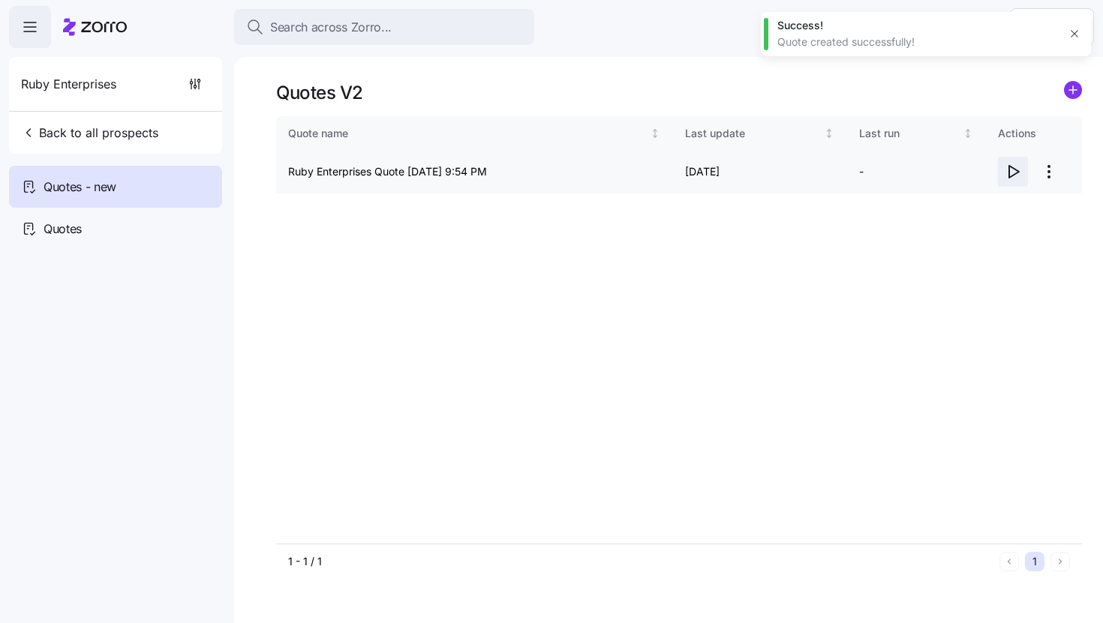
click at [1017, 167] on icon "button" at bounding box center [1013, 172] width 18 height 18
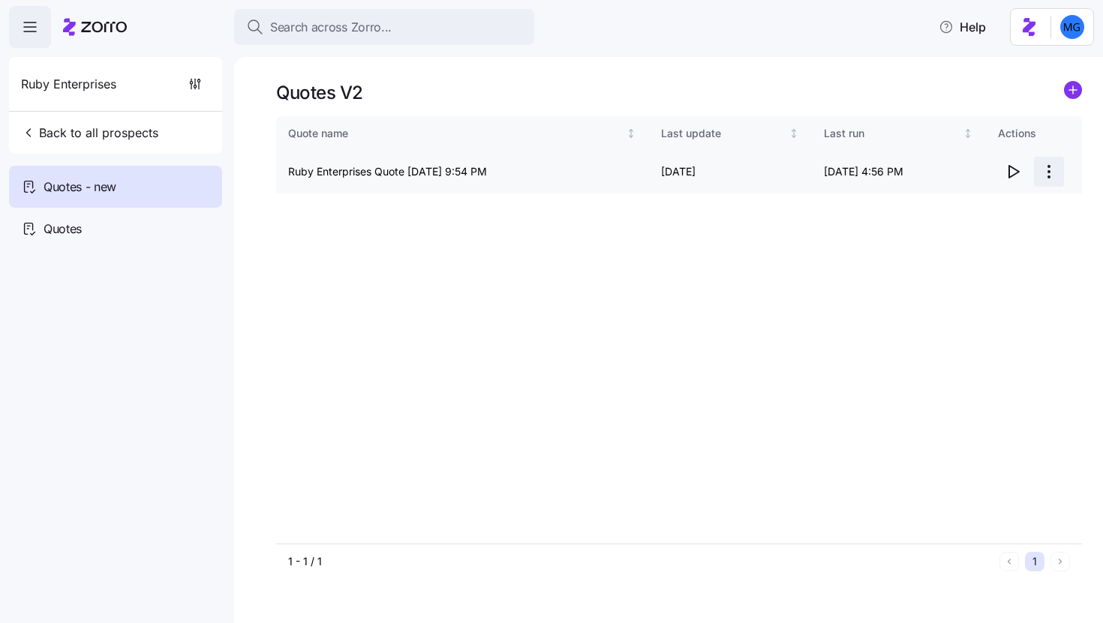
click at [1044, 176] on html "Search across Zorro... Help Ruby Enterprises Back to all prospects Quotes - new…" at bounding box center [551, 307] width 1103 height 614
click at [1011, 207] on div "Edit quote" at bounding box center [989, 209] width 138 height 24
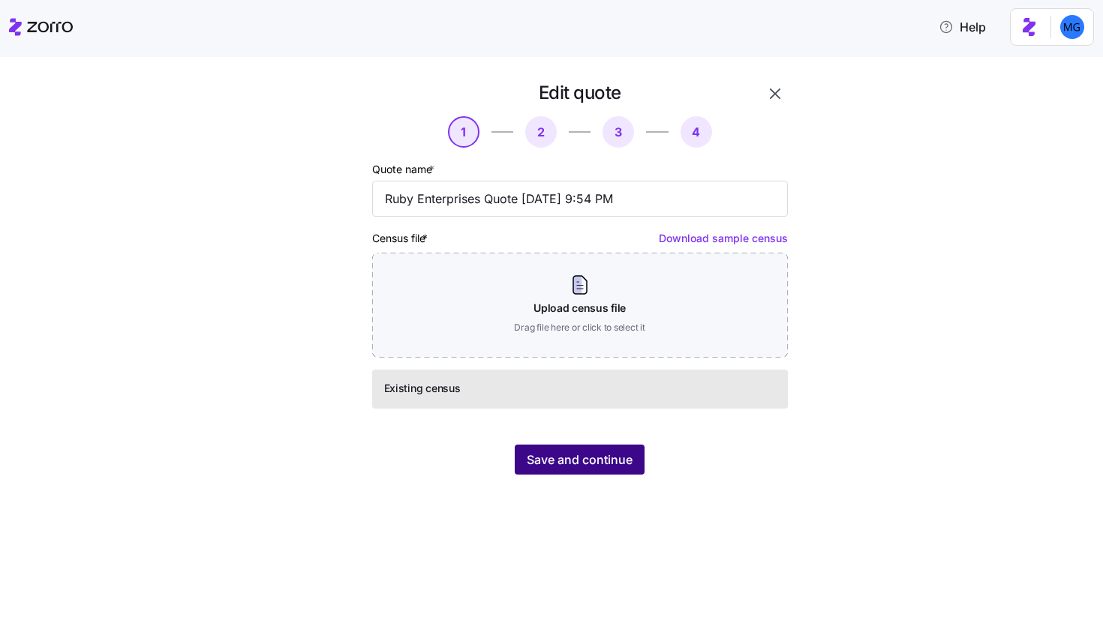
click at [623, 461] on span "Save and continue" at bounding box center [580, 460] width 106 height 18
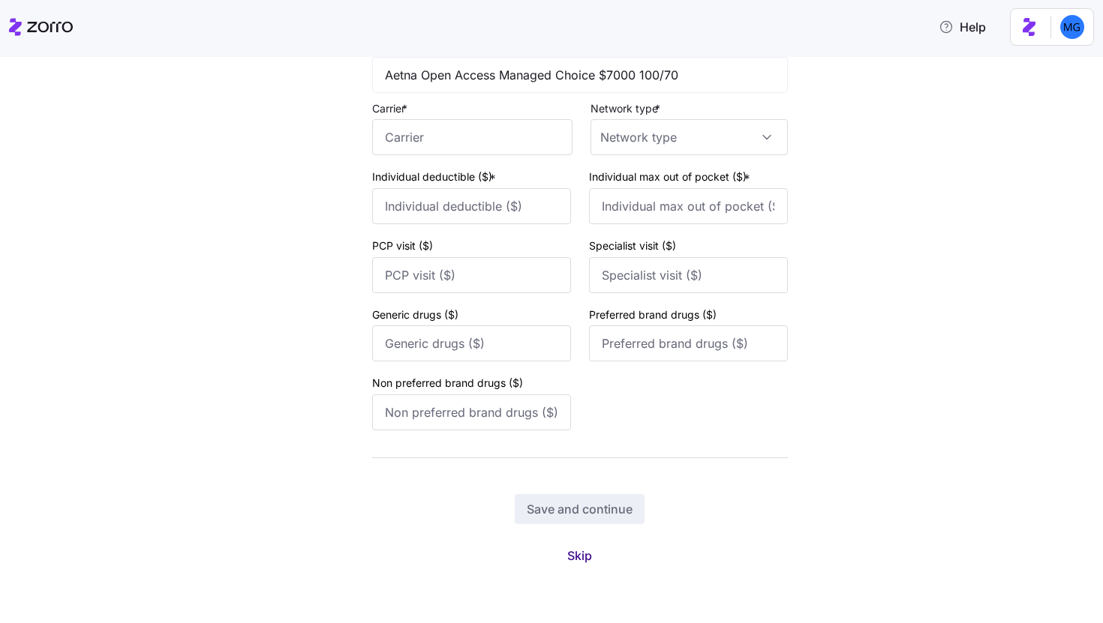
click at [569, 559] on span "Skip" at bounding box center [579, 556] width 25 height 18
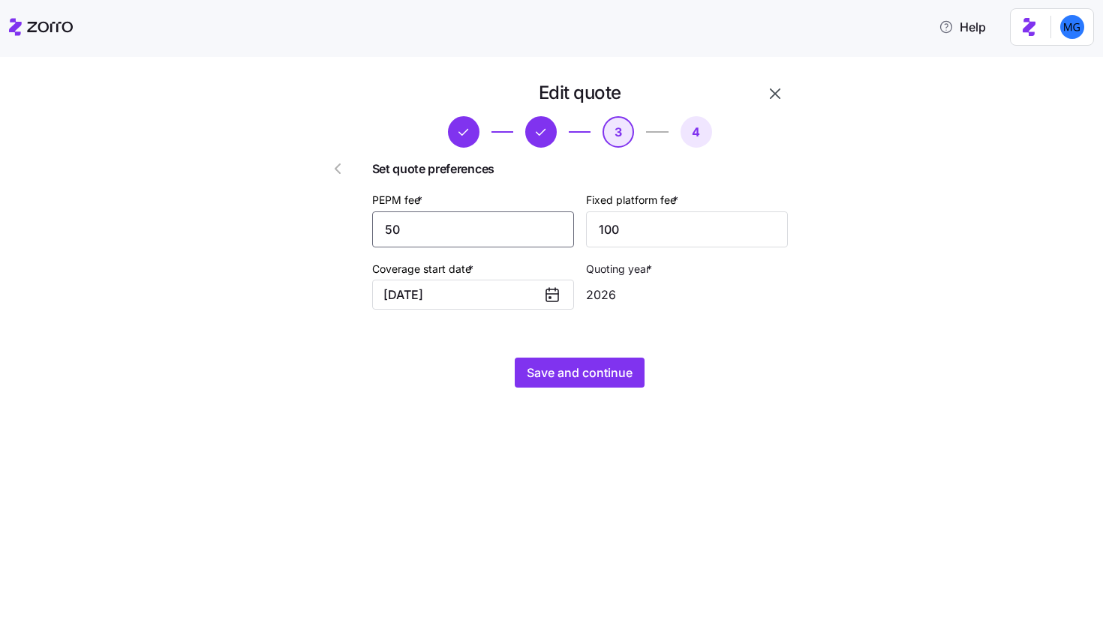
click at [496, 228] on input "50" at bounding box center [473, 230] width 202 height 36
type input "20"
type input "1000"
click at [548, 386] on button "Save and continue" at bounding box center [580, 373] width 130 height 30
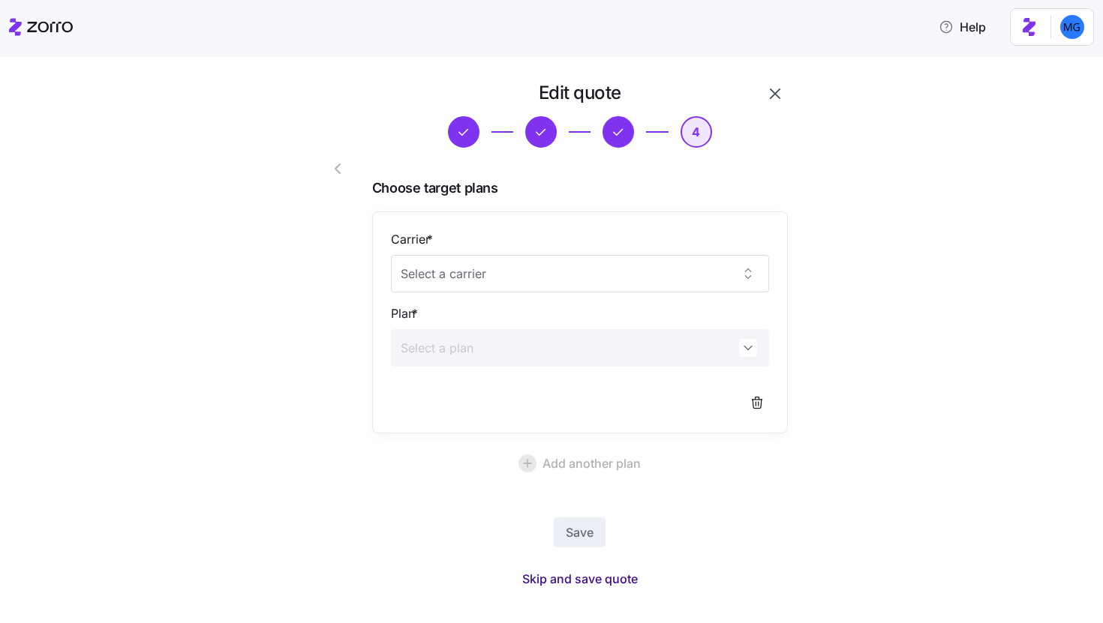
click at [640, 581] on button "Skip and save quote" at bounding box center [580, 579] width 140 height 27
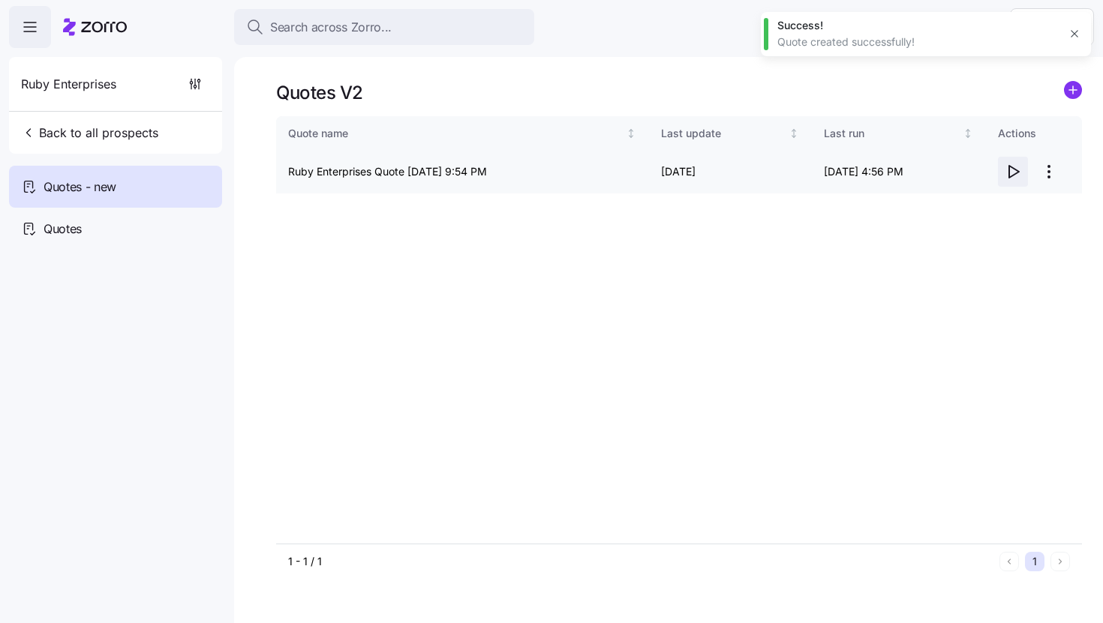
click at [1017, 167] on icon "button" at bounding box center [1013, 172] width 18 height 18
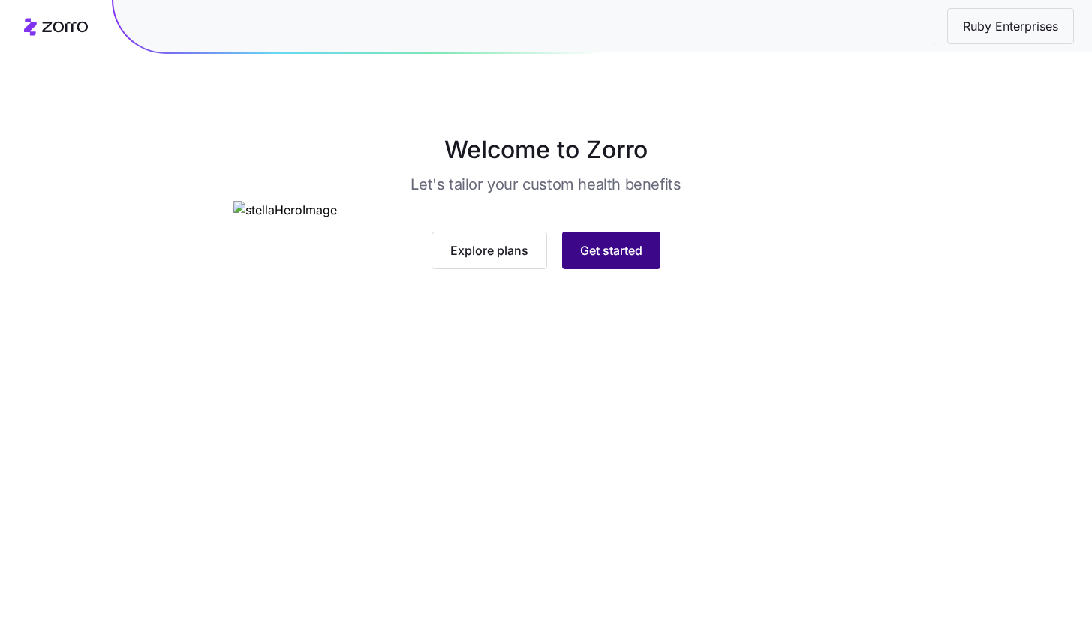
click at [599, 269] on button "Get started" at bounding box center [611, 251] width 98 height 38
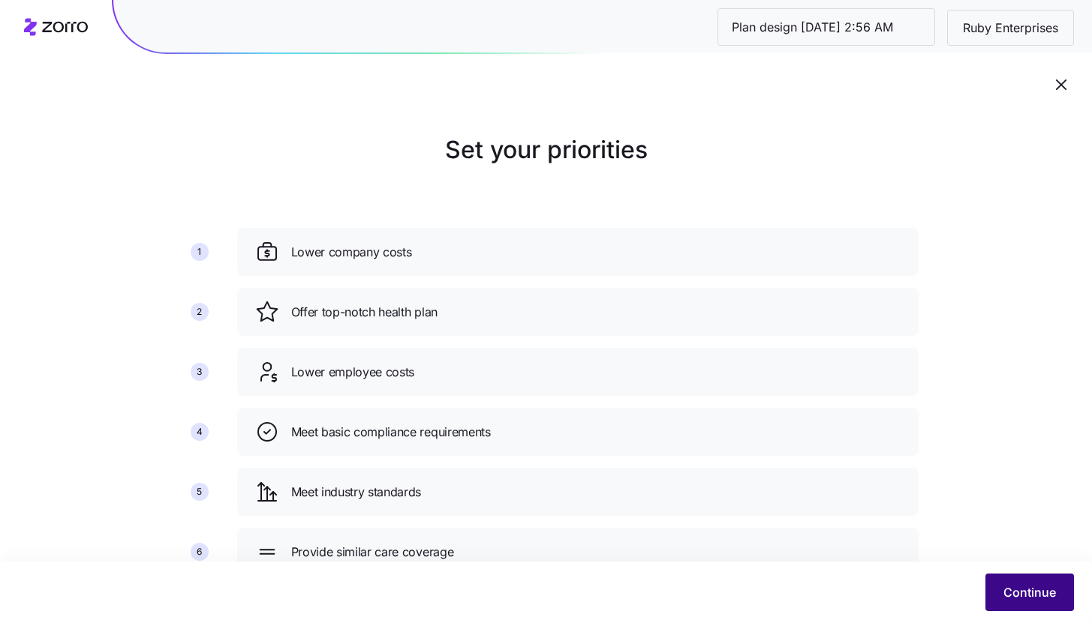
click at [1003, 581] on button "Continue" at bounding box center [1029, 593] width 89 height 38
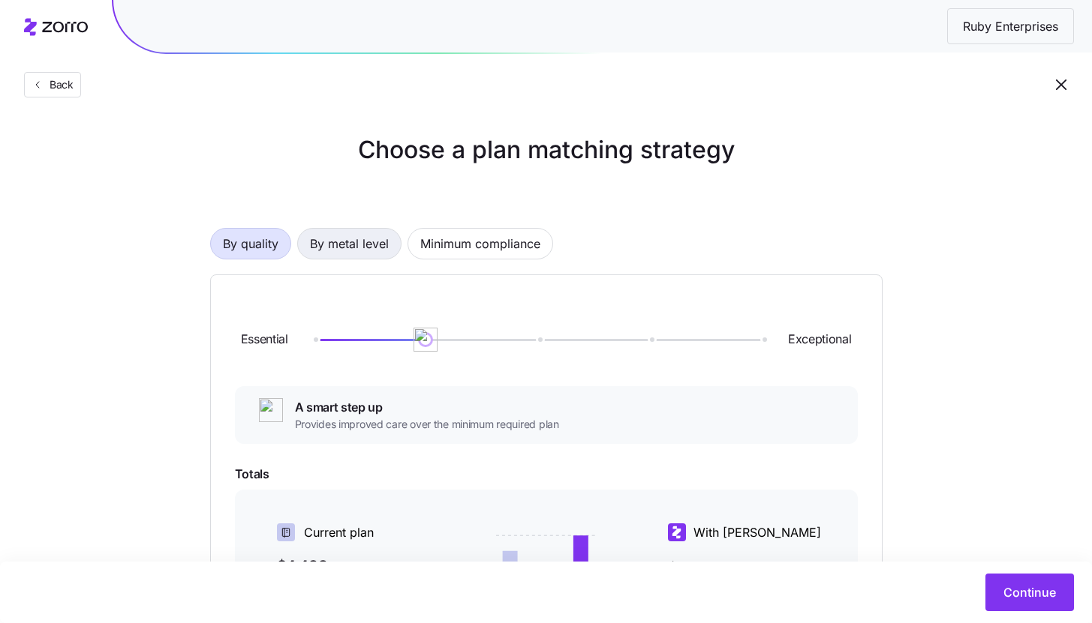
click at [365, 238] on span "By metal level" at bounding box center [349, 244] width 79 height 30
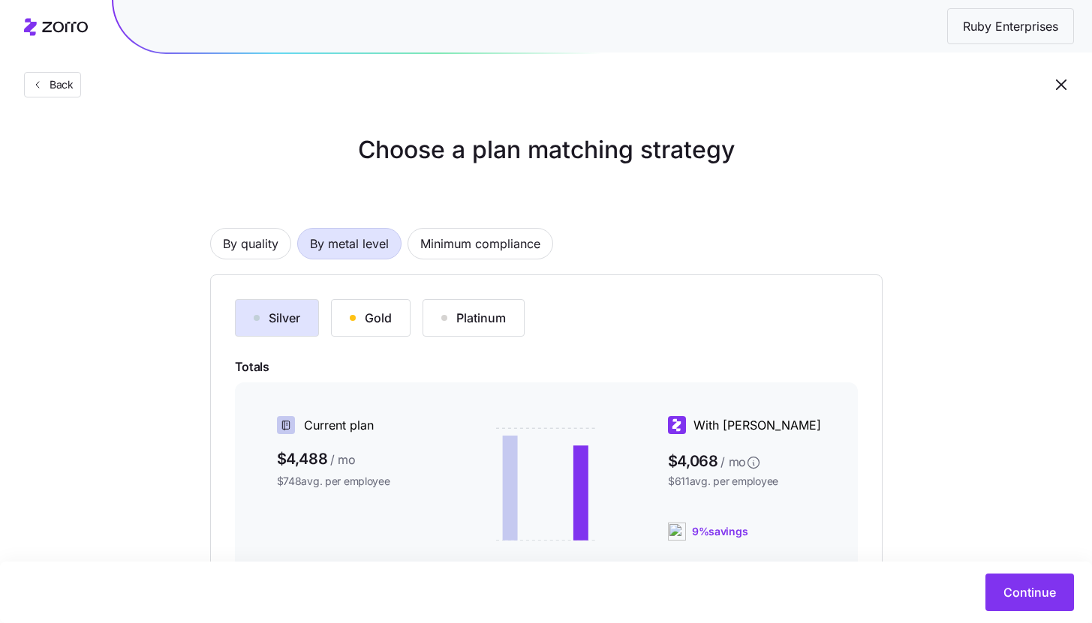
click at [291, 318] on div "Silver" at bounding box center [277, 318] width 47 height 18
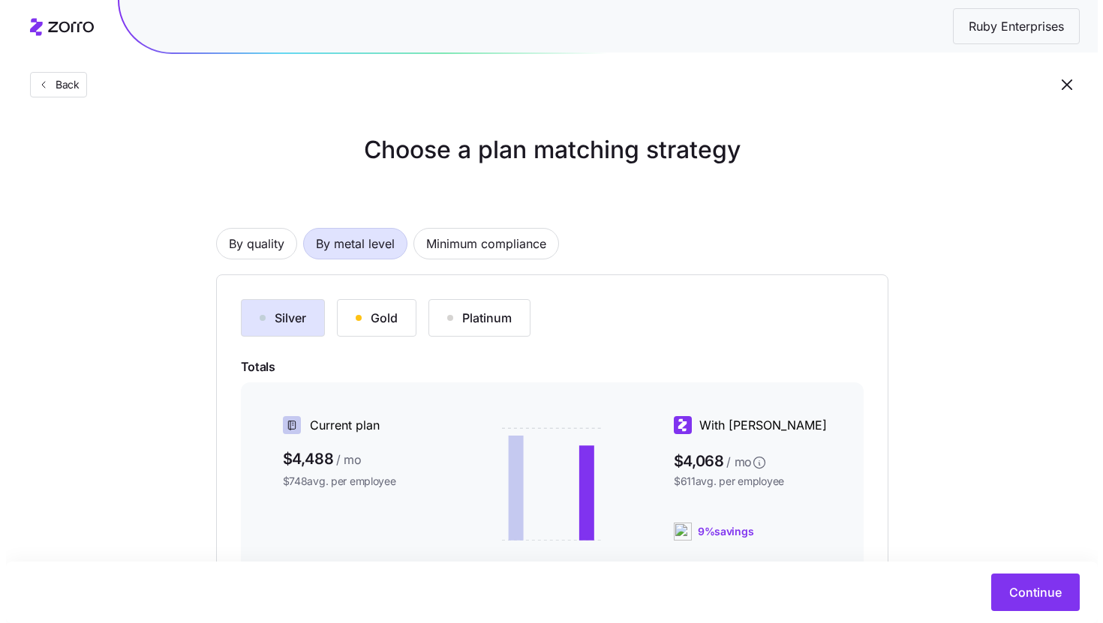
scroll to position [222, 0]
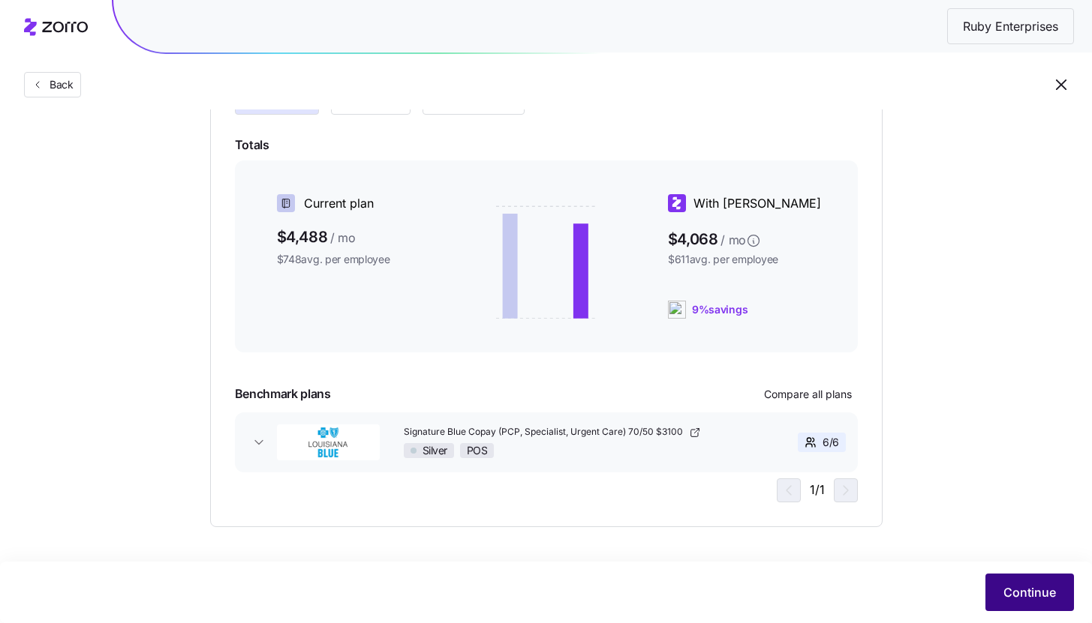
click at [1026, 602] on button "Continue" at bounding box center [1029, 593] width 89 height 38
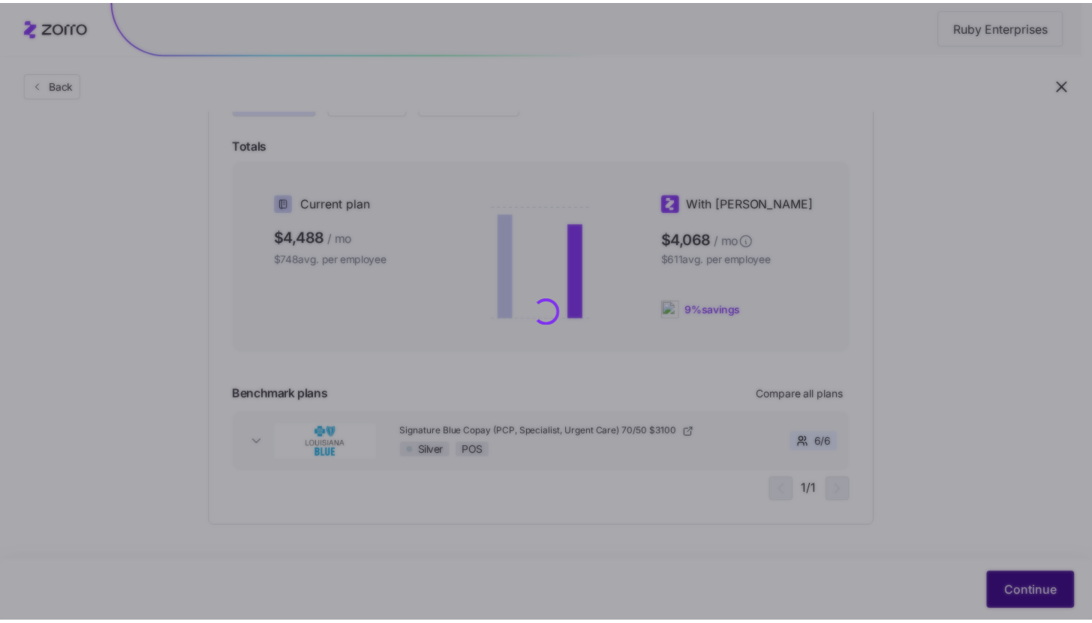
scroll to position [0, 0]
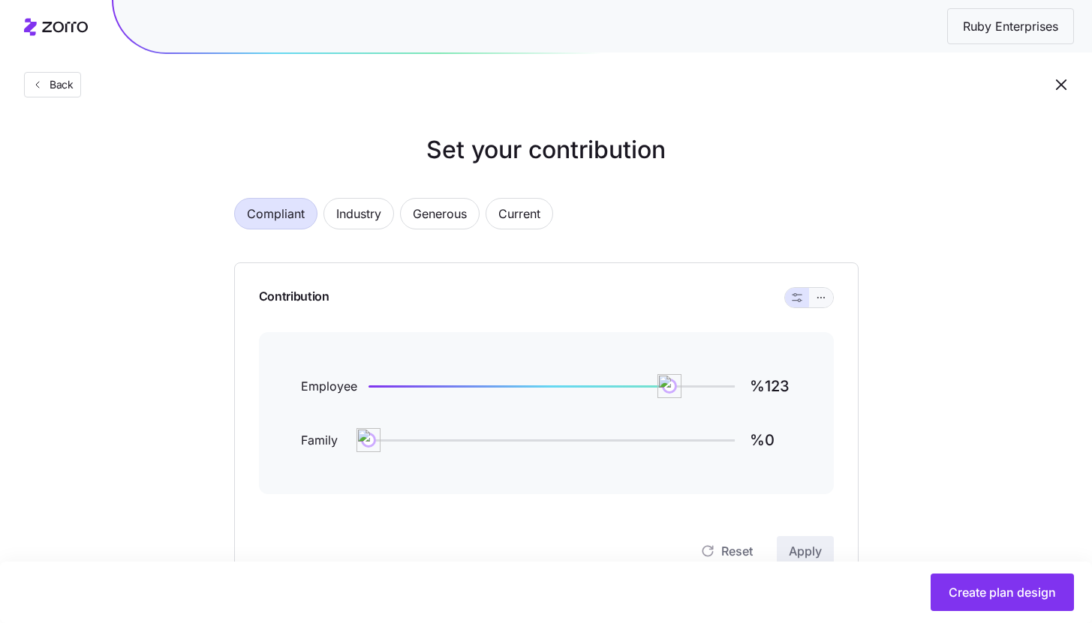
click at [826, 299] on button "button" at bounding box center [821, 298] width 12 height 12
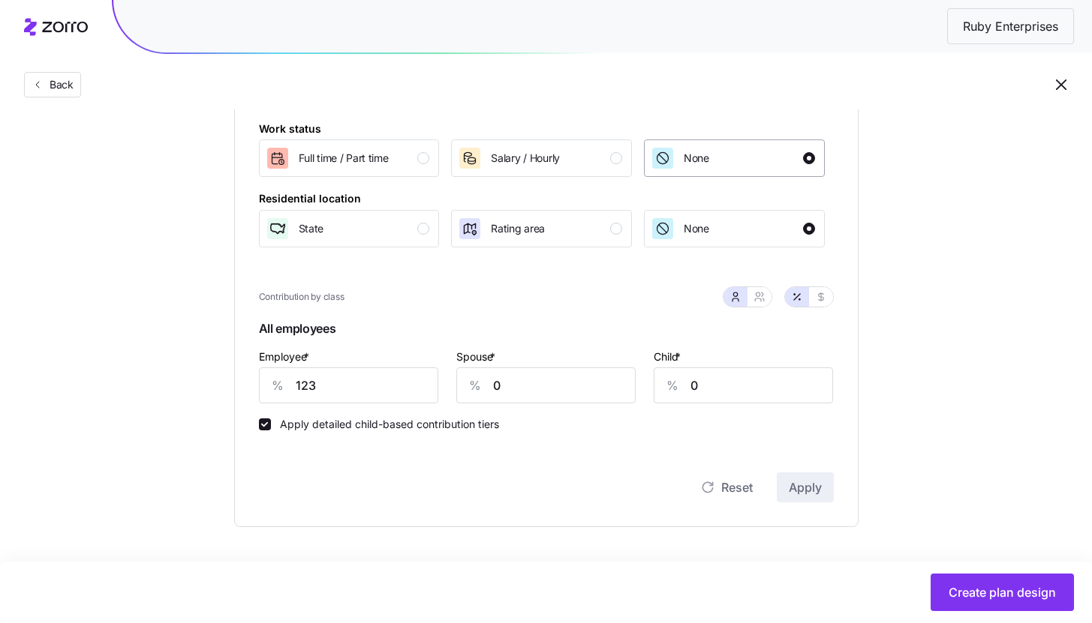
scroll to position [241, 0]
click at [428, 159] on div "button" at bounding box center [423, 158] width 12 height 12
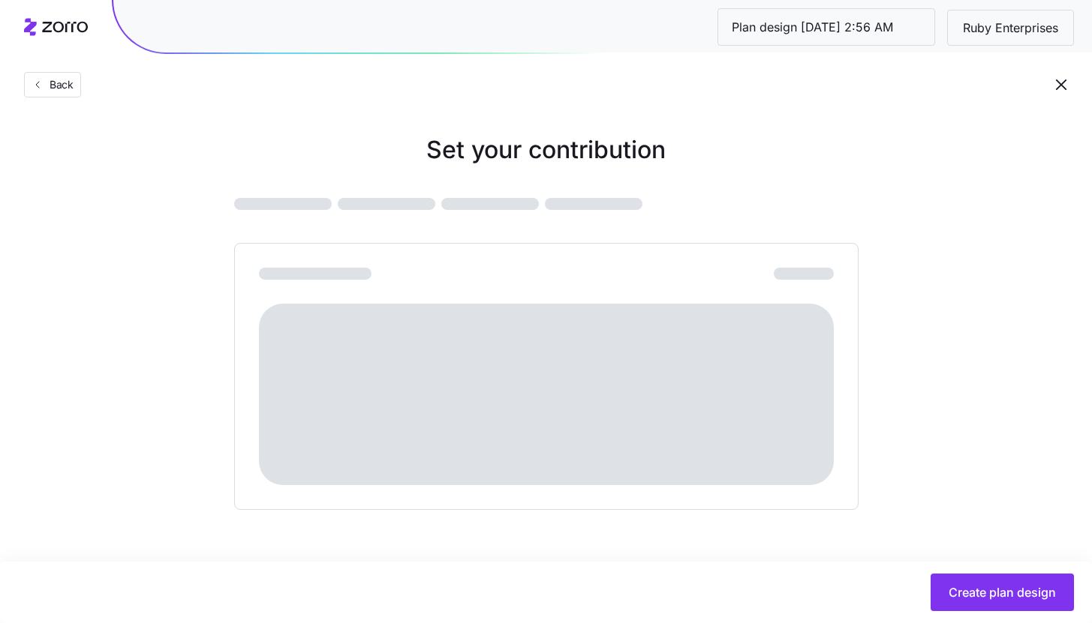
scroll to position [0, 0]
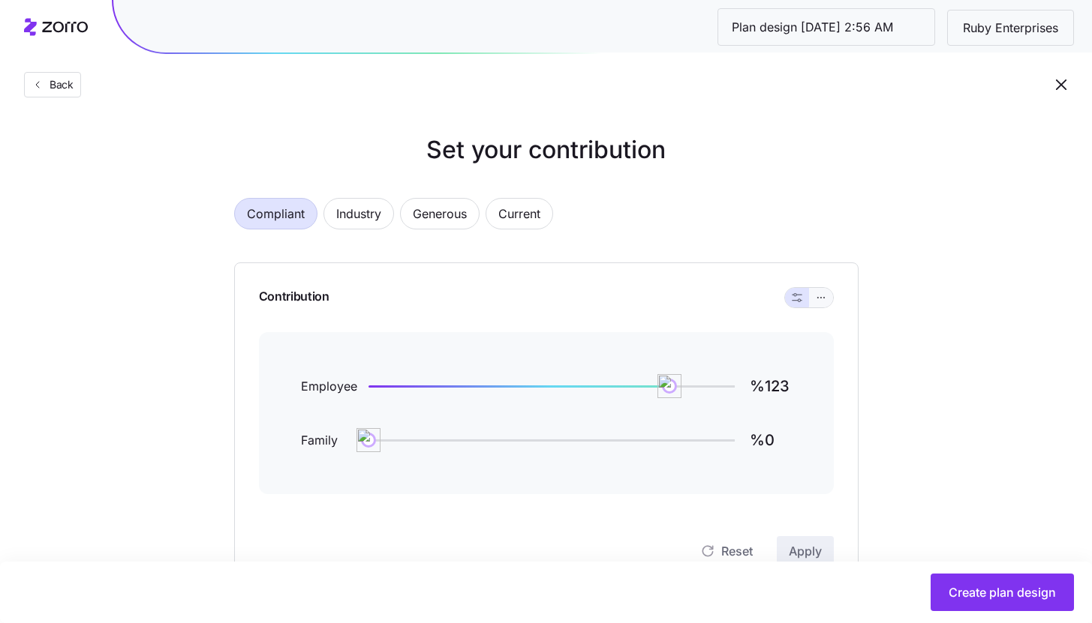
click at [826, 300] on button "button" at bounding box center [821, 298] width 12 height 12
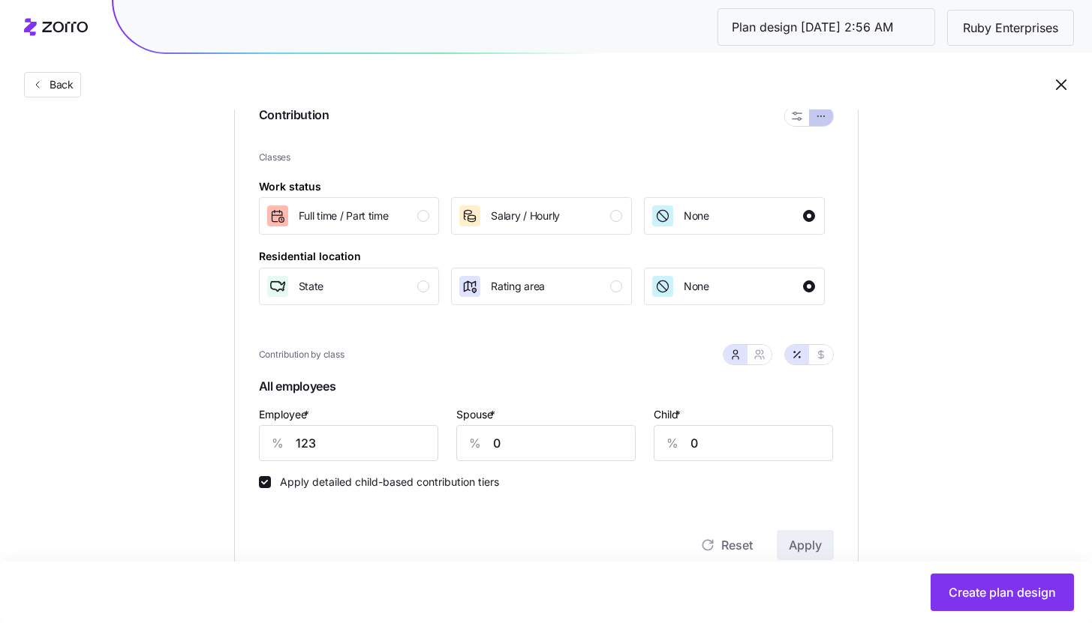
scroll to position [238, 0]
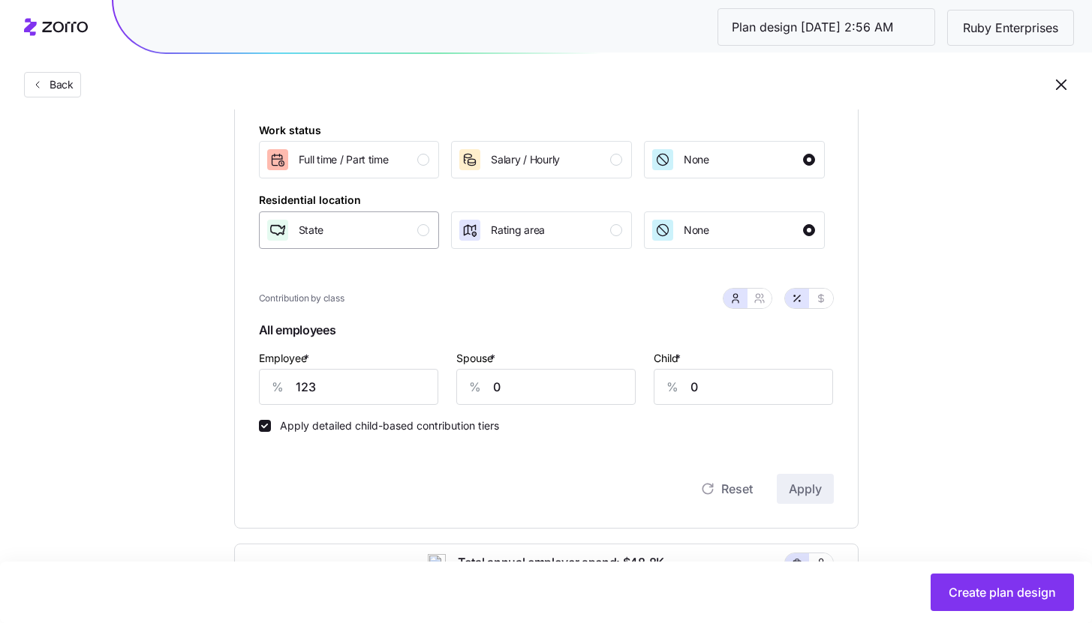
click at [400, 233] on div "State" at bounding box center [348, 230] width 164 height 24
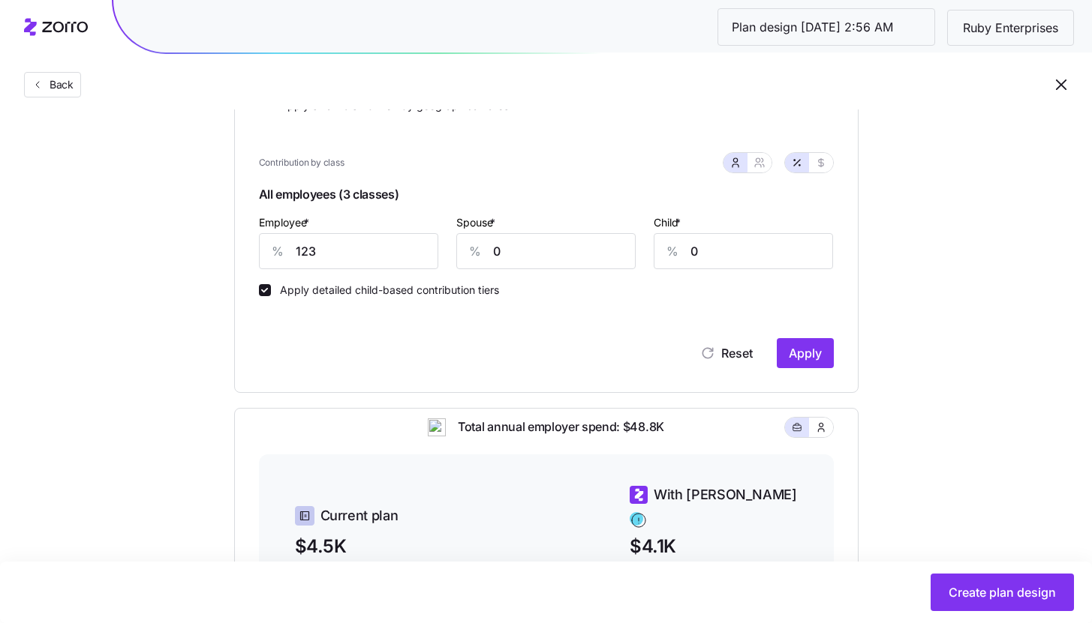
scroll to position [399, 0]
click at [341, 245] on input "123" at bounding box center [348, 253] width 179 height 36
type input "90"
click at [563, 256] on input "0" at bounding box center [545, 253] width 179 height 36
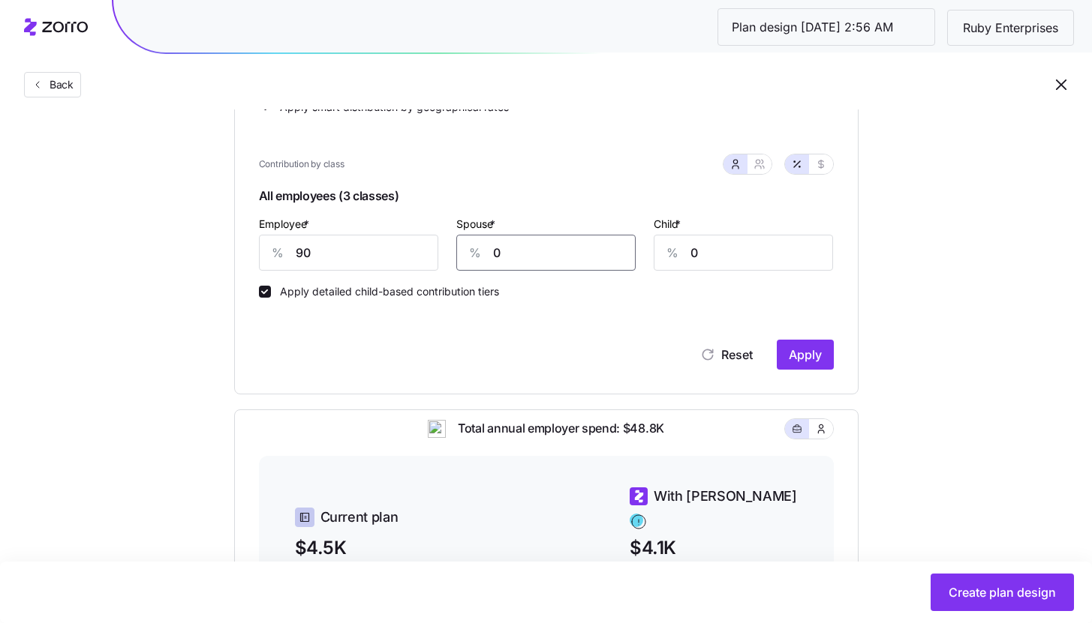
click at [563, 256] on input "0" at bounding box center [545, 253] width 179 height 36
type input "20"
click at [809, 363] on span "Apply" at bounding box center [804, 355] width 33 height 18
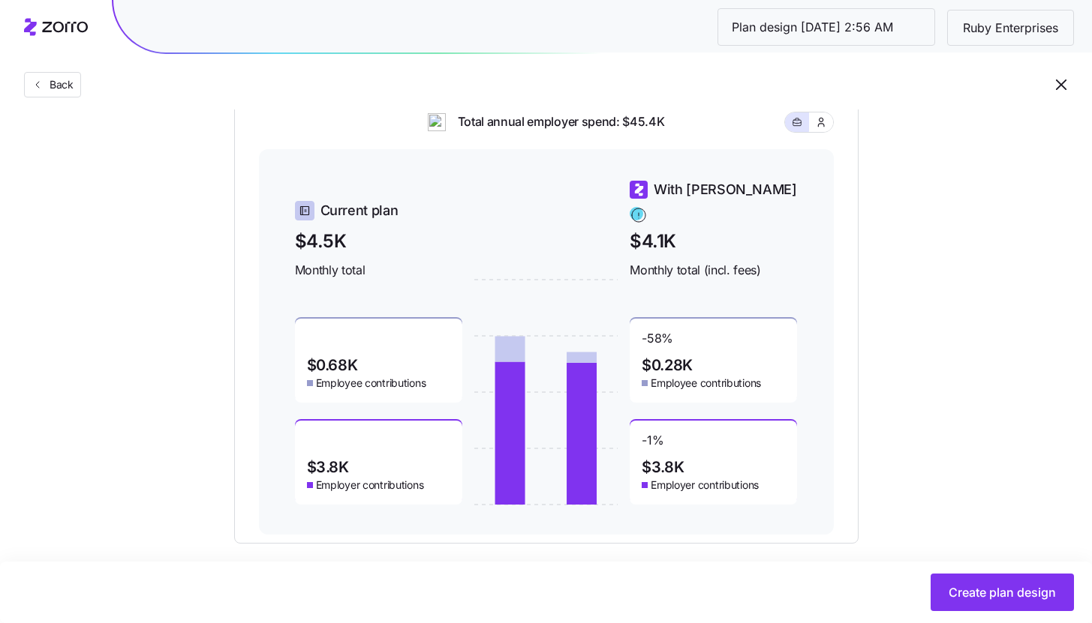
scroll to position [724, 0]
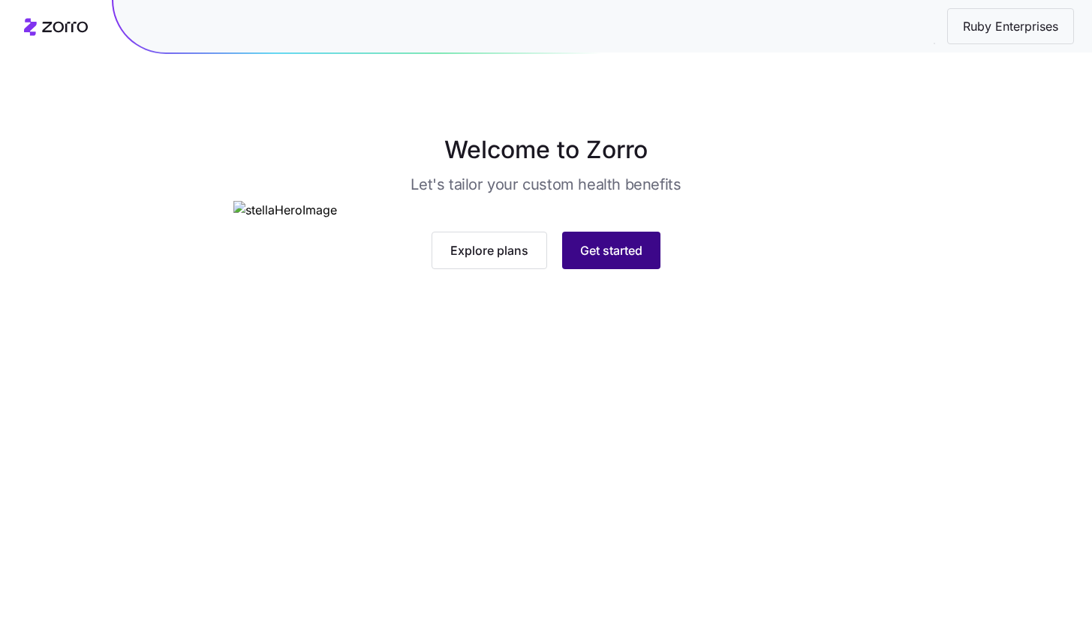
click at [633, 269] on button "Get started" at bounding box center [611, 251] width 98 height 38
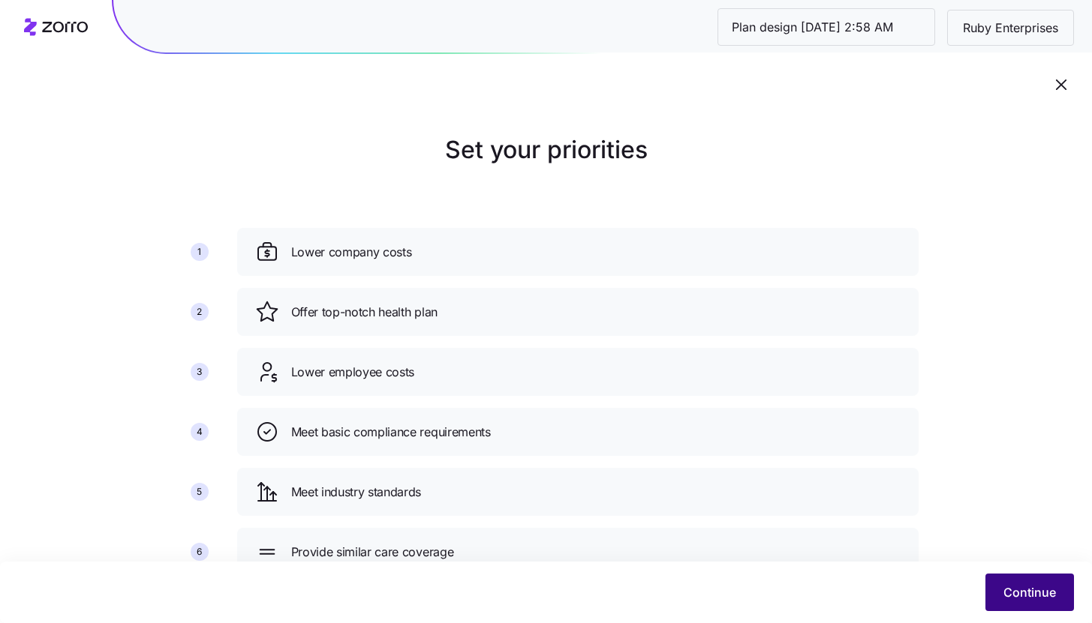
click at [1017, 596] on span "Continue" at bounding box center [1029, 593] width 53 height 18
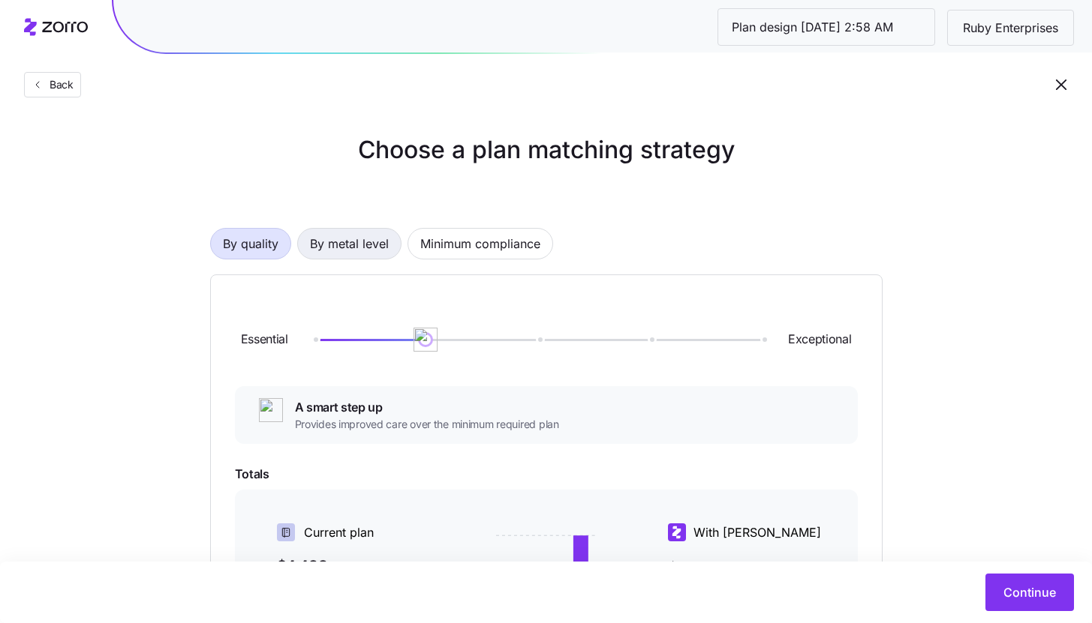
click at [380, 249] on span "By metal level" at bounding box center [349, 244] width 79 height 30
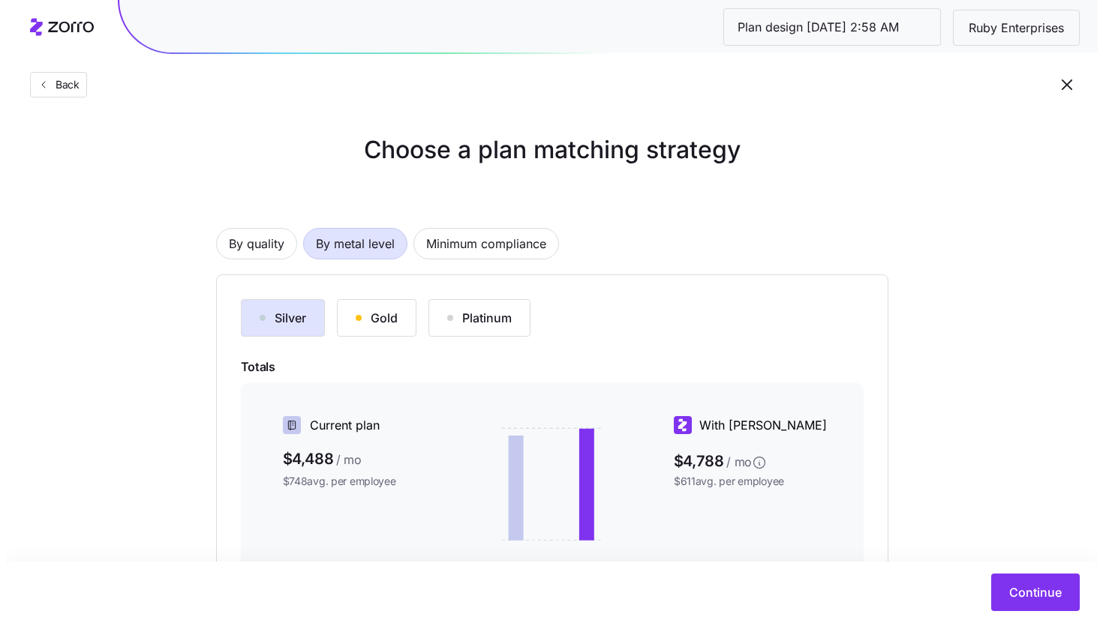
scroll to position [222, 0]
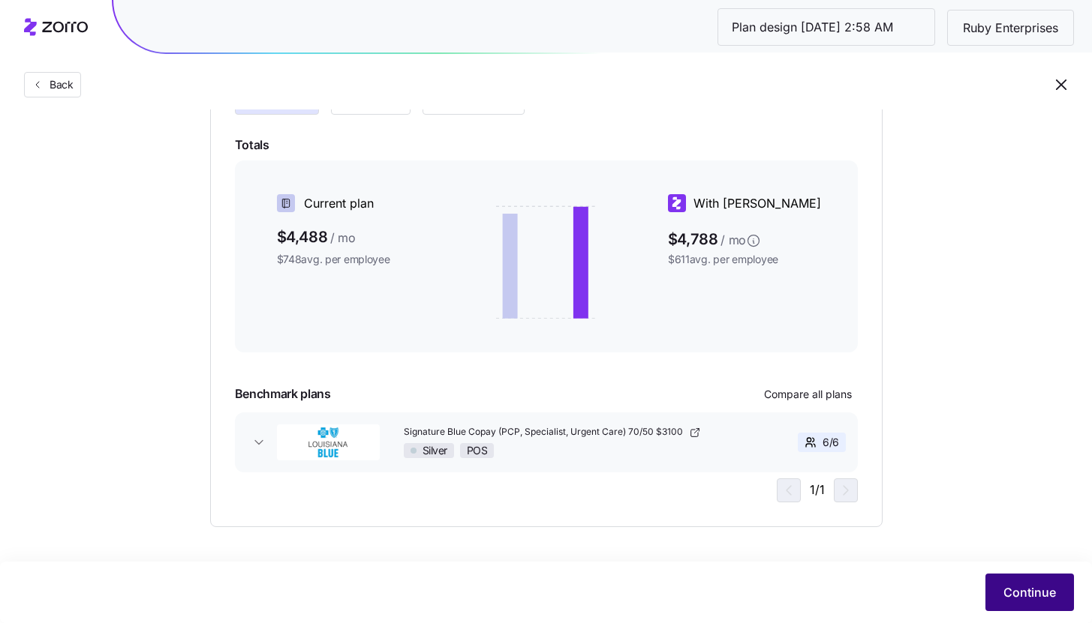
click at [1009, 587] on span "Continue" at bounding box center [1029, 593] width 53 height 18
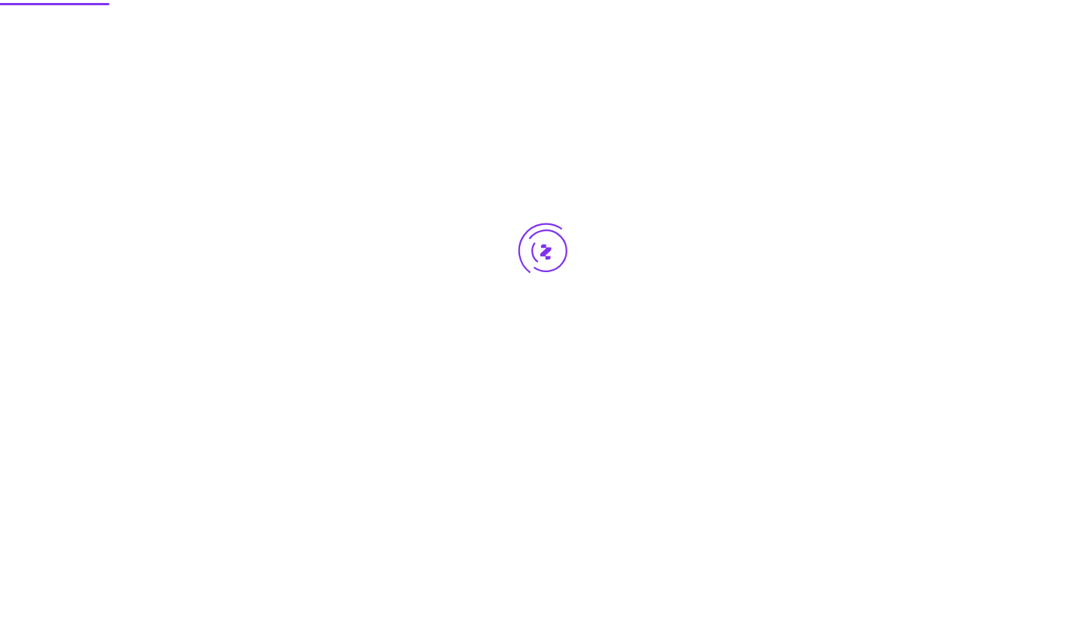
scroll to position [0, 0]
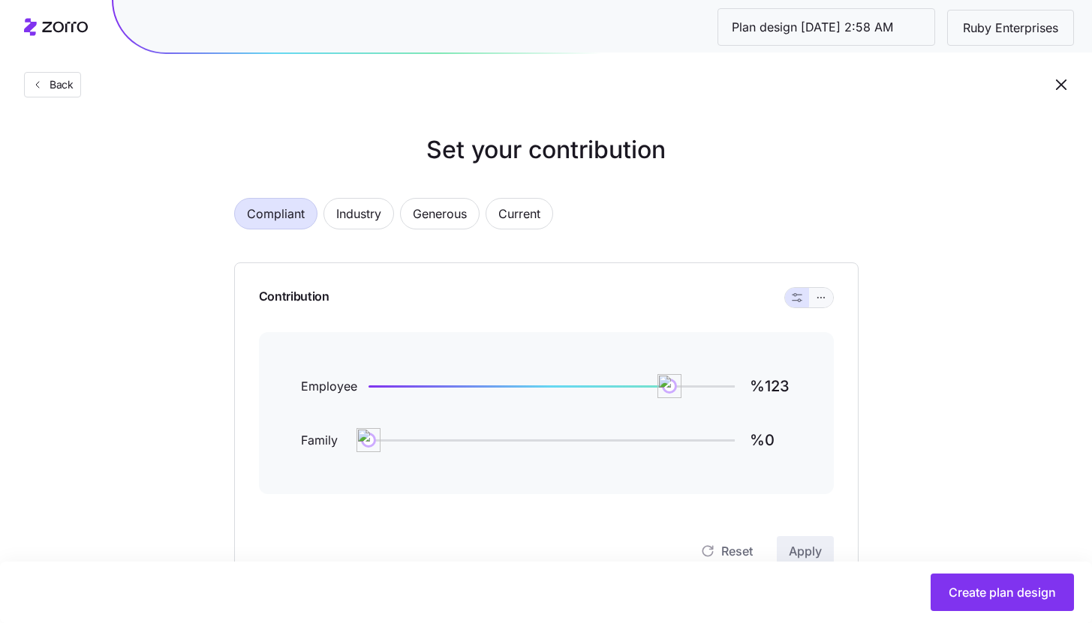
click at [824, 296] on icon "button" at bounding box center [820, 298] width 11 height 18
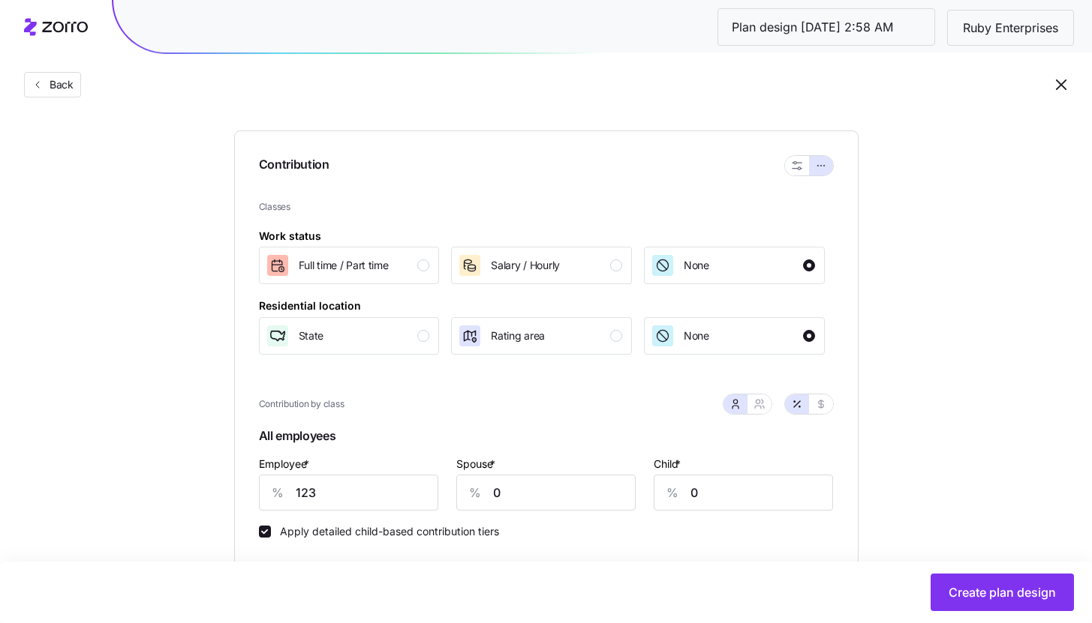
scroll to position [206, 0]
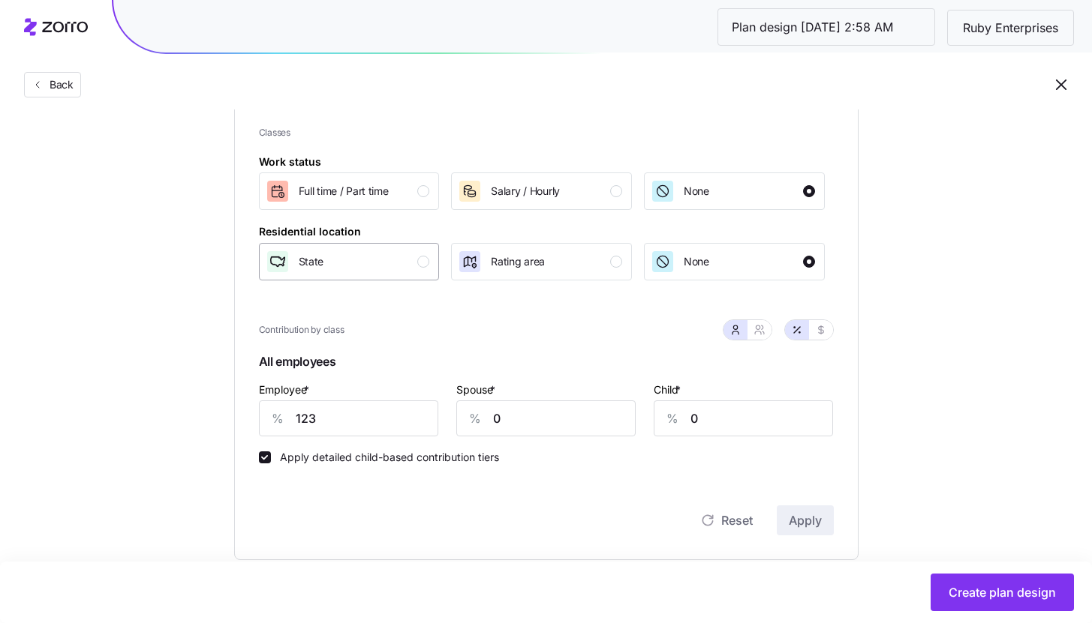
click at [416, 264] on div "State" at bounding box center [348, 262] width 164 height 24
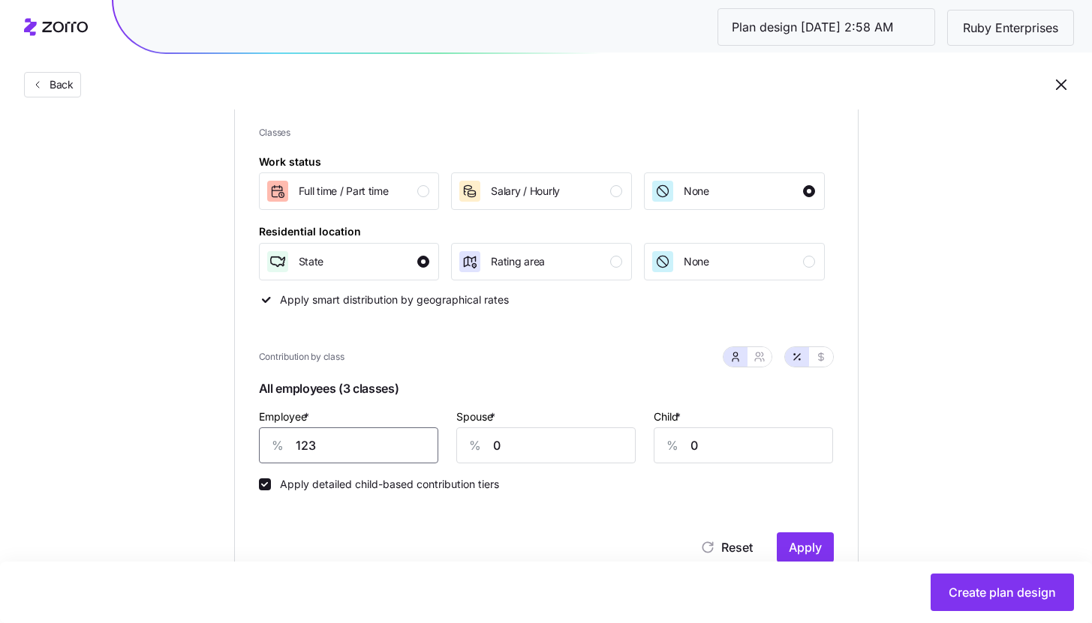
click at [370, 454] on input "123" at bounding box center [348, 446] width 179 height 36
type input "90"
click at [815, 553] on span "Apply" at bounding box center [804, 548] width 33 height 18
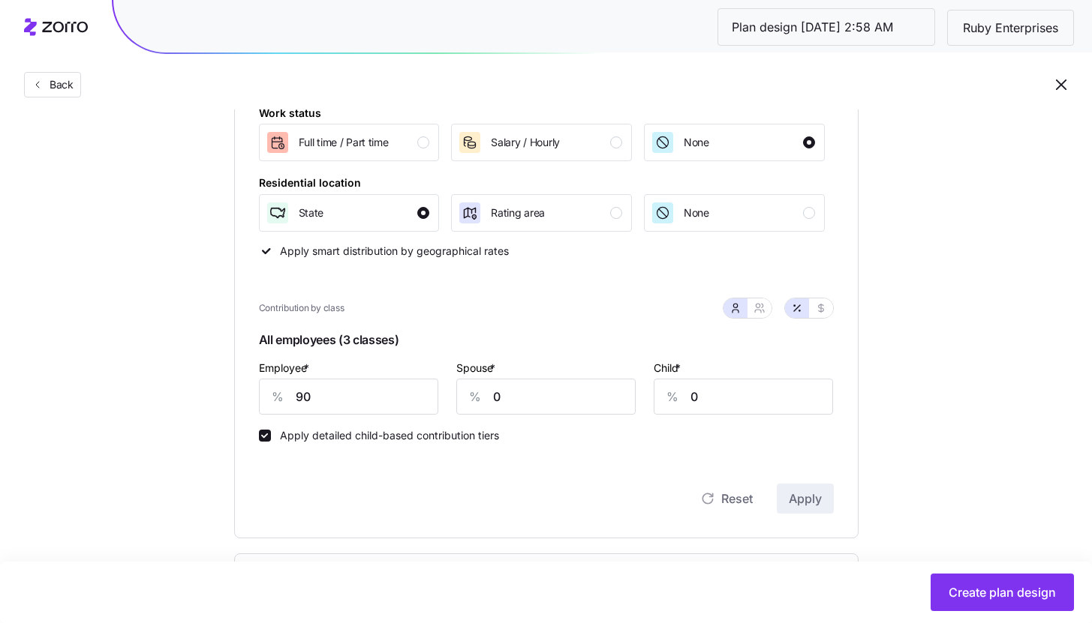
scroll to position [0, 0]
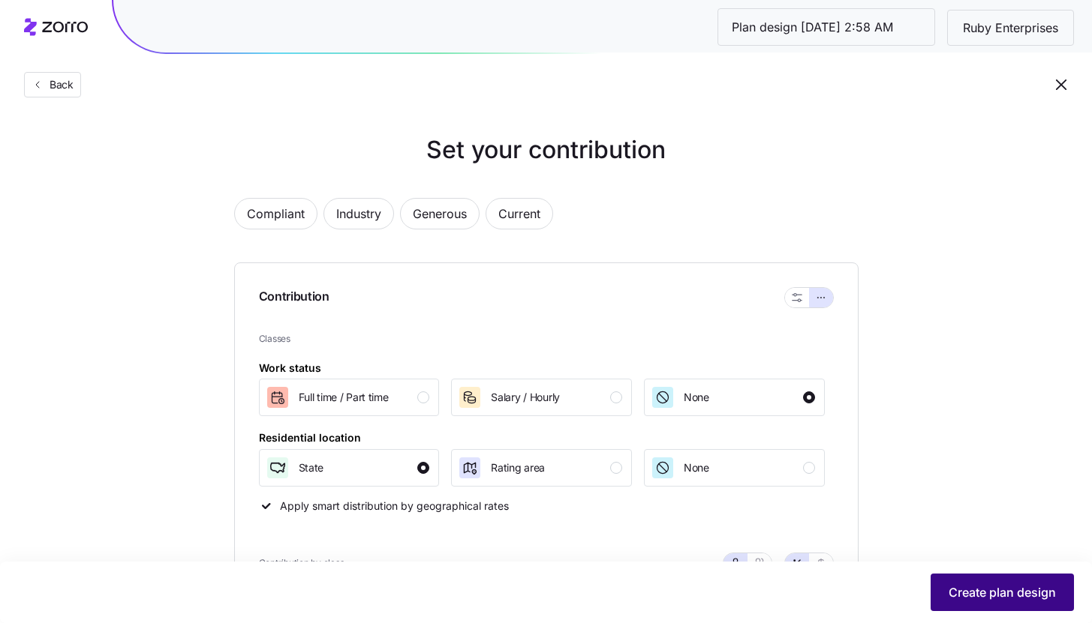
click at [1002, 587] on span "Create plan design" at bounding box center [1001, 593] width 107 height 18
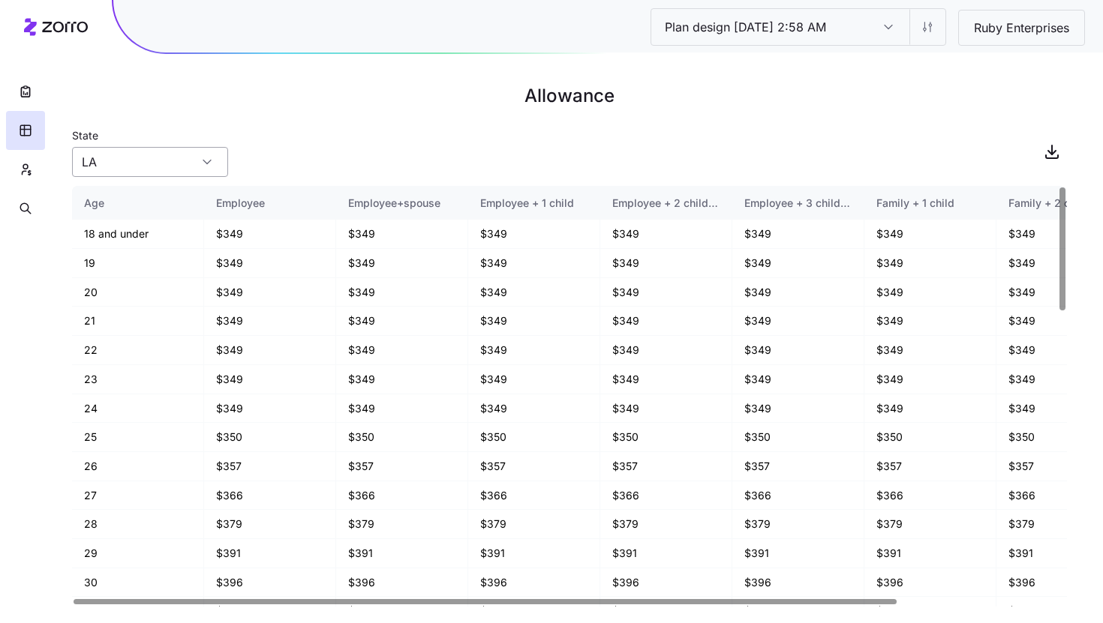
click at [77, 171] on input "LA" at bounding box center [150, 162] width 156 height 30
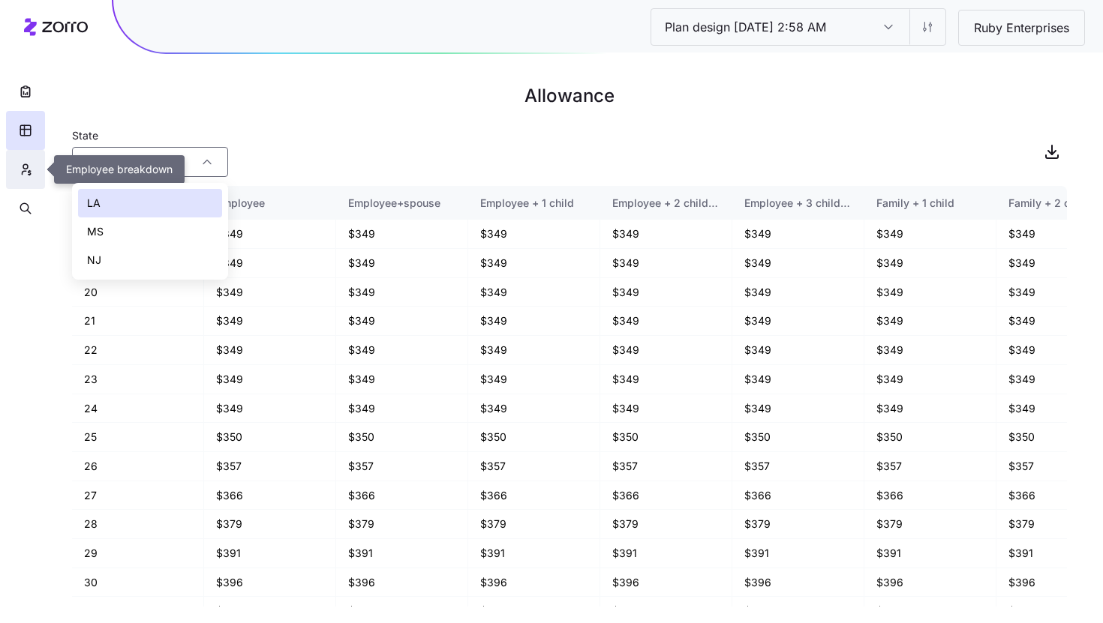
click at [15, 162] on button "button" at bounding box center [25, 169] width 39 height 39
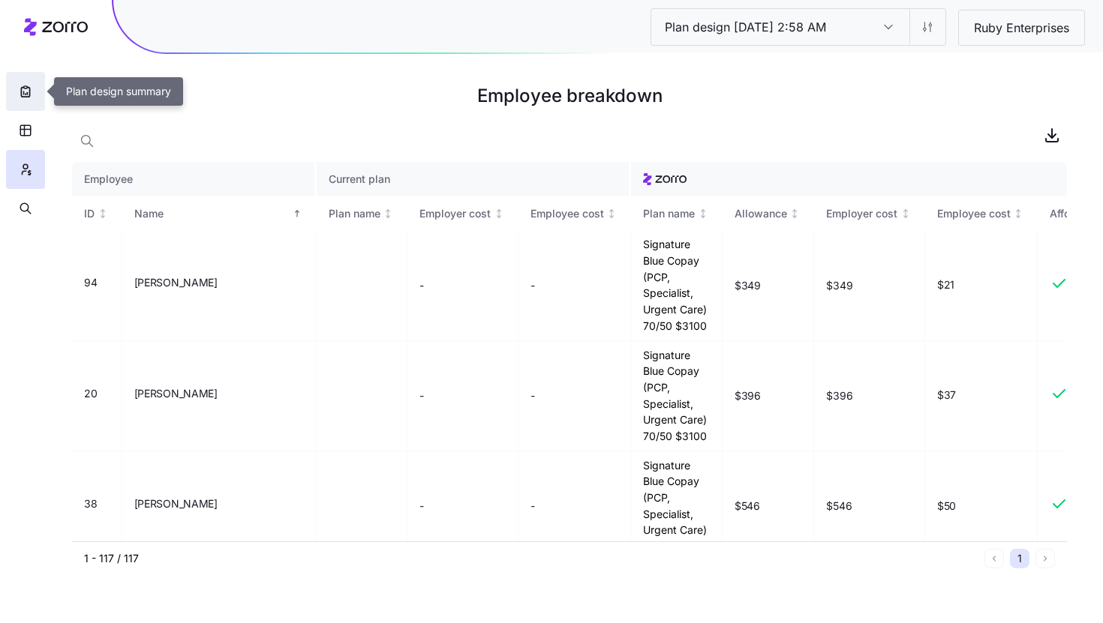
click at [28, 97] on icon "button" at bounding box center [25, 92] width 8 height 10
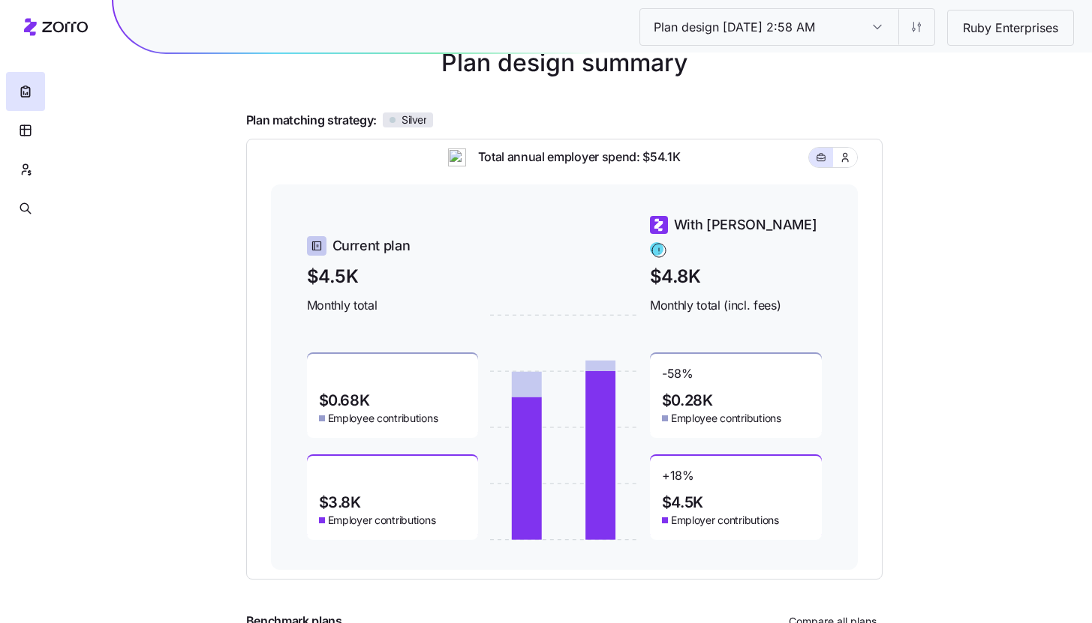
scroll to position [26, 0]
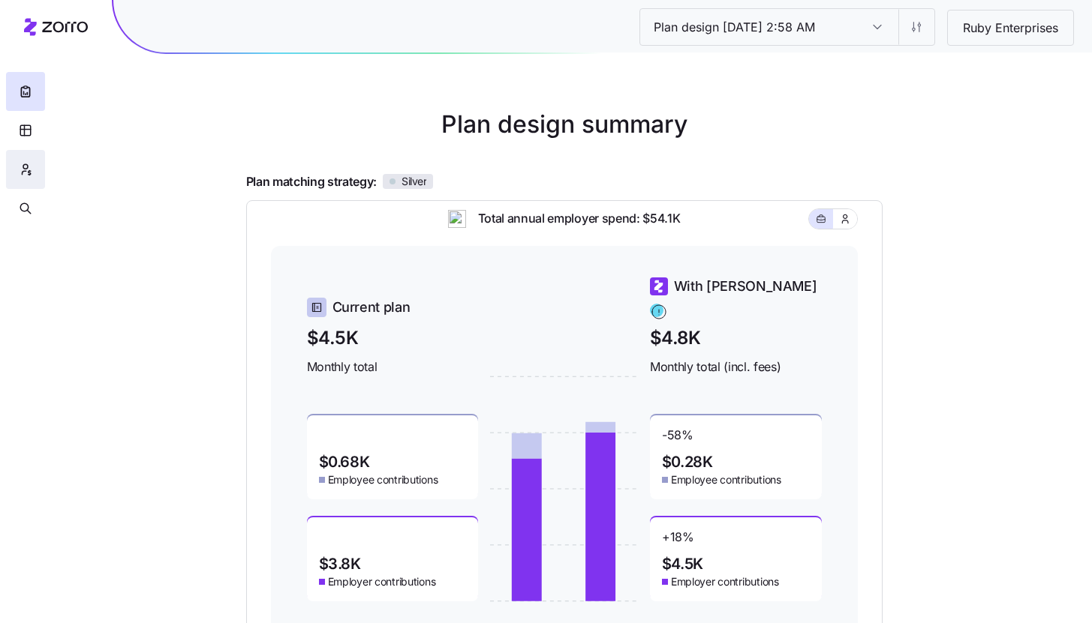
click at [37, 176] on button "button" at bounding box center [25, 169] width 39 height 39
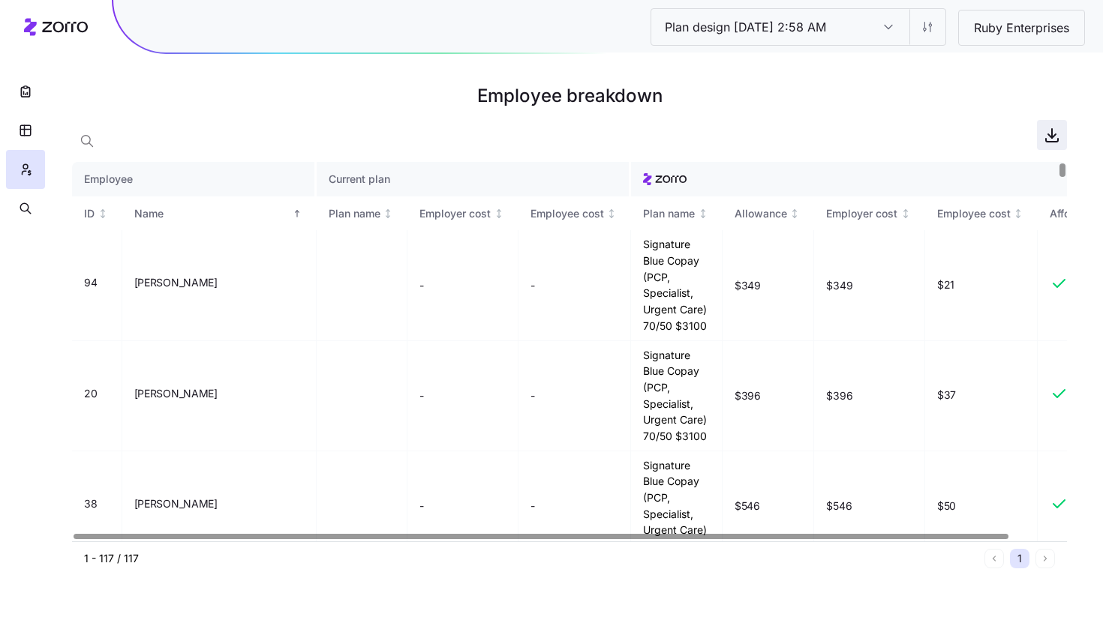
click at [1047, 137] on icon "button" at bounding box center [1052, 135] width 18 height 18
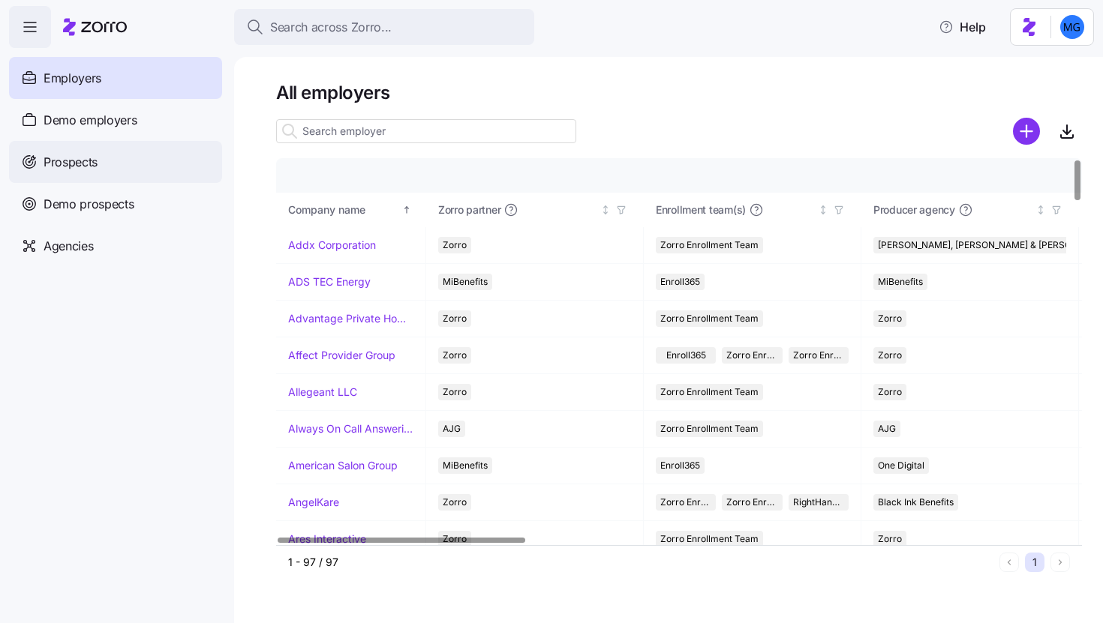
click at [113, 176] on div "Prospects" at bounding box center [115, 162] width 213 height 42
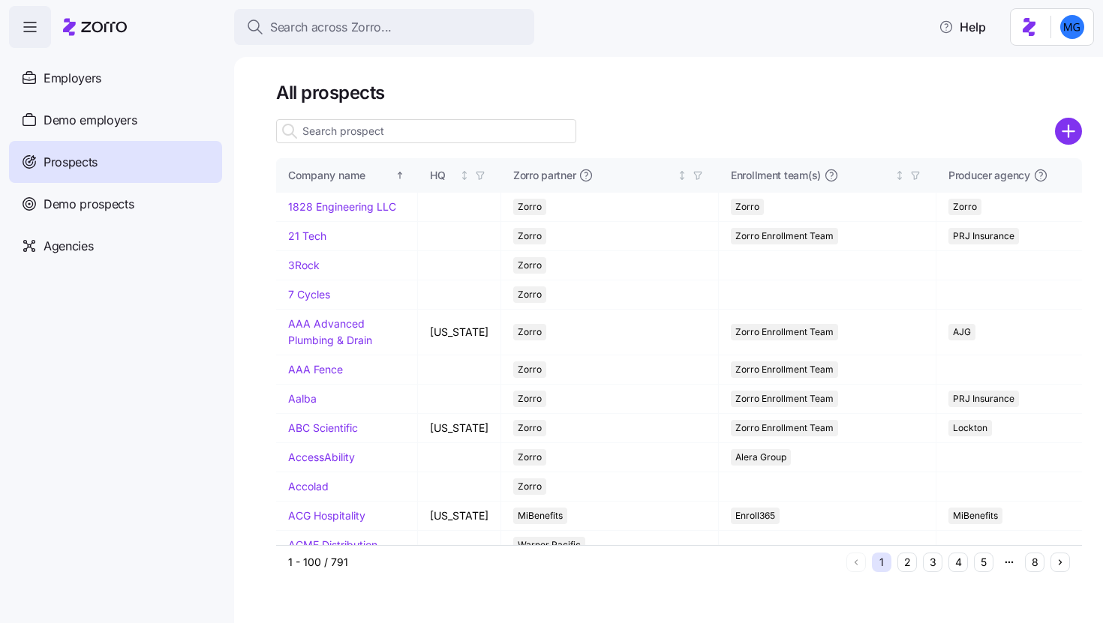
click at [459, 131] on input at bounding box center [426, 131] width 300 height 24
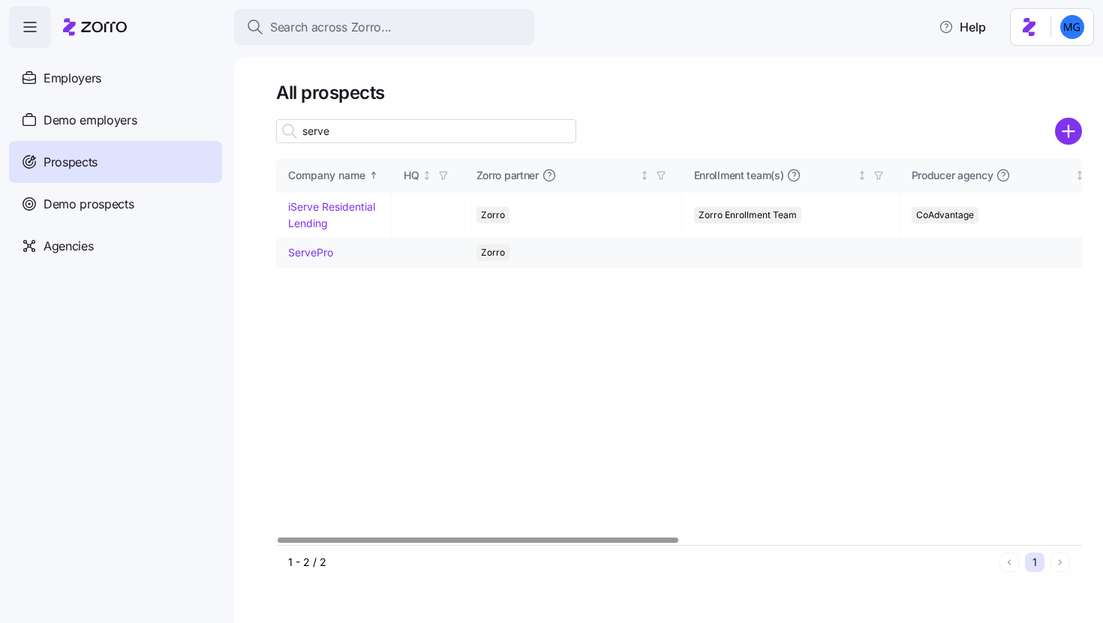
type input "serve"
click at [319, 251] on link "ServePro" at bounding box center [310, 252] width 45 height 13
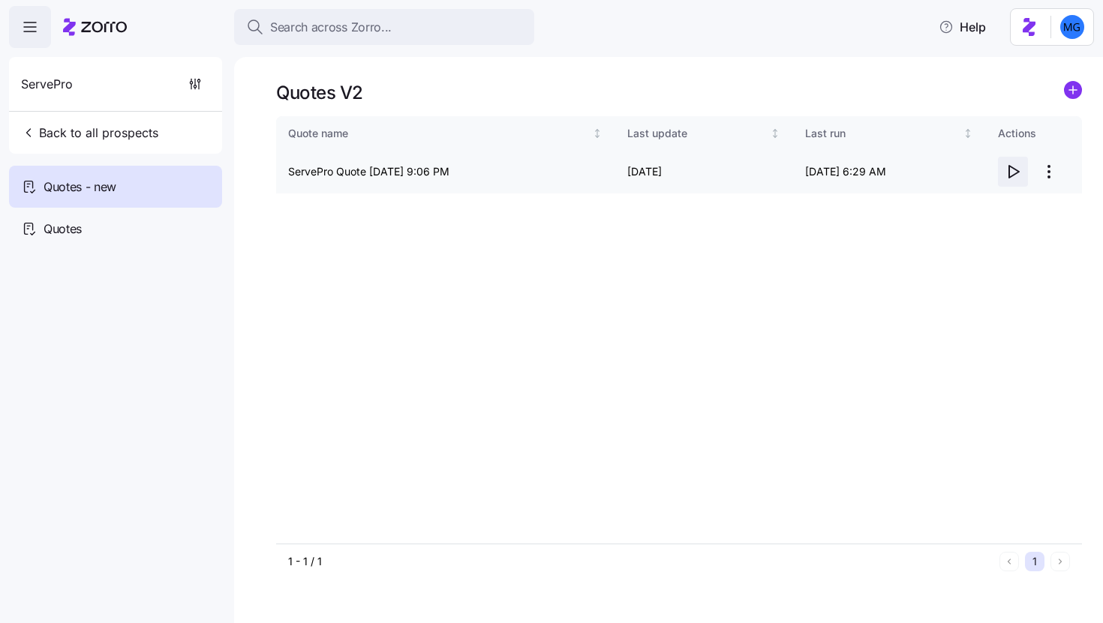
click at [1013, 170] on icon "button" at bounding box center [1013, 172] width 18 height 18
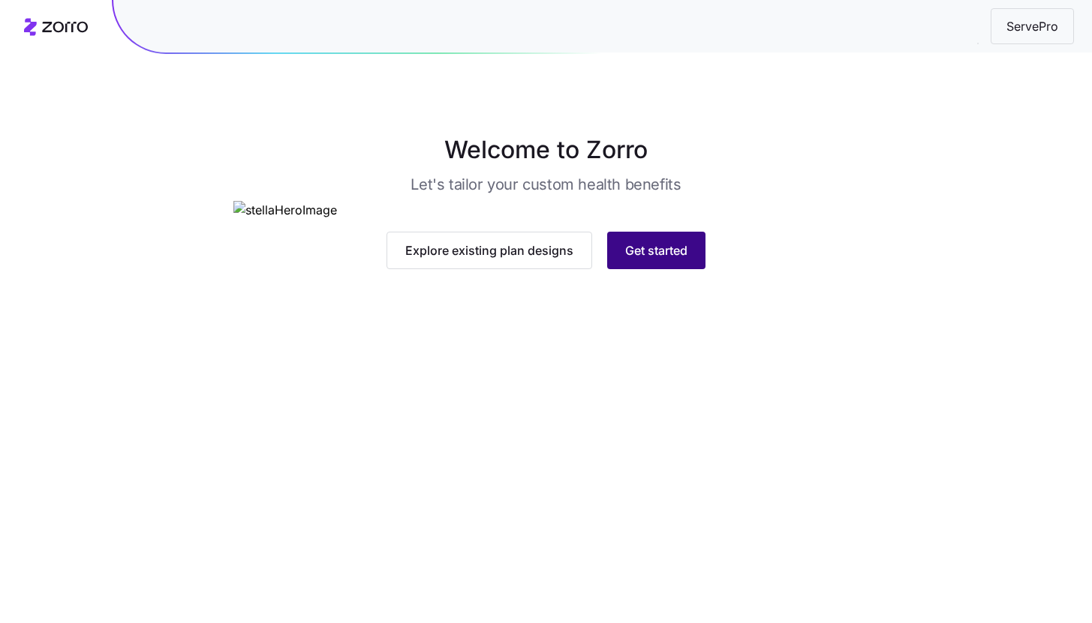
click at [671, 260] on span "Get started" at bounding box center [656, 251] width 62 height 18
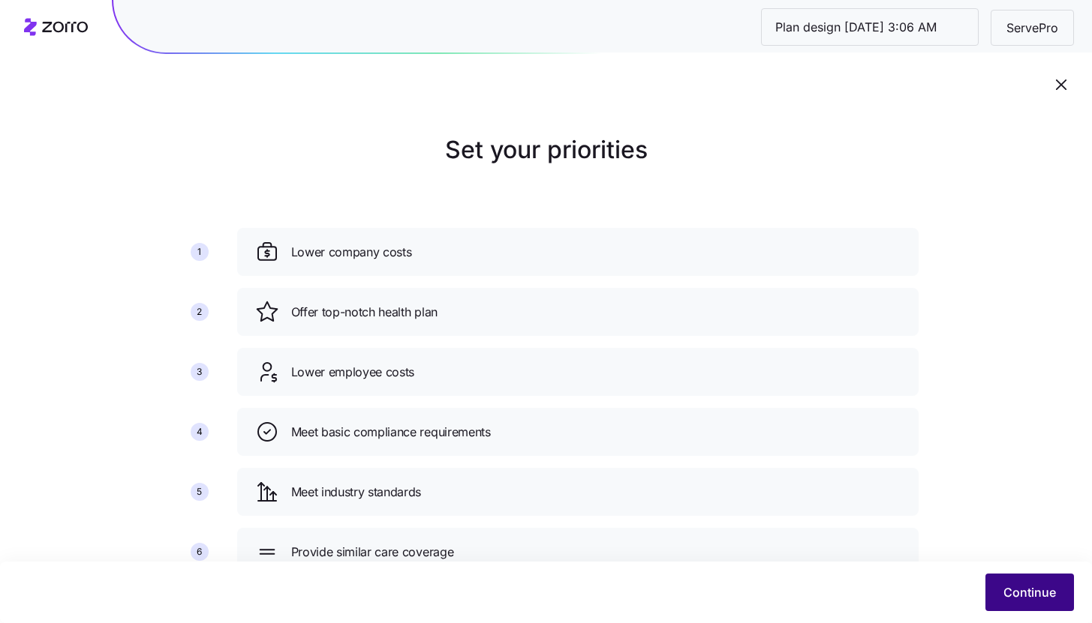
click at [1010, 586] on span "Continue" at bounding box center [1029, 593] width 53 height 18
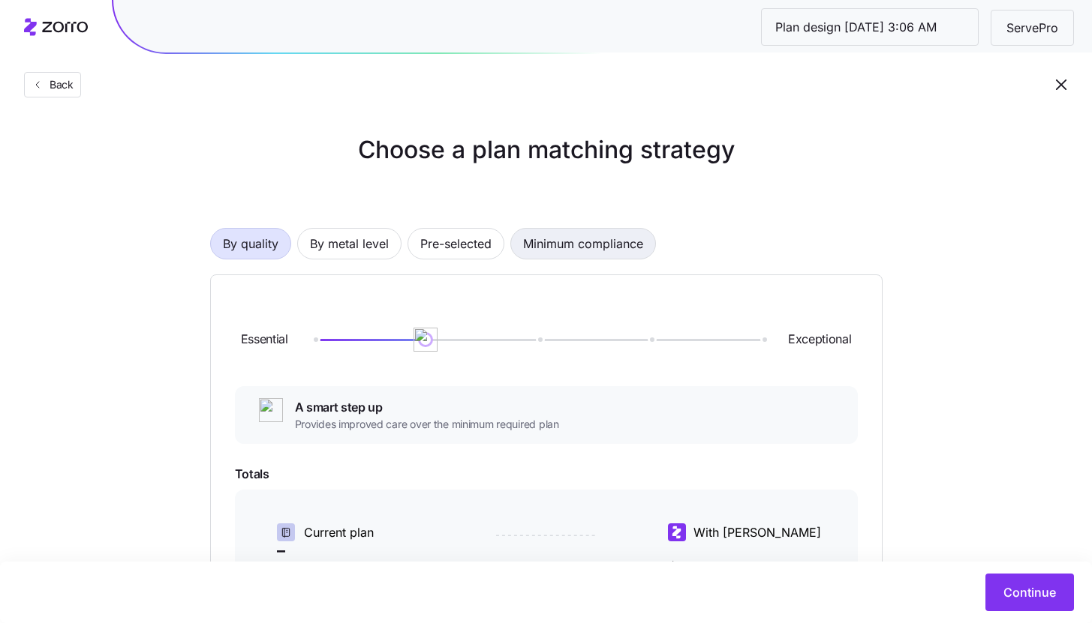
click at [581, 244] on span "Minimum compliance" at bounding box center [583, 244] width 120 height 30
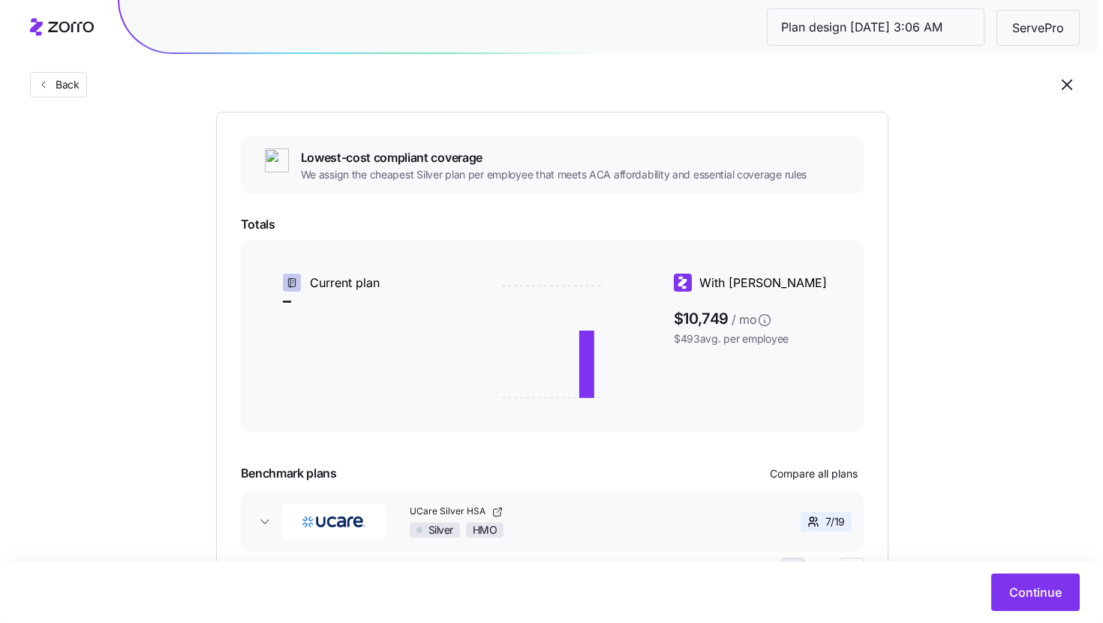
scroll to position [242, 0]
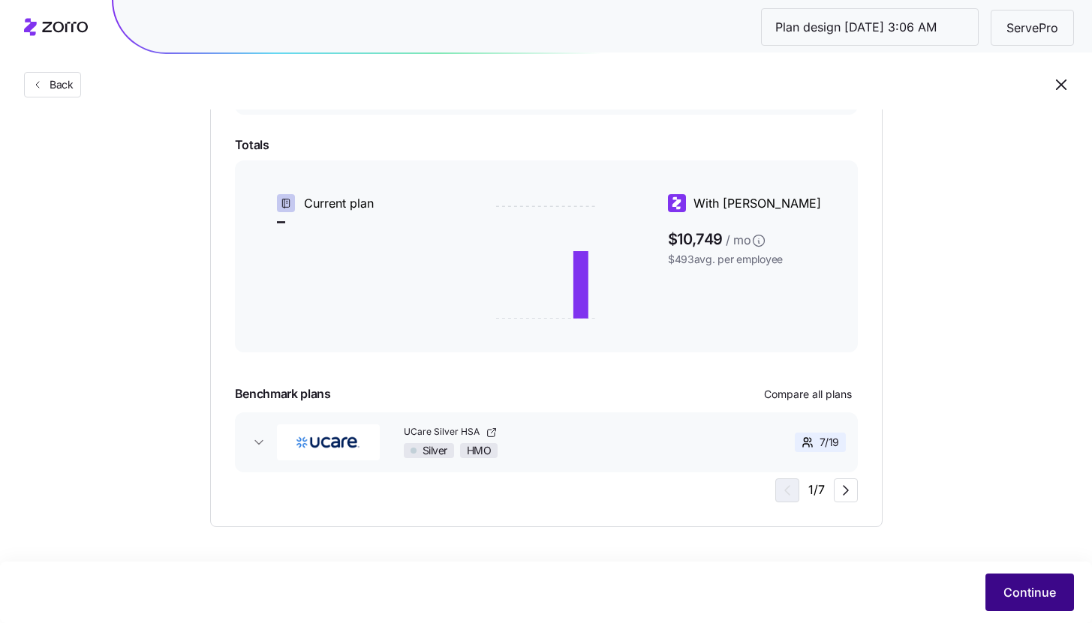
click at [1023, 590] on span "Continue" at bounding box center [1029, 593] width 53 height 18
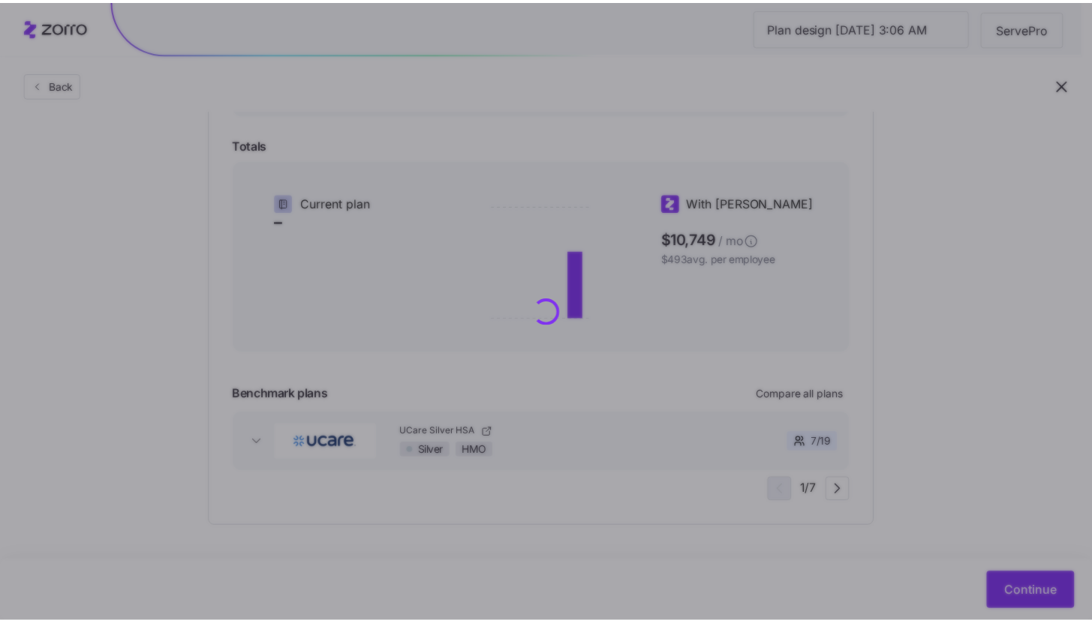
scroll to position [0, 0]
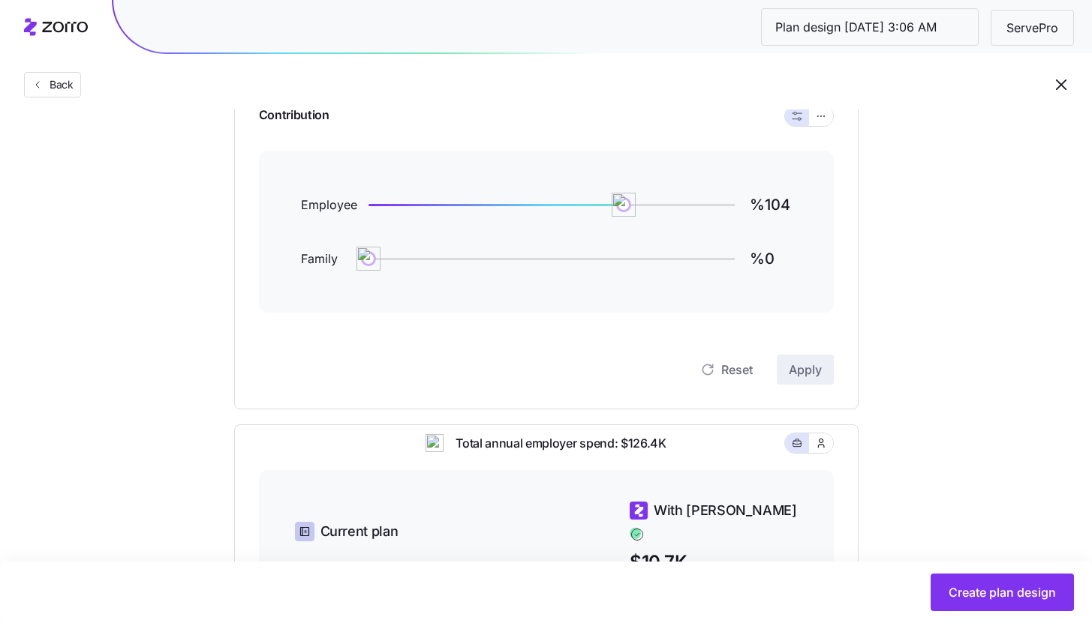
scroll to position [104, 0]
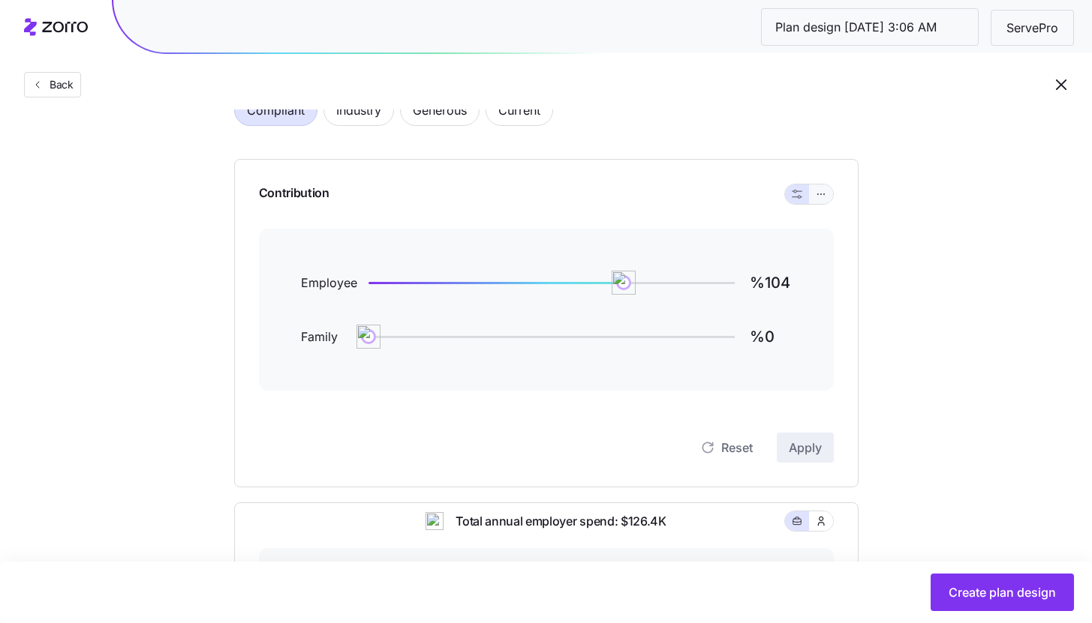
click at [827, 195] on button "button" at bounding box center [821, 195] width 24 height 20
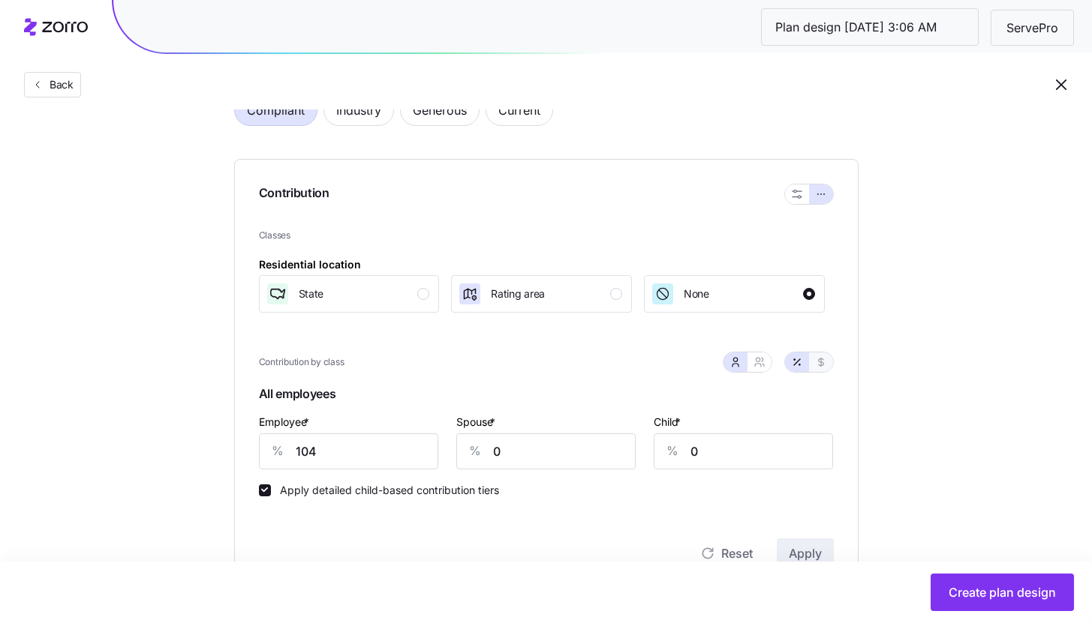
click at [824, 360] on icon "button" at bounding box center [821, 362] width 12 height 12
type input "515"
click at [1012, 598] on span "Create plan design" at bounding box center [1001, 593] width 107 height 18
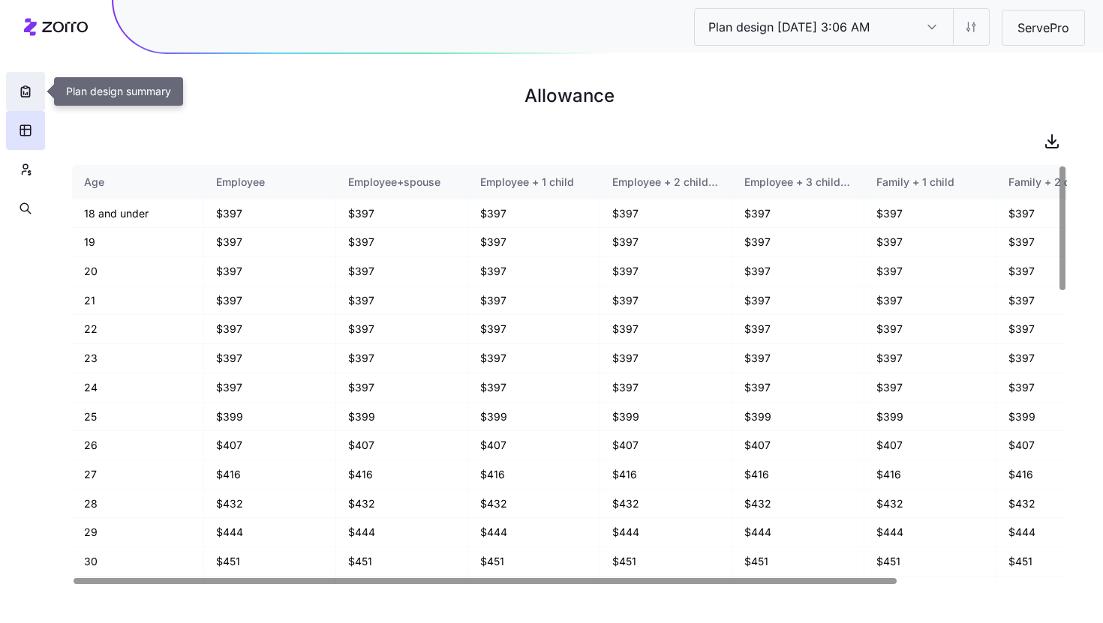
click at [30, 86] on icon "button" at bounding box center [25, 91] width 15 height 15
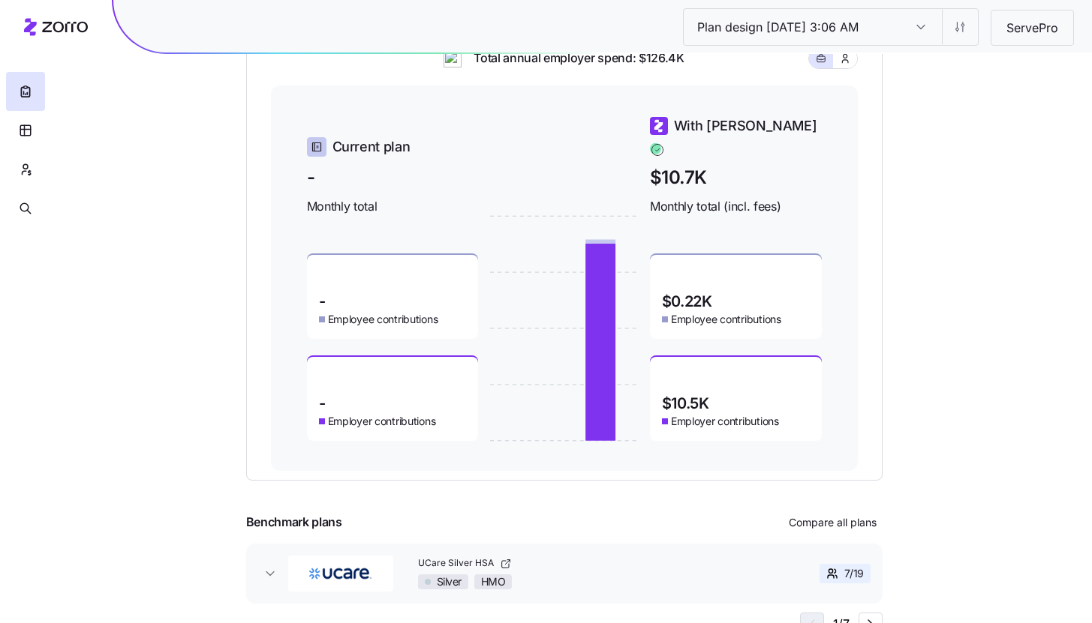
scroll to position [200, 0]
